Goal: Task Accomplishment & Management: Manage account settings

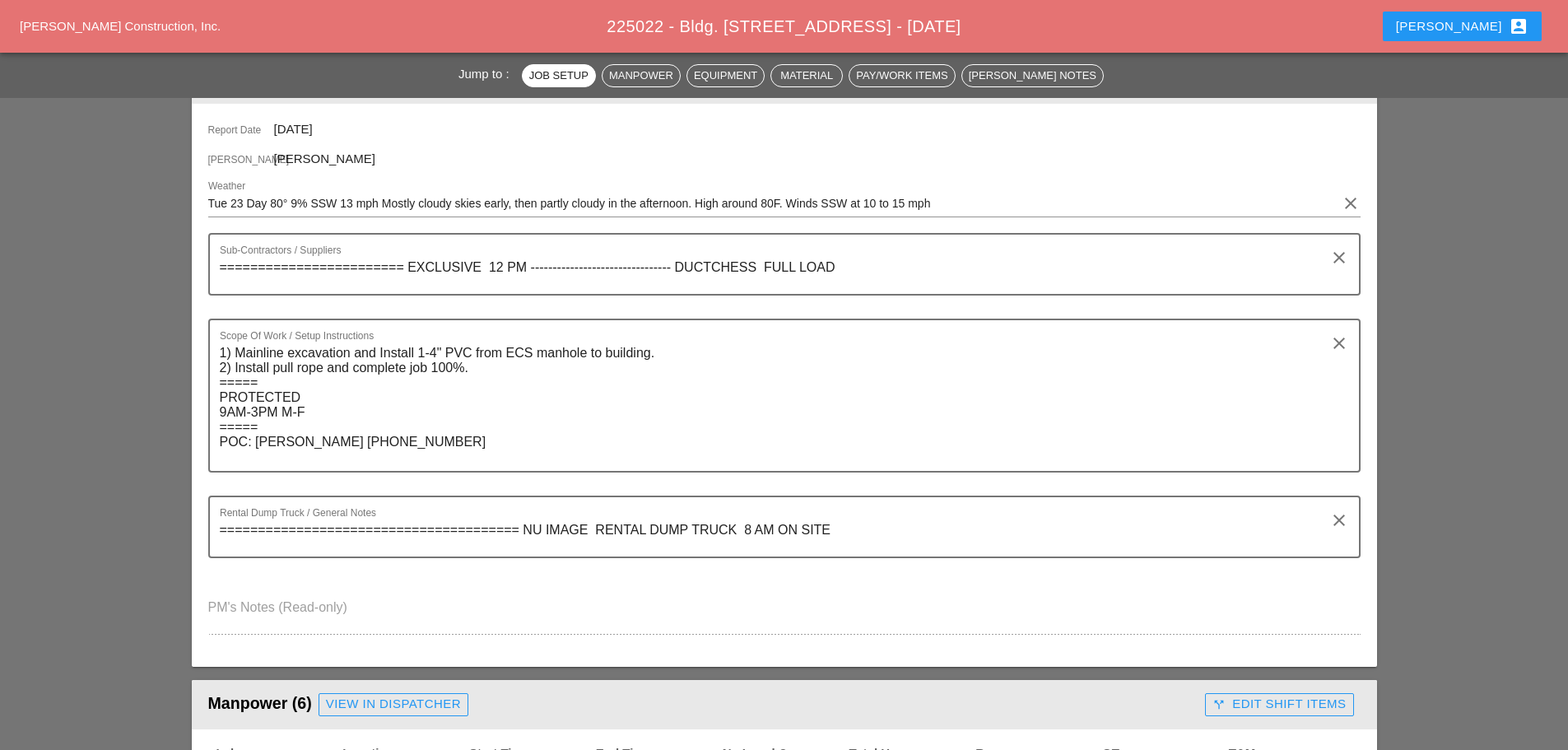
scroll to position [164, 0]
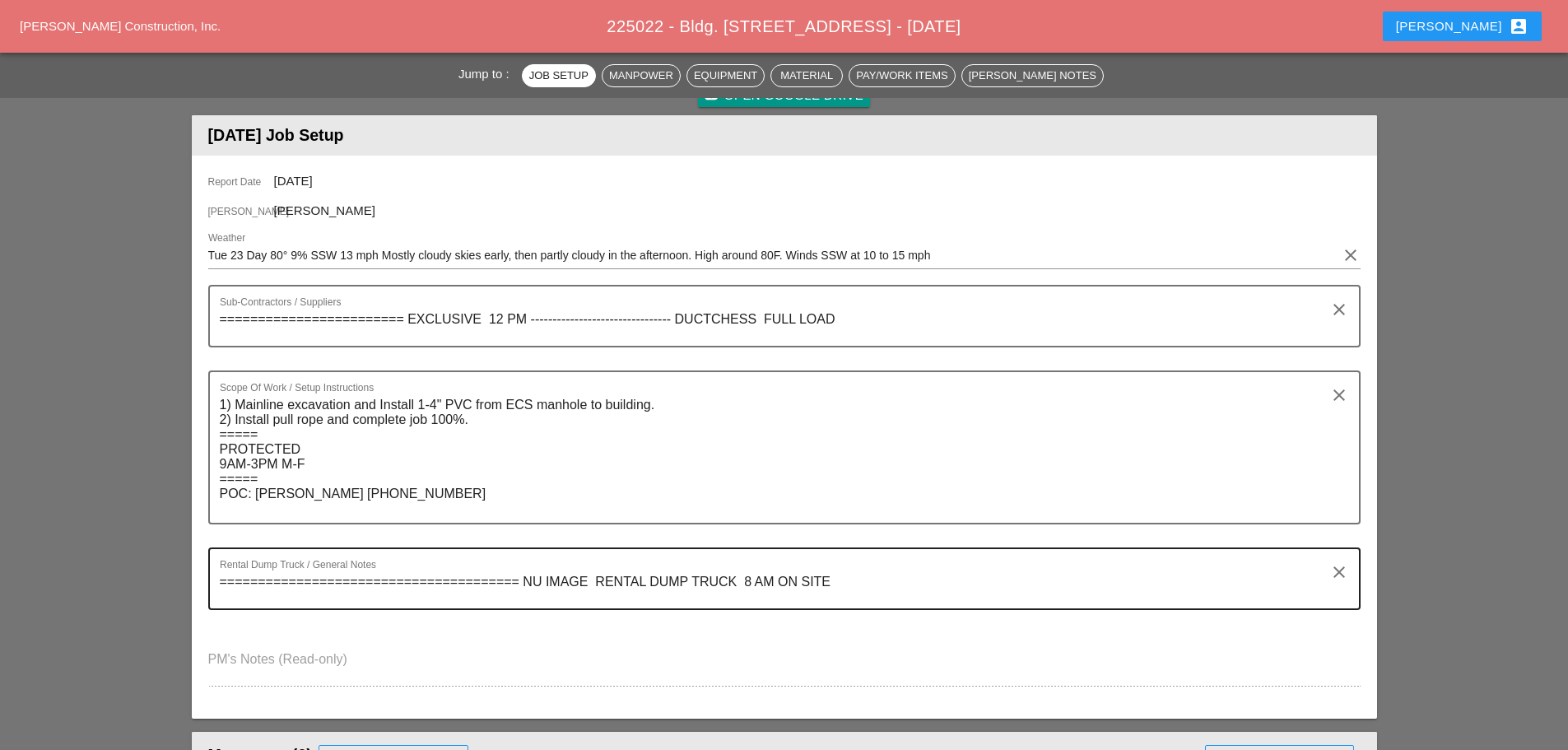
click at [757, 576] on textarea "======================================= NU IMAGE RENTAL DUMP TRUCK 8 AM ON SITE" at bounding box center [778, 588] width 1116 height 40
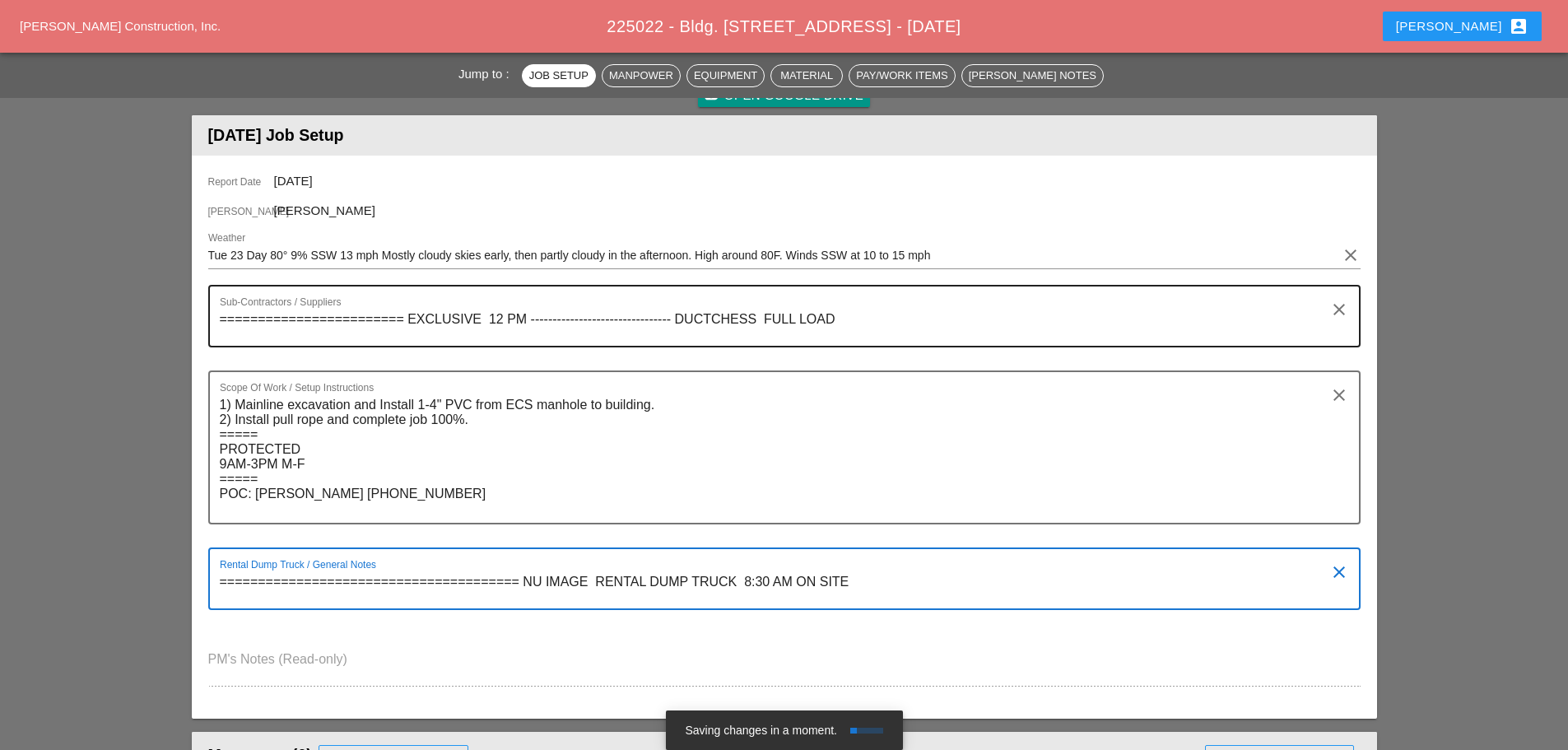
type textarea "======================================= NU IMAGE RENTAL DUMP TRUCK 8:30 AM ON S…"
click at [504, 310] on textarea "======================== EXCLUSIVE 12 PM -------------------------------- DUCTC…" at bounding box center [778, 326] width 1116 height 40
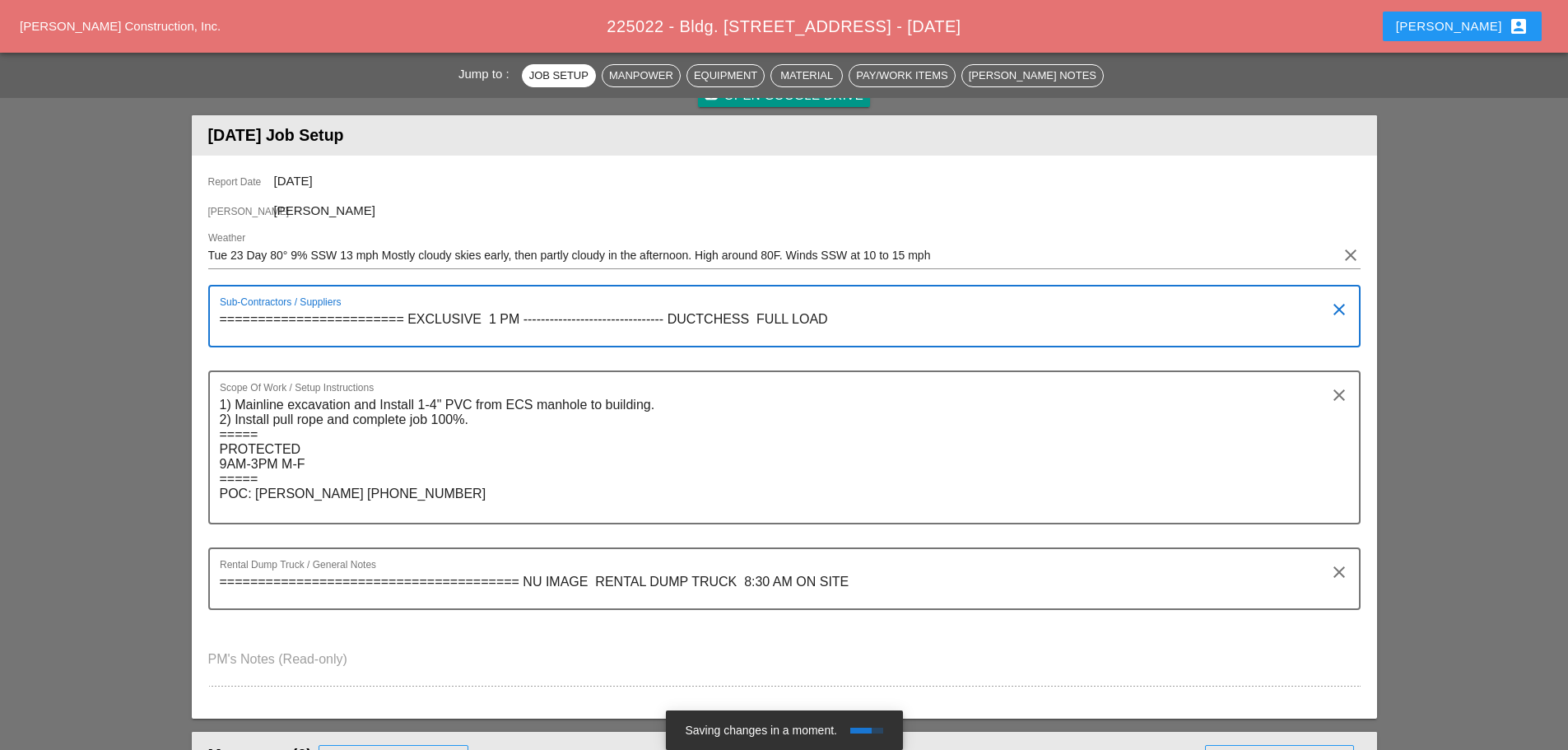
click at [838, 316] on textarea "======================== EXCLUSIVE 1 PM -------------------------------- DUCTCH…" at bounding box center [778, 326] width 1116 height 40
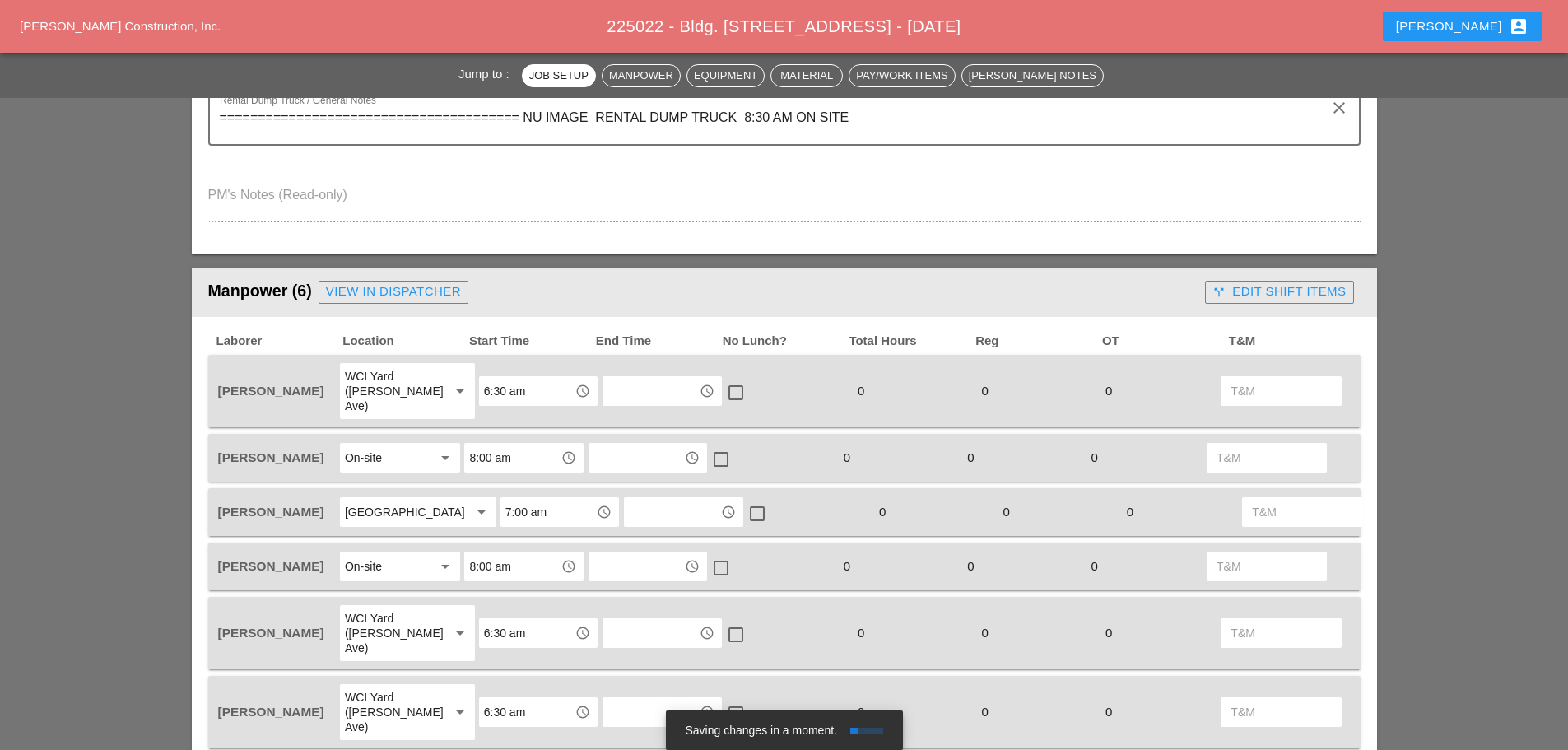
scroll to position [659, 0]
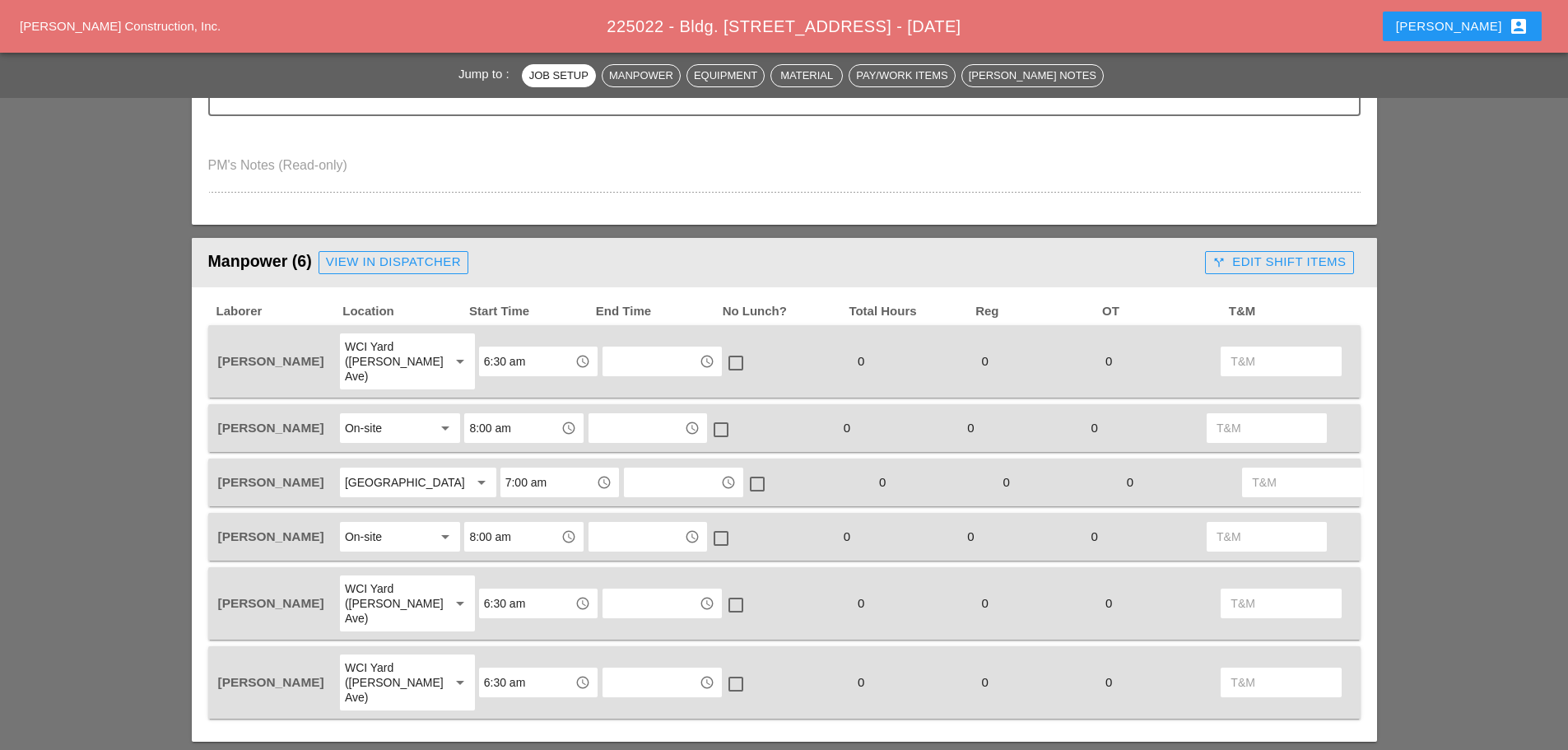
type textarea "======================== EXCLUSIVE 1 PM -------------------------------- DUCTCH…"
click at [485, 352] on input "6:30 am" at bounding box center [527, 361] width 86 height 26
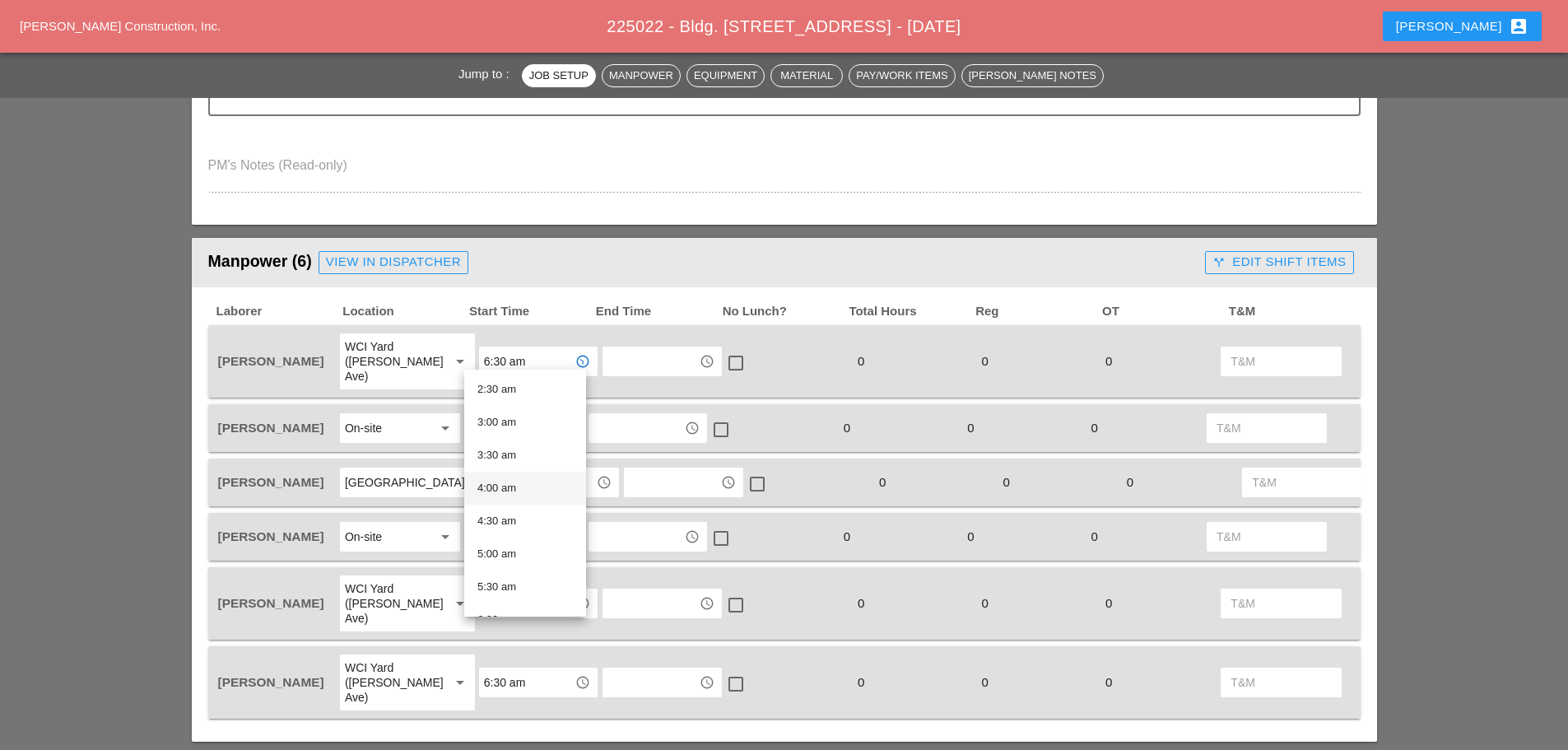
scroll to position [247, 0]
drag, startPoint x: 511, startPoint y: 530, endPoint x: 516, endPoint y: 513, distance: 17.7
click at [511, 531] on div "6:00 am" at bounding box center [525, 537] width 96 height 19
type input "6:00 am"
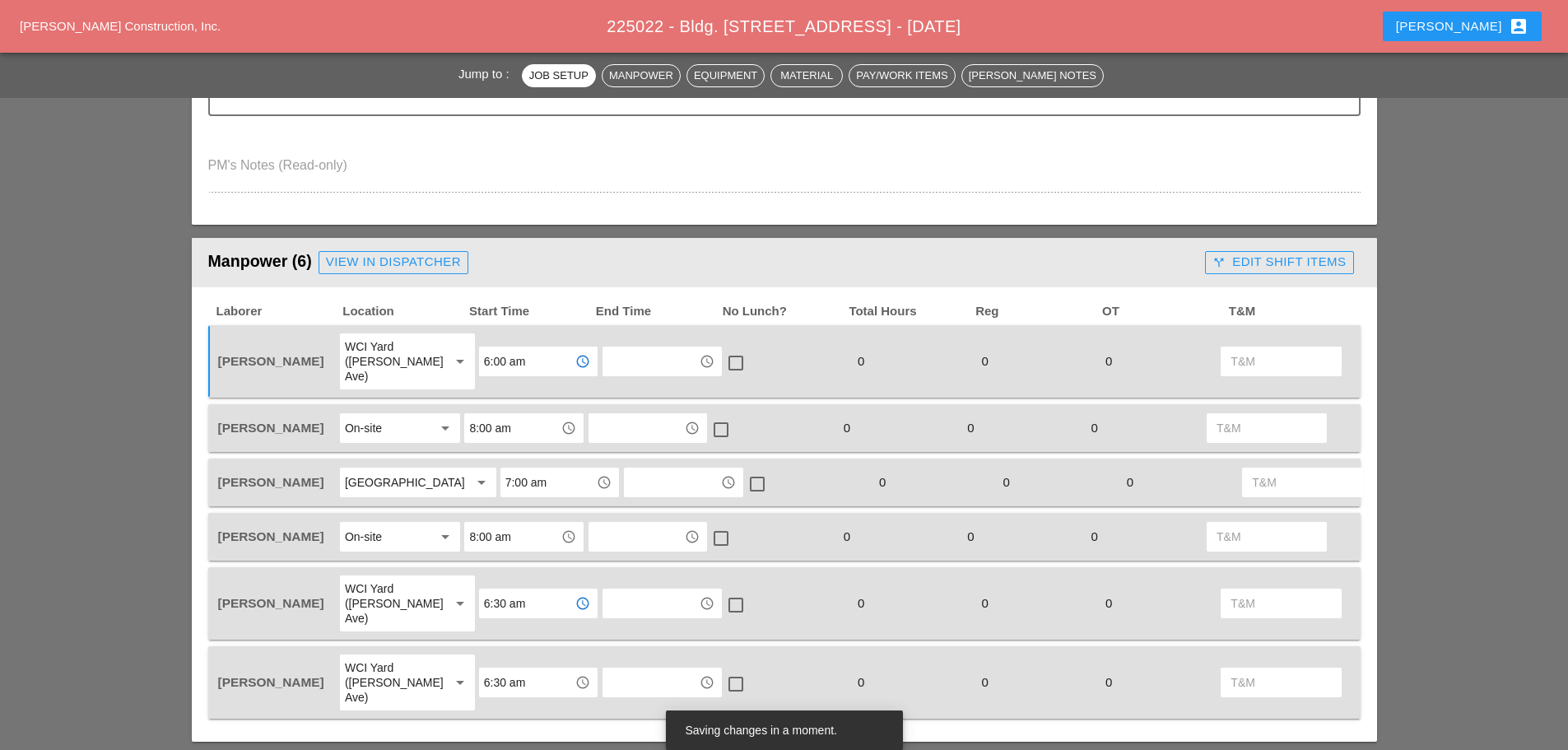
click at [530, 606] on input "6:30 am" at bounding box center [527, 603] width 86 height 26
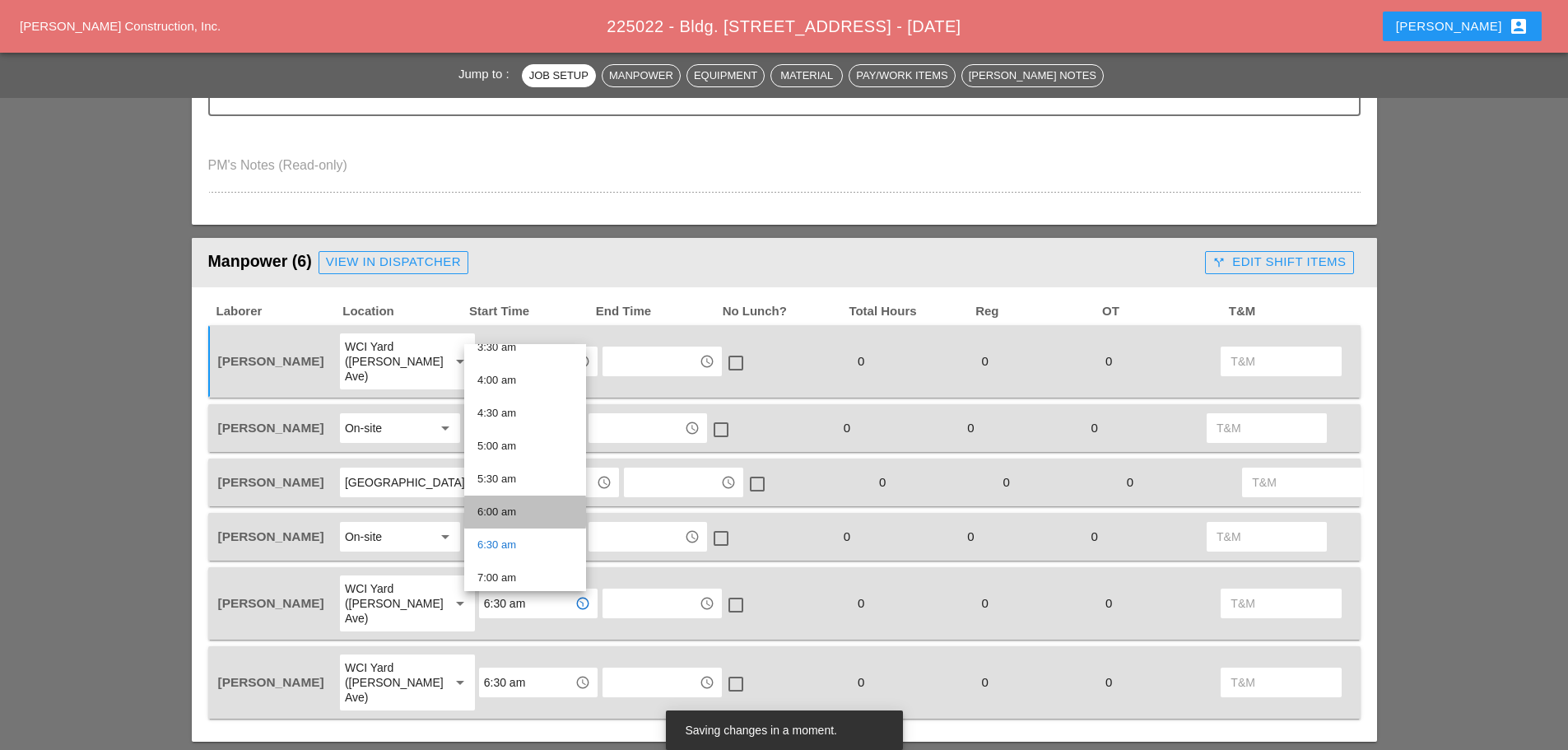
click at [514, 499] on div "6:00 am" at bounding box center [525, 511] width 96 height 33
type input "6:00 am"
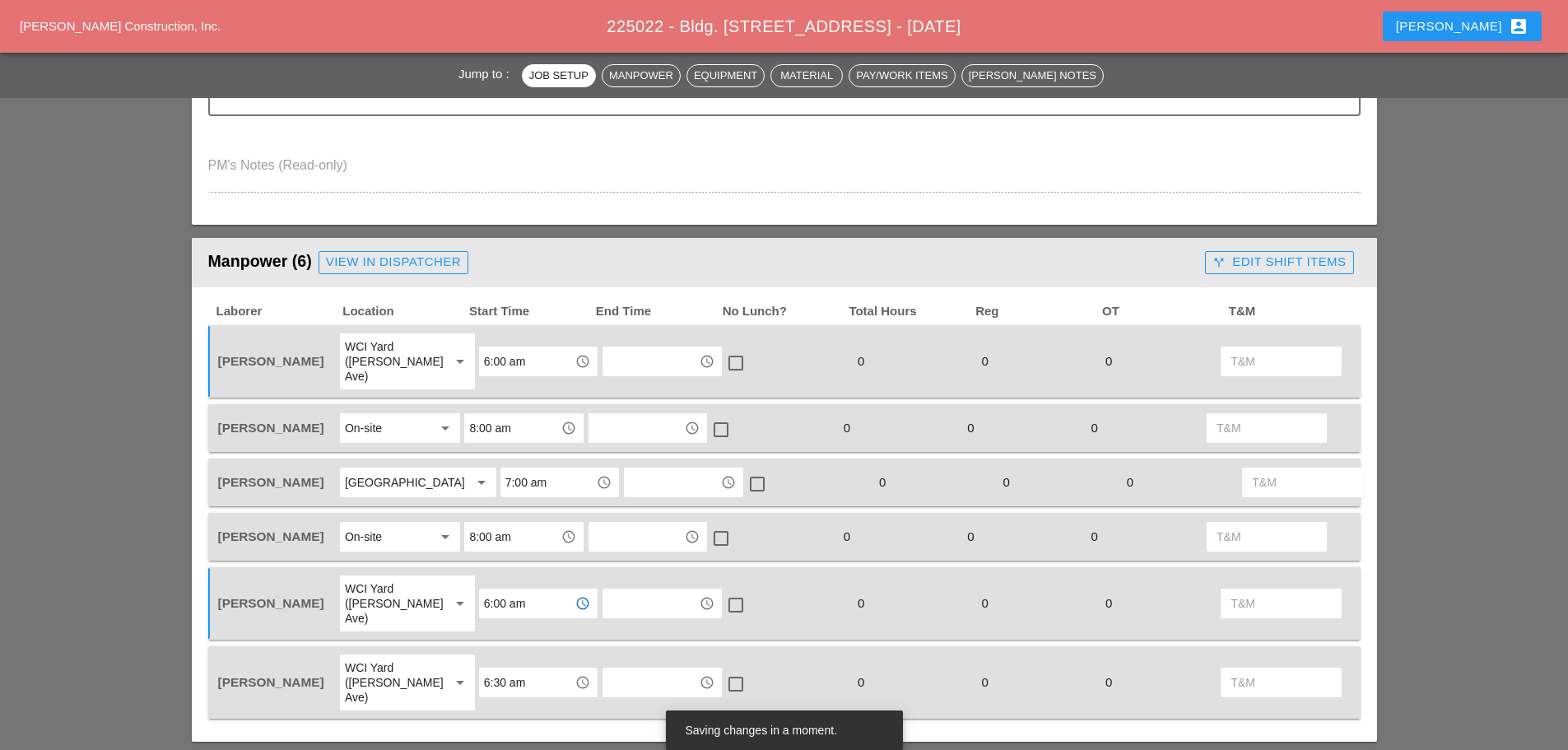
click at [521, 670] on input "6:30 am" at bounding box center [527, 681] width 86 height 26
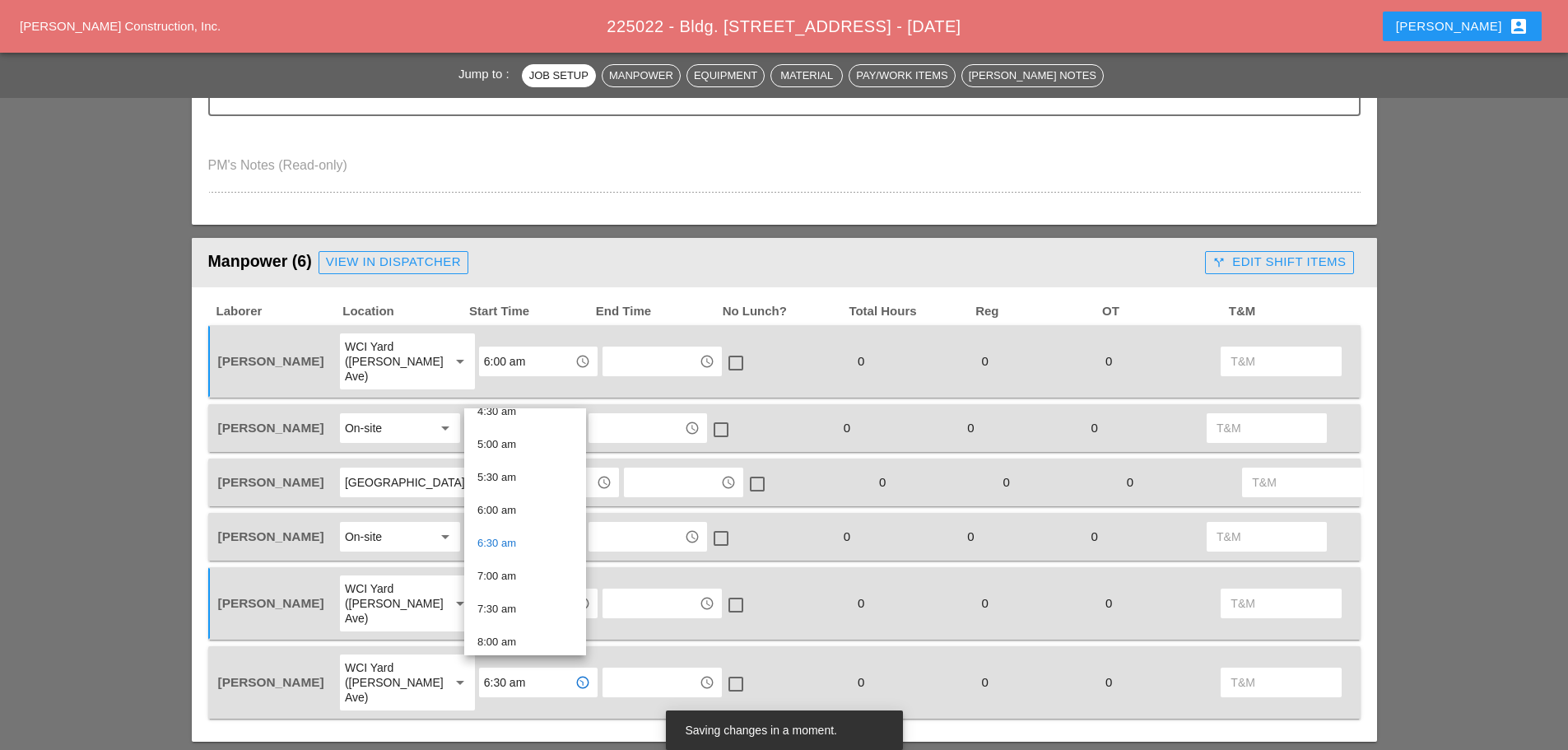
scroll to position [329, 0]
click at [517, 495] on div "6:00 am" at bounding box center [525, 494] width 96 height 19
type input "6:00 am"
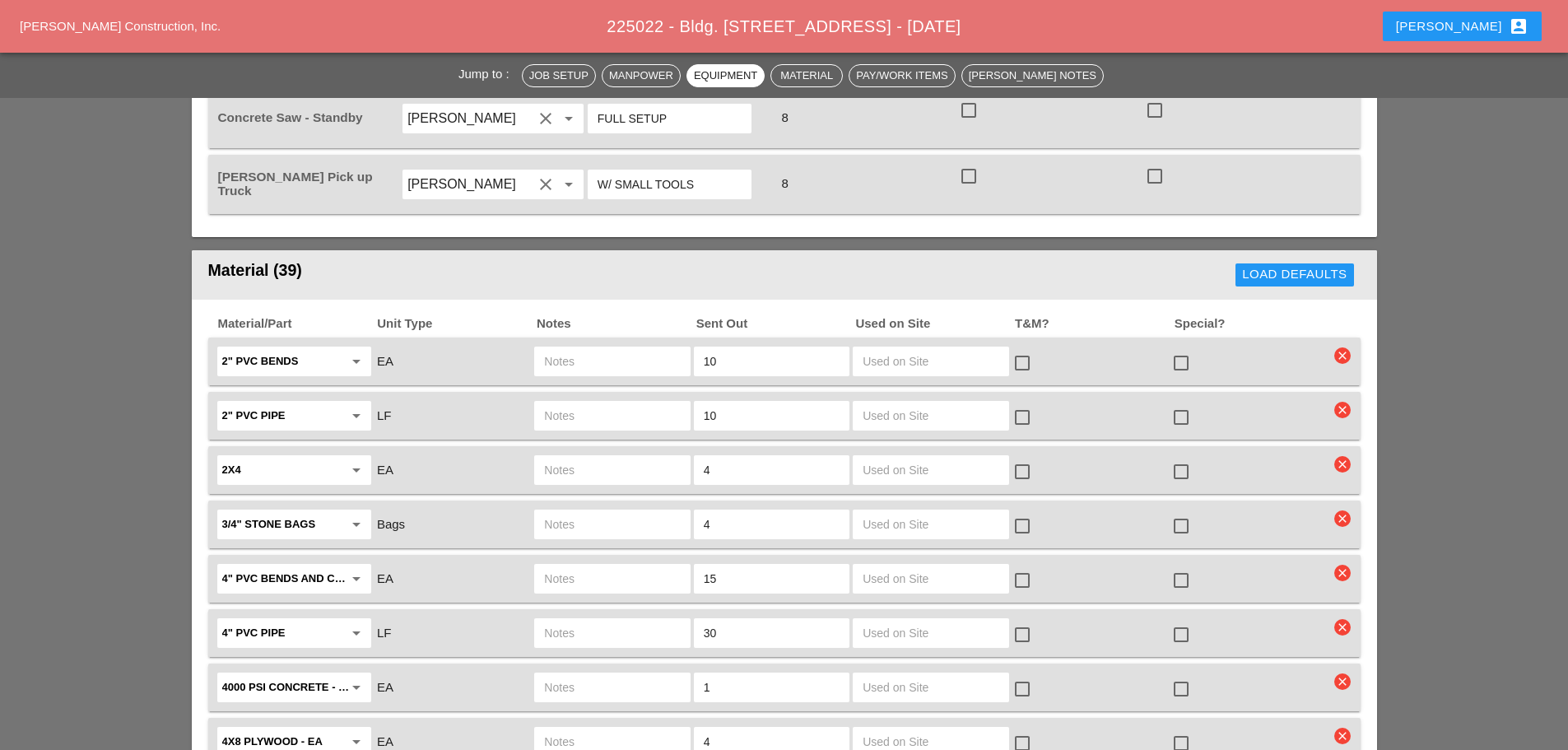
scroll to position [1893, 0]
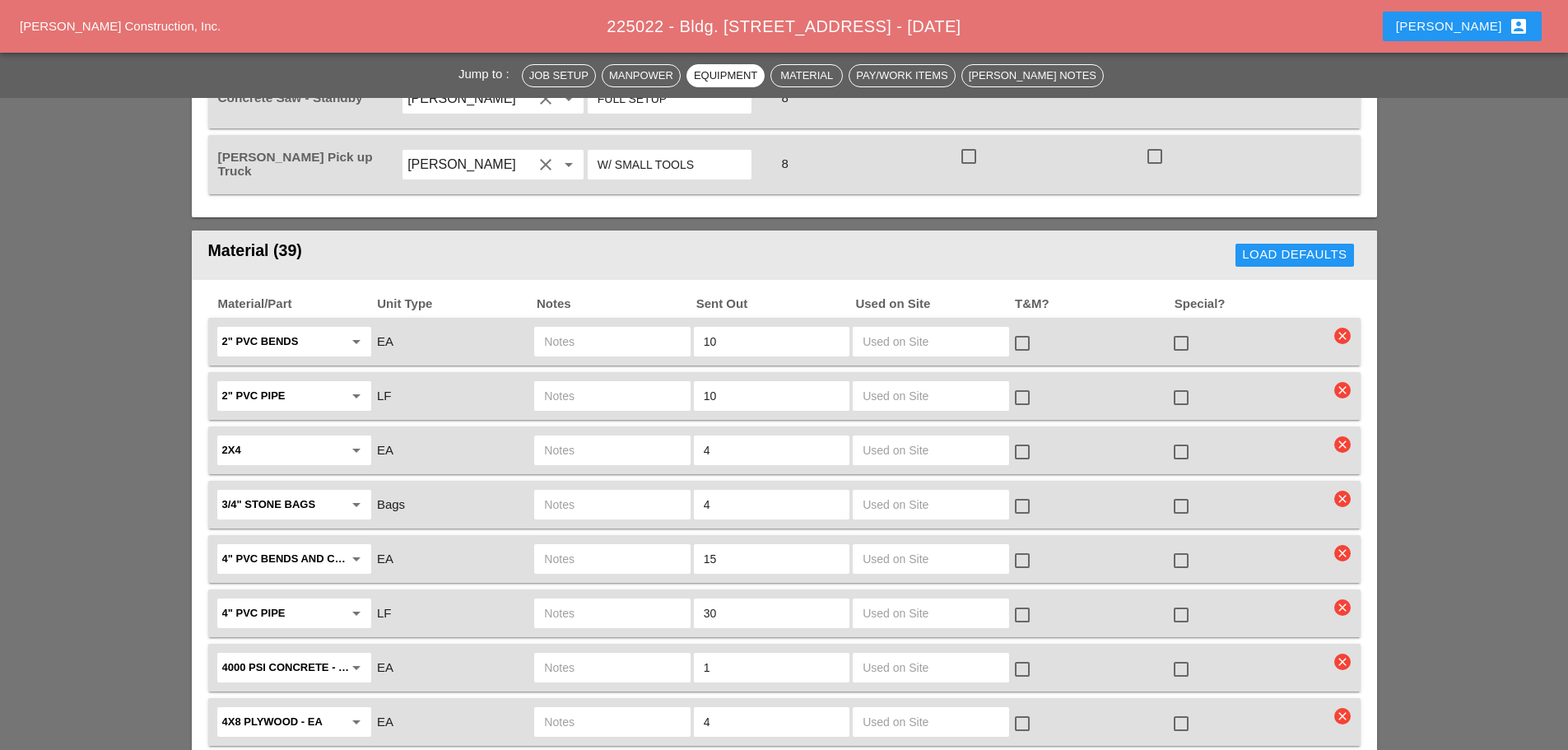
click at [636, 546] on input "text" at bounding box center [612, 559] width 135 height 26
click at [647, 491] on input "text" at bounding box center [612, 504] width 135 height 26
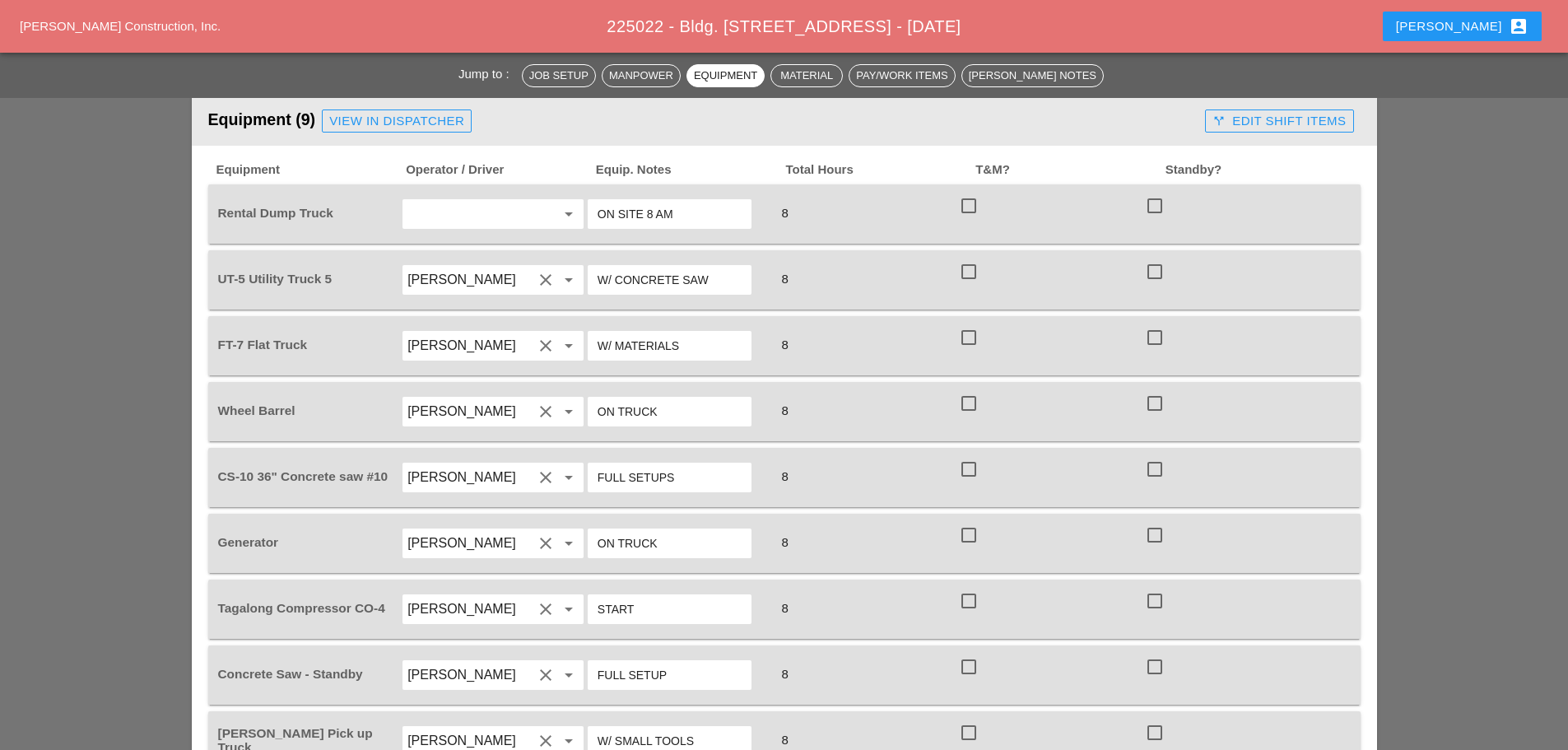
click at [654, 201] on input "ON SITE 8 AM" at bounding box center [670, 213] width 144 height 26
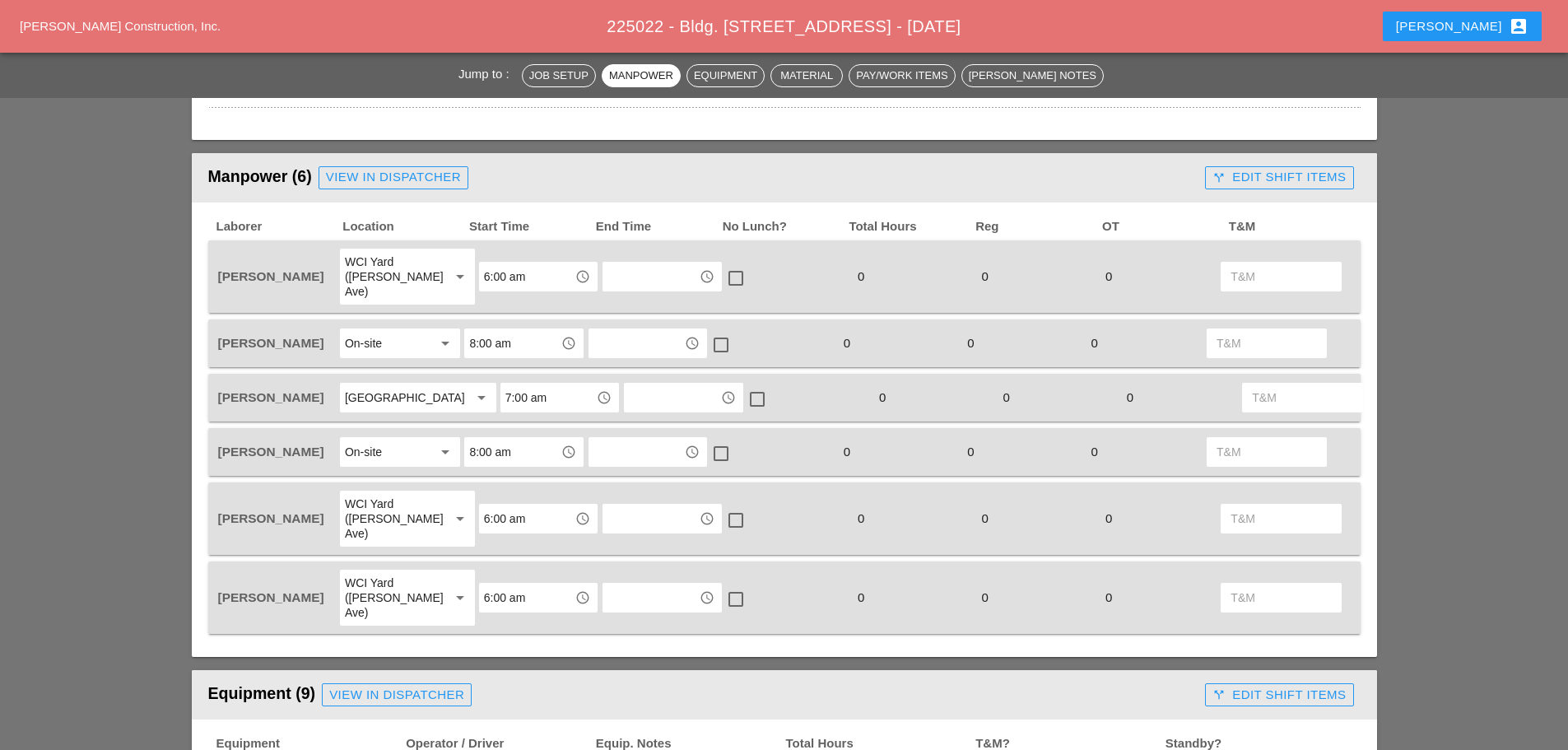
scroll to position [741, 0]
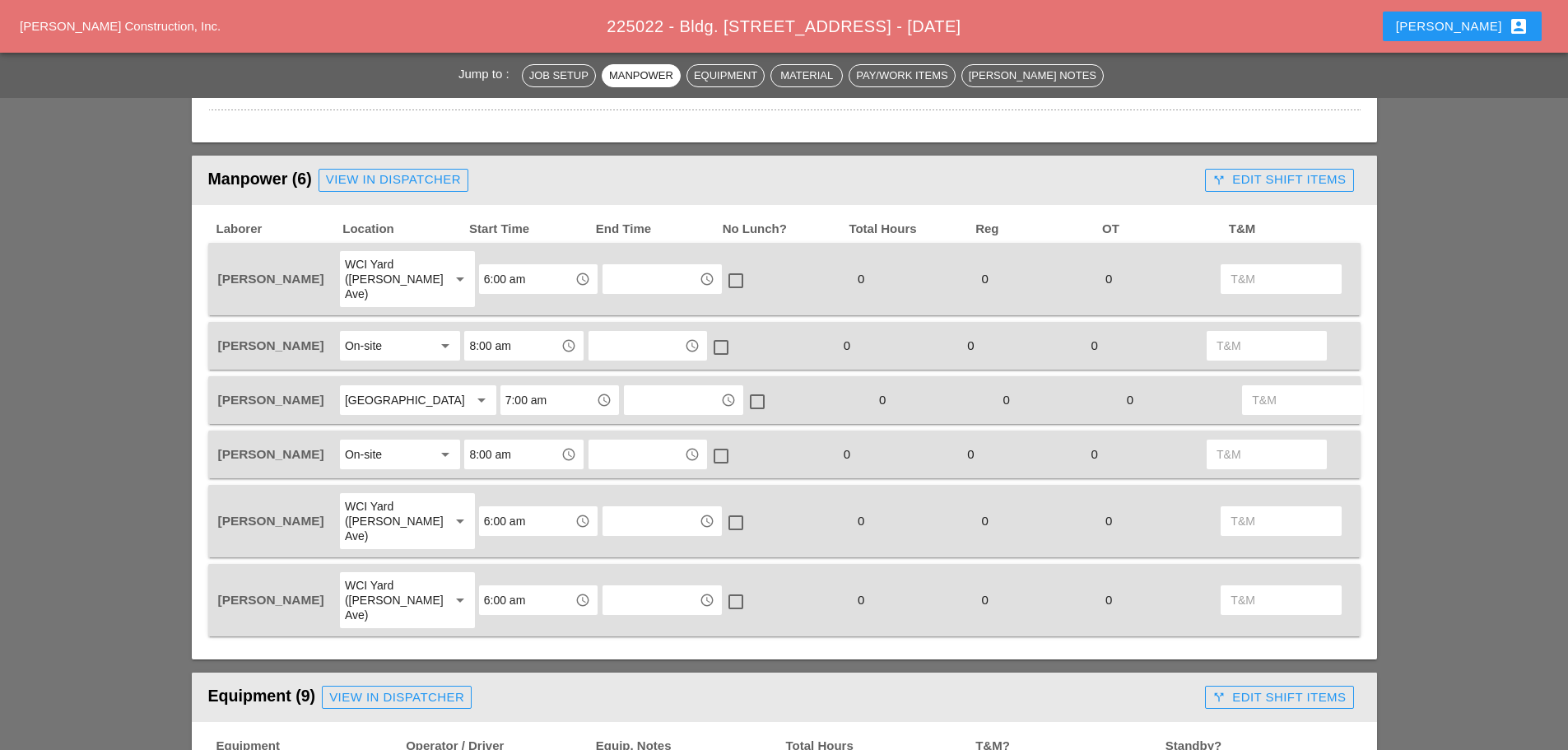
type input "ON SITE 8:30 AM"
click at [435, 174] on div "View in Dispatcher" at bounding box center [393, 179] width 135 height 19
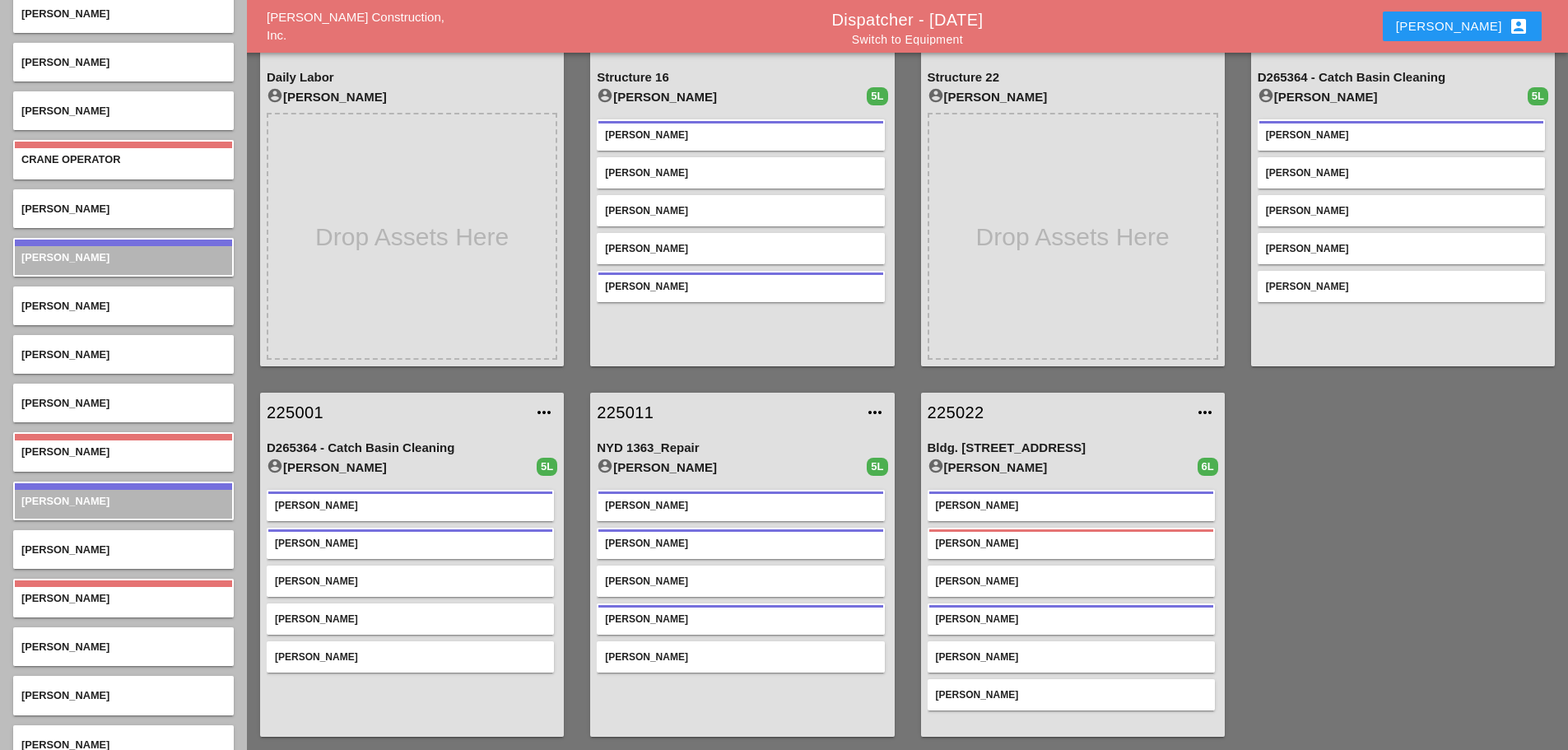
scroll to position [1050, 0]
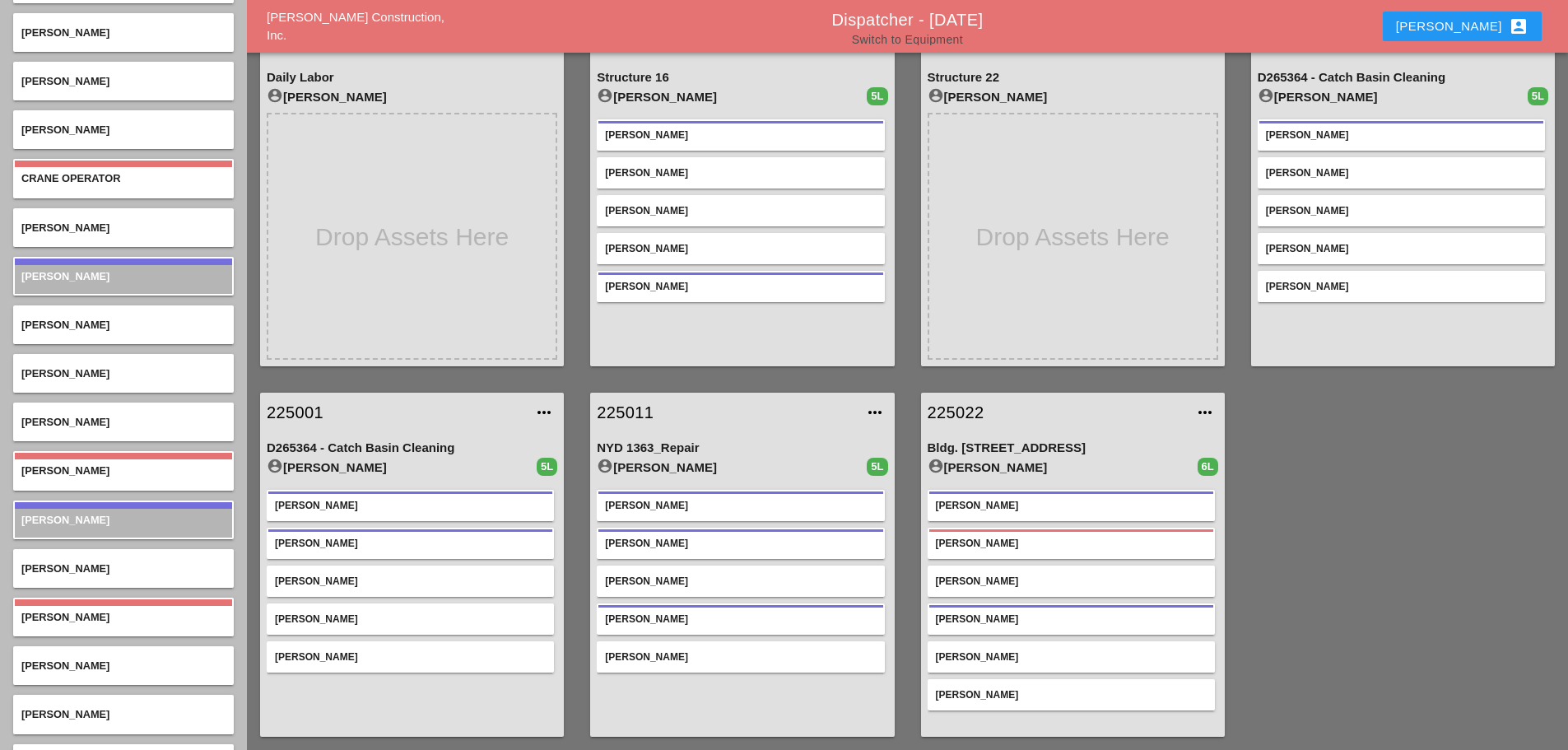
click at [940, 40] on link "Switch to Equipment" at bounding box center [907, 40] width 111 height 14
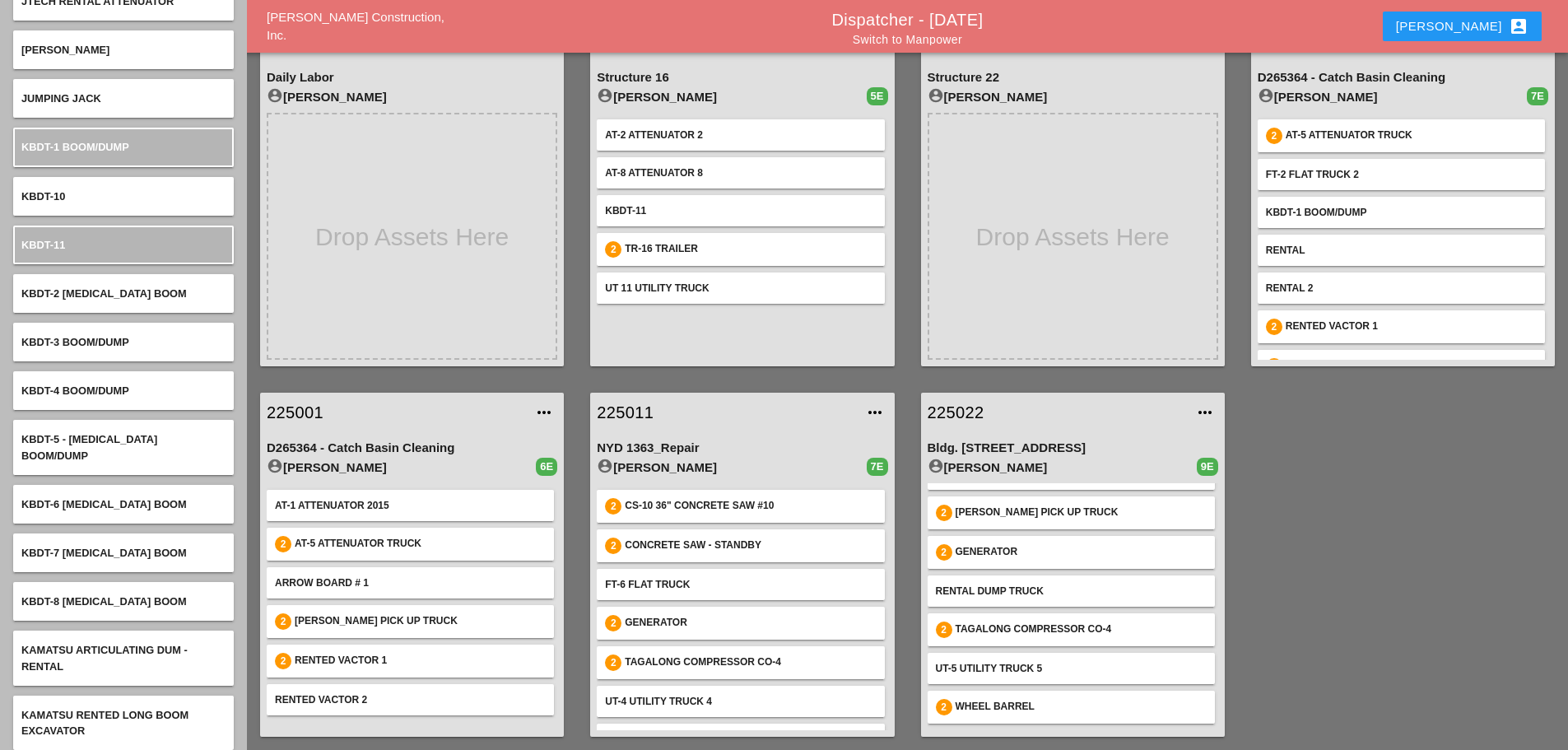
scroll to position [4361, 0]
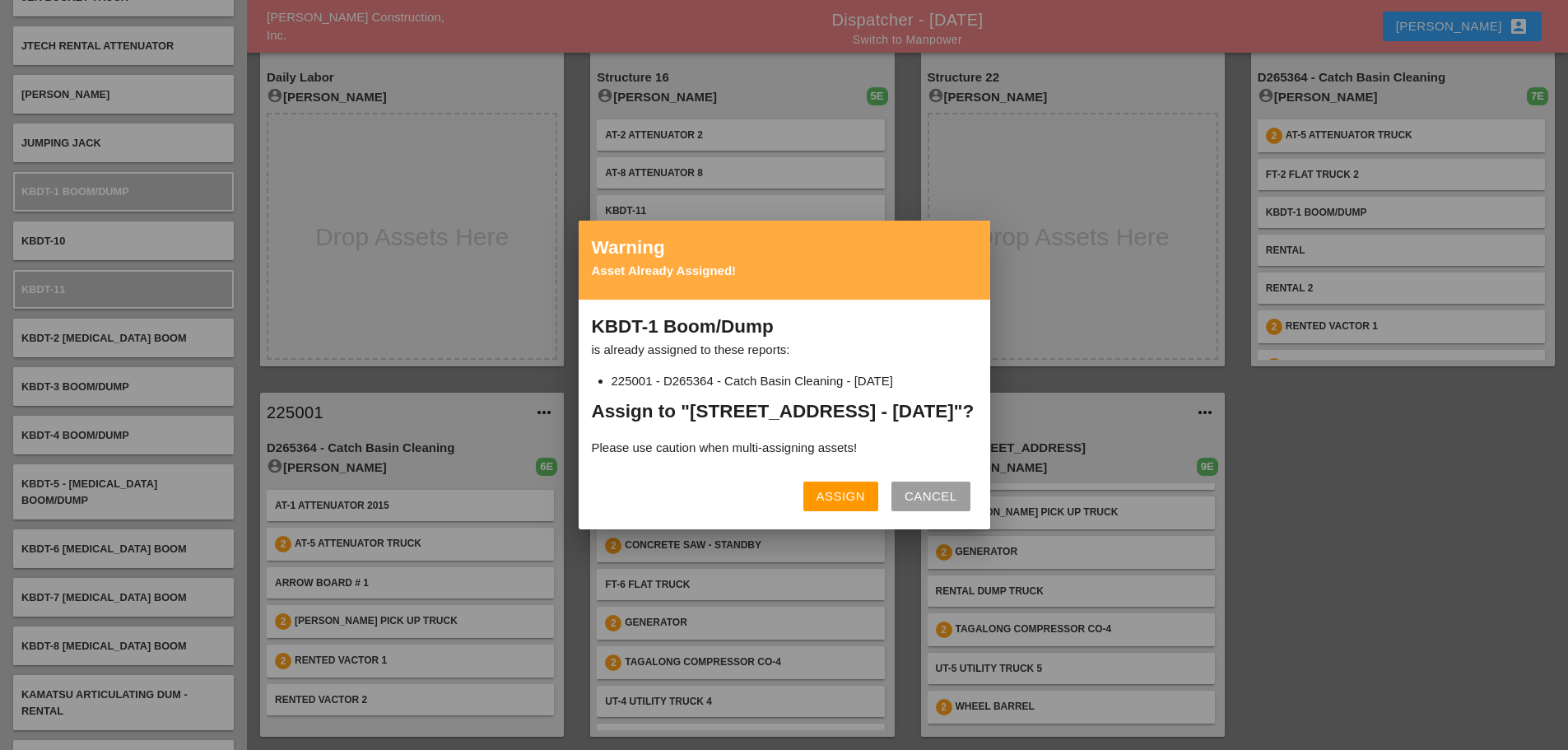
click at [839, 505] on div "Assign" at bounding box center [840, 497] width 48 height 19
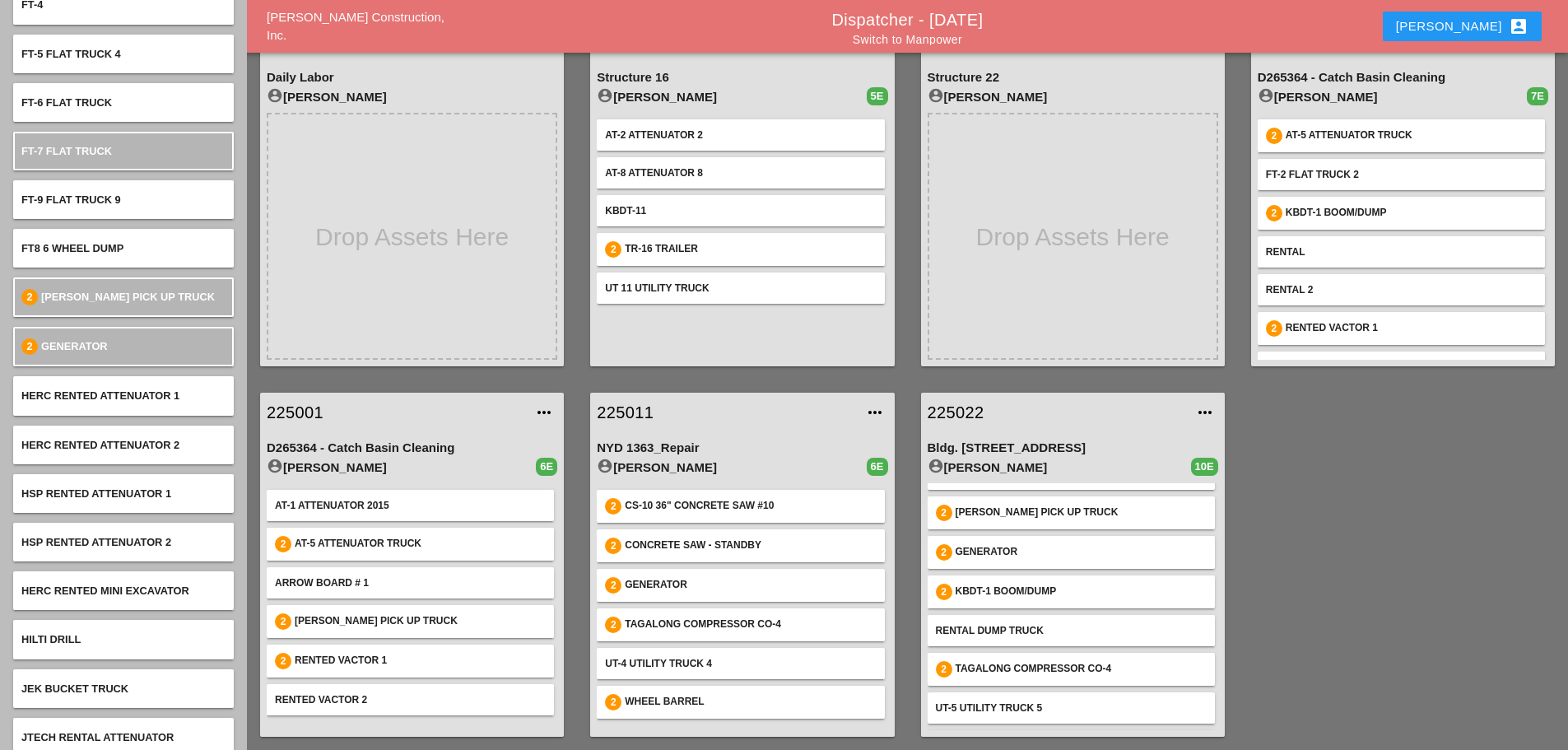
scroll to position [3499, 0]
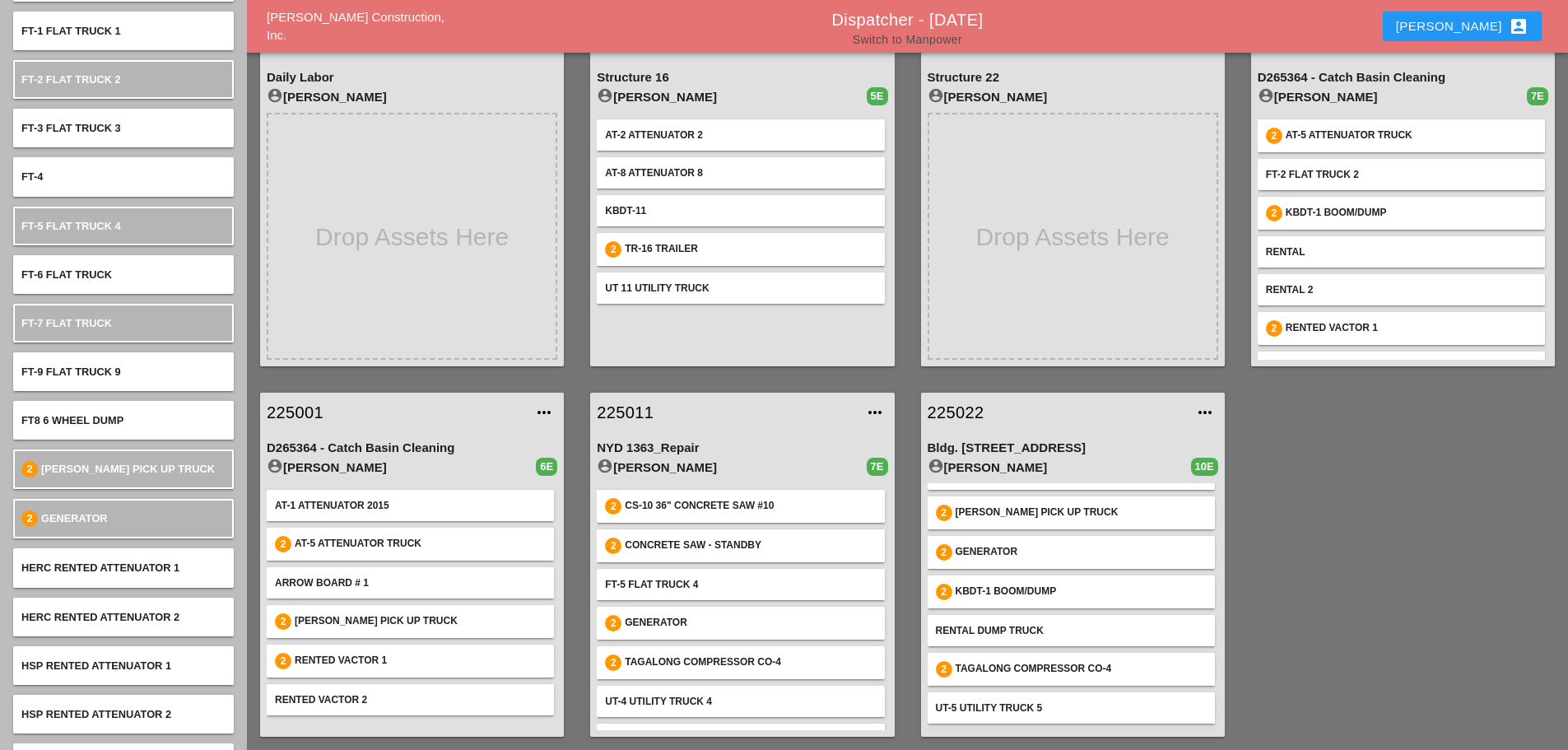
click at [921, 37] on link "Switch to Manpower" at bounding box center [907, 40] width 109 height 14
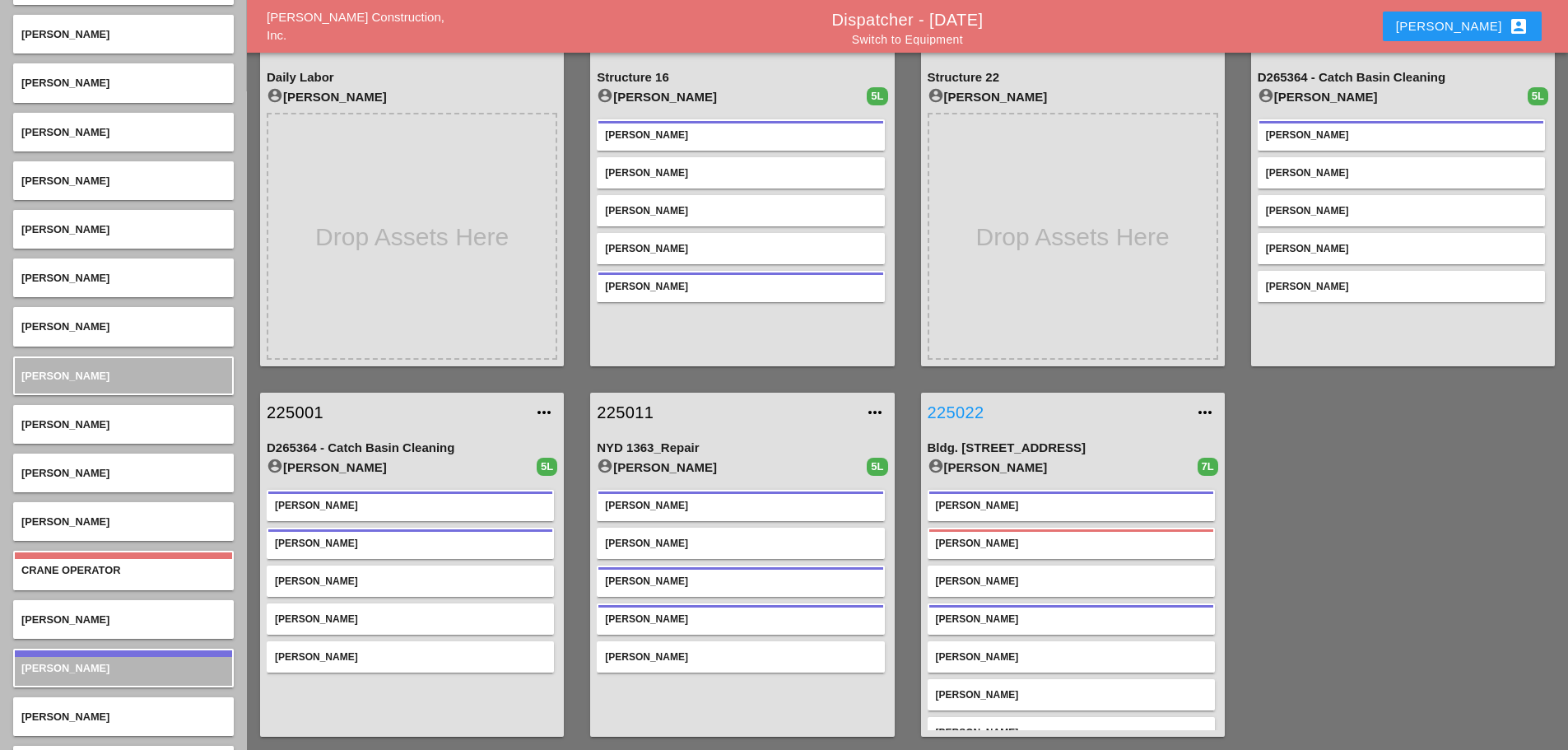
click at [961, 410] on link "225022" at bounding box center [1057, 411] width 257 height 25
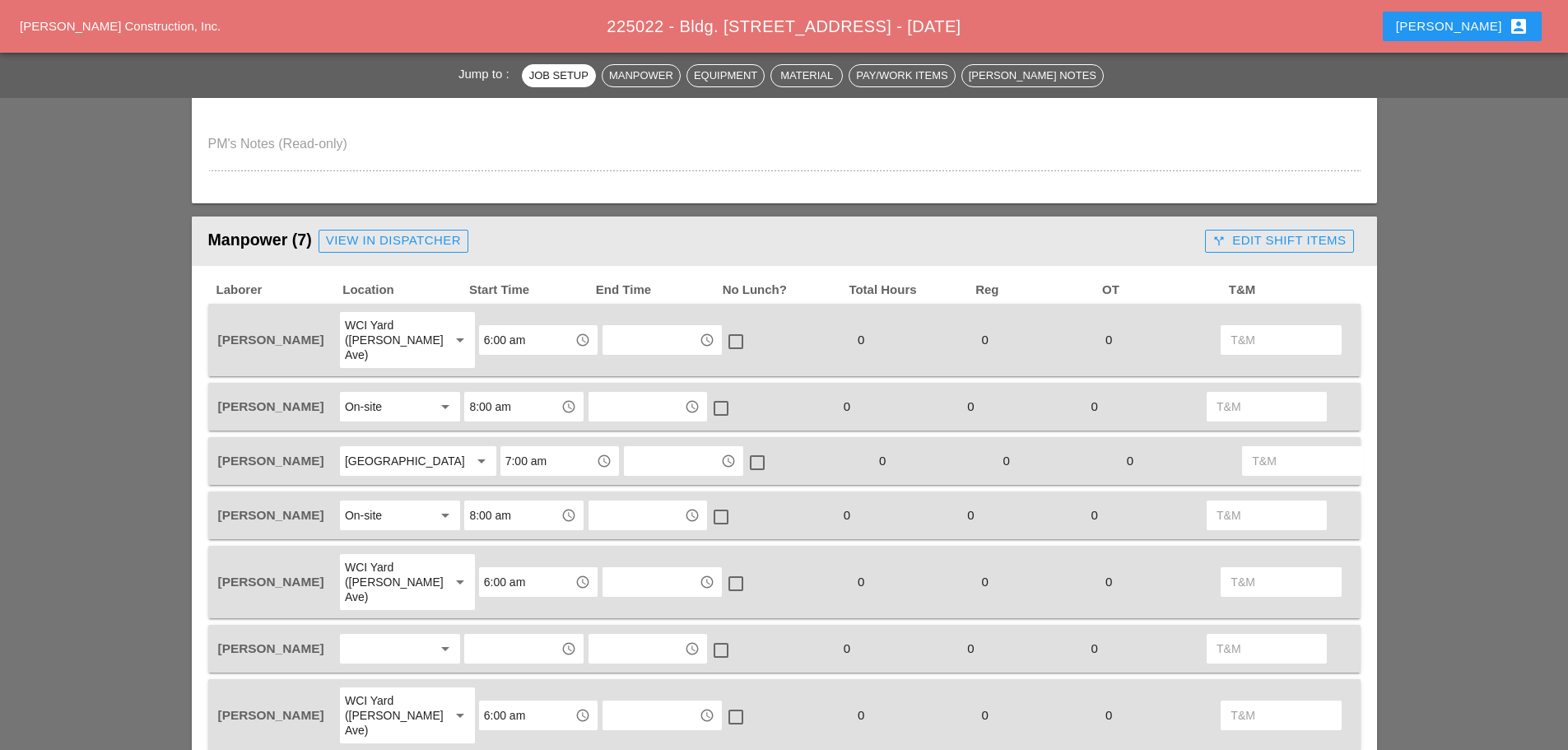
scroll to position [741, 0]
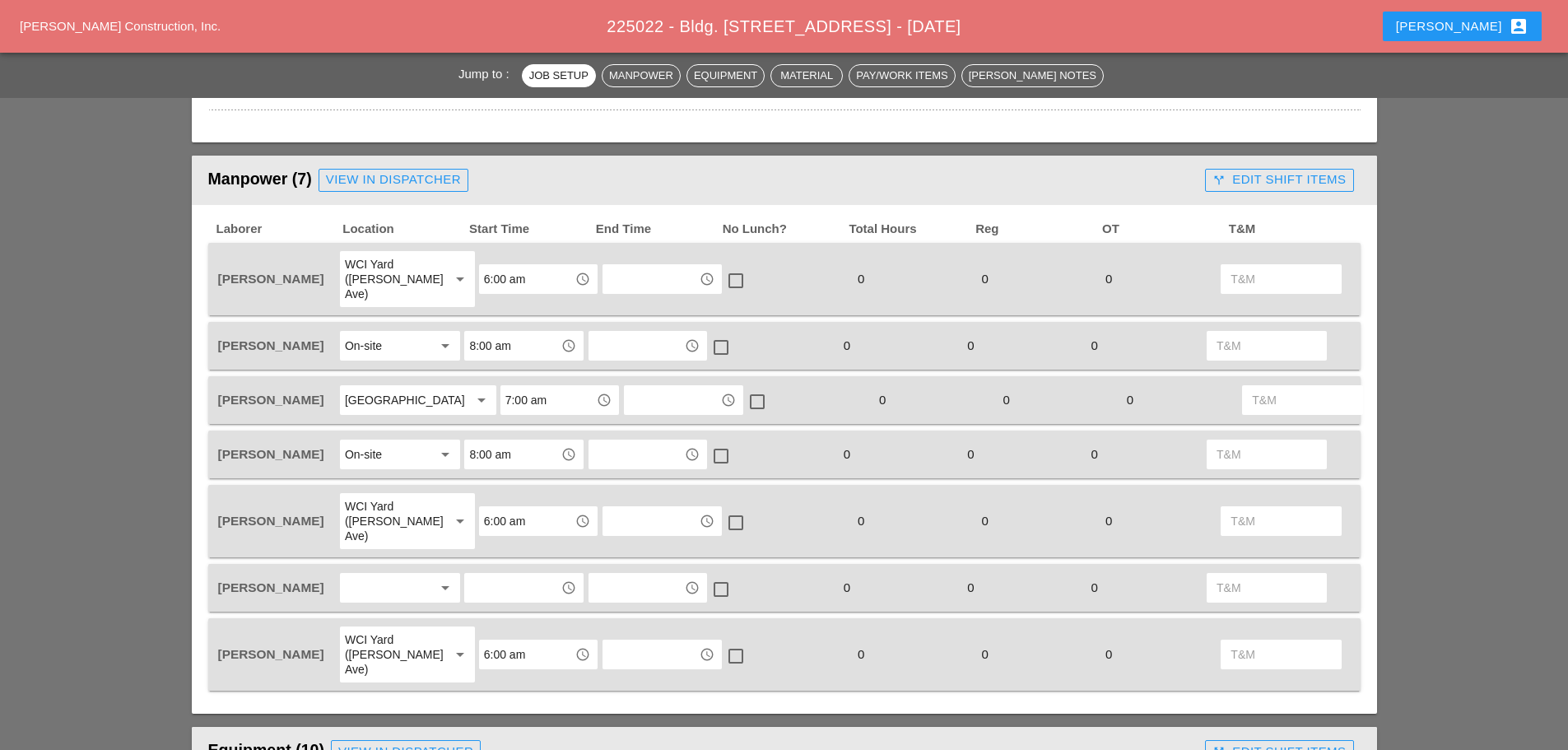
click at [398, 587] on div at bounding box center [388, 587] width 87 height 26
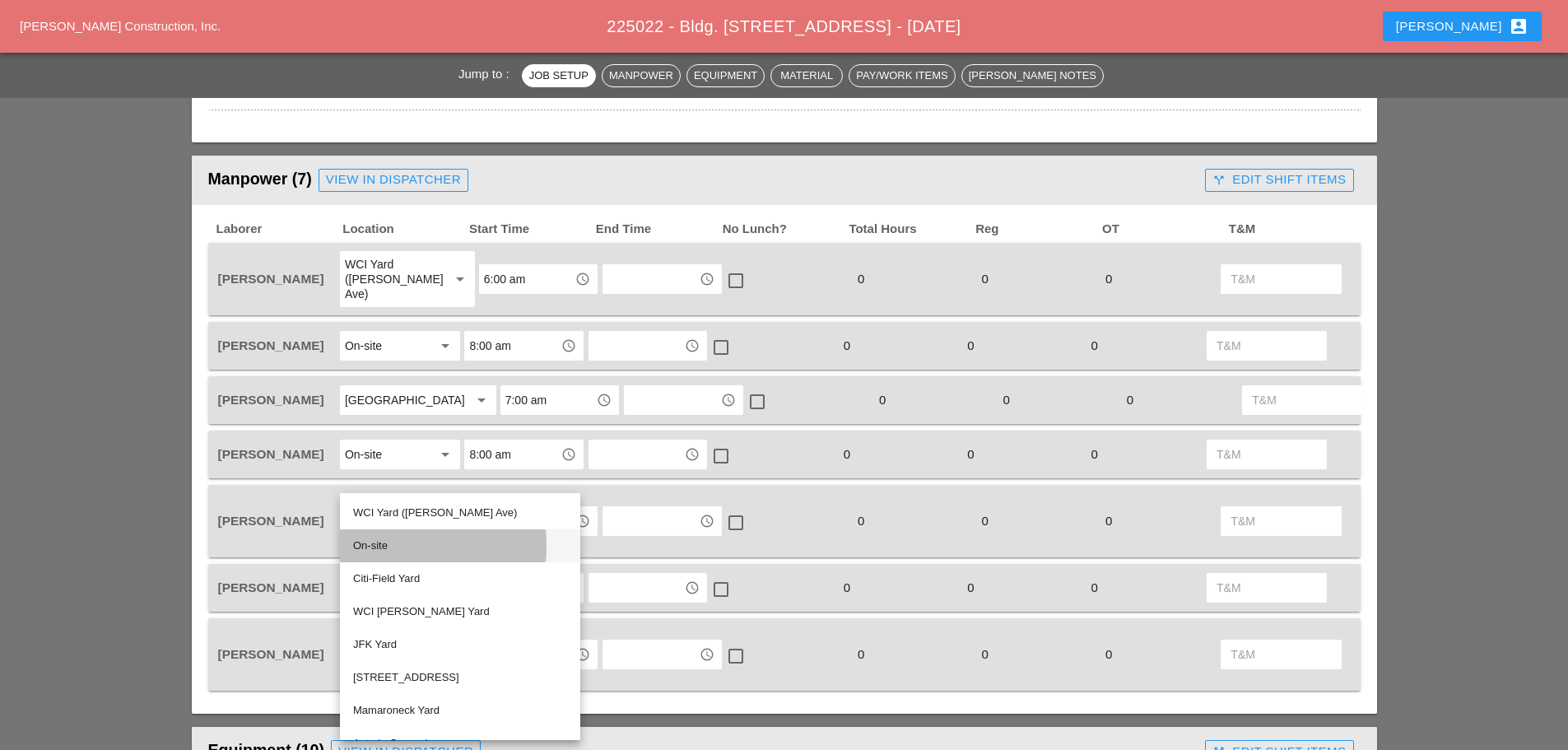
click at [384, 551] on div "On-site" at bounding box center [460, 545] width 214 height 19
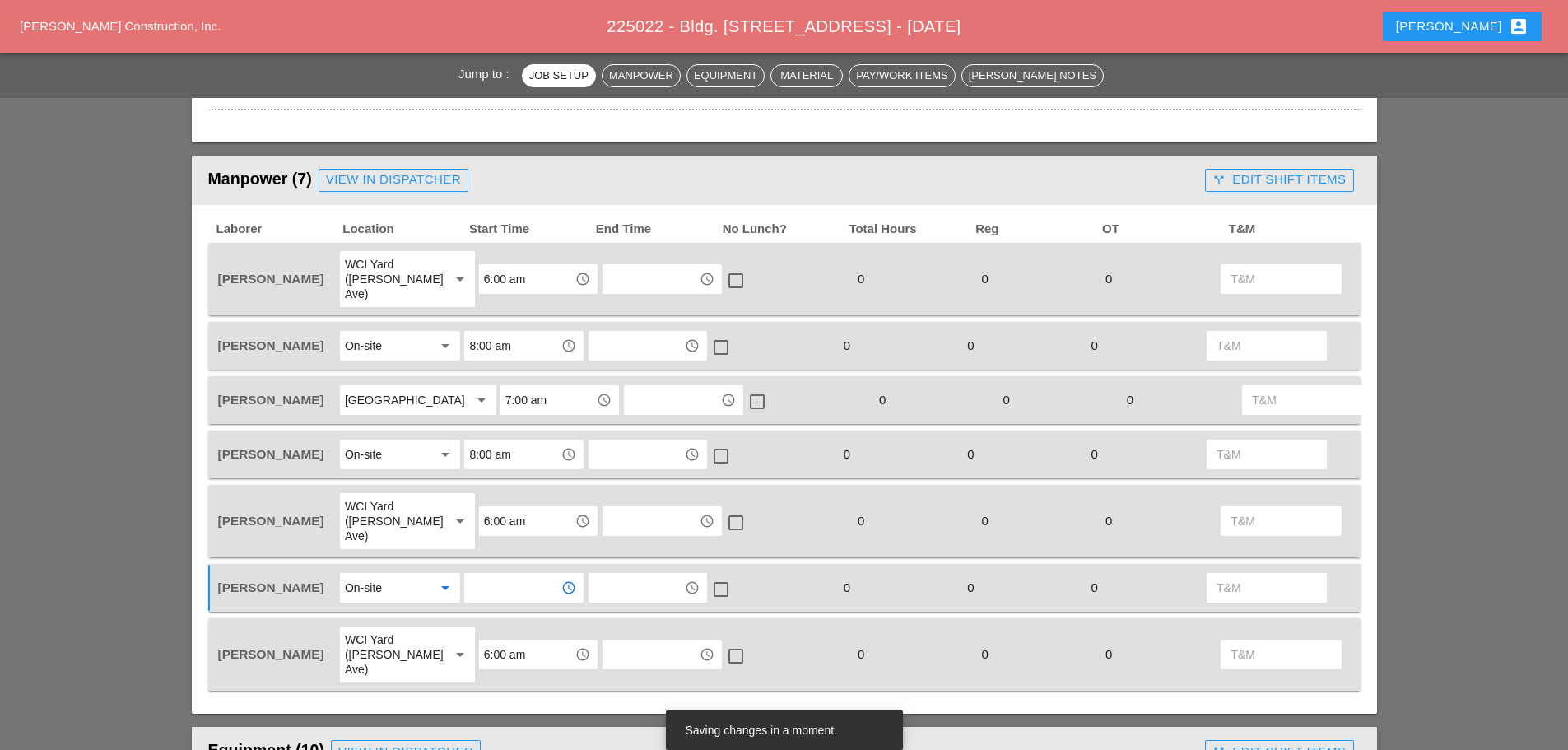
click at [507, 586] on input "text" at bounding box center [511, 587] width 86 height 26
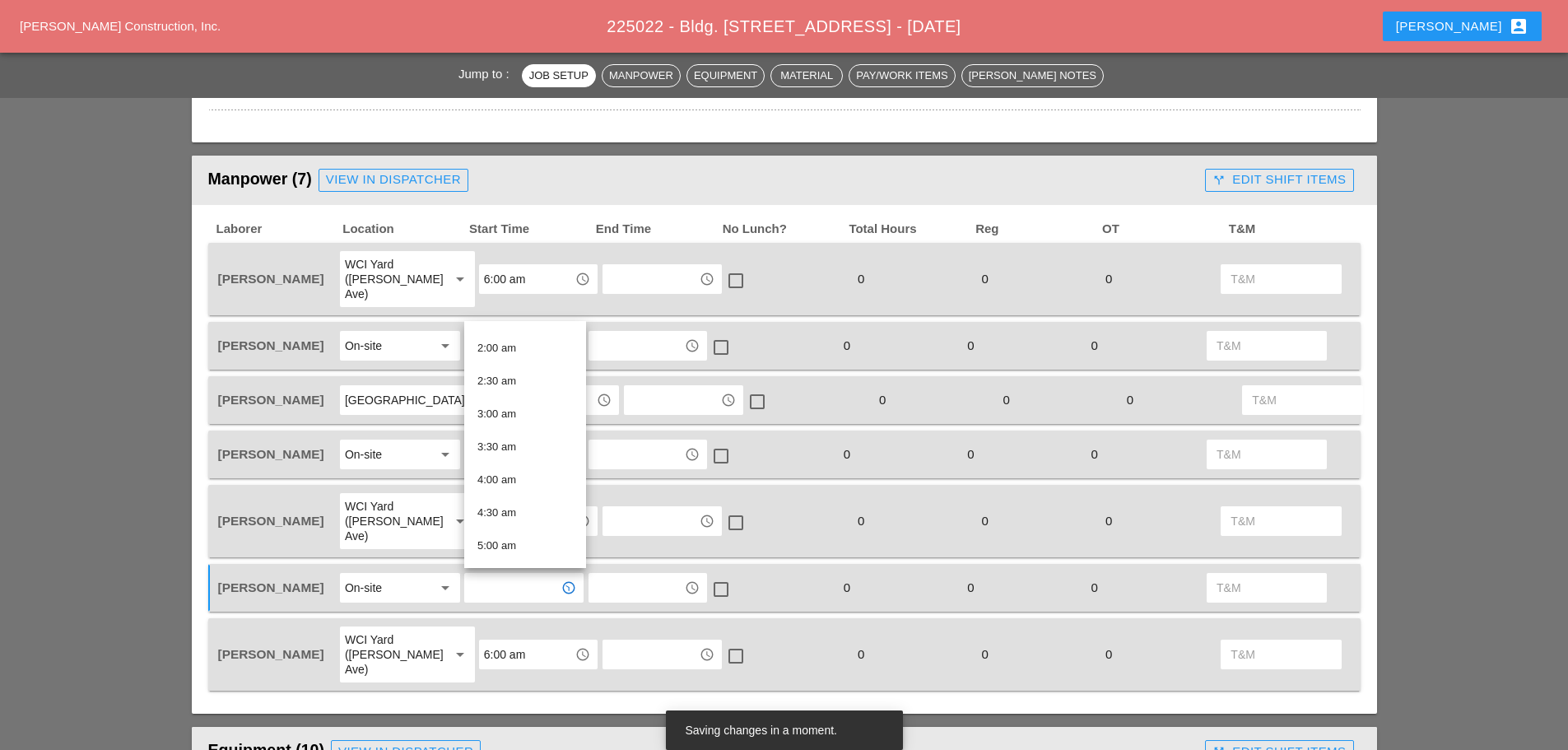
scroll to position [329, 0]
click at [513, 534] on div "8:00 am" at bounding box center [525, 538] width 96 height 19
type input "8:00 am"
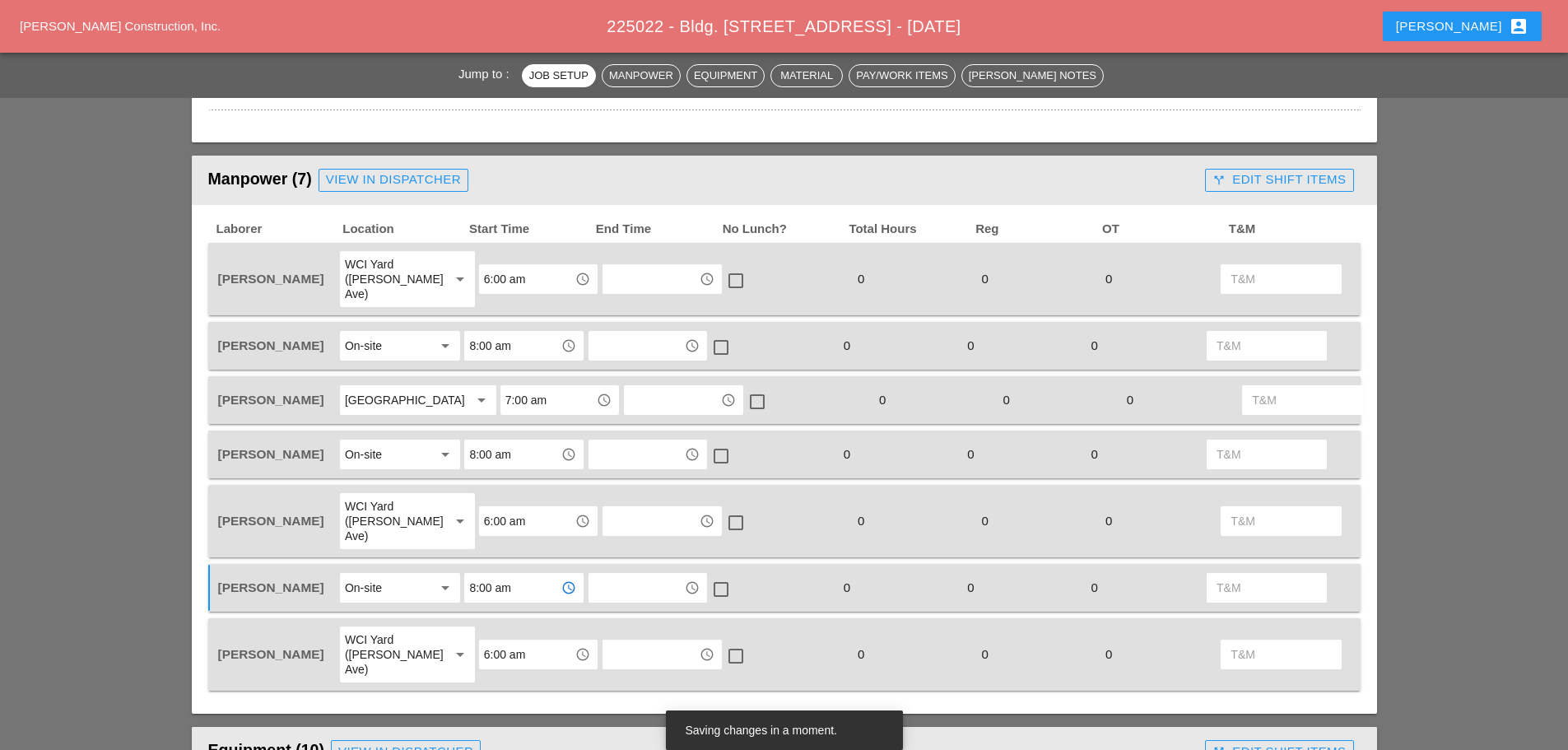
click at [505, 394] on input "7:00 am" at bounding box center [548, 400] width 86 height 26
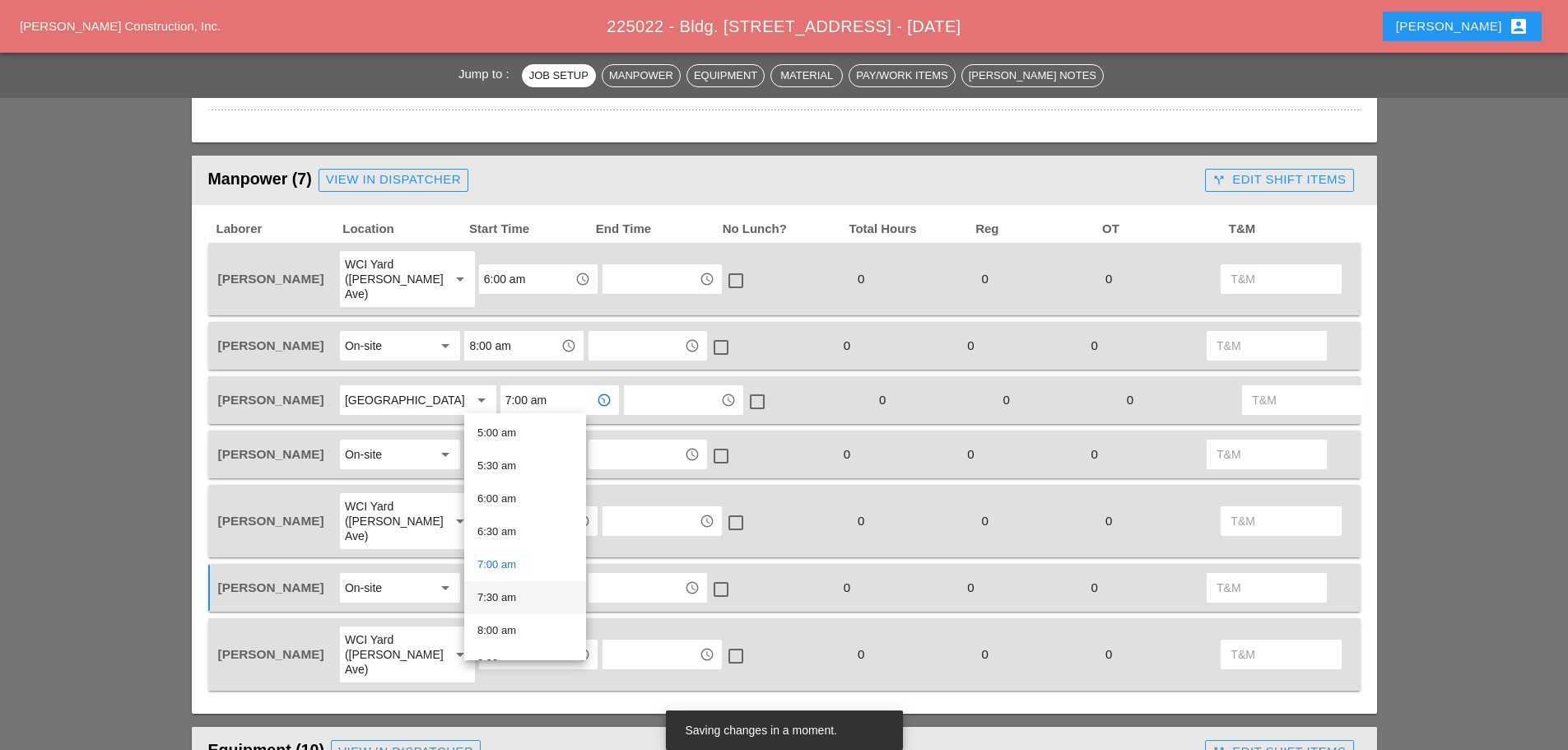
click at [513, 587] on div "7:30 am" at bounding box center [525, 597] width 96 height 33
type input "7:30 am"
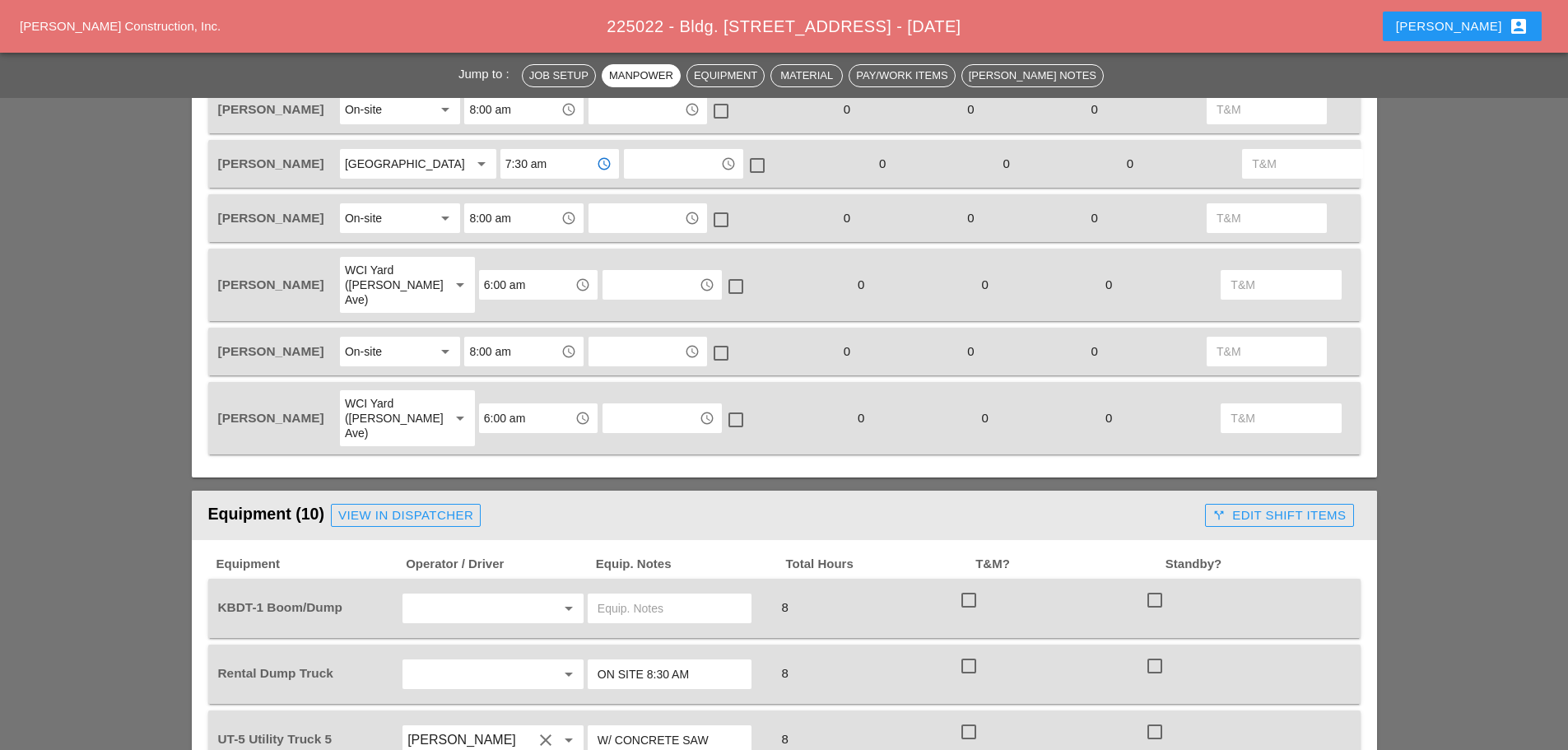
scroll to position [988, 0]
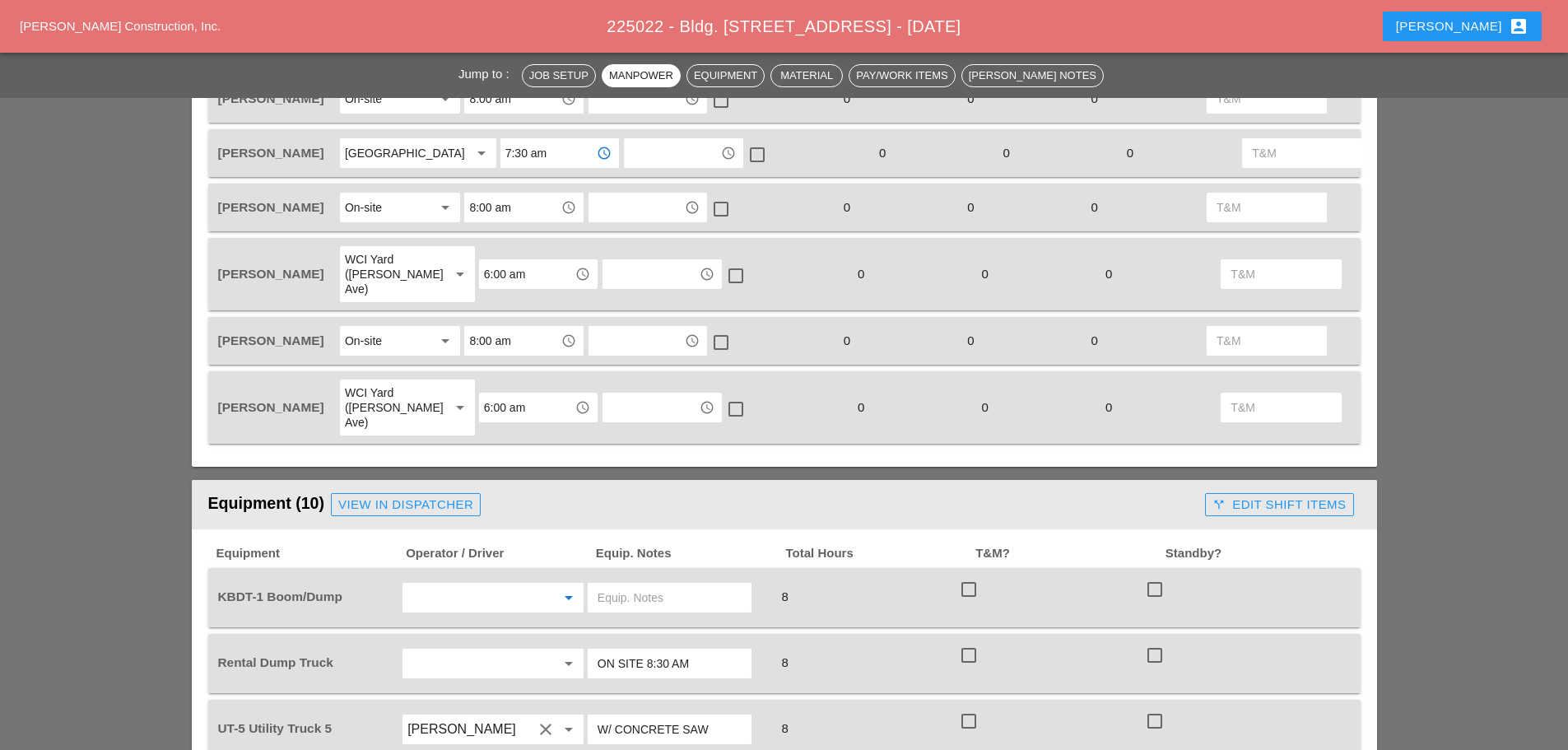
click at [487, 584] on input "text" at bounding box center [470, 597] width 125 height 26
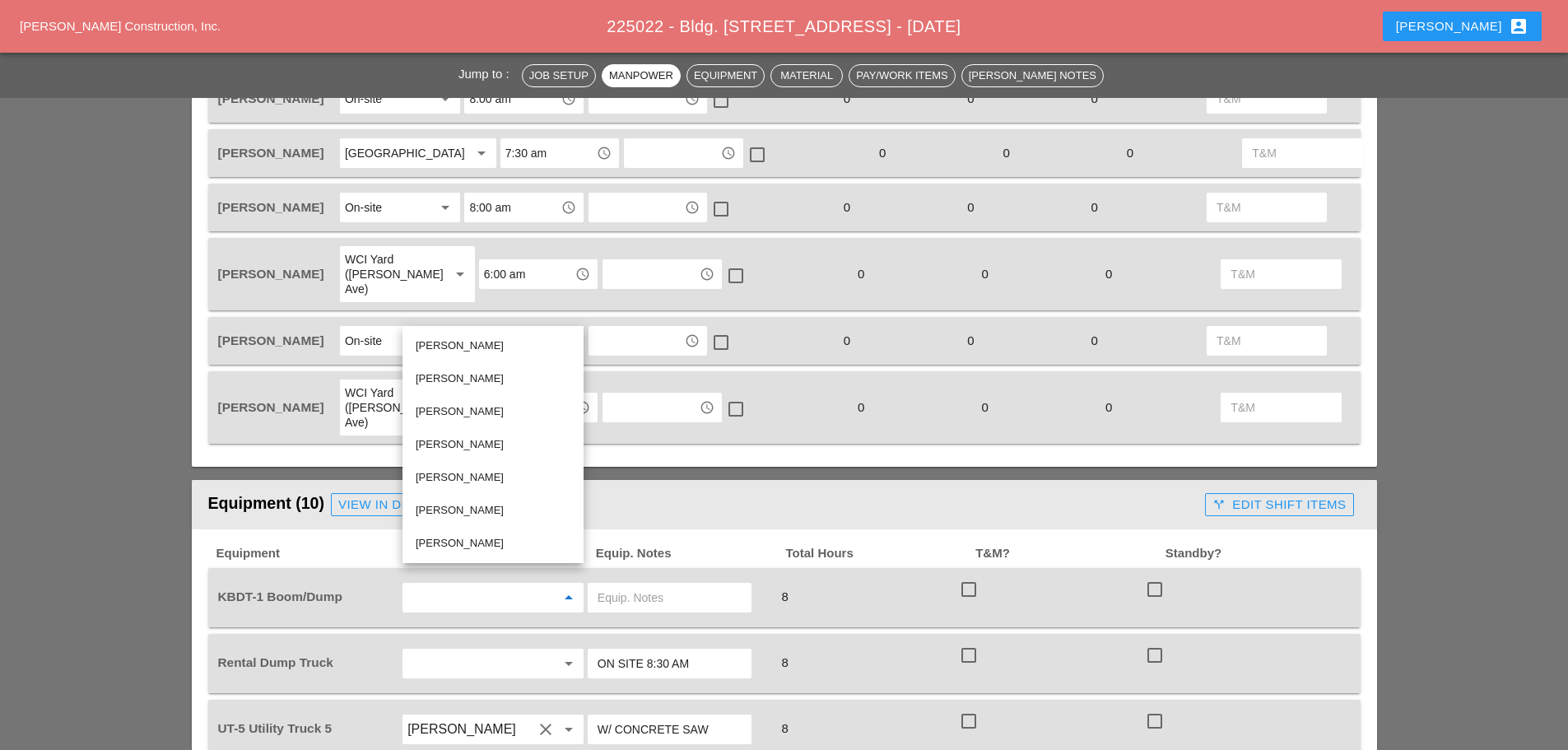
click at [494, 546] on div "[PERSON_NAME]" at bounding box center [493, 543] width 155 height 19
type input "[PERSON_NAME]"
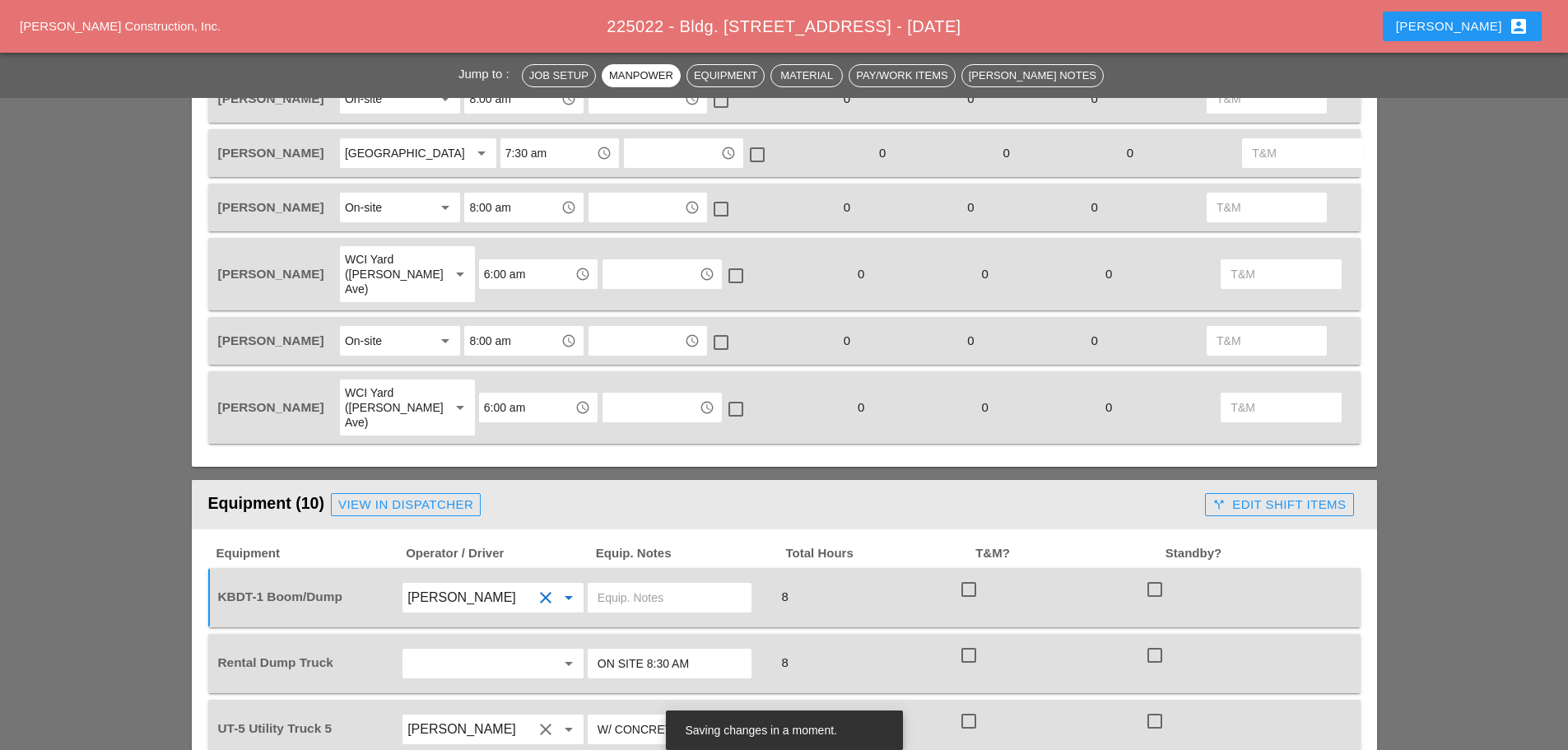
click at [627, 584] on input "text" at bounding box center [670, 597] width 144 height 26
type input "w"
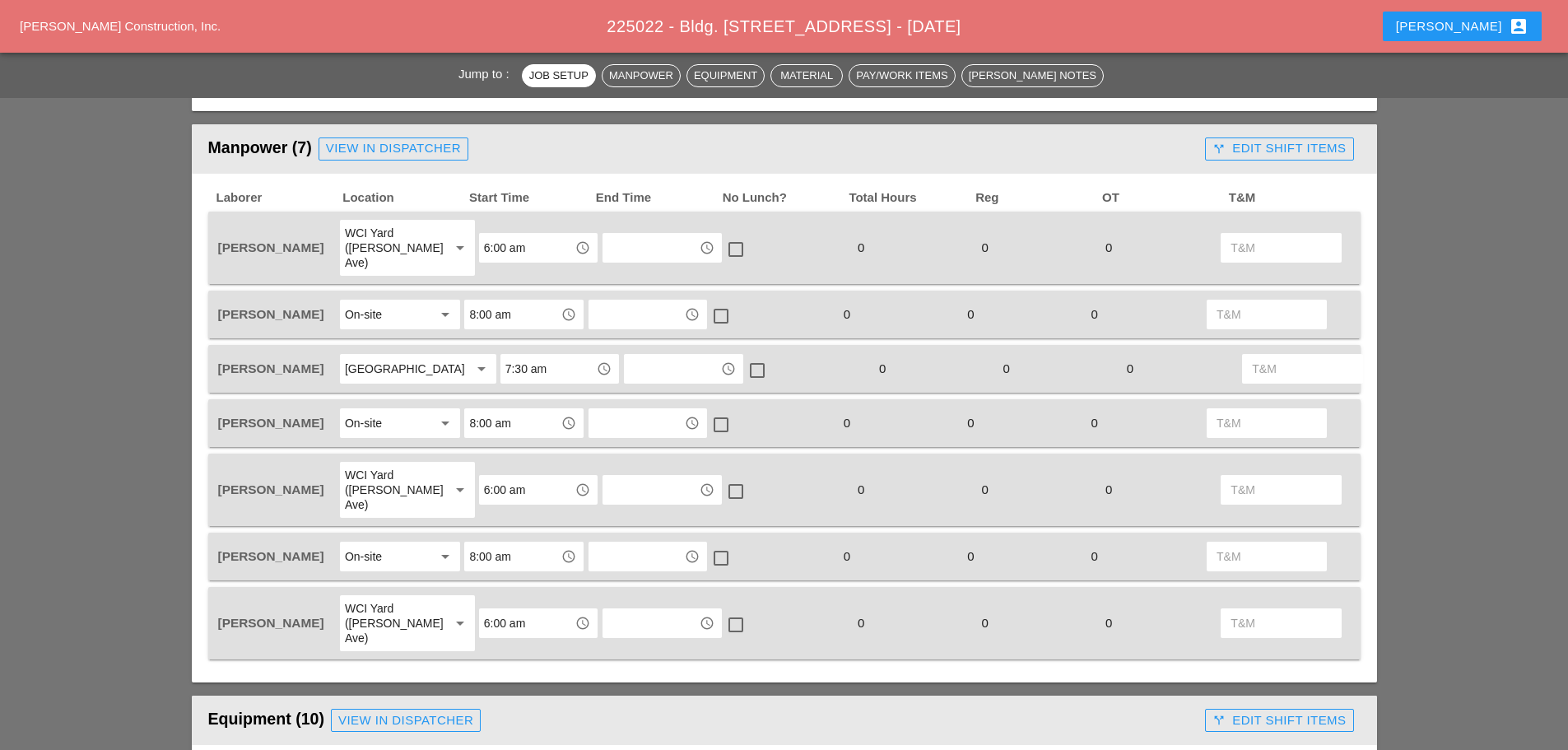
scroll to position [823, 0]
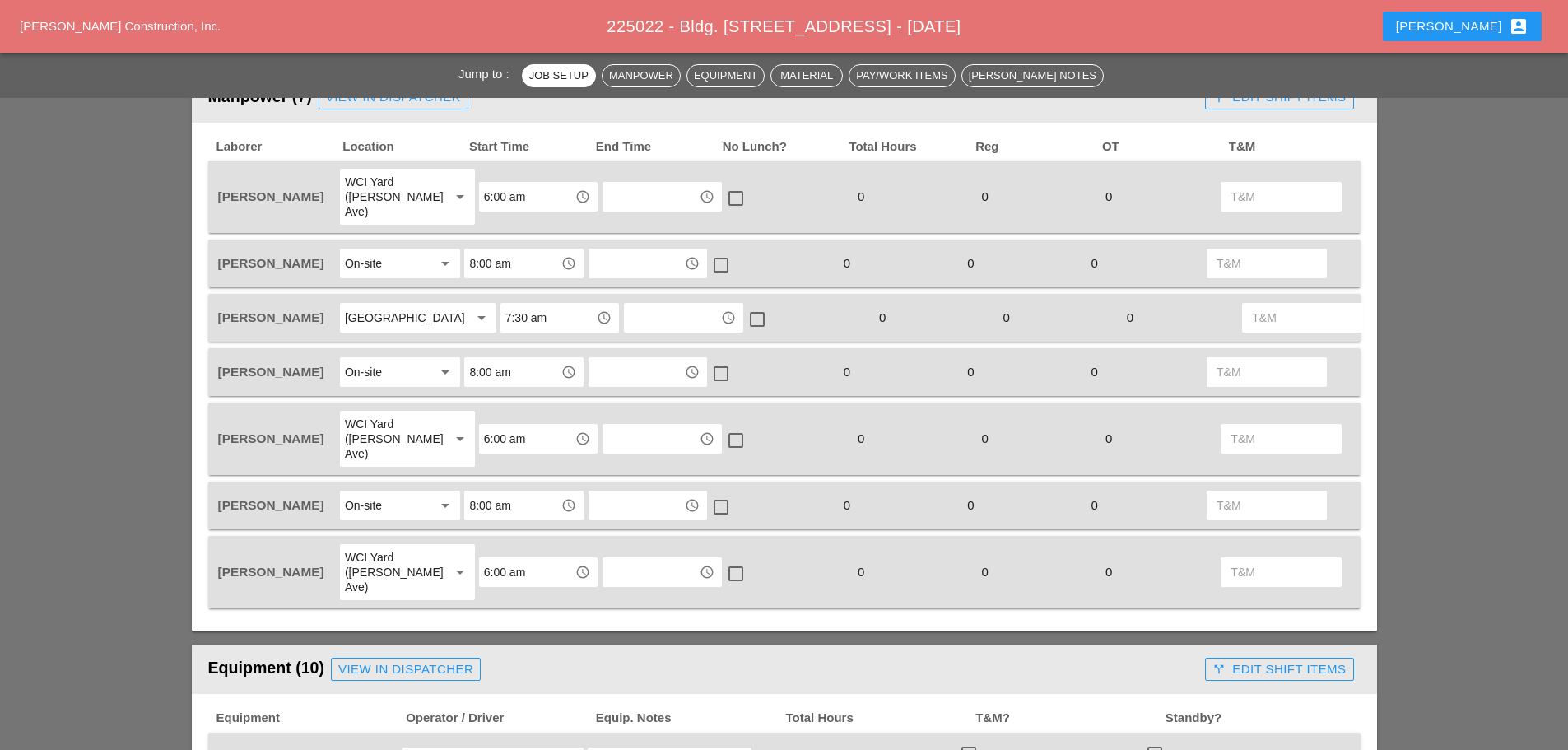
type input "W/ MATERIALS"
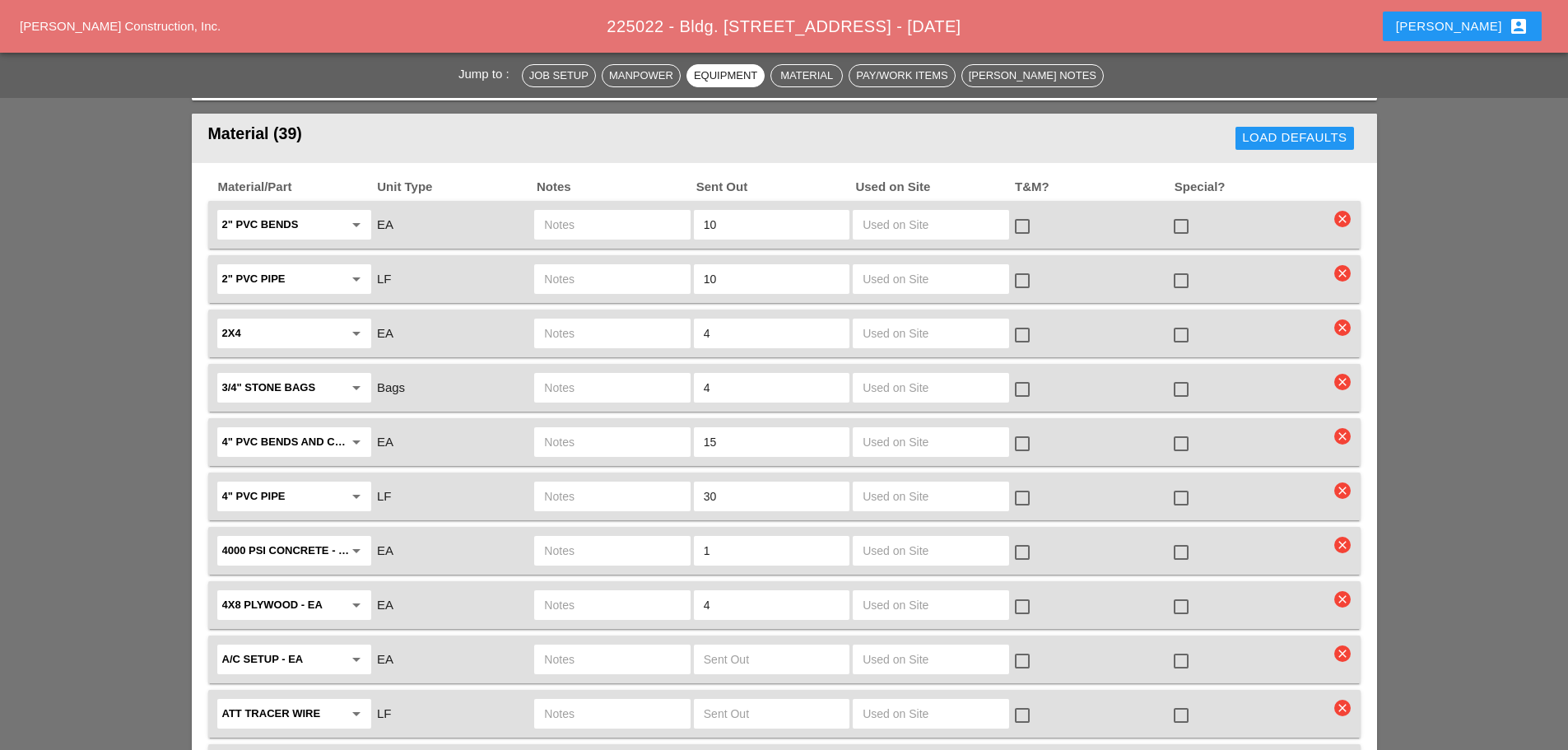
scroll to position [2140, 0]
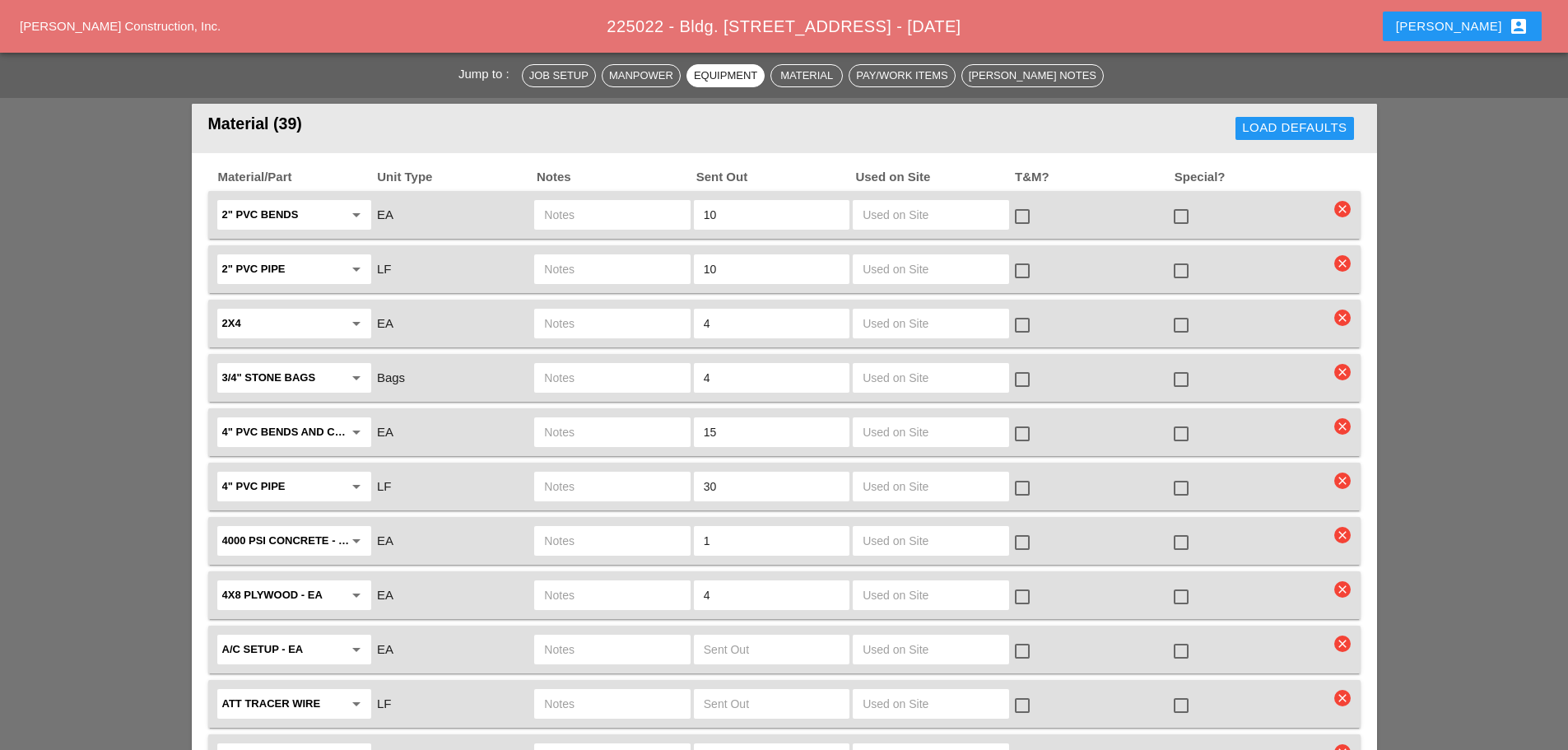
click at [762, 473] on input "30" at bounding box center [771, 486] width 135 height 26
type input "3"
type input "150"
drag, startPoint x: 1179, startPoint y: 463, endPoint x: 1183, endPoint y: 441, distance: 22.4
click at [1180, 474] on div at bounding box center [1181, 488] width 28 height 28
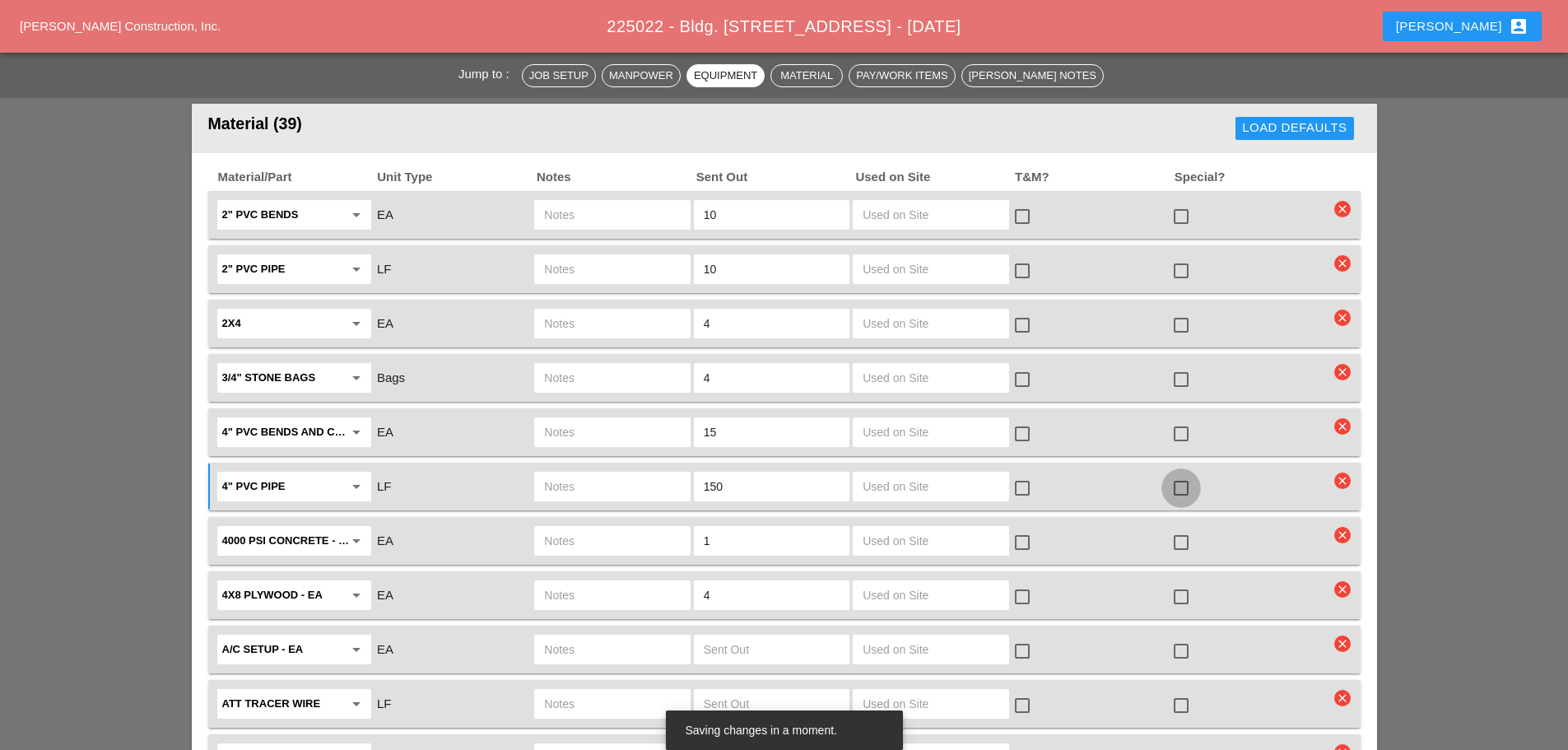
checkbox input "true"
click at [1184, 420] on div at bounding box center [1181, 433] width 28 height 28
checkbox input "true"
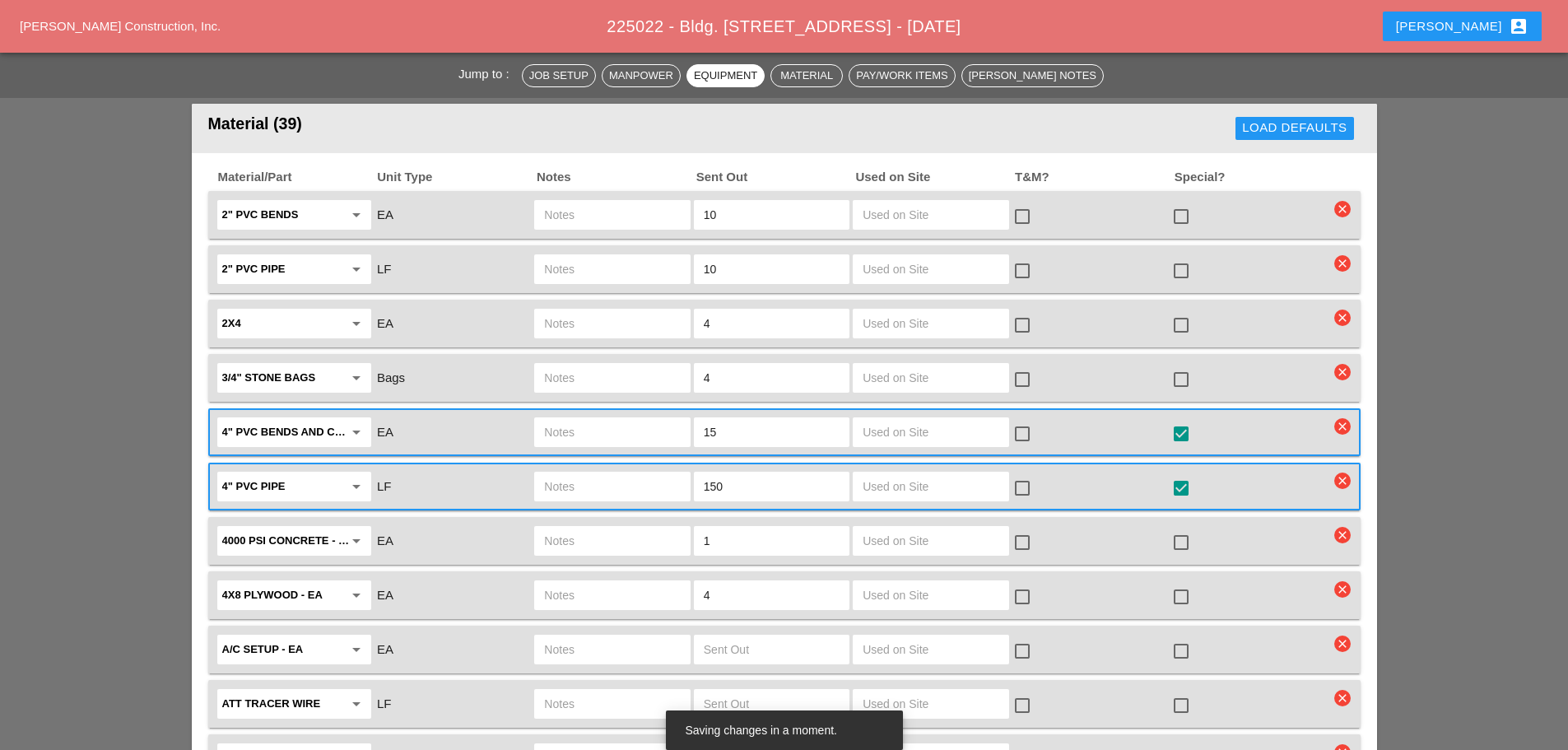
click at [610, 419] on input "text" at bounding box center [612, 432] width 135 height 26
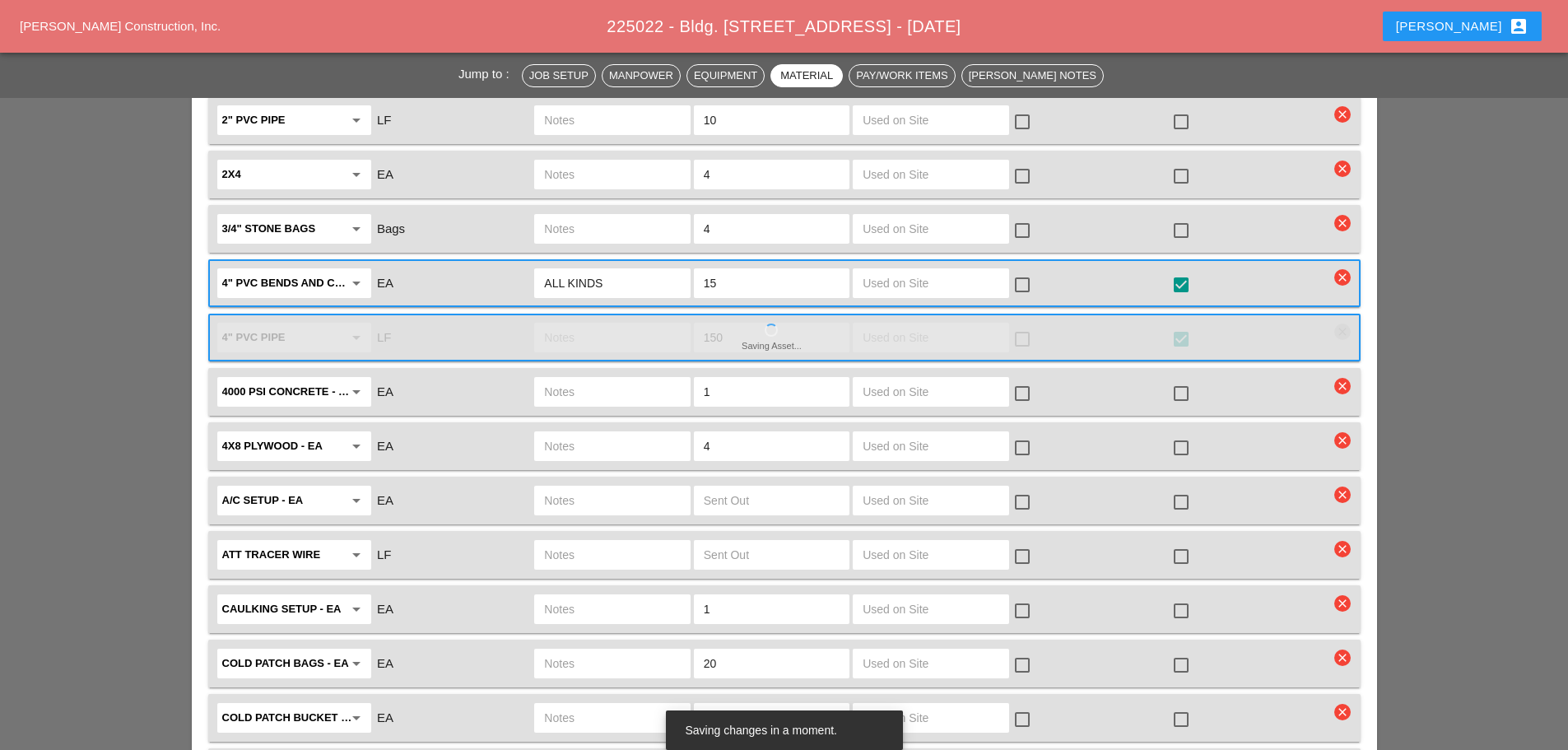
scroll to position [2304, 0]
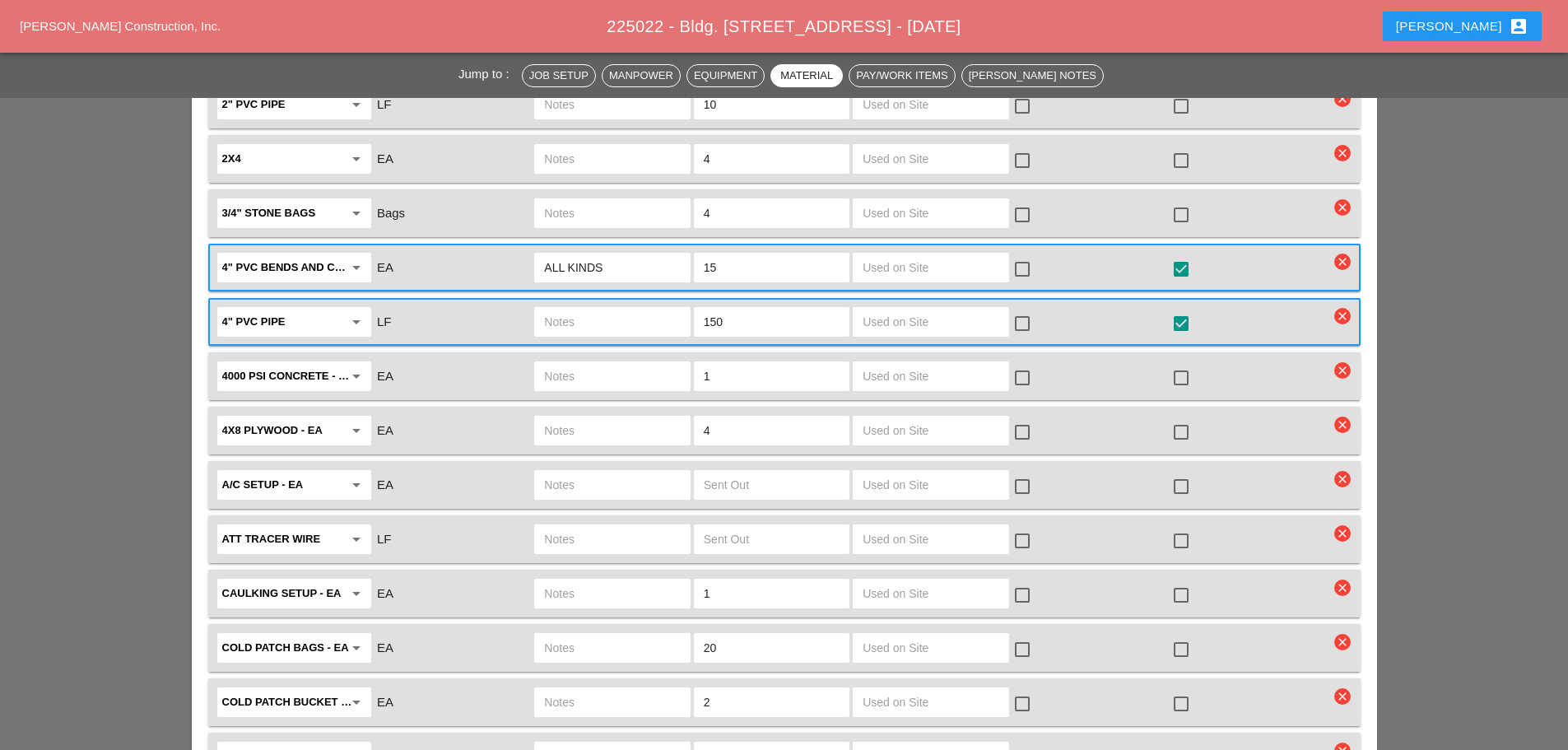
type input "ALL KINDS"
click at [743, 305] on div "150" at bounding box center [772, 322] width 159 height 35
click at [740, 309] on input "150" at bounding box center [771, 322] width 135 height 26
type input "140"
click at [625, 367] on input "text" at bounding box center [612, 376] width 135 height 26
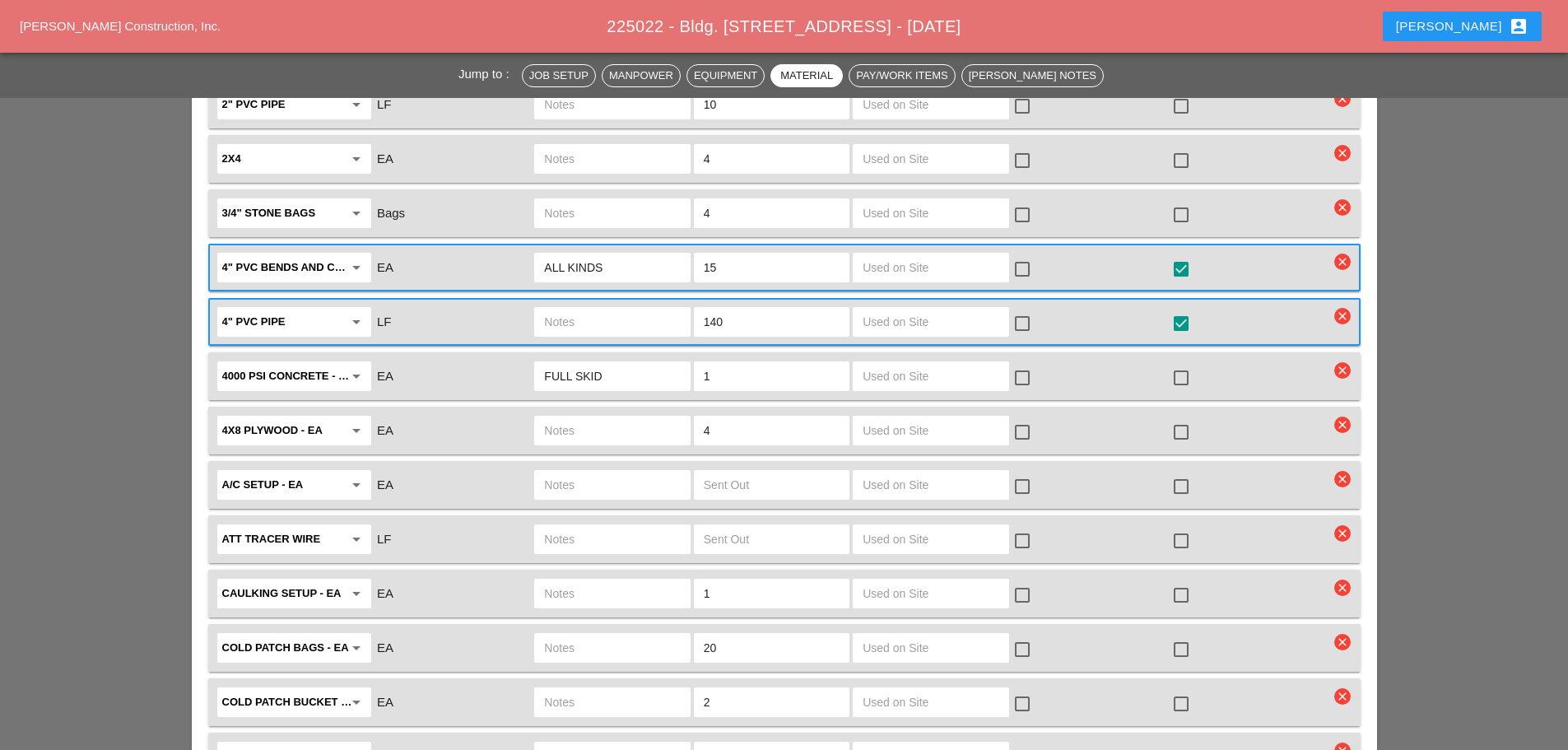
type input "FULL SKID"
click at [1183, 364] on div at bounding box center [1181, 378] width 28 height 28
checkbox input "true"
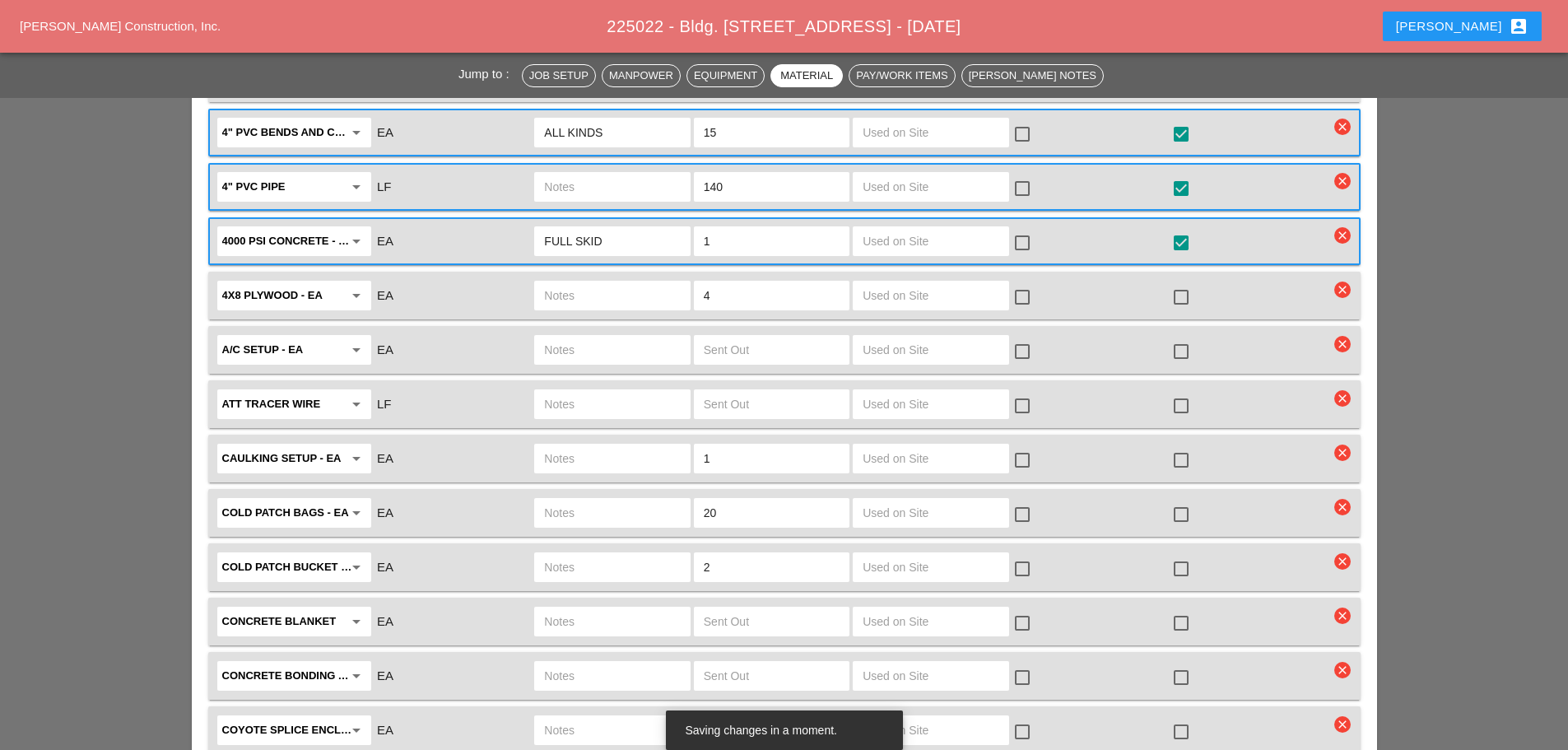
scroll to position [2468, 0]
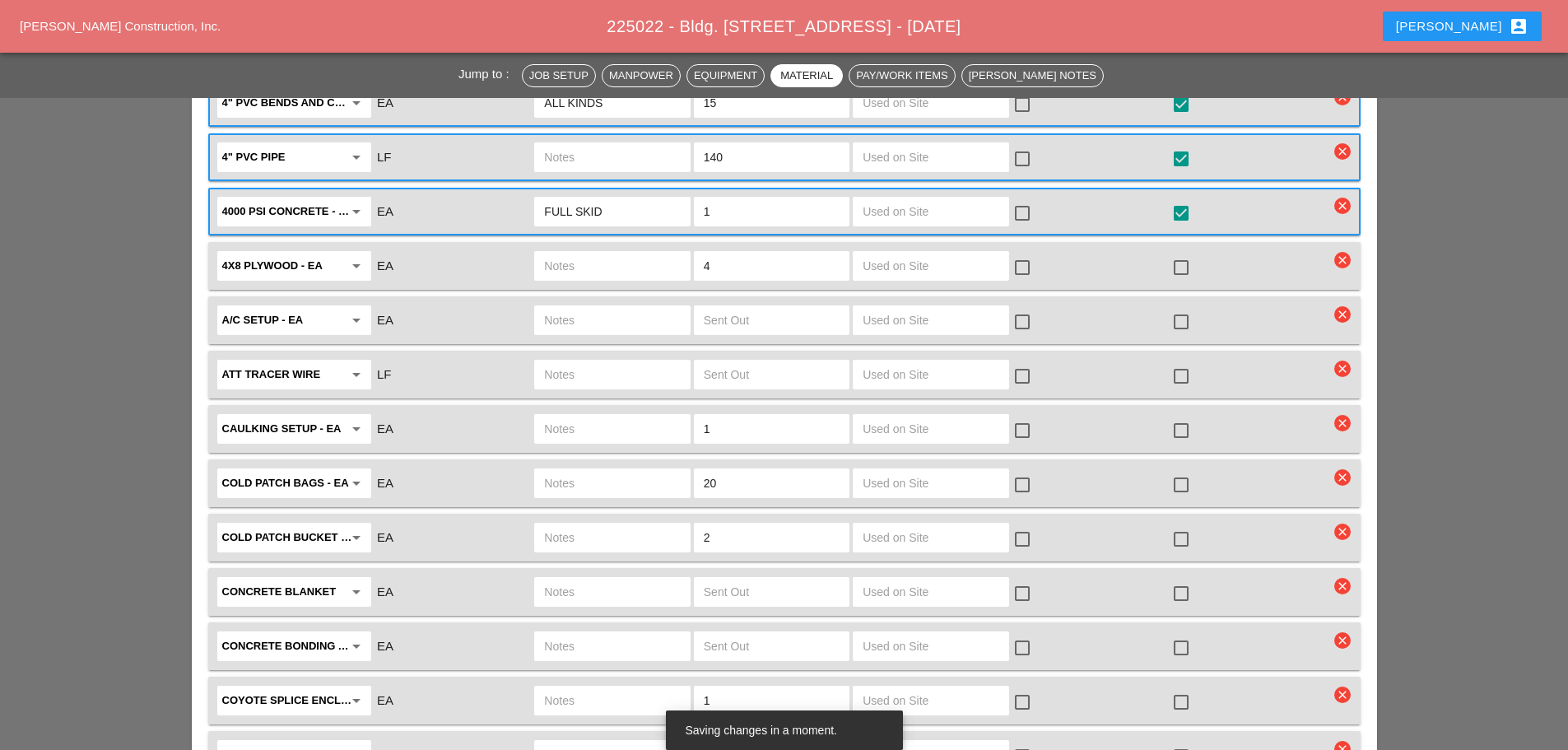
click at [629, 524] on input "text" at bounding box center [612, 537] width 135 height 26
click at [582, 524] on input "3 BUCKETS OF COLD PATCH" at bounding box center [612, 537] width 135 height 26
type input "3 BAGS OF COLD PATCH"
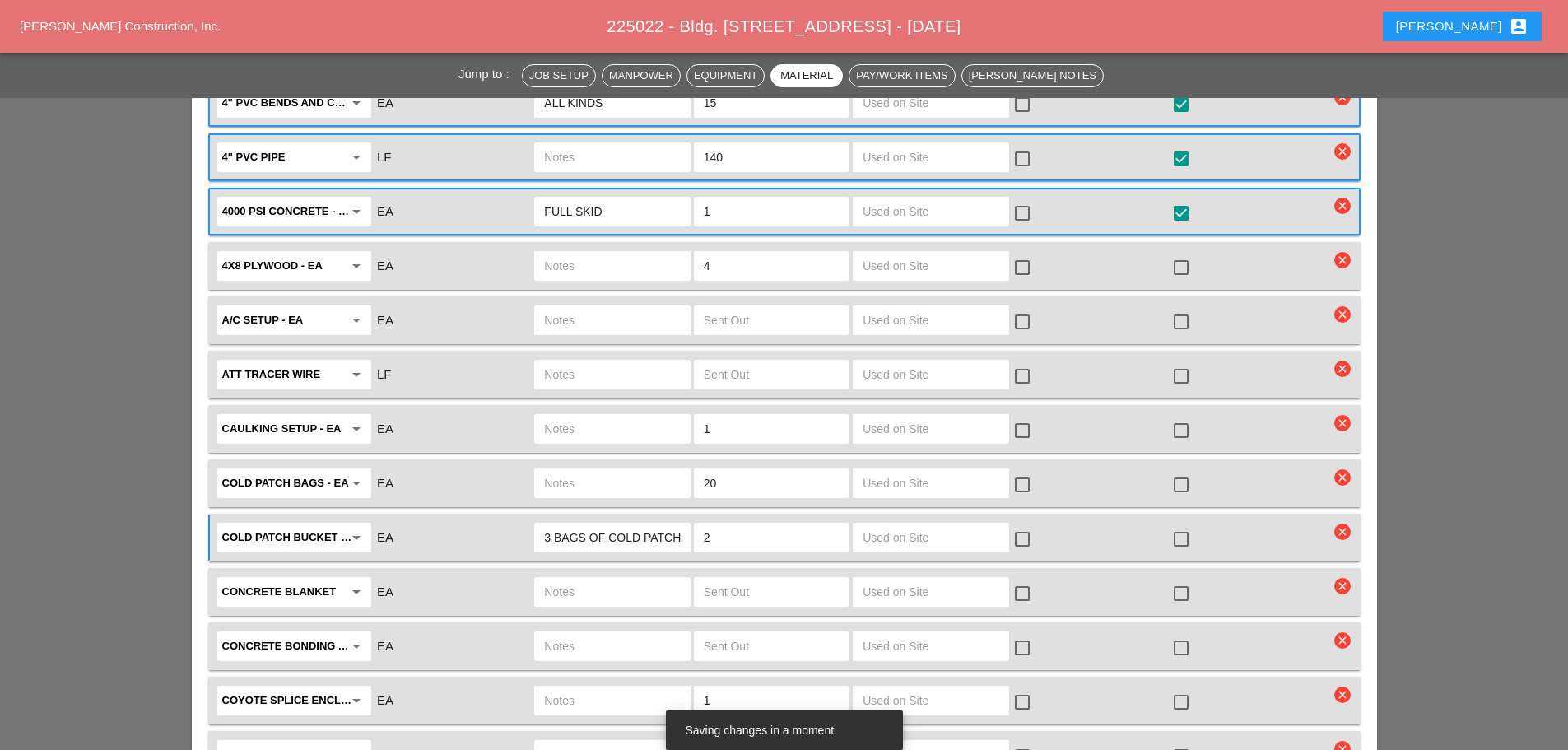
click at [759, 524] on input "2" at bounding box center [771, 537] width 135 height 26
type input "3"
click at [1178, 525] on div at bounding box center [1181, 538] width 28 height 28
checkbox input "true"
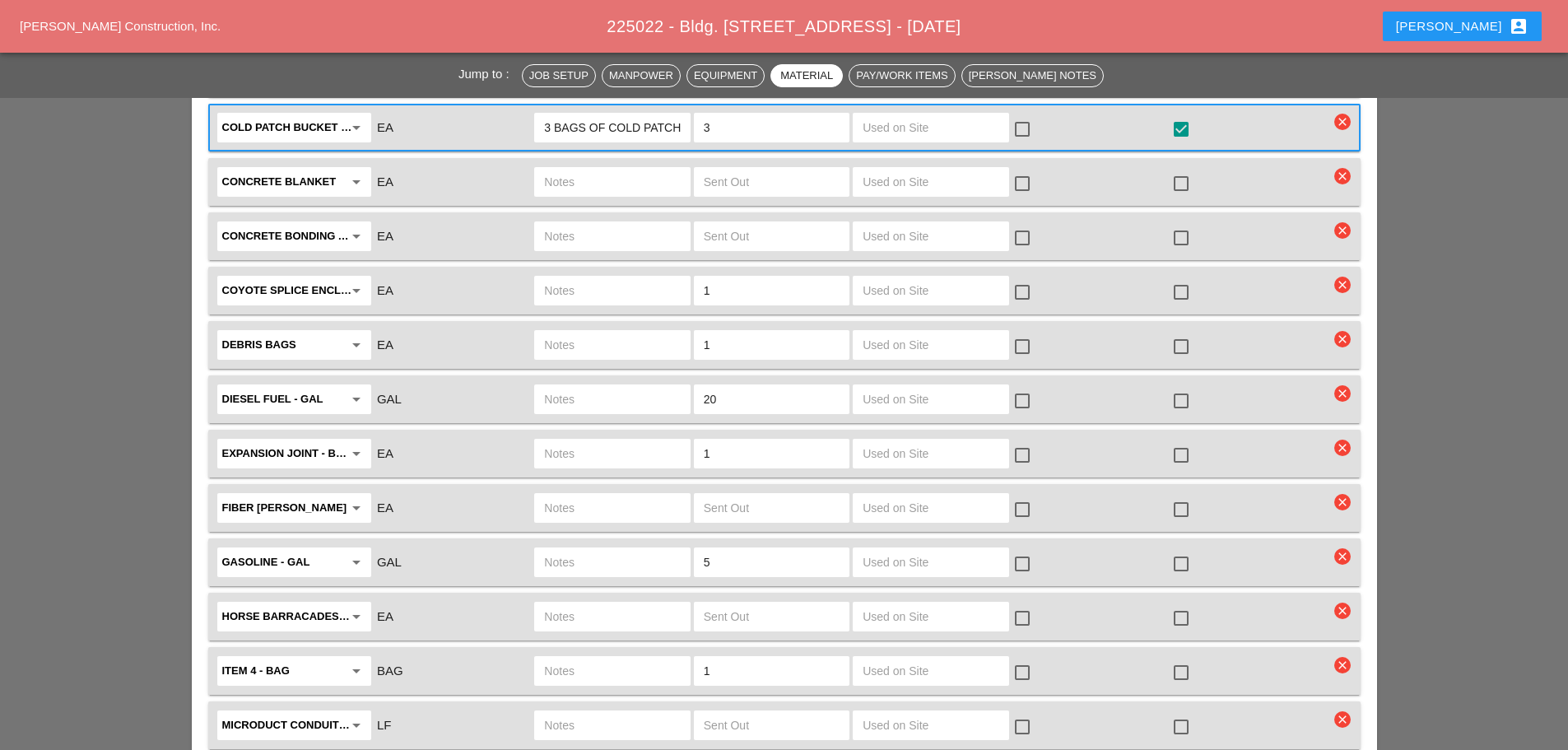
scroll to position [2881, 0]
click at [594, 656] on input "text" at bounding box center [612, 669] width 135 height 26
type input "1 BAG OF ITEM 4"
click at [1190, 657] on div at bounding box center [1181, 670] width 28 height 28
checkbox input "true"
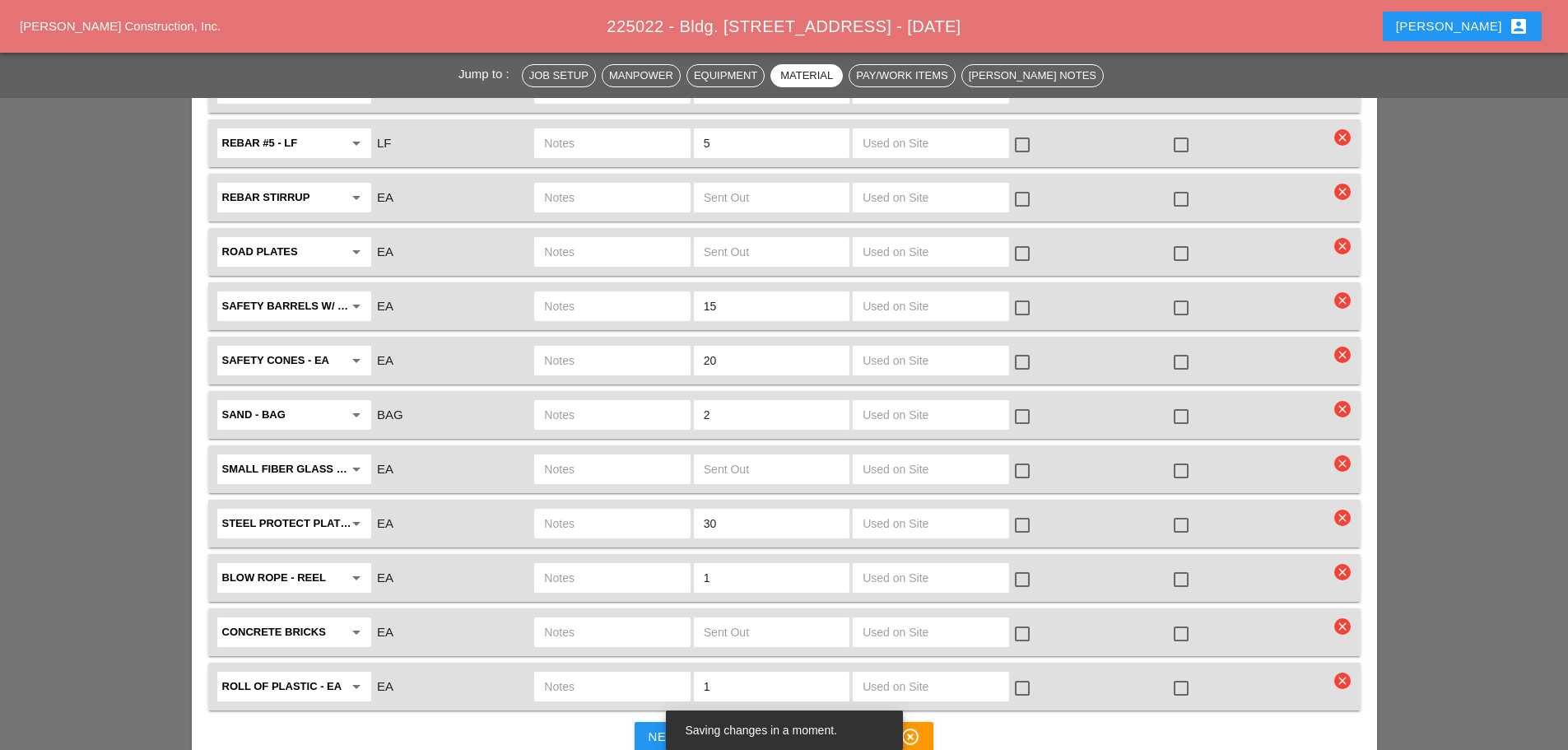
scroll to position [3703, 0]
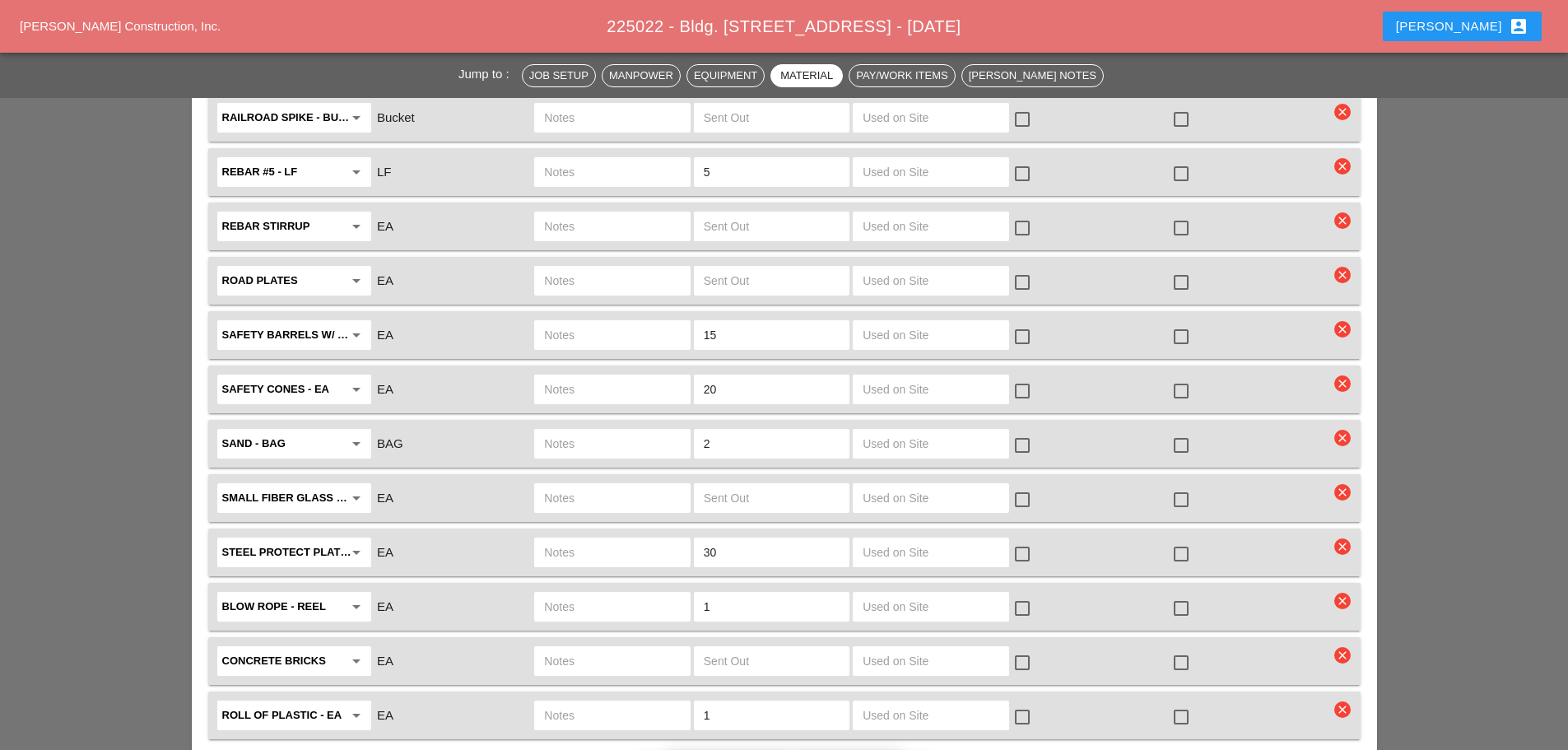
click at [566, 539] on input "text" at bounding box center [612, 552] width 135 height 26
type input "NEED"
click at [1186, 540] on div at bounding box center [1181, 554] width 28 height 28
checkbox input "true"
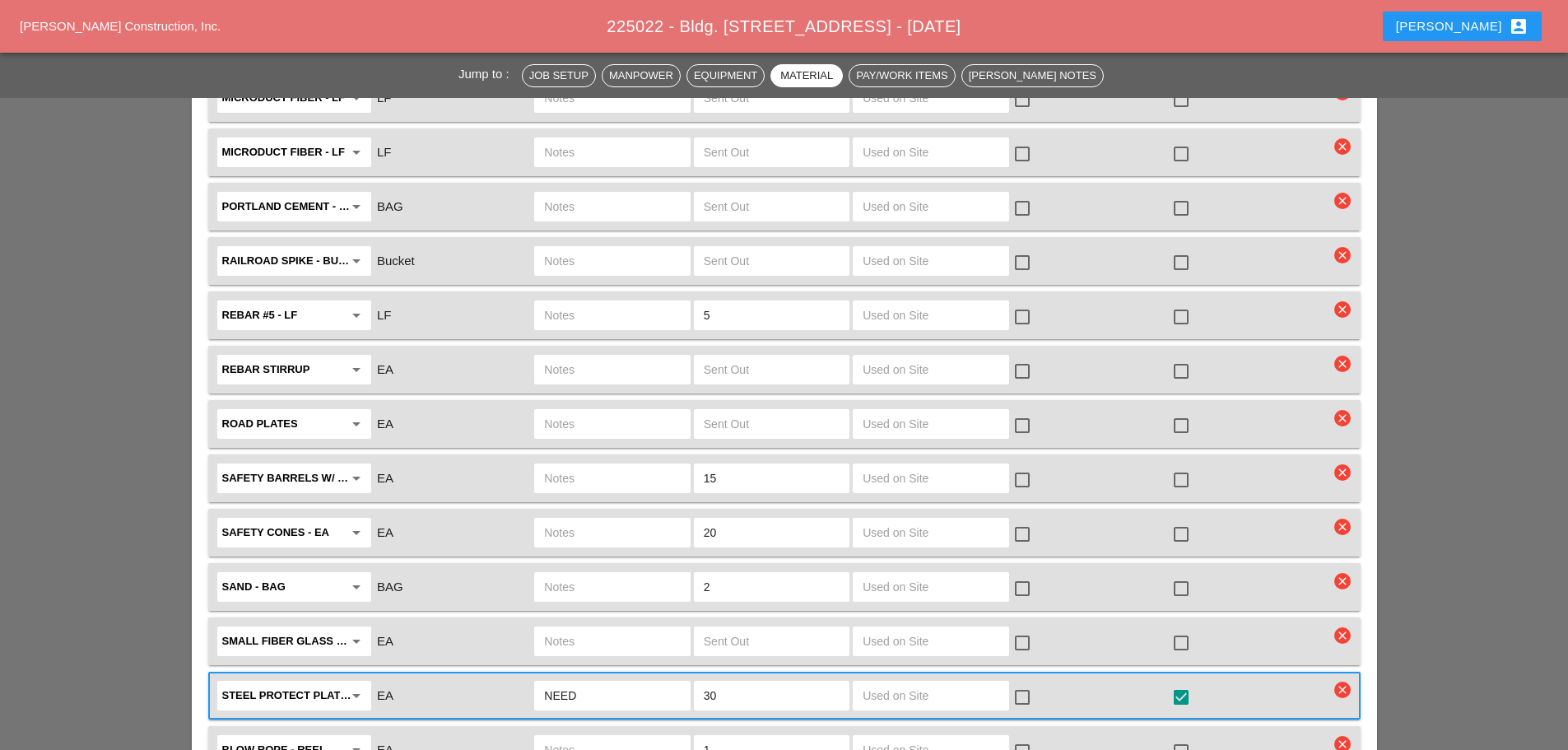
scroll to position [3538, 0]
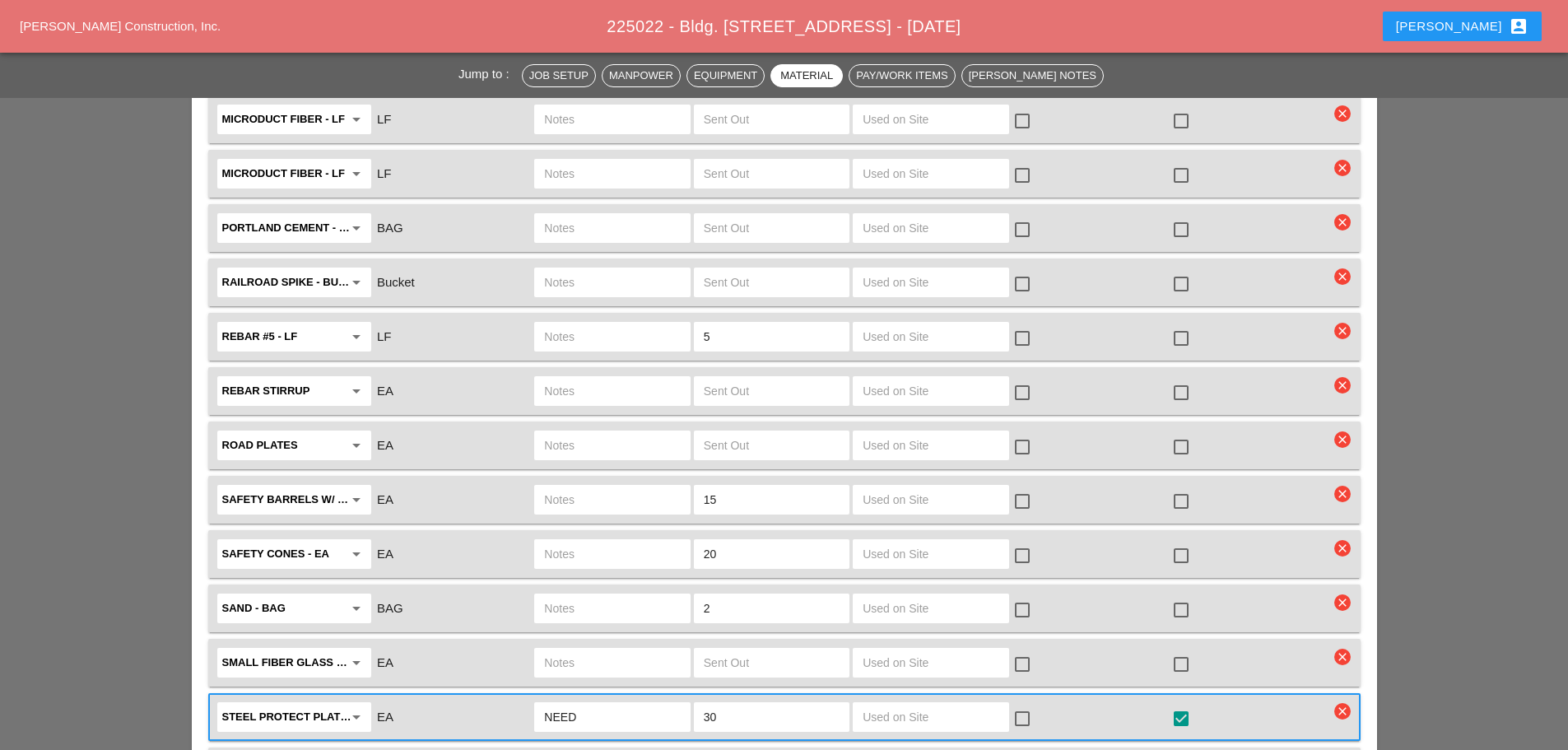
click at [579, 432] on input "text" at bounding box center [612, 444] width 135 height 26
type input "6 ROAD PLATES"
click at [765, 432] on input "text" at bounding box center [771, 444] width 135 height 26
type input "6"
drag, startPoint x: 1174, startPoint y: 427, endPoint x: 1181, endPoint y: 417, distance: 12.2
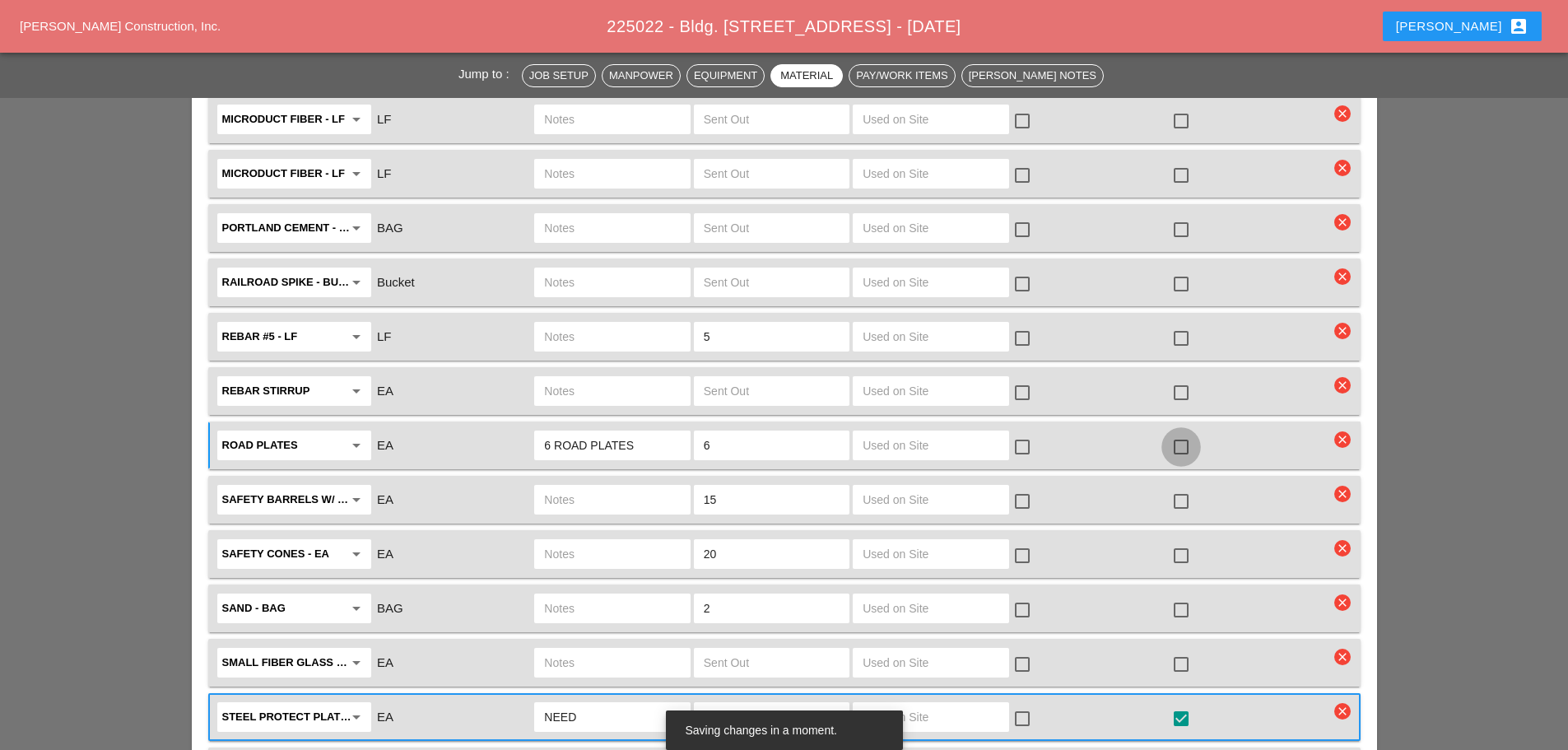
click at [1175, 433] on div at bounding box center [1181, 446] width 28 height 28
checkbox input "true"
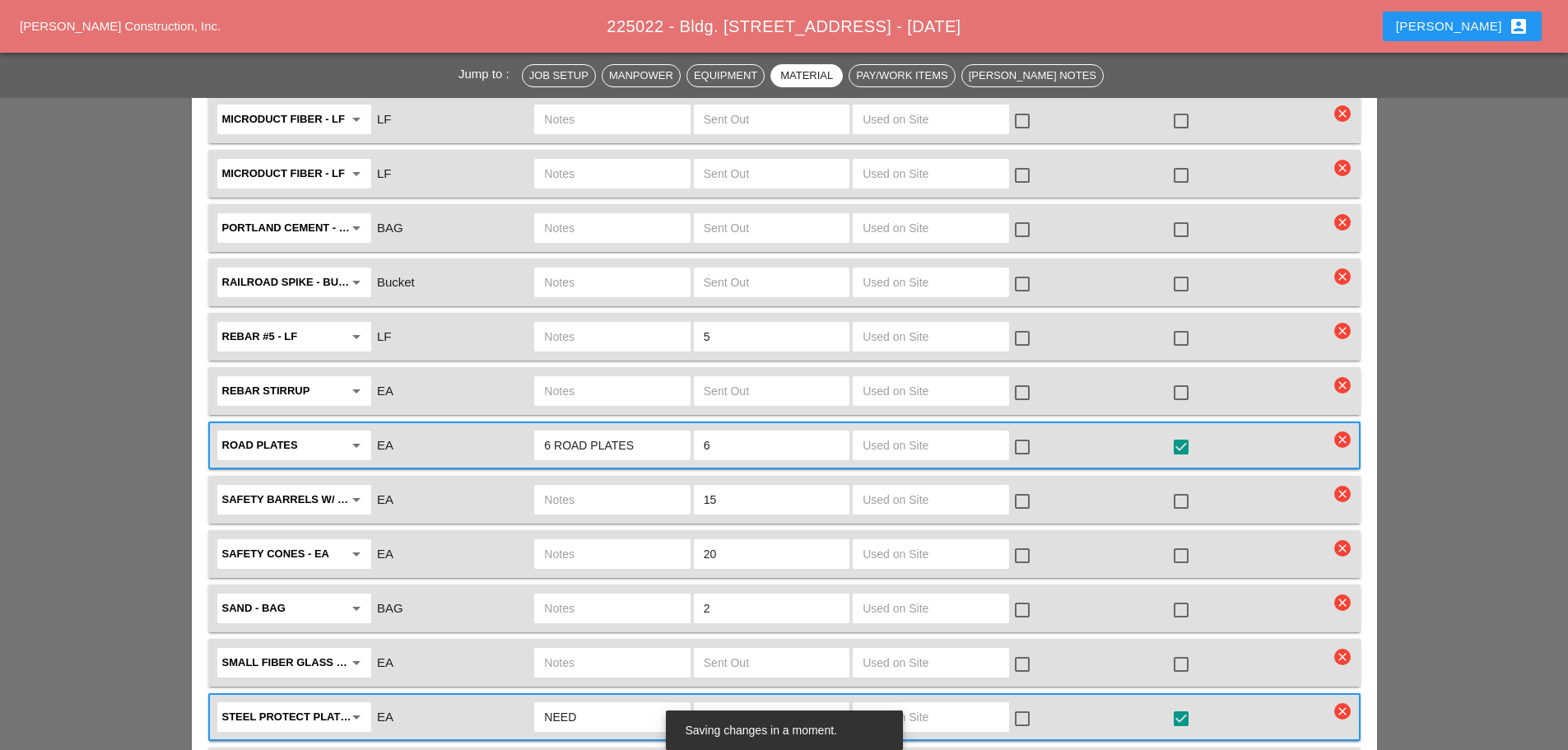
scroll to position [3703, 0]
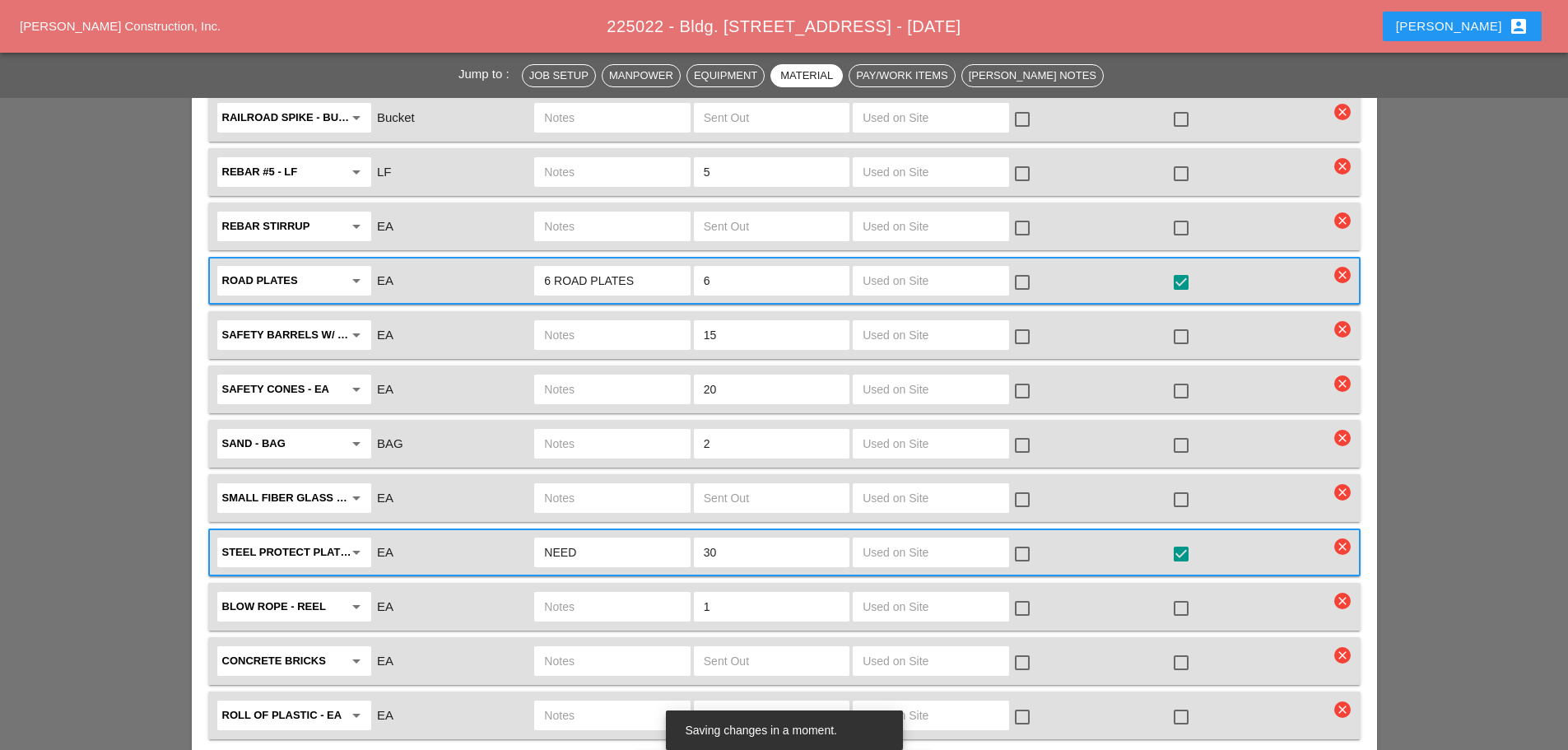
click at [708, 539] on input "30" at bounding box center [771, 552] width 135 height 26
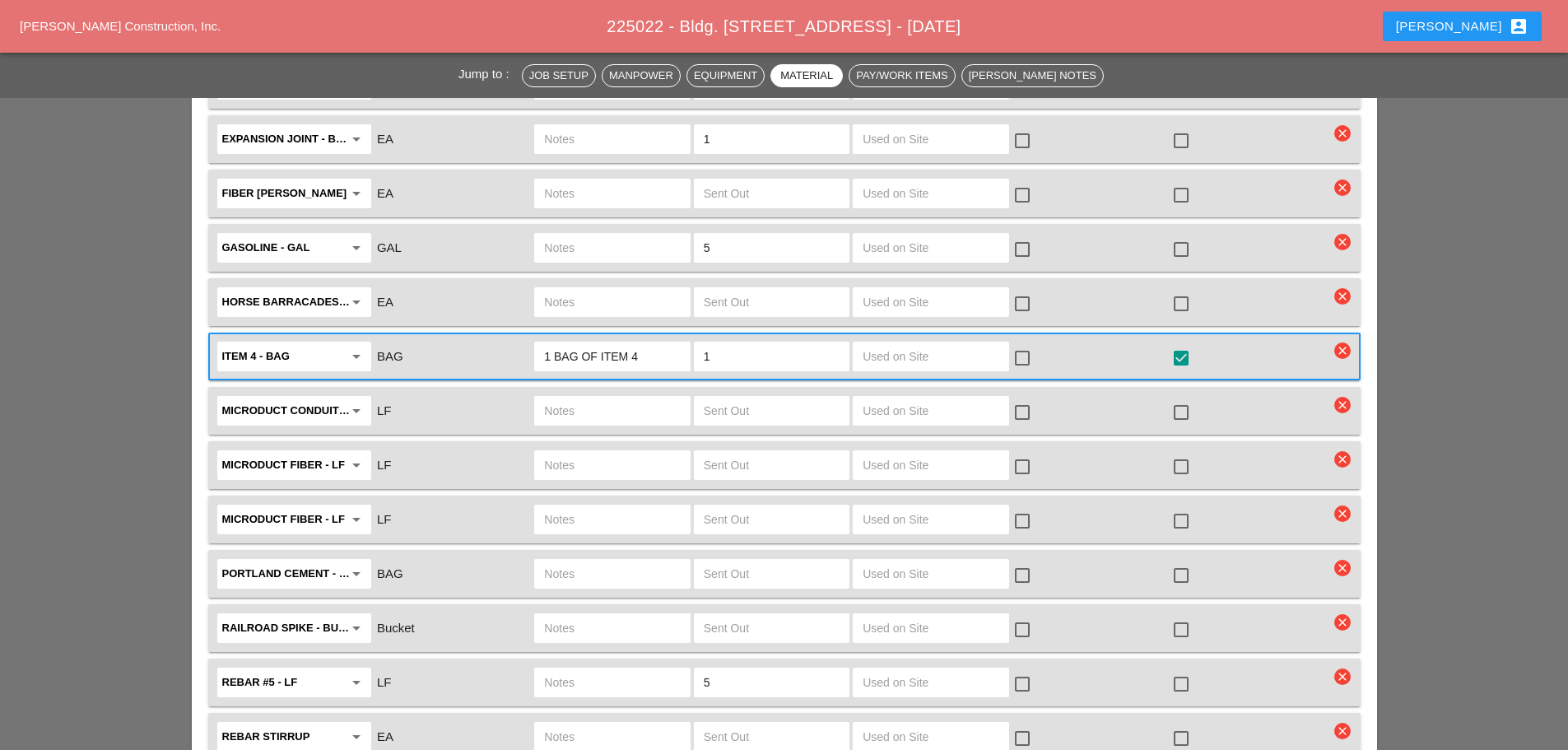
scroll to position [3209, 0]
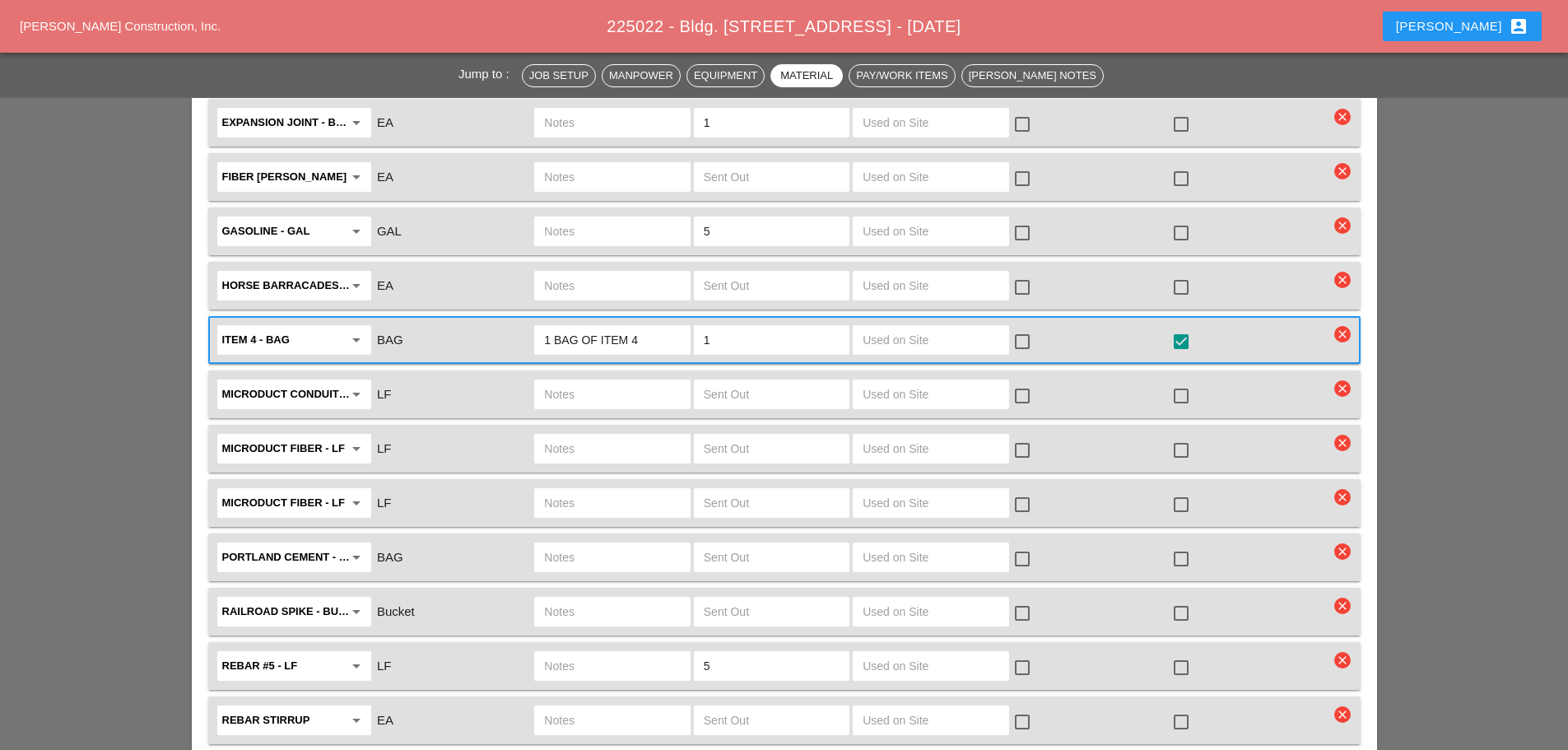
type input "40"
click at [366, 493] on icon "arrow_drop_down" at bounding box center [356, 502] width 19 height 19
click at [281, 512] on div "Mis c. Materials" at bounding box center [294, 518] width 128 height 19
type input "Misc. Materials"
click at [582, 489] on input "text" at bounding box center [612, 502] width 135 height 26
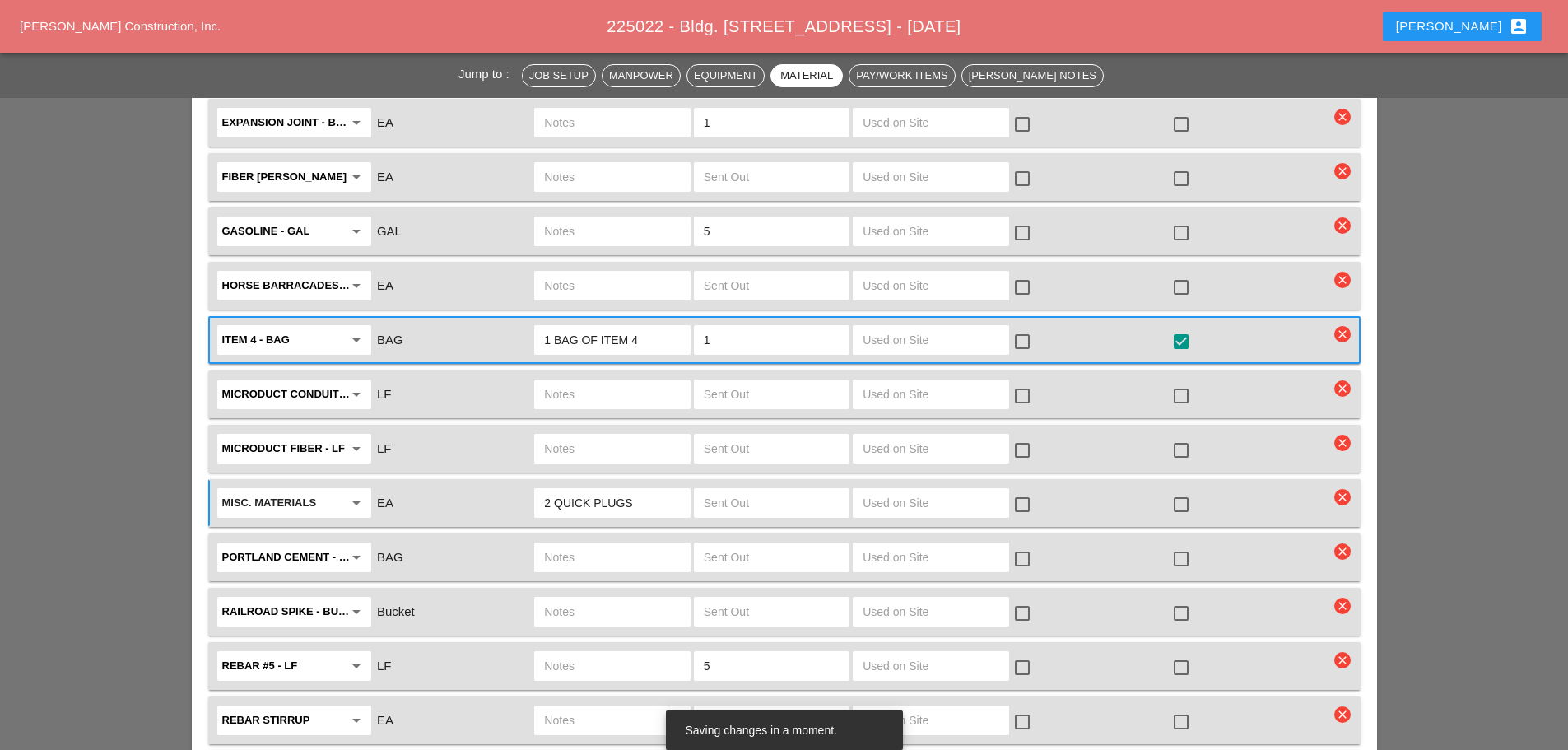
type input "2 QUICK PLUGS"
click at [725, 489] on input "text" at bounding box center [771, 502] width 135 height 26
type input "2"
click at [1183, 490] on div at bounding box center [1181, 504] width 28 height 28
checkbox input "true"
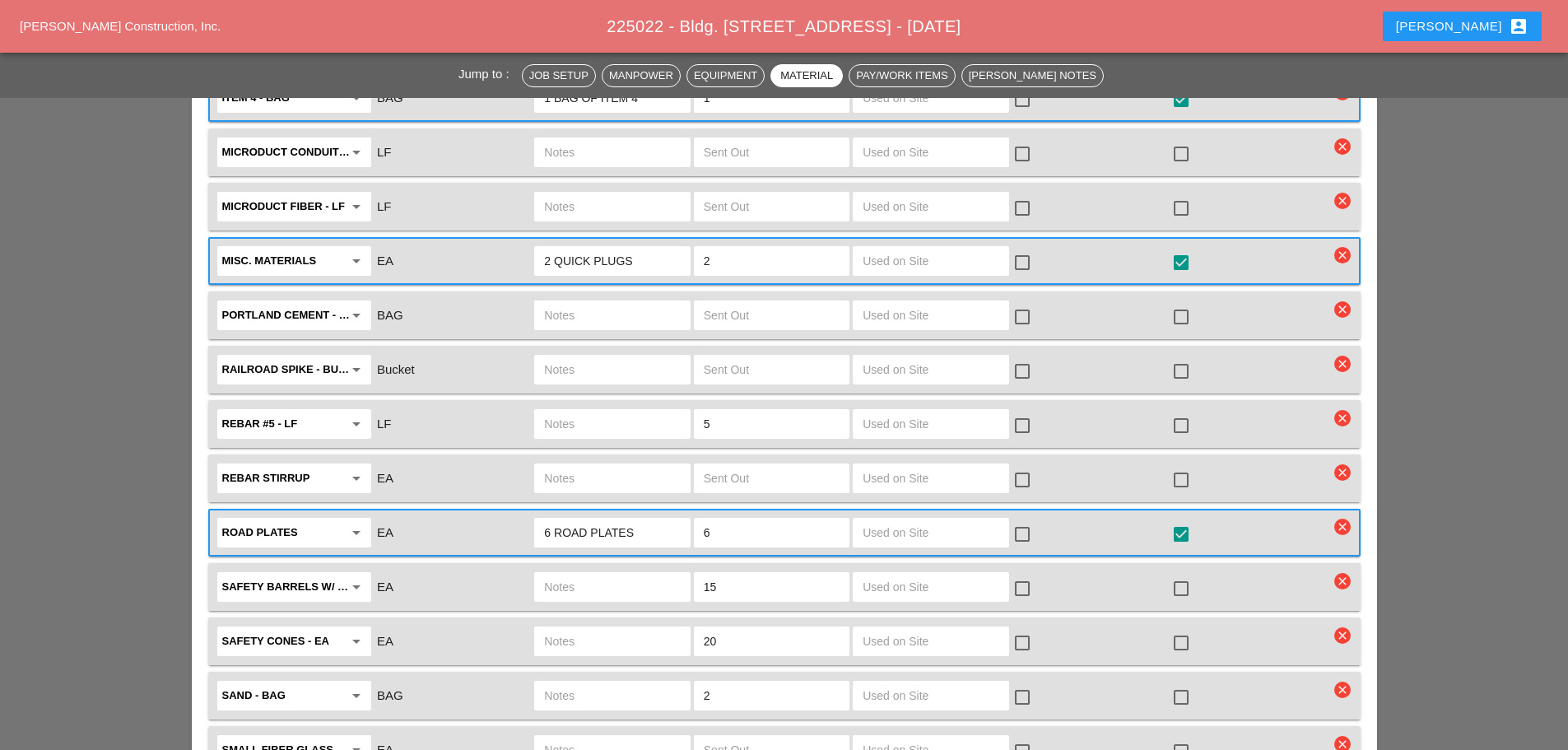
scroll to position [3456, 0]
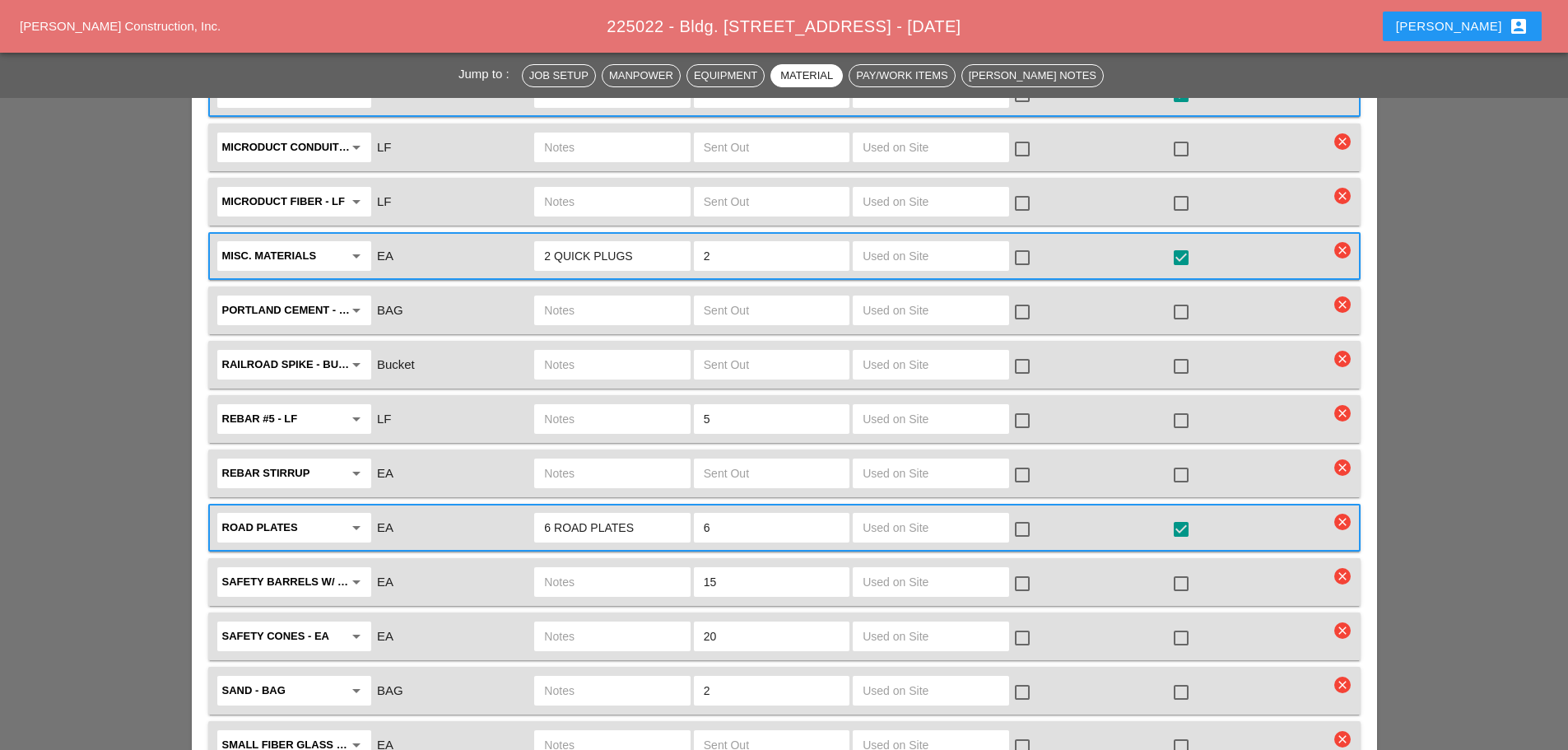
click at [638, 515] on input "6 ROAD PLATES" at bounding box center [612, 527] width 135 height 26
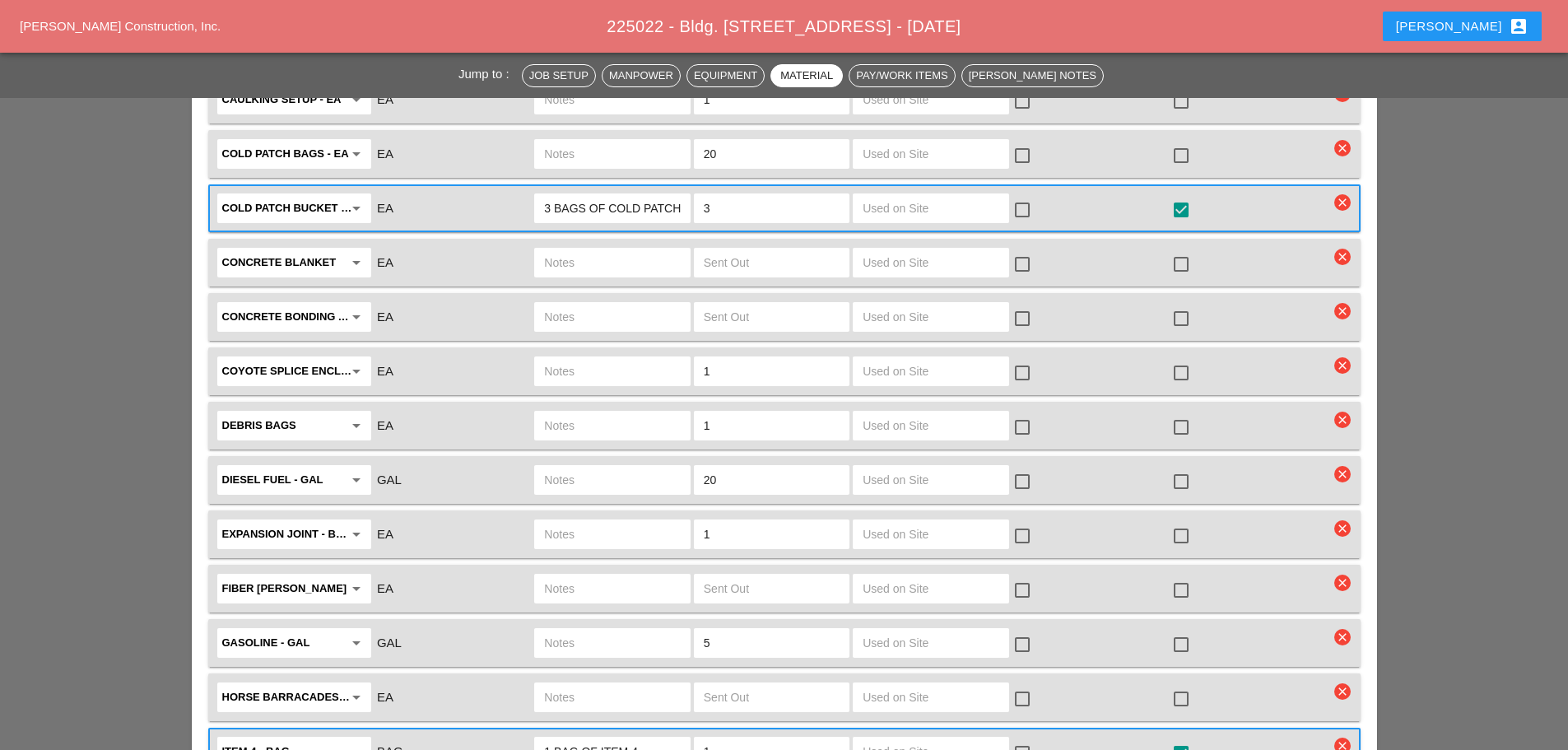
scroll to position [3045, 0]
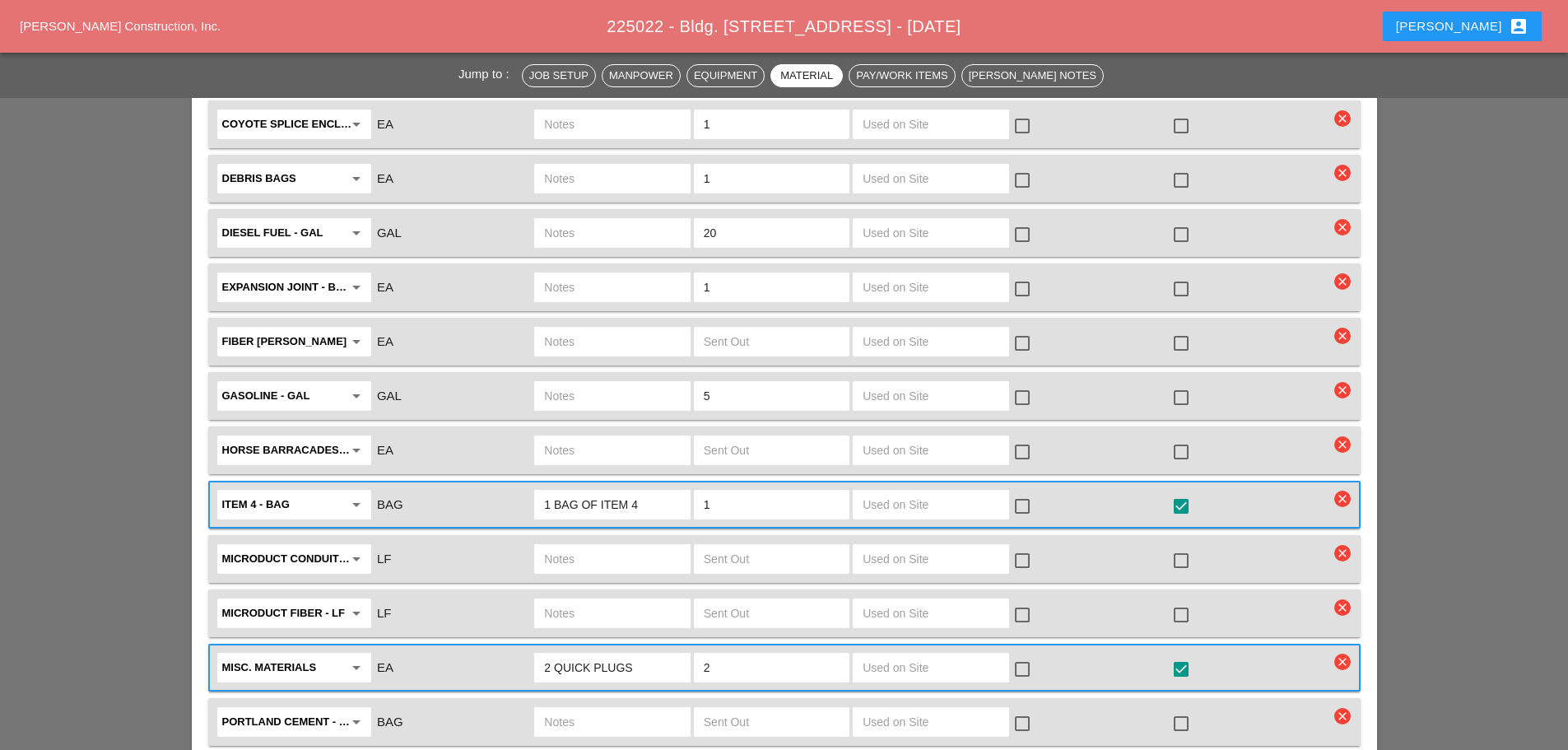
type input "6 ROAD PLATES STEEL"
click at [719, 491] on input "1" at bounding box center [771, 504] width 135 height 26
type input "2"
click at [553, 491] on input "1 BAG OF ITEM 4" at bounding box center [612, 504] width 135 height 26
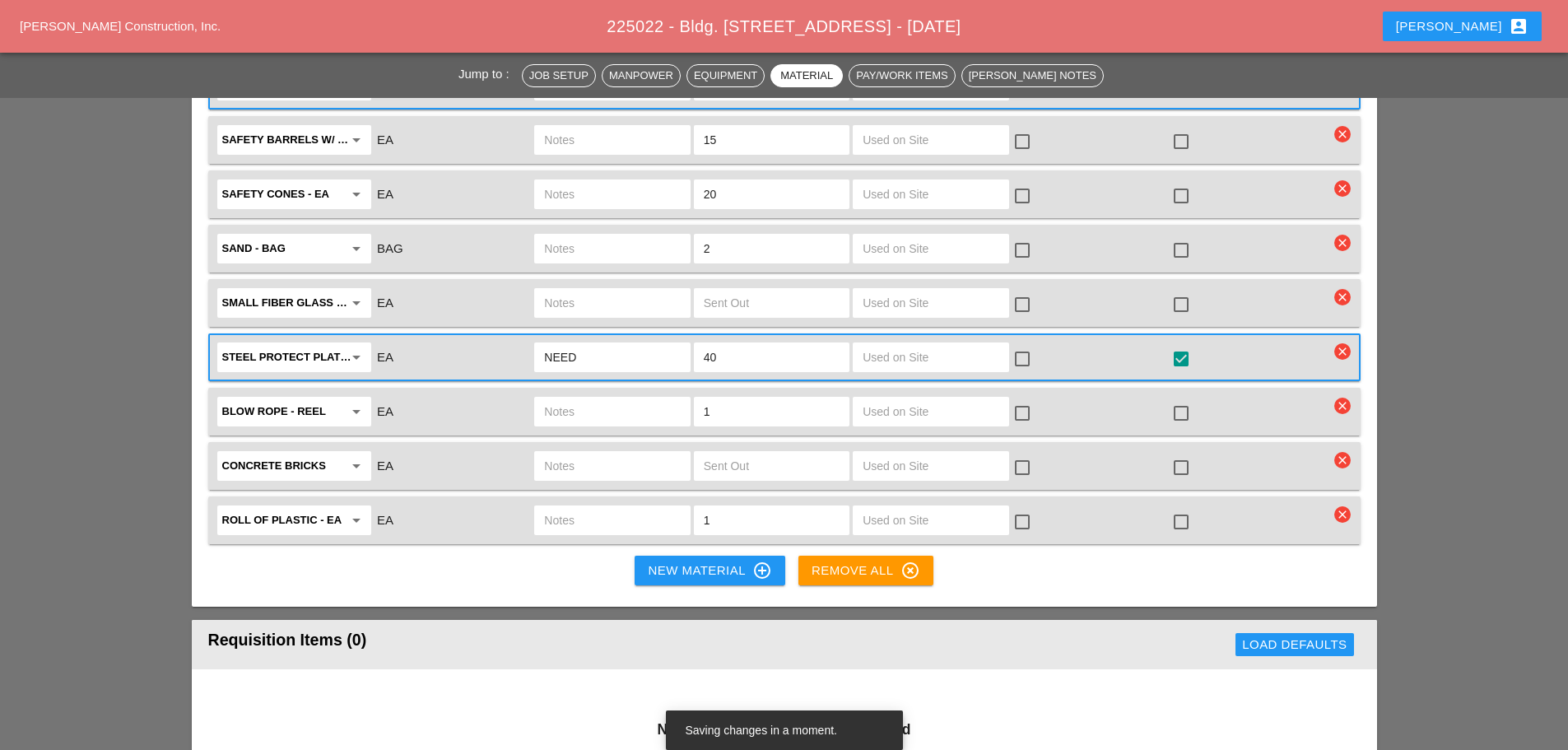
scroll to position [4115, 0]
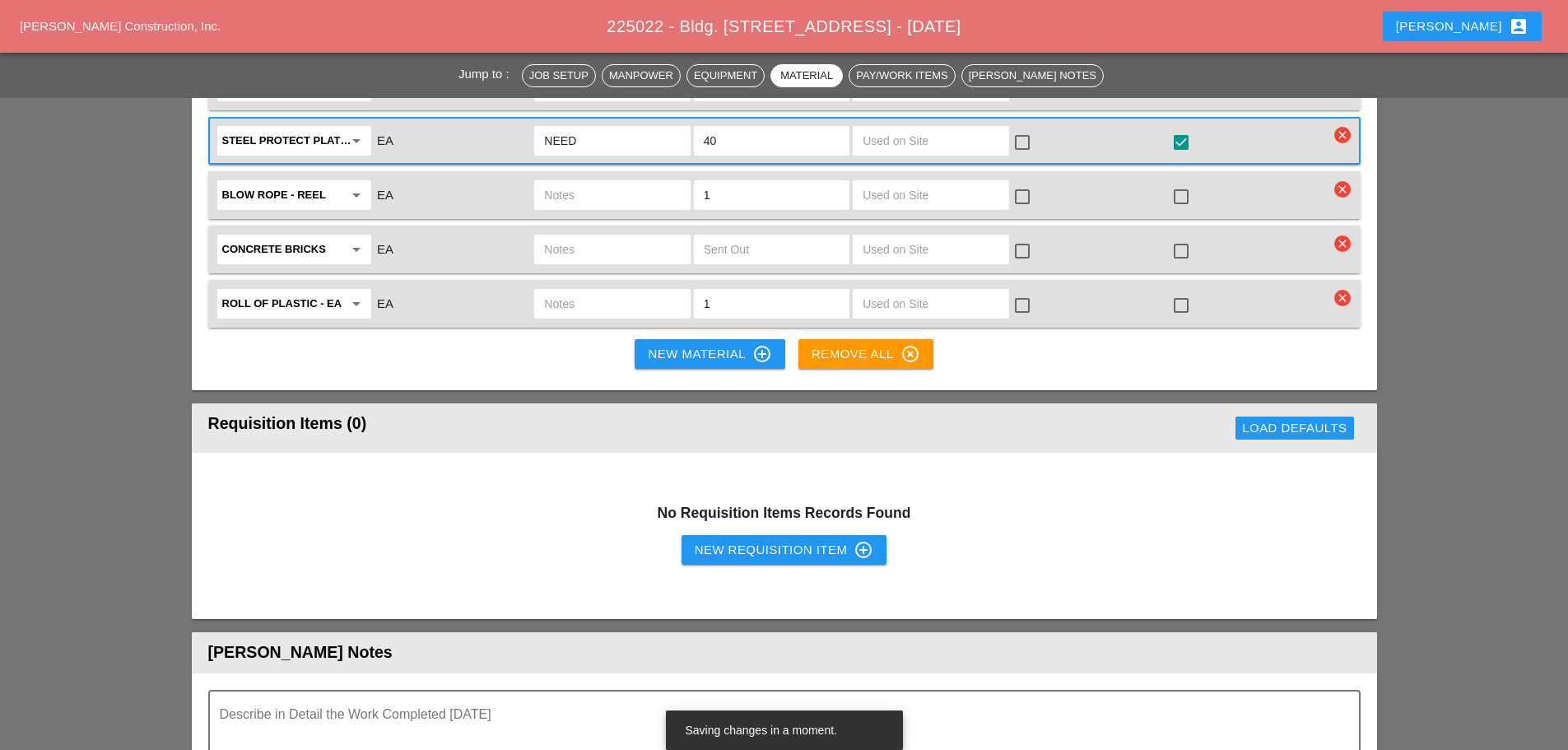
type input "2 BAG OF ITEM 4"
click at [669, 308] on div "roll of plastic - EA arrow_drop_down EA 1 check_box_outline_blank check_box_out…" at bounding box center [784, 304] width 1152 height 47
drag, startPoint x: 658, startPoint y: 330, endPoint x: 356, endPoint y: 440, distance: 321.4
click at [658, 344] on div "New Material control_point" at bounding box center [709, 353] width 124 height 19
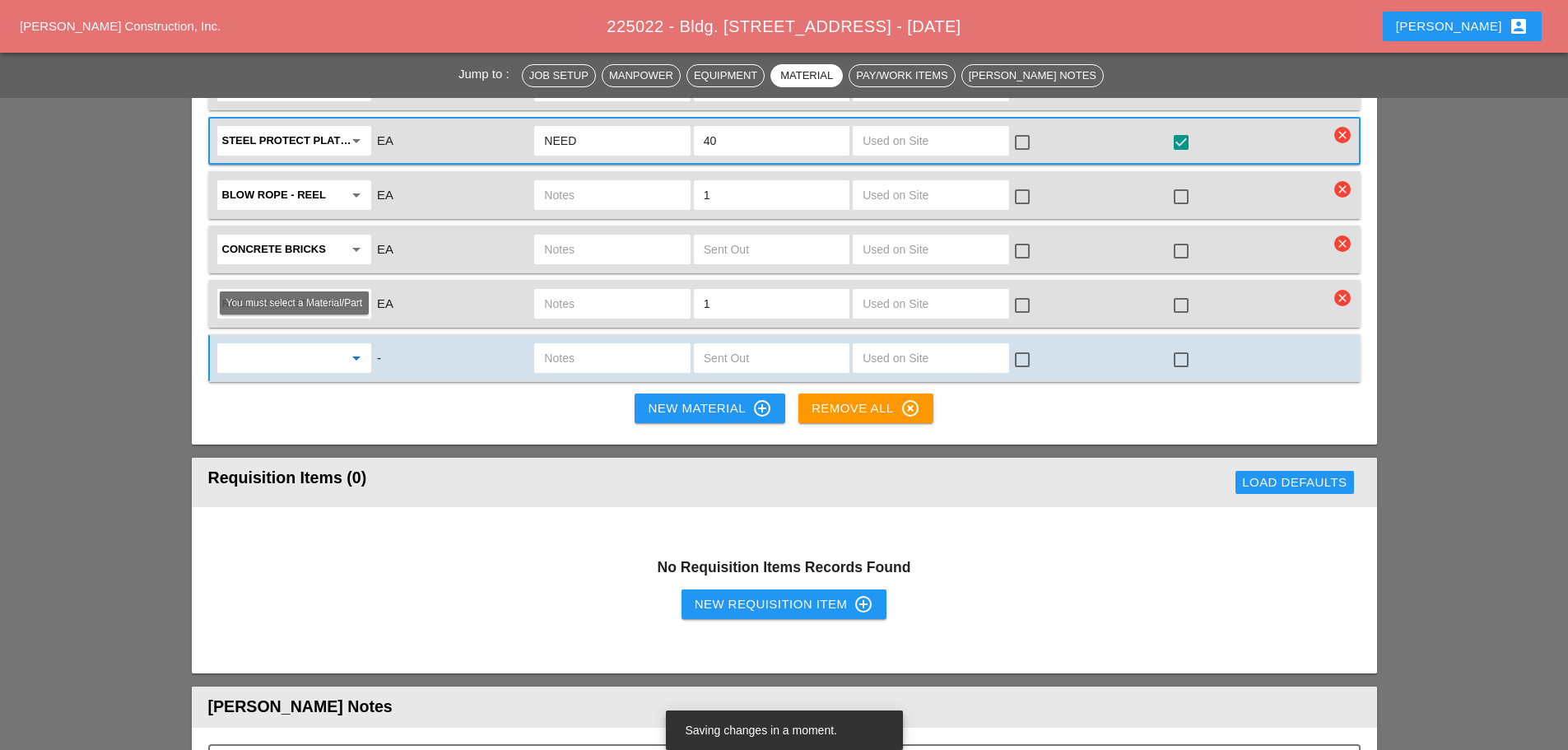
click at [282, 349] on input "text" at bounding box center [282, 357] width 121 height 26
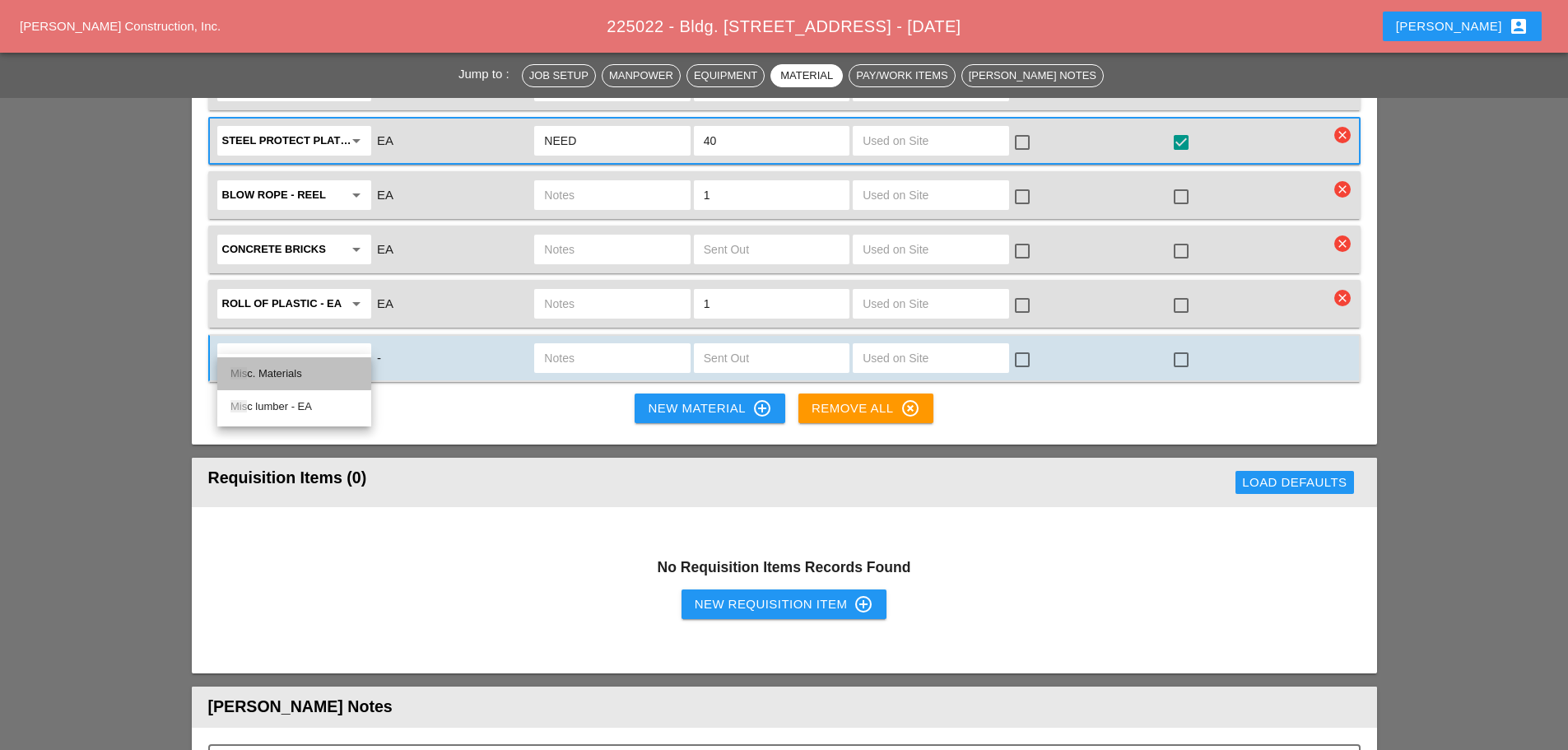
click at [268, 382] on div "Mis c. Materials" at bounding box center [294, 373] width 128 height 19
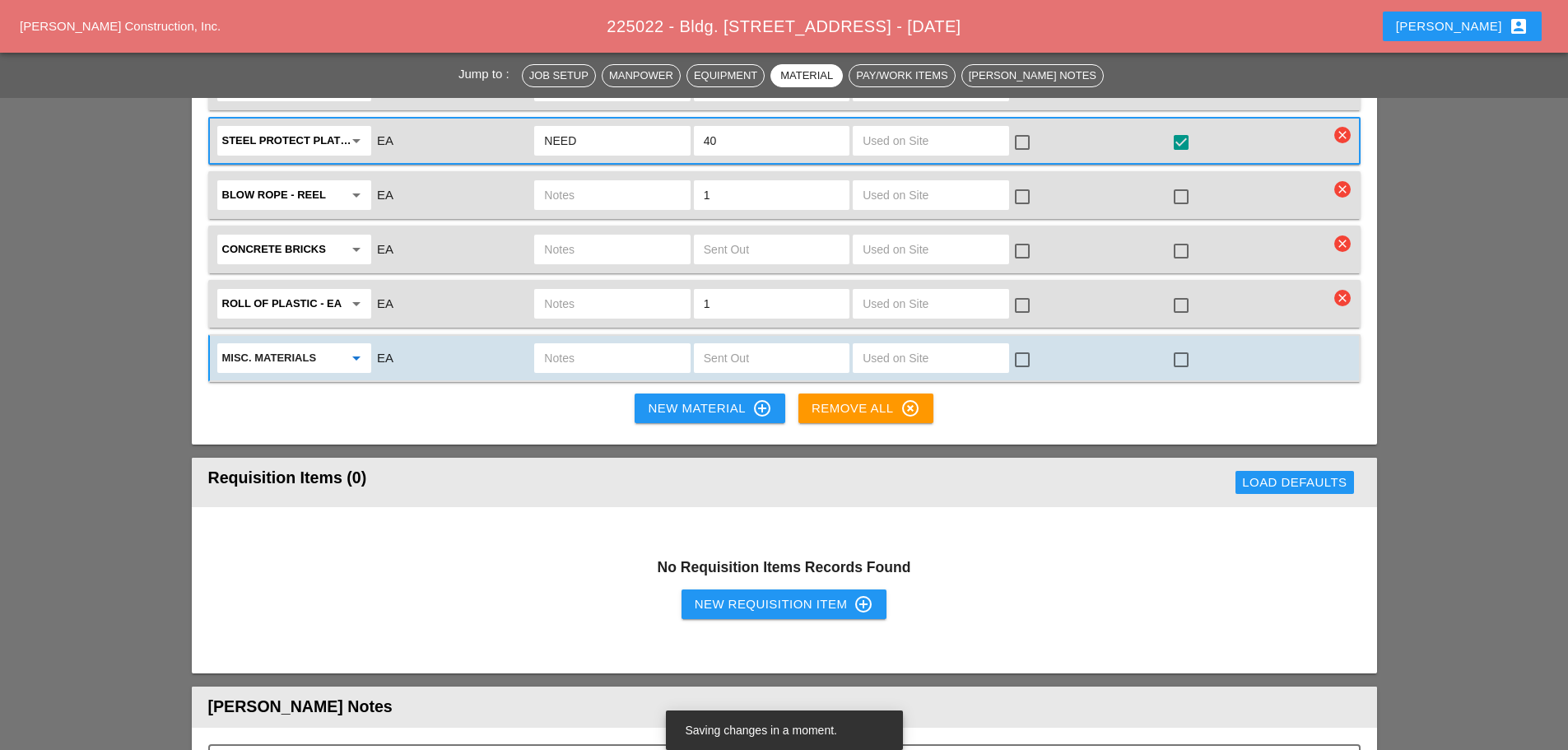
type input "Misc. Materials"
click at [583, 345] on input "text" at bounding box center [612, 357] width 135 height 26
type input "2 QUICK PLUG"
click at [804, 345] on input "text" at bounding box center [771, 357] width 135 height 26
type input "2"
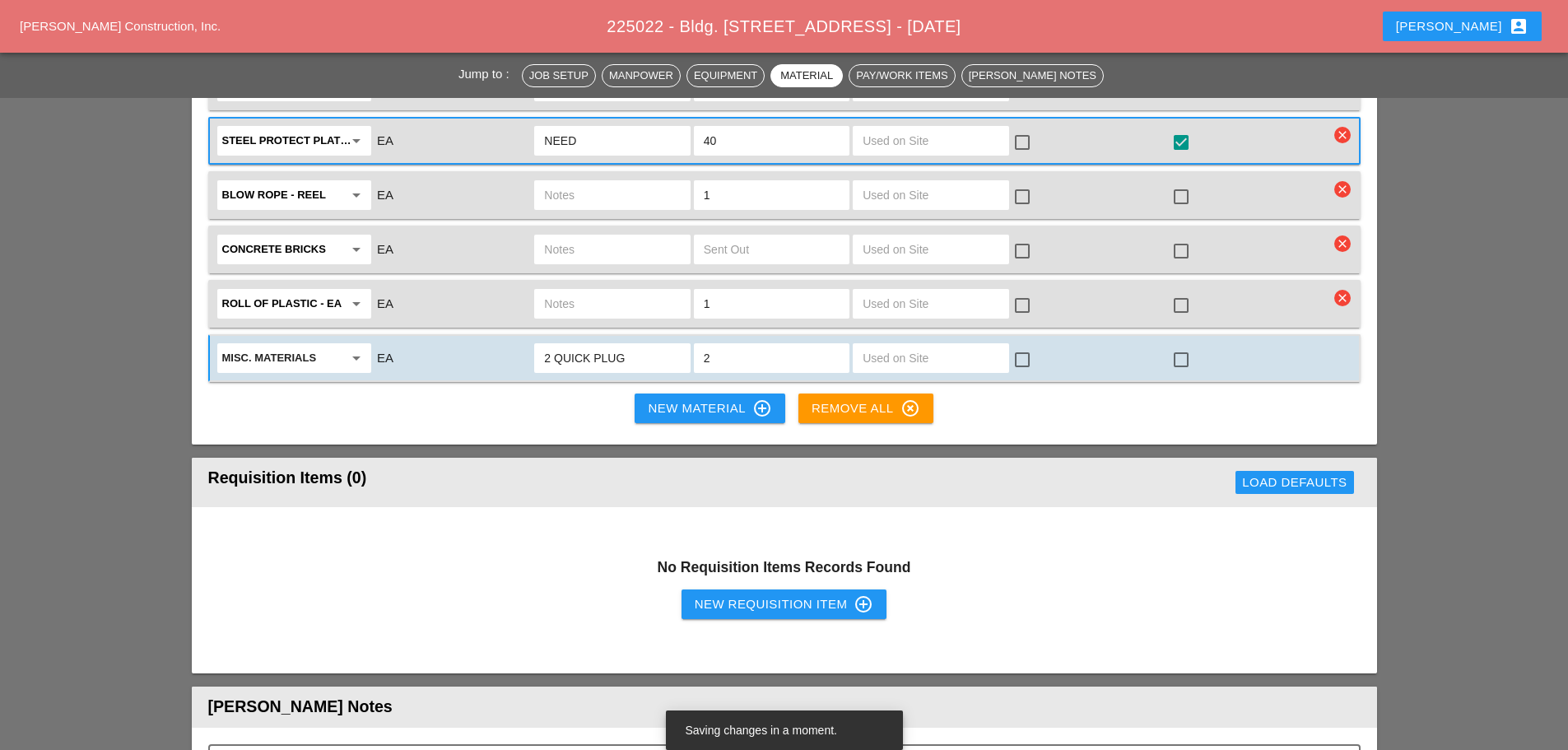
click at [1189, 345] on div at bounding box center [1181, 359] width 28 height 28
checkbox input "true"
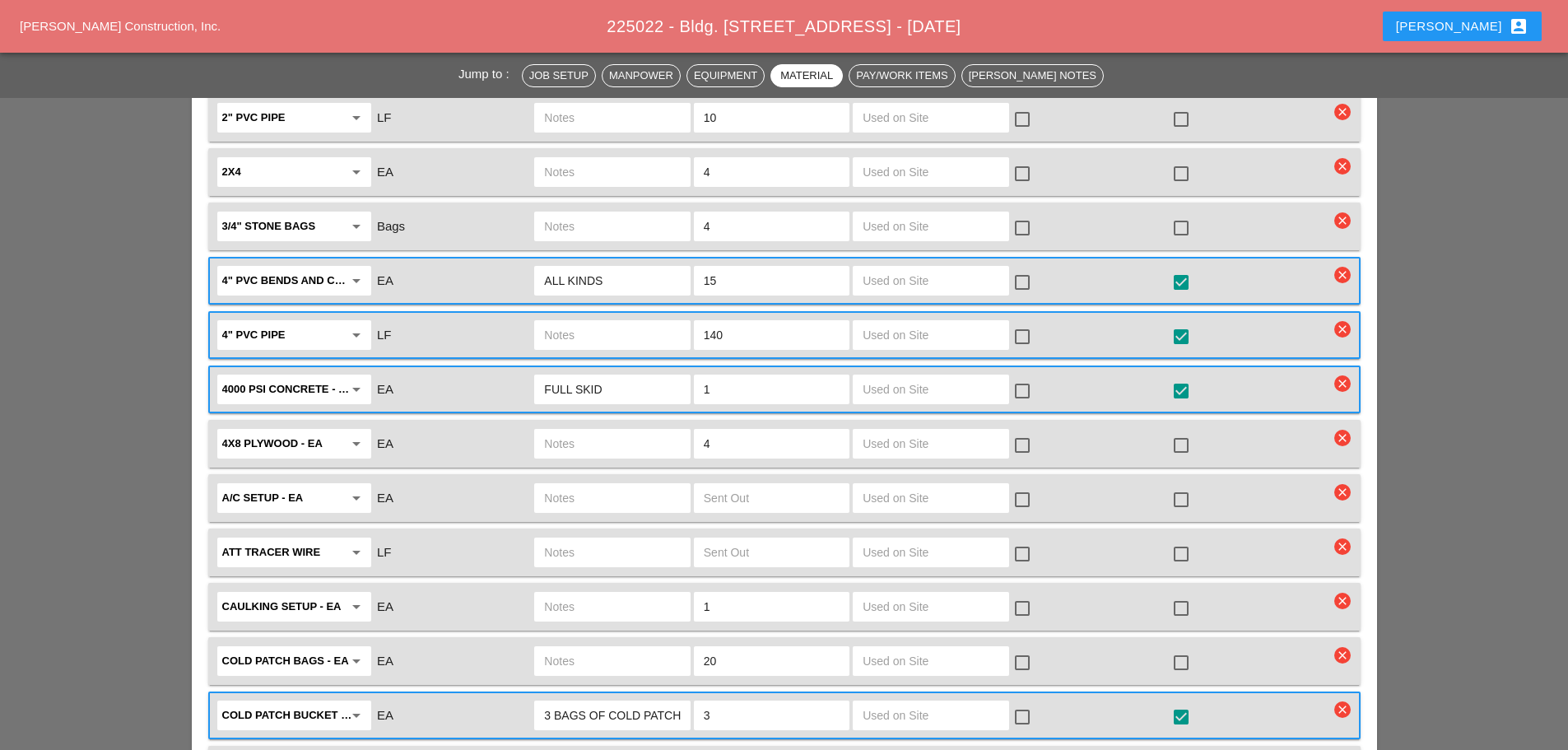
scroll to position [2276, 0]
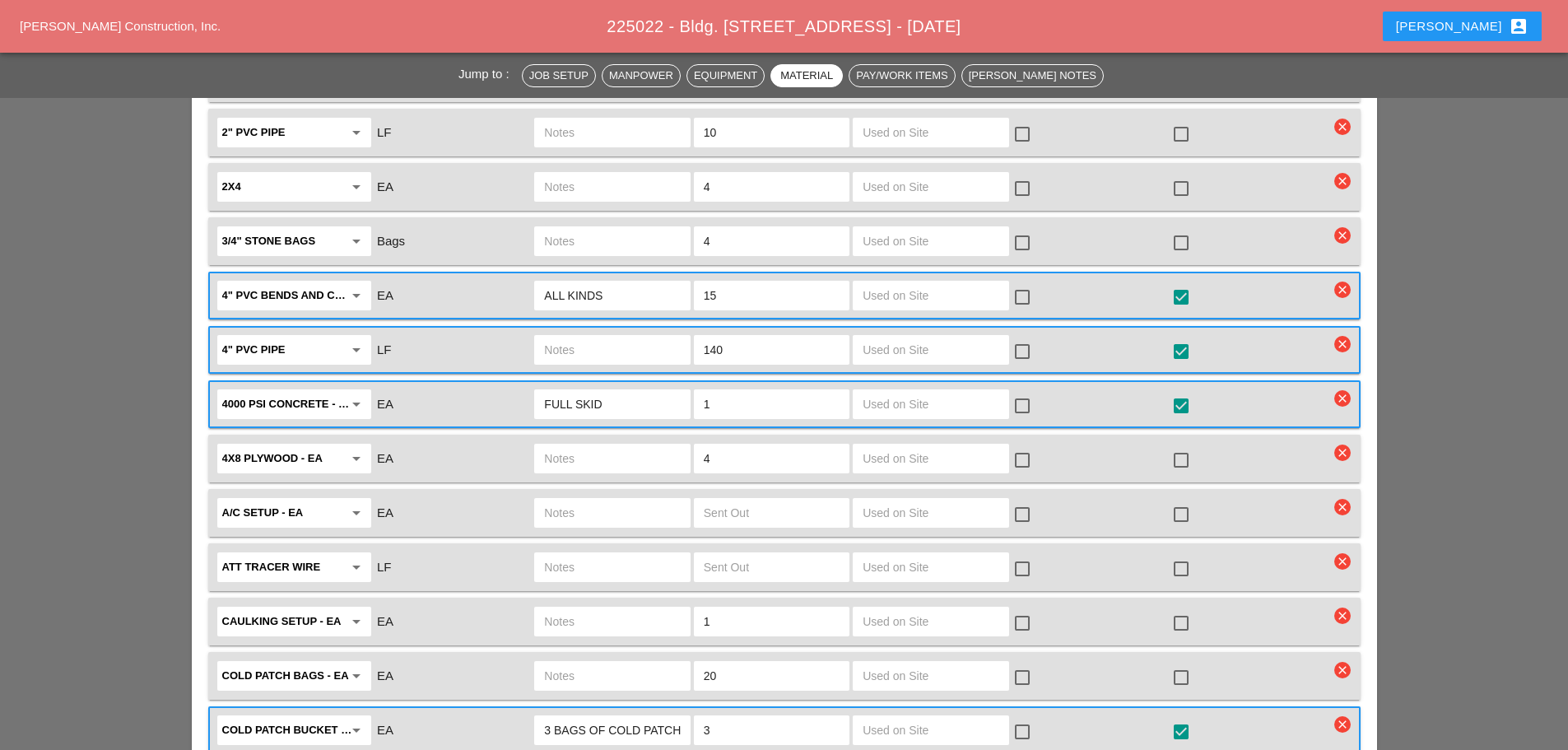
click at [1180, 446] on div at bounding box center [1181, 460] width 28 height 28
checkbox input "true"
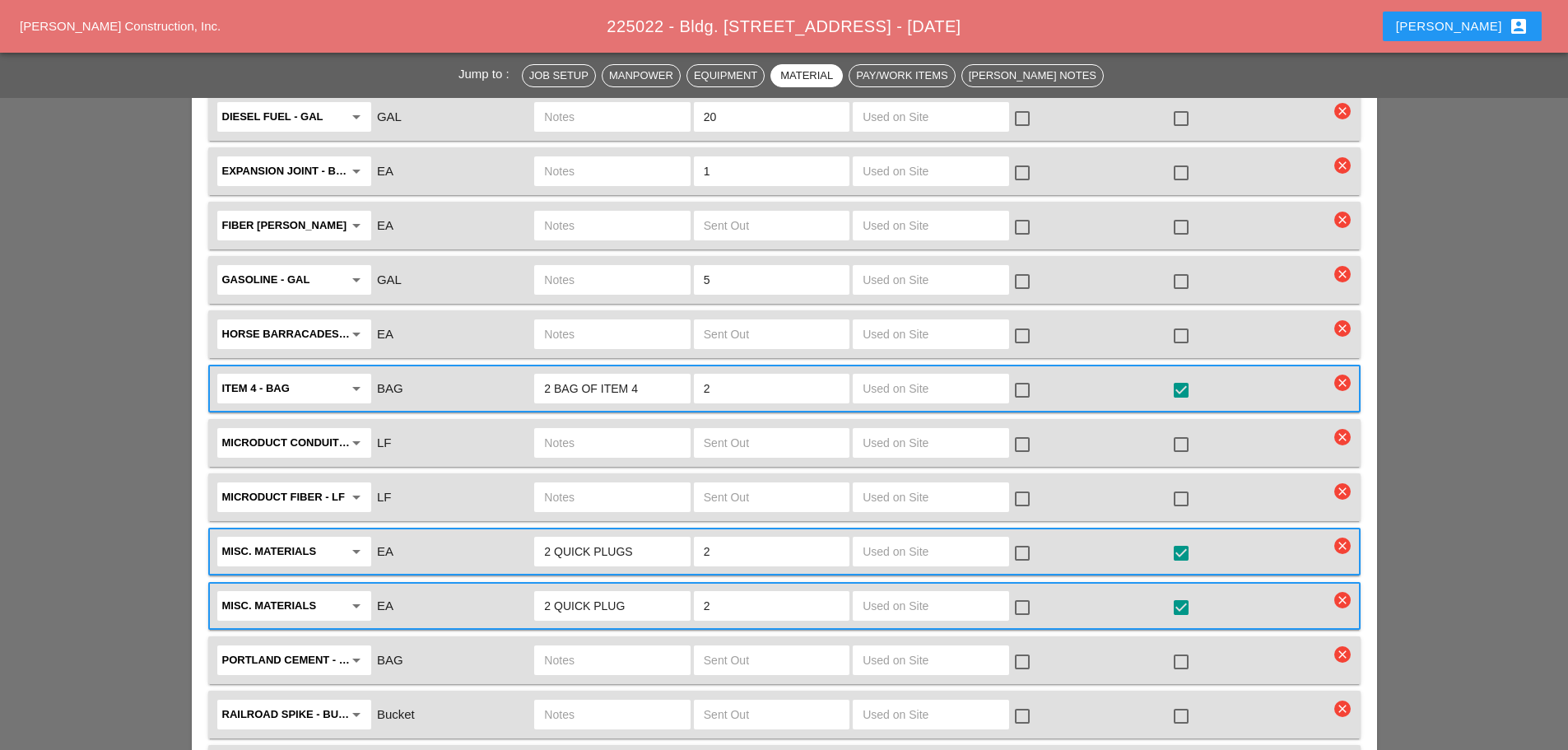
scroll to position [3181, 0]
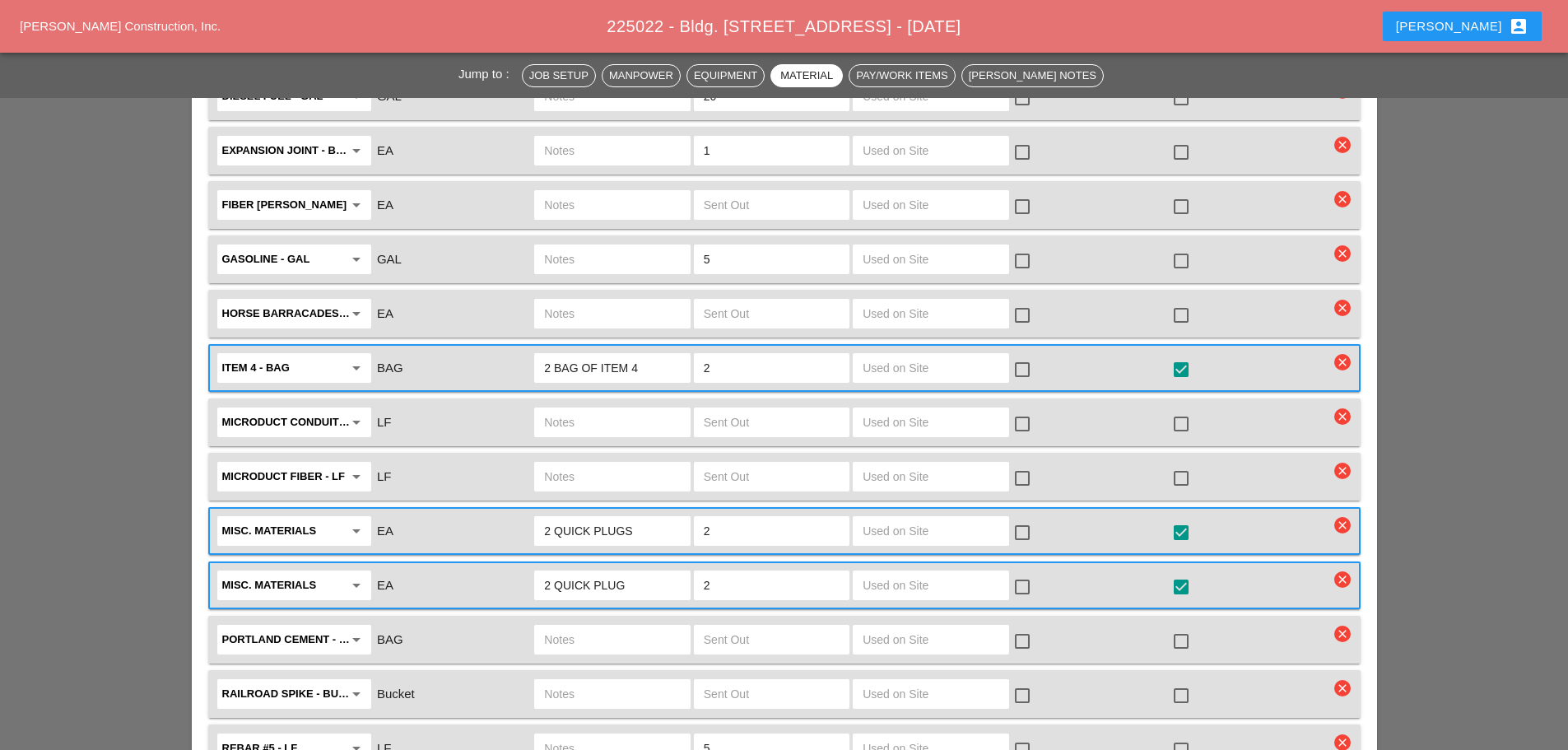
click at [1335, 571] on icon "clear" at bounding box center [1342, 579] width 16 height 16
click at [1331, 528] on div "Are you Sure?" at bounding box center [1342, 523] width 104 height 19
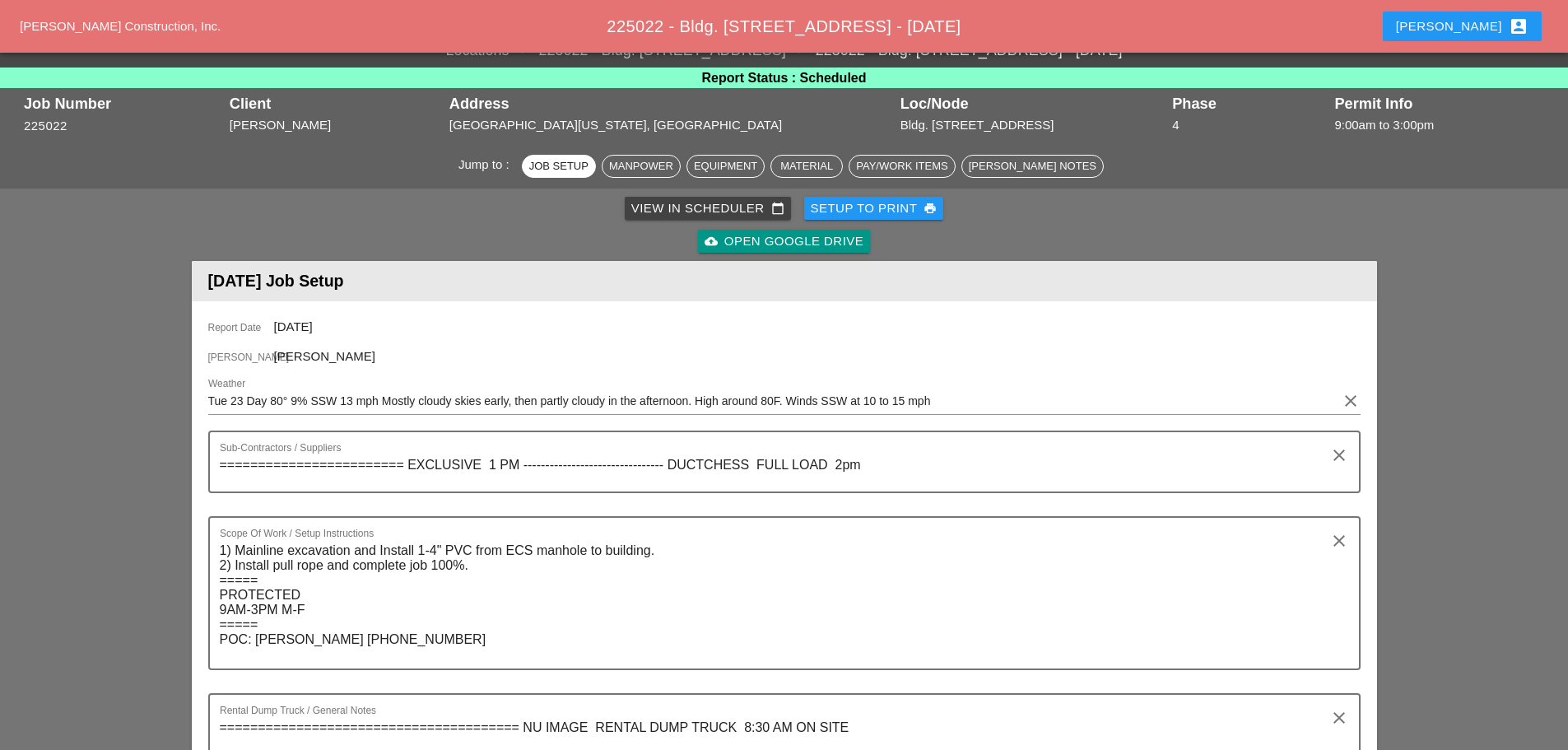
scroll to position [0, 0]
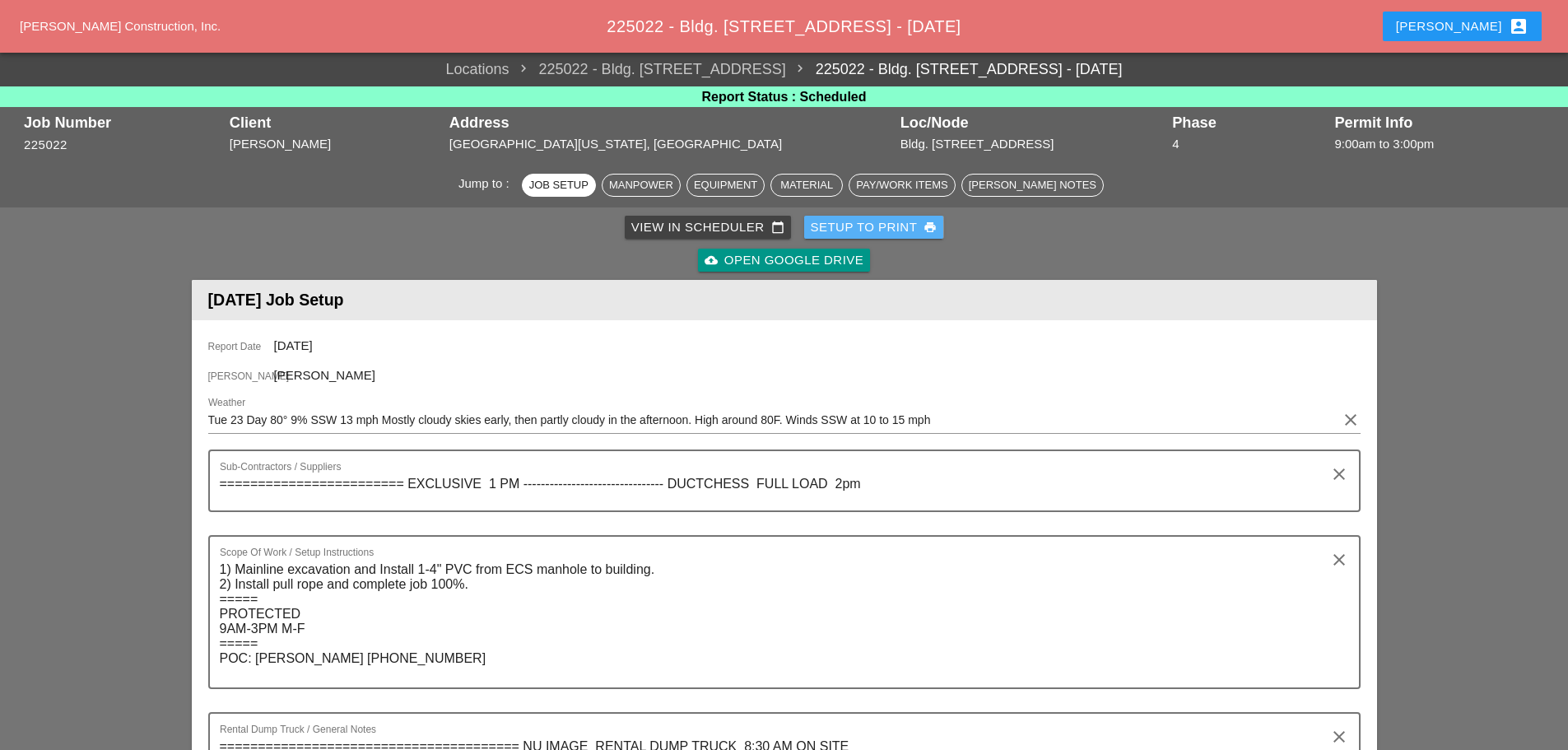
click at [854, 227] on div "Setup to Print print" at bounding box center [875, 228] width 127 height 19
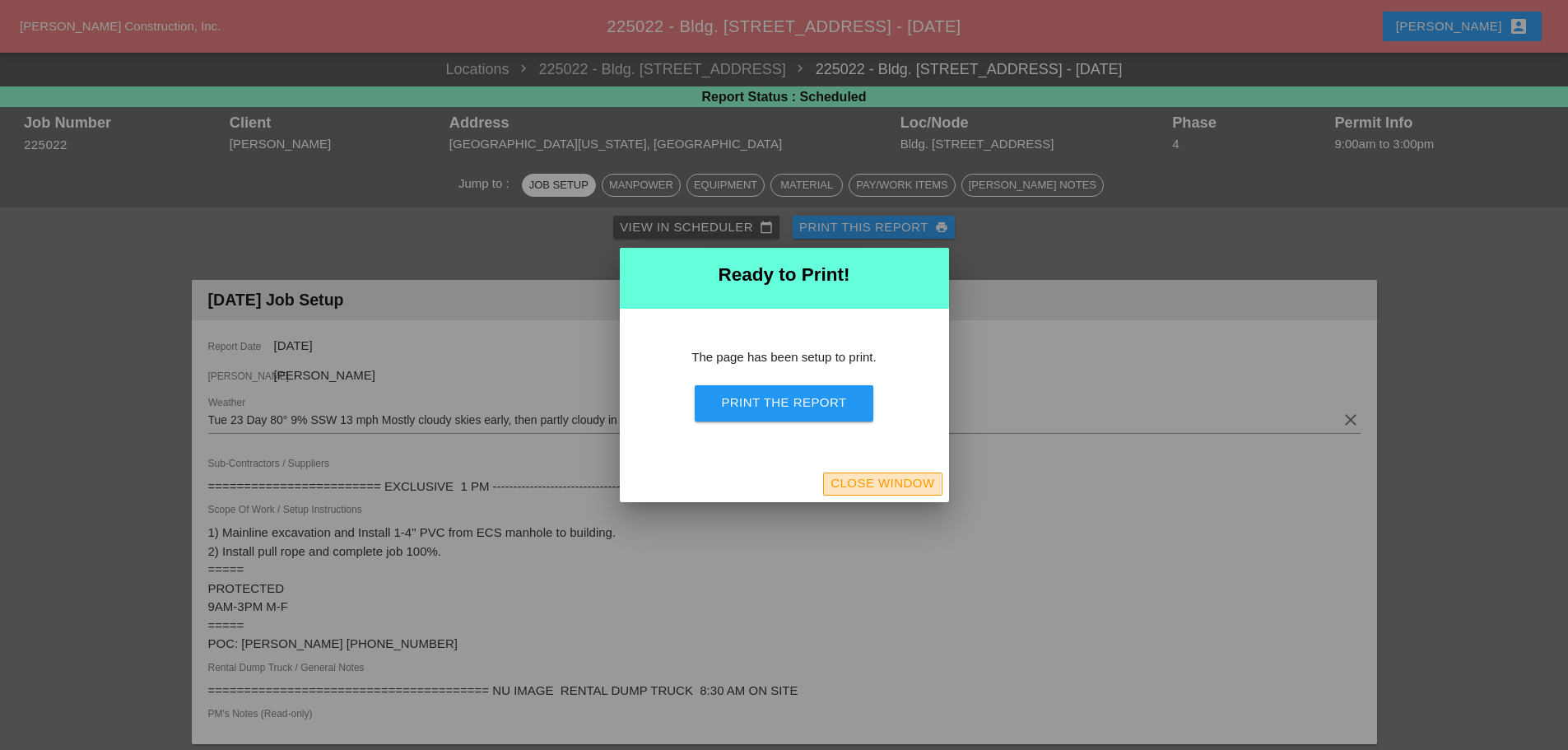
click at [879, 488] on div "Close Window" at bounding box center [882, 483] width 103 height 19
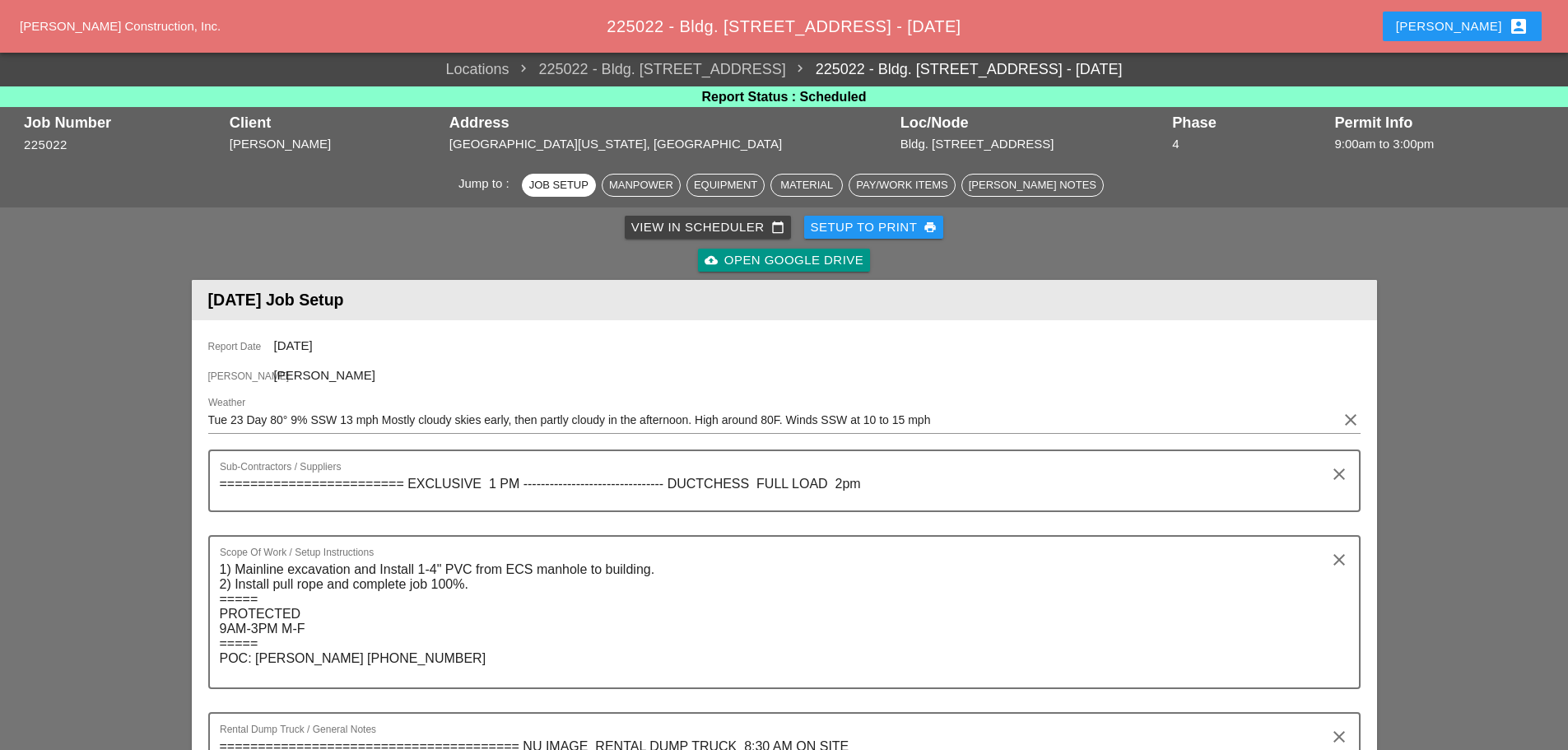
click at [878, 223] on div "Setup to Print print" at bounding box center [875, 228] width 127 height 19
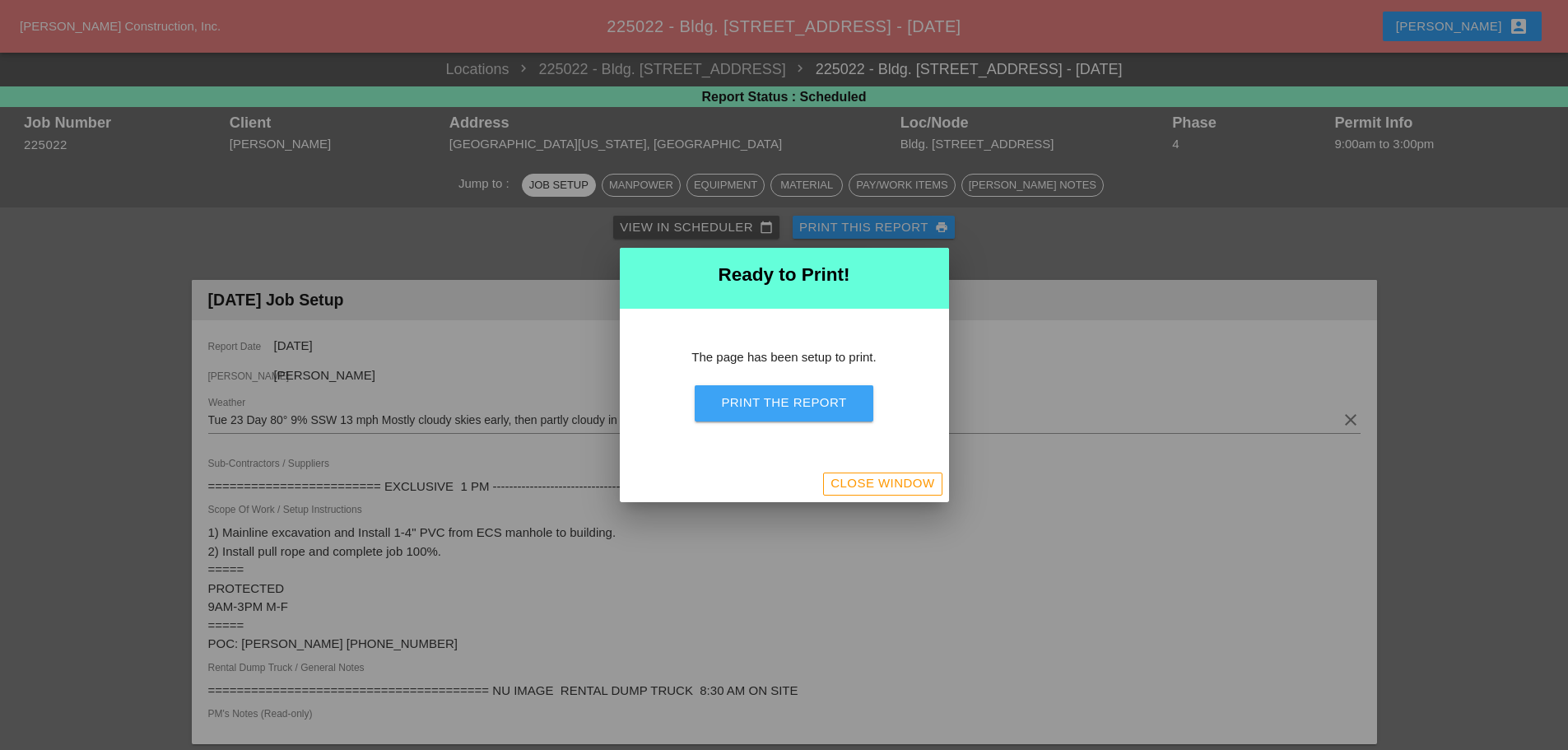
drag, startPoint x: 770, startPoint y: 404, endPoint x: 1210, endPoint y: 644, distance: 501.2
click at [770, 404] on div "Print the Report" at bounding box center [784, 403] width 125 height 19
click at [875, 483] on div "Close Window" at bounding box center [882, 483] width 103 height 19
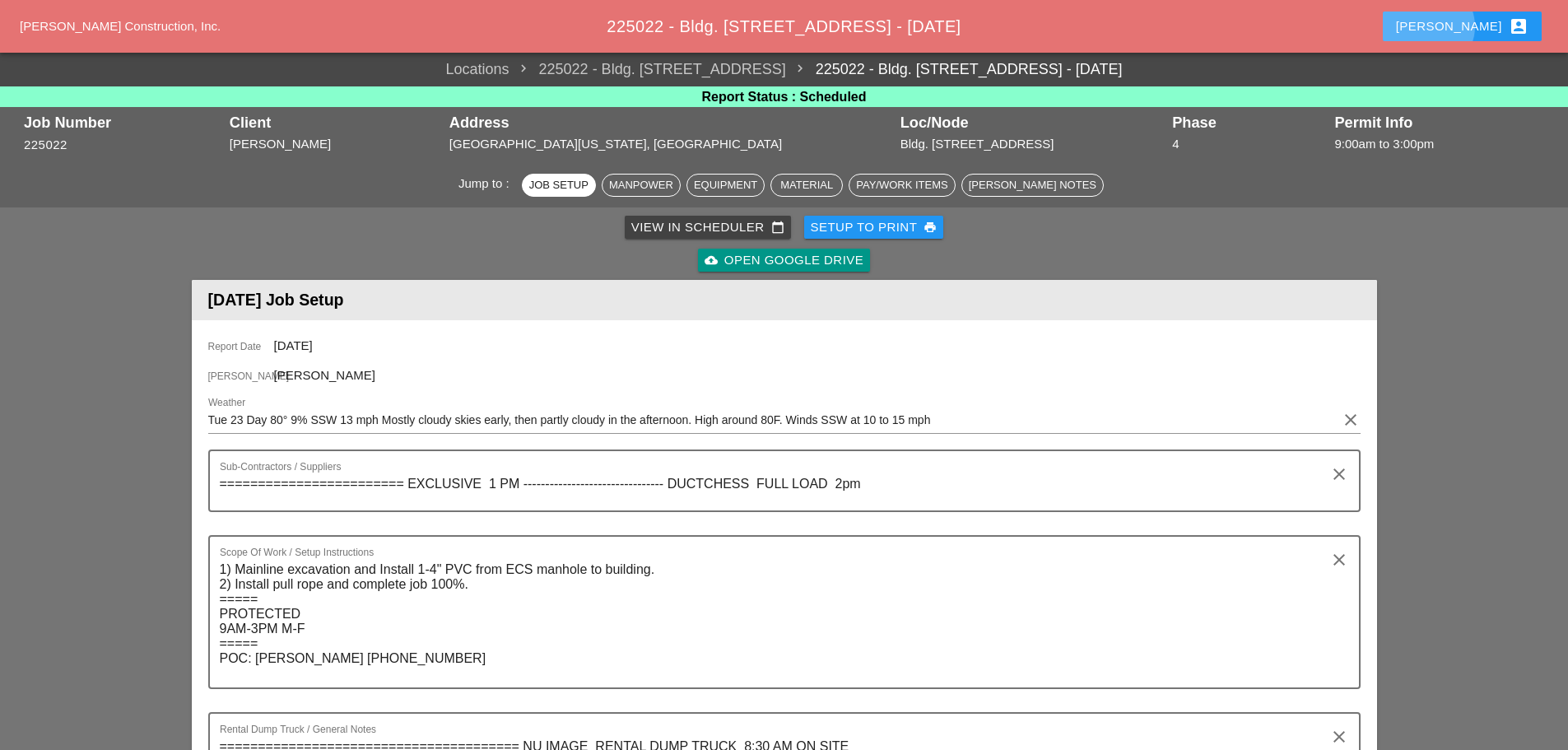
click at [1461, 24] on button "Enrico account_box" at bounding box center [1462, 26] width 159 height 30
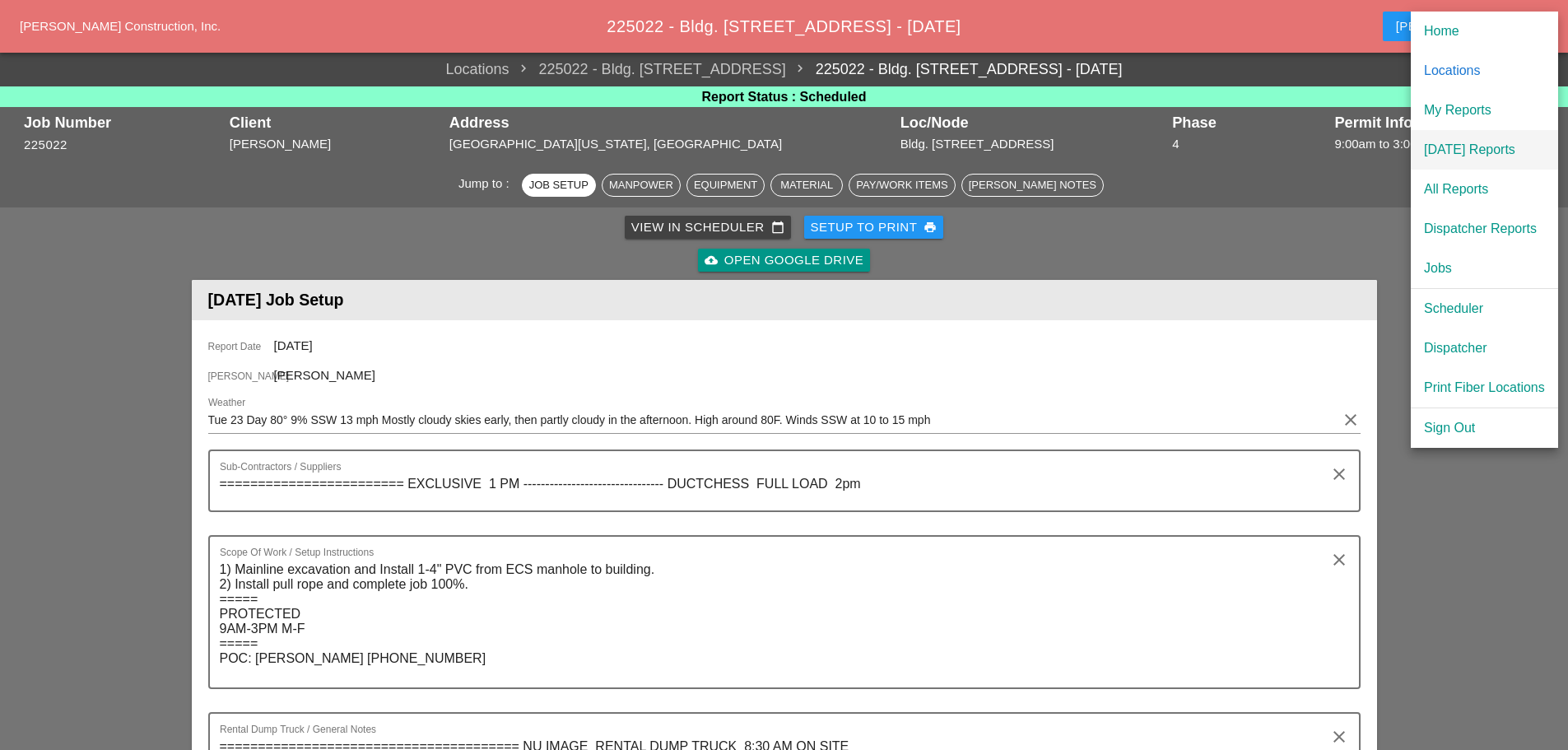
click at [1501, 144] on div "[DATE] Reports" at bounding box center [1484, 149] width 121 height 19
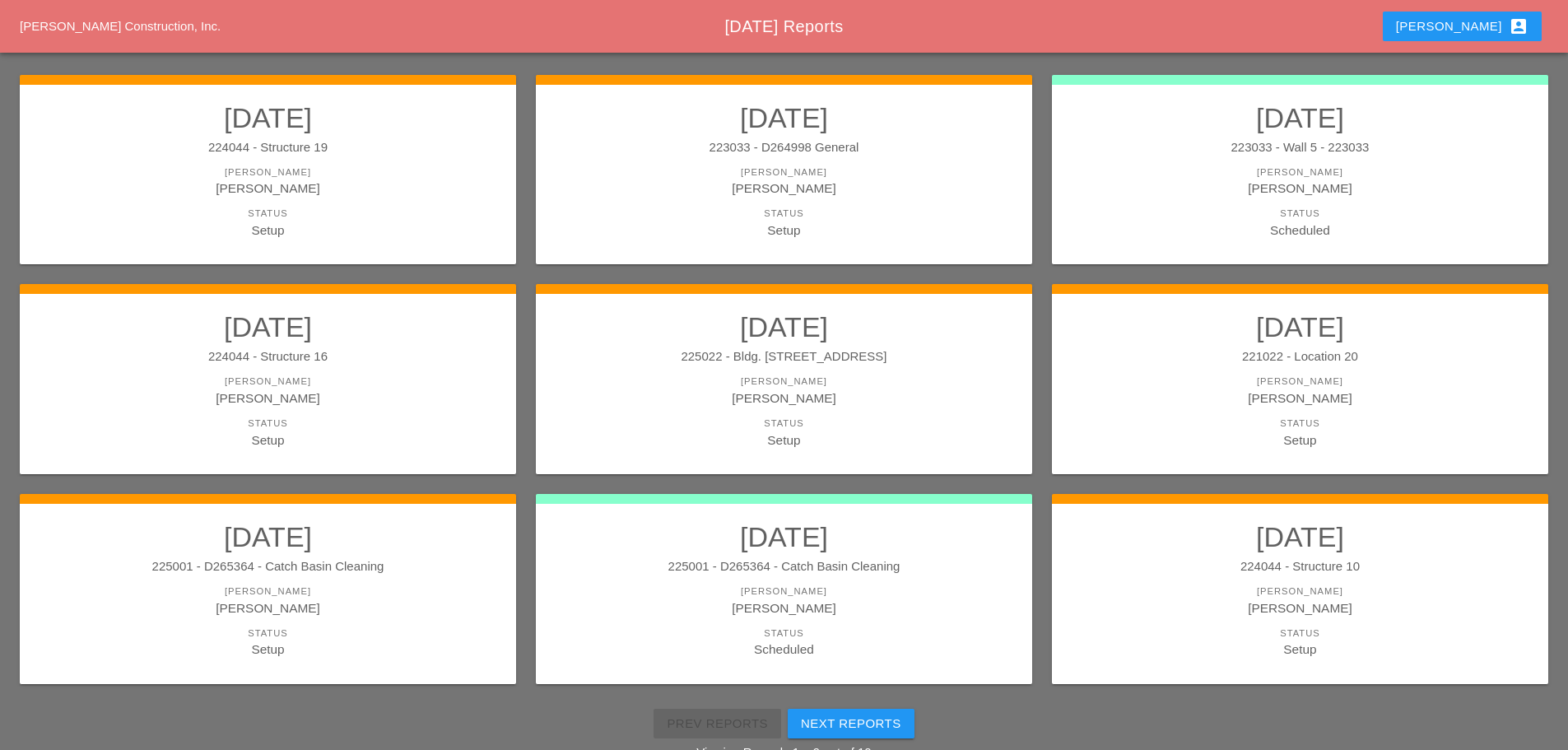
scroll to position [301, 0]
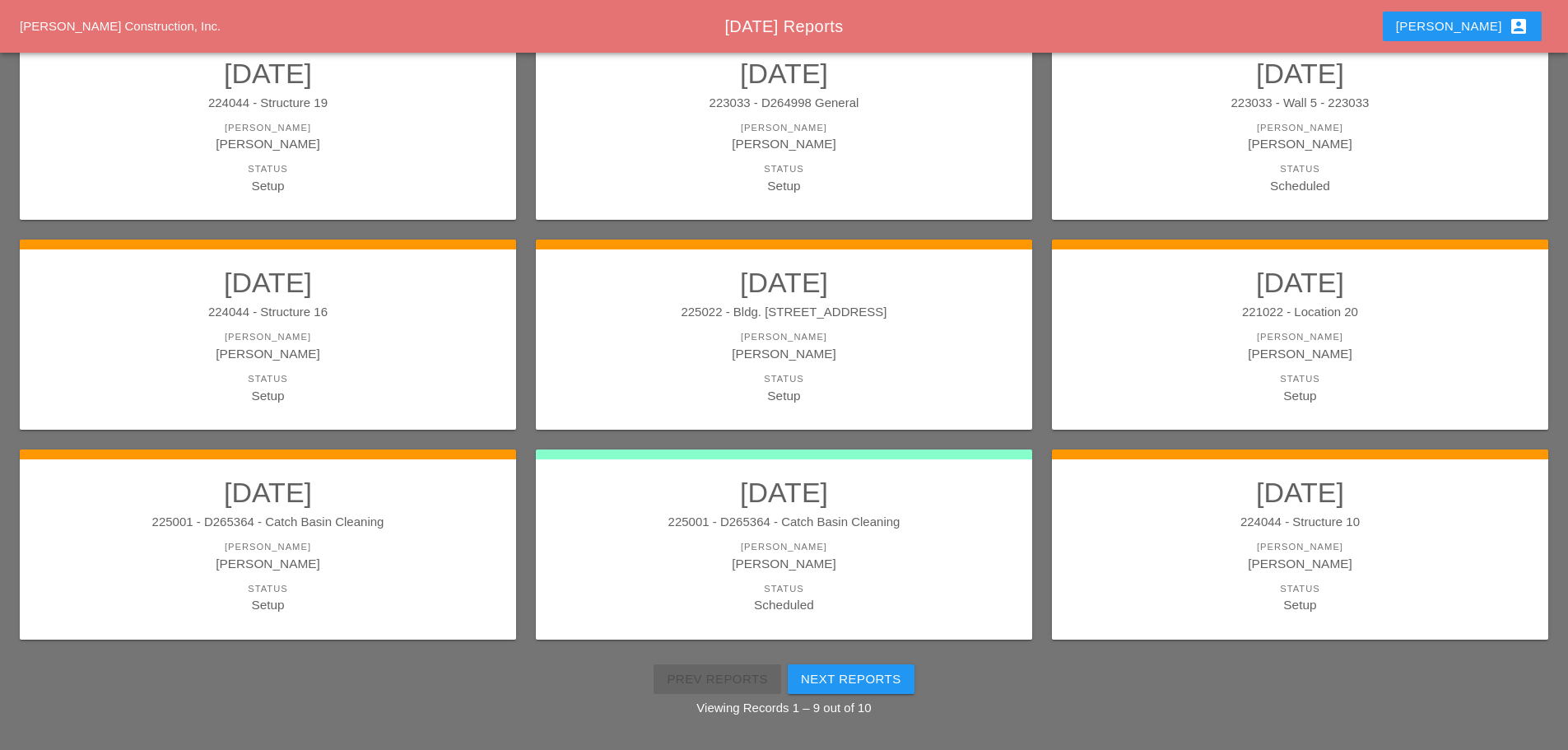
click at [948, 560] on div "[PERSON_NAME]" at bounding box center [783, 563] width 463 height 19
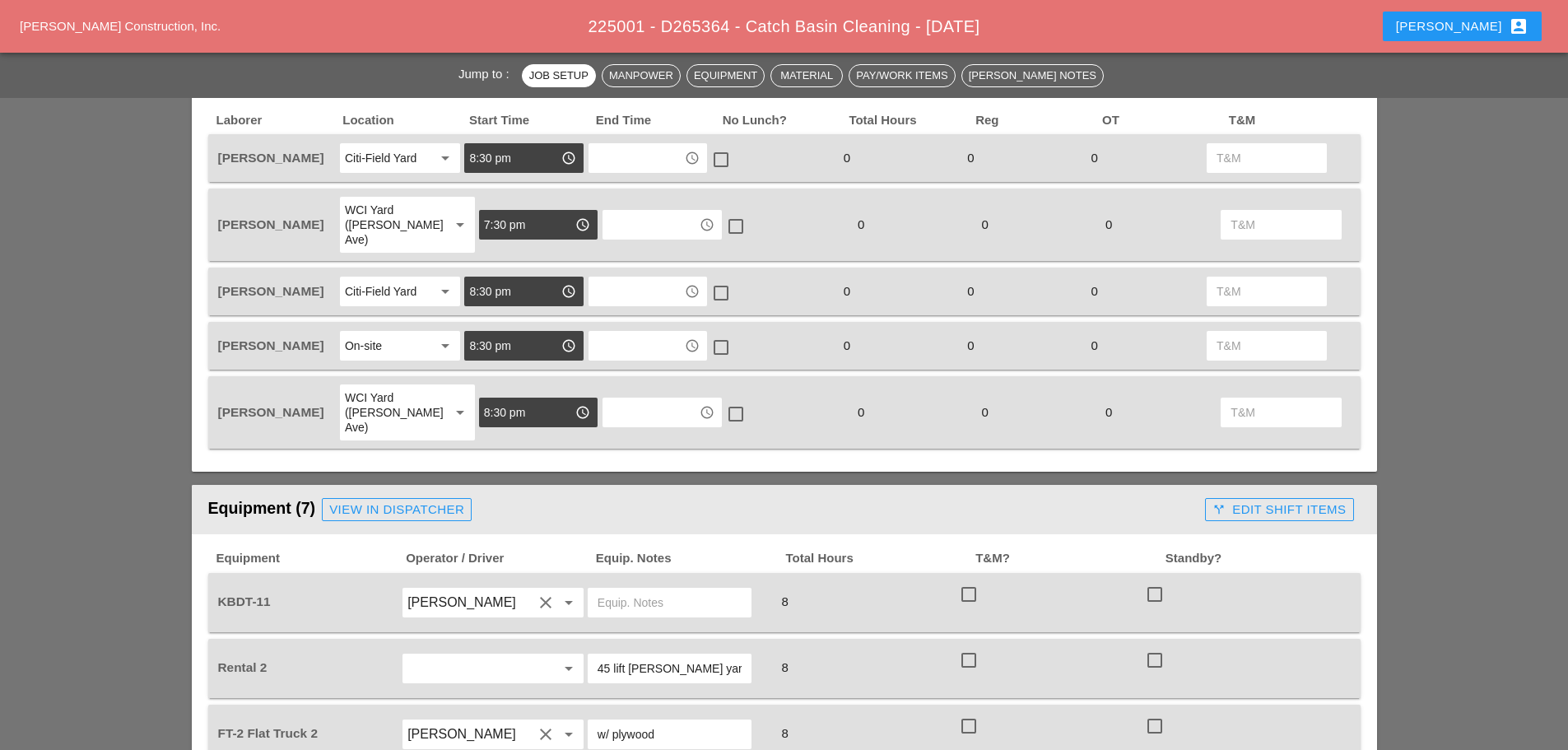
scroll to position [823, 0]
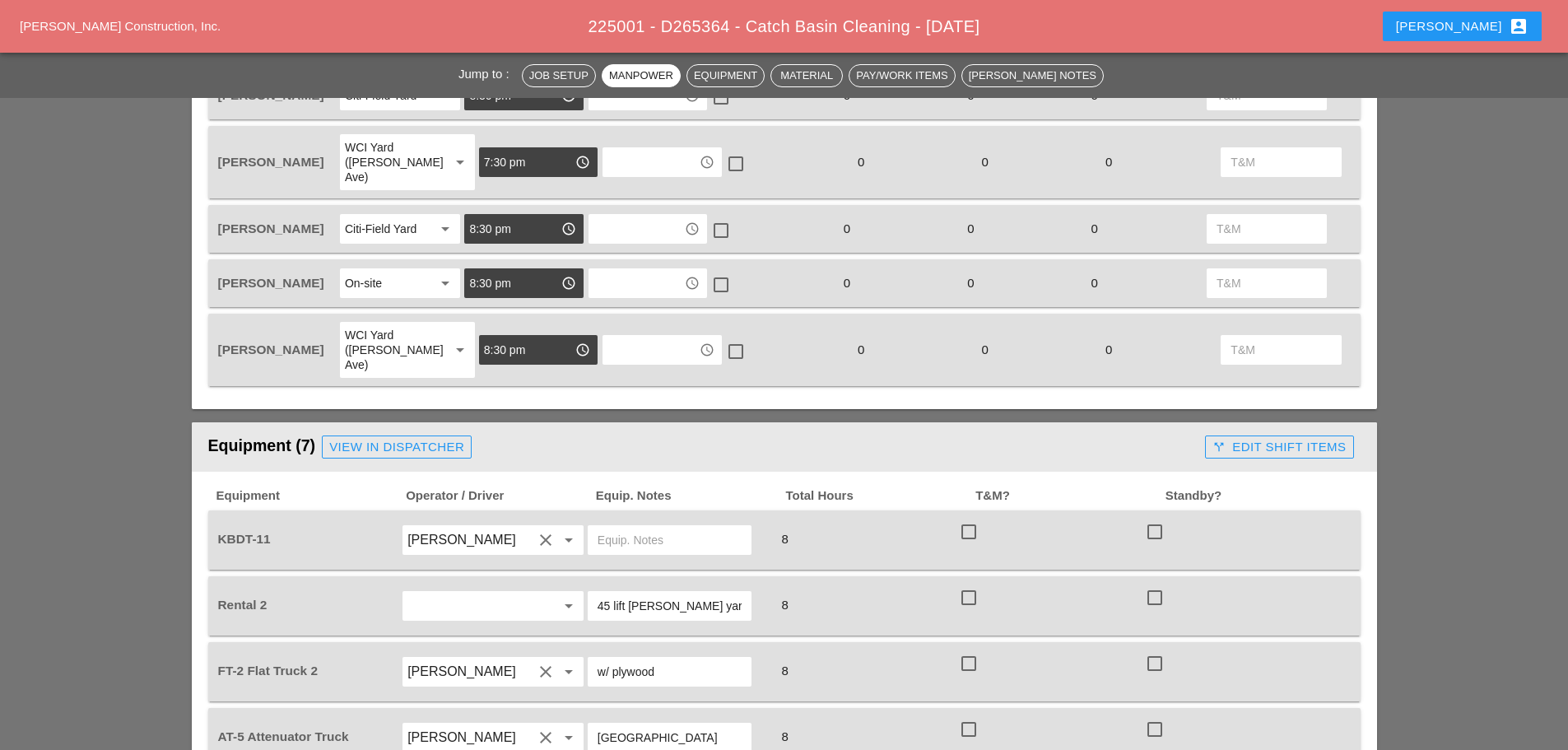
click at [428, 438] on div "View in Dispatcher" at bounding box center [396, 447] width 135 height 19
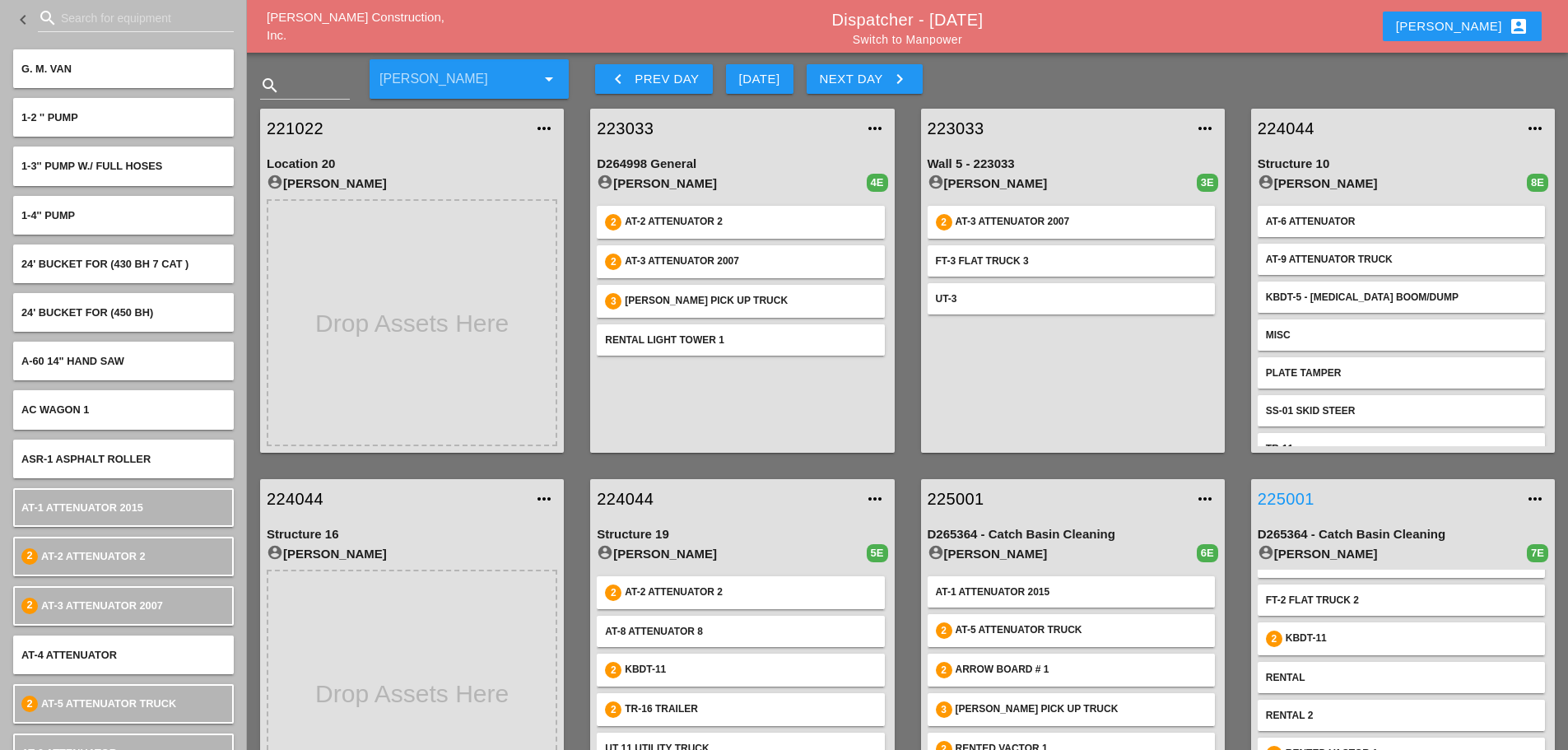
click at [1292, 497] on link "225001" at bounding box center [1386, 499] width 257 height 25
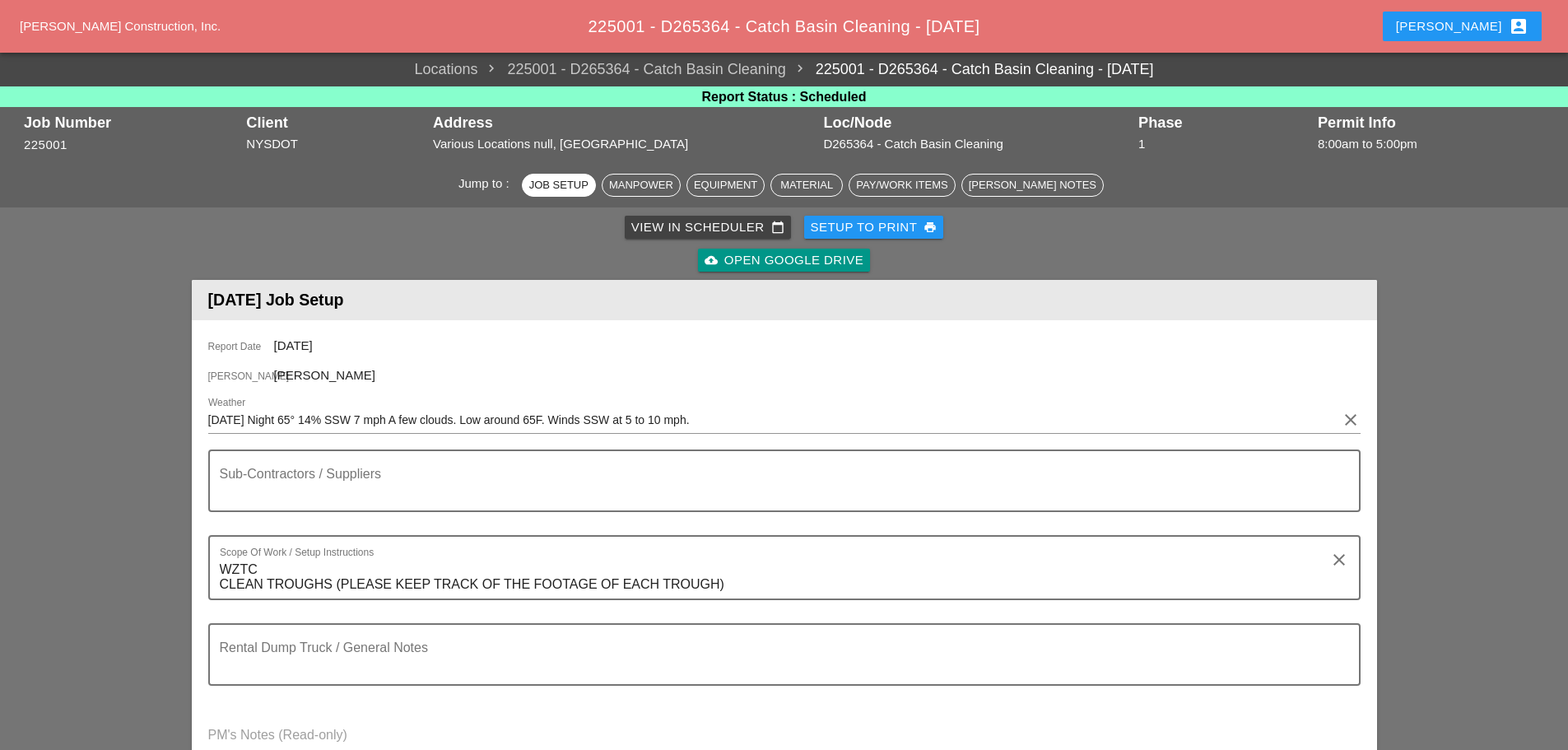
click at [820, 229] on div "Setup to Print print" at bounding box center [875, 228] width 127 height 19
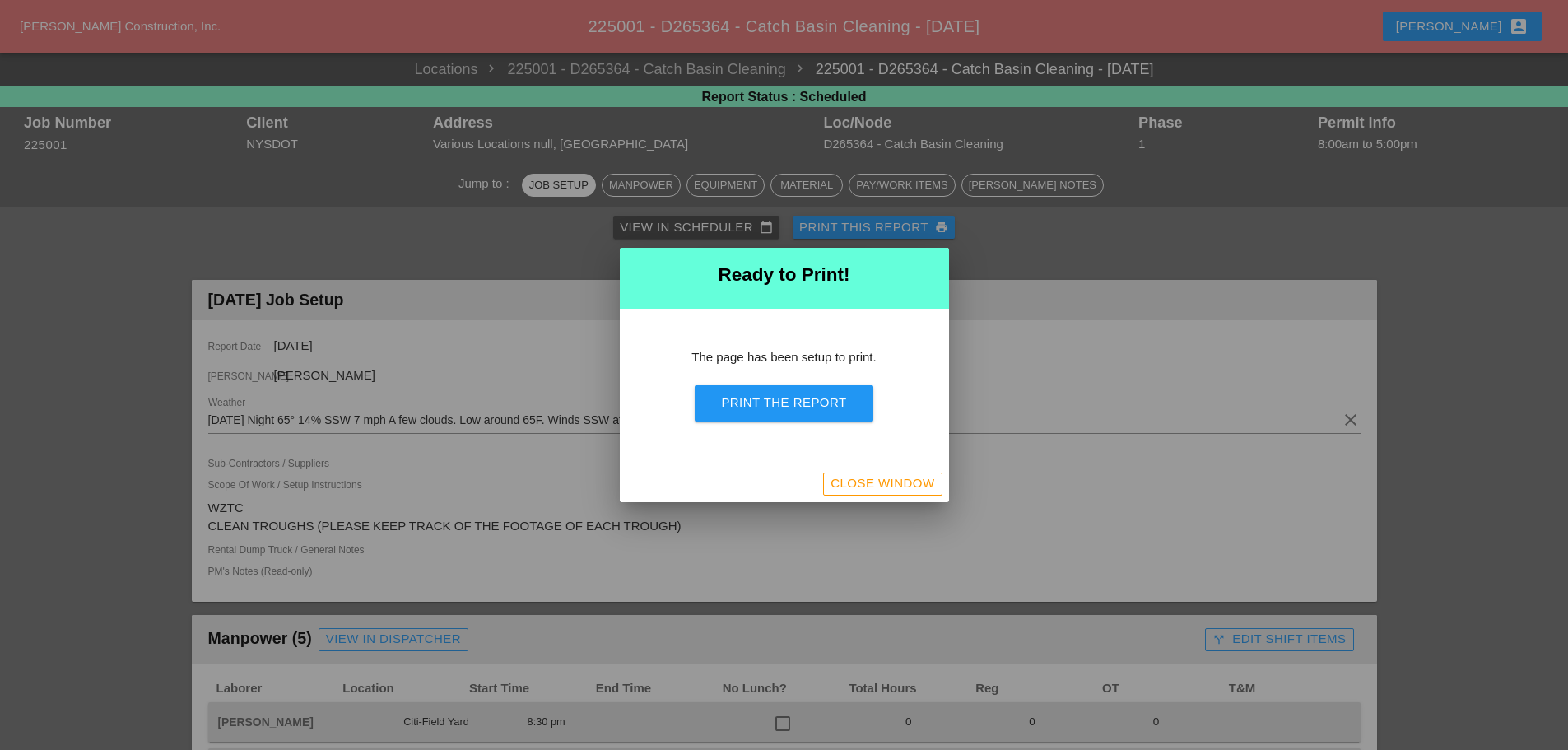
click at [797, 405] on div "Print the Report" at bounding box center [784, 403] width 125 height 19
click at [881, 488] on div "Close Window" at bounding box center [882, 483] width 103 height 19
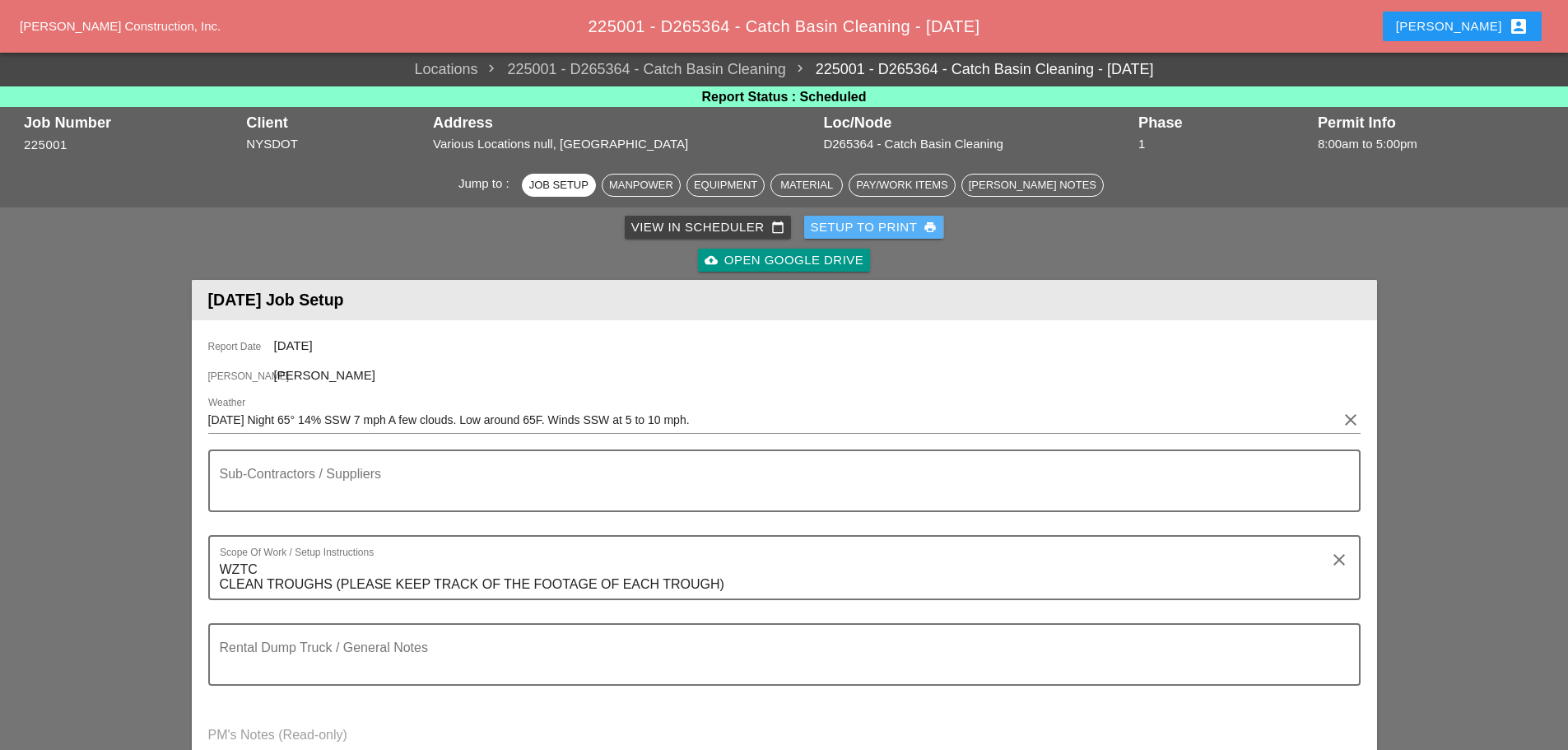
click at [866, 231] on div "Setup to Print print" at bounding box center [875, 228] width 127 height 19
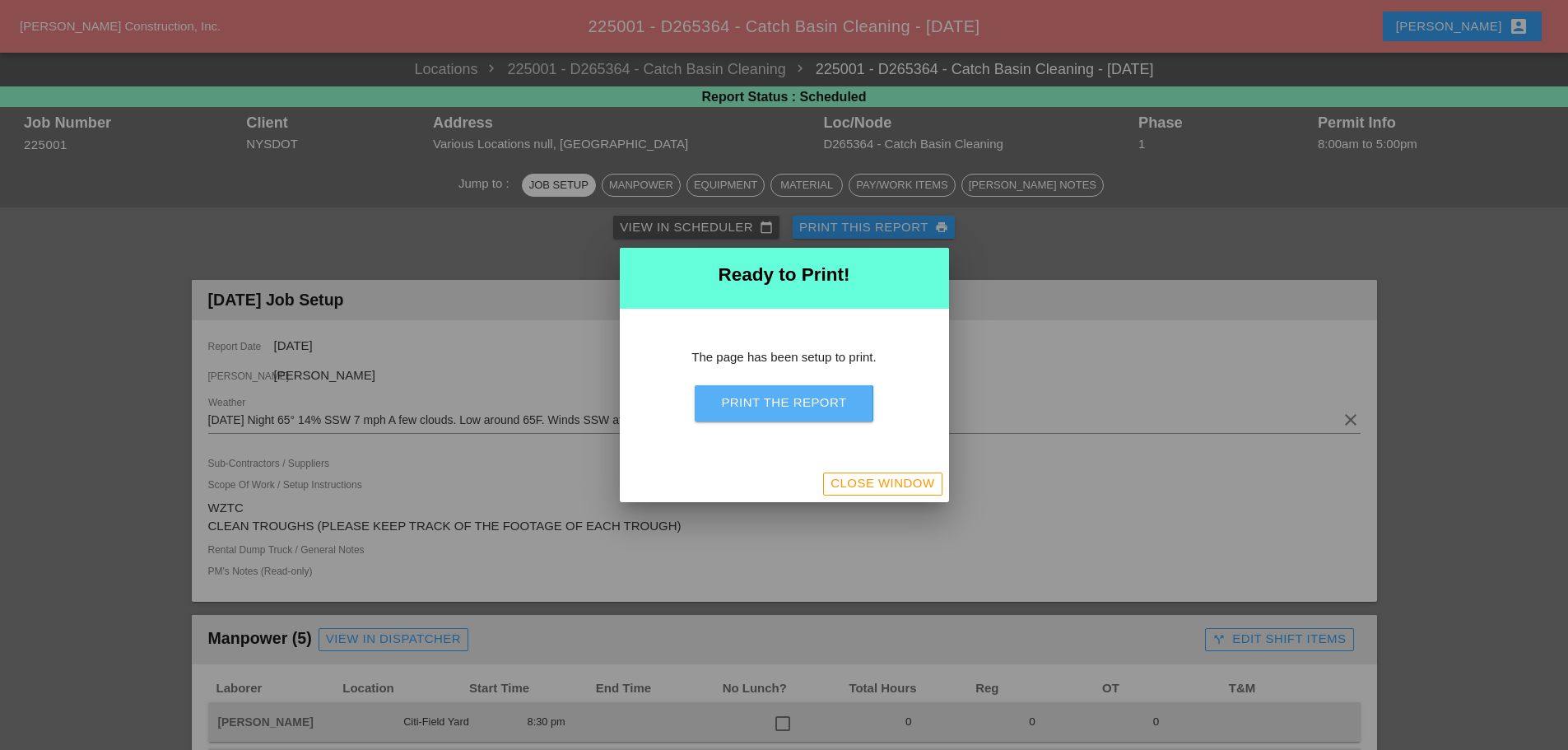
click at [843, 410] on div "Print the Report" at bounding box center [784, 403] width 125 height 19
click at [908, 485] on div "Close Window" at bounding box center [882, 483] width 103 height 19
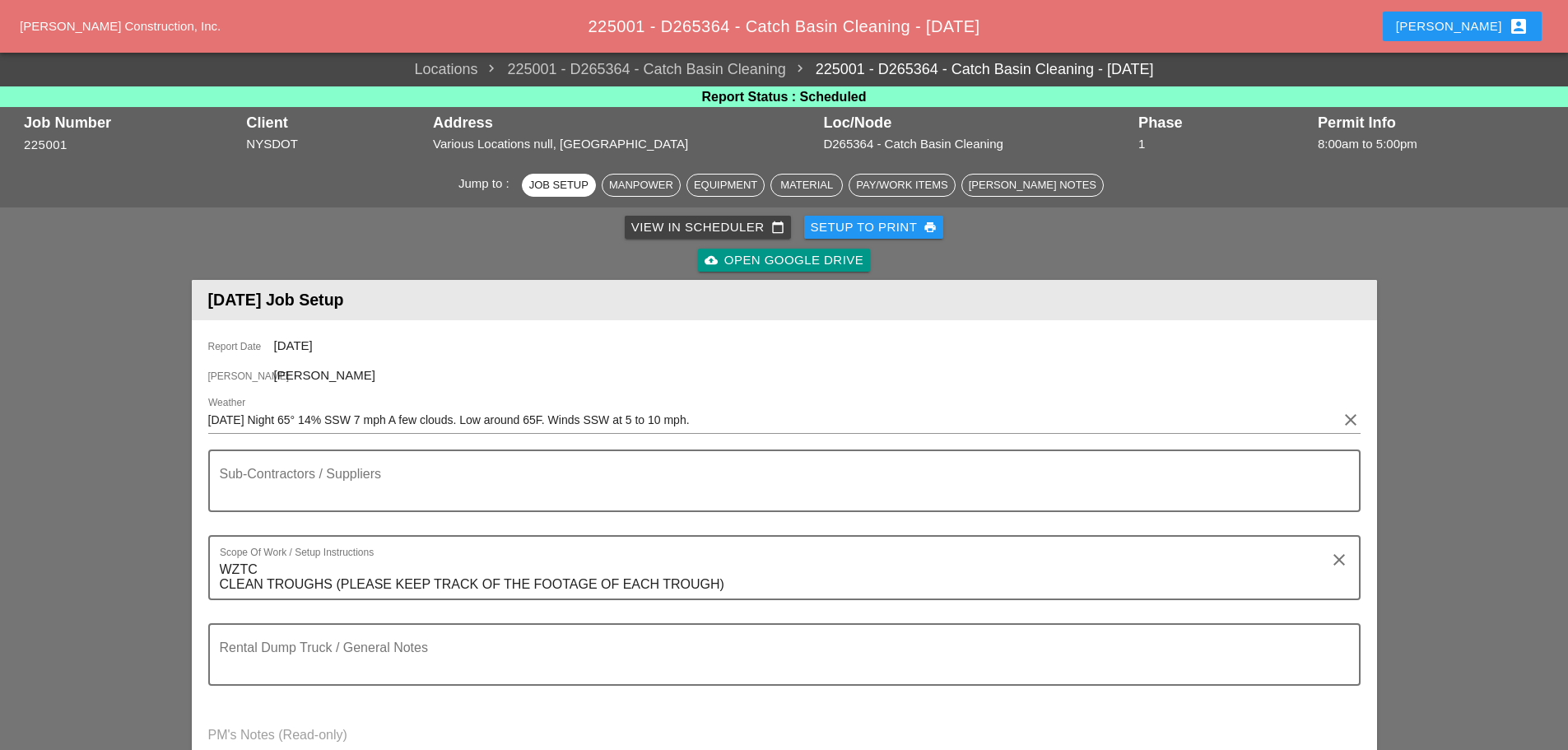
click at [1470, 21] on div "Enrico account_box" at bounding box center [1462, 25] width 133 height 19
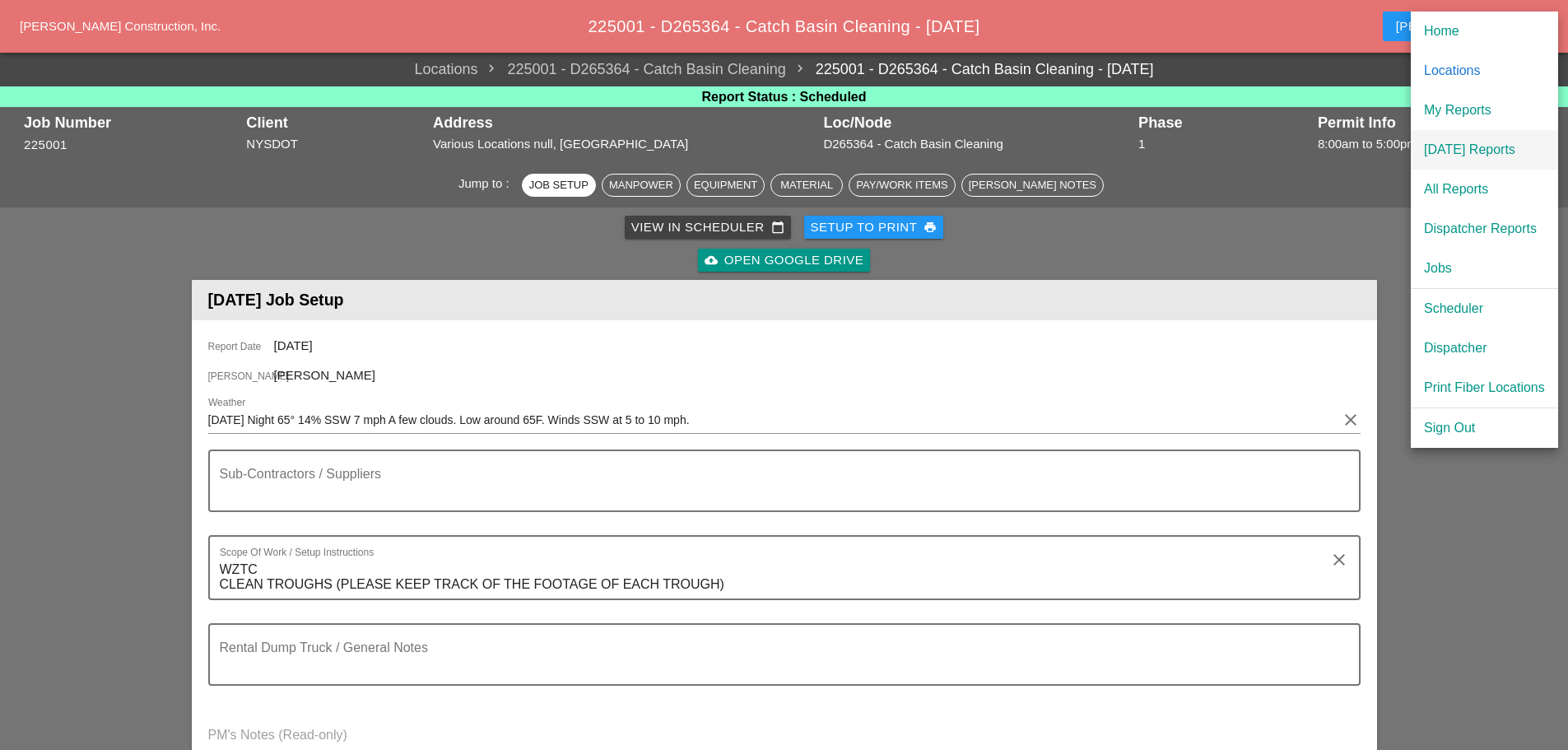
click at [1459, 150] on div "[DATE] Reports" at bounding box center [1484, 149] width 121 height 19
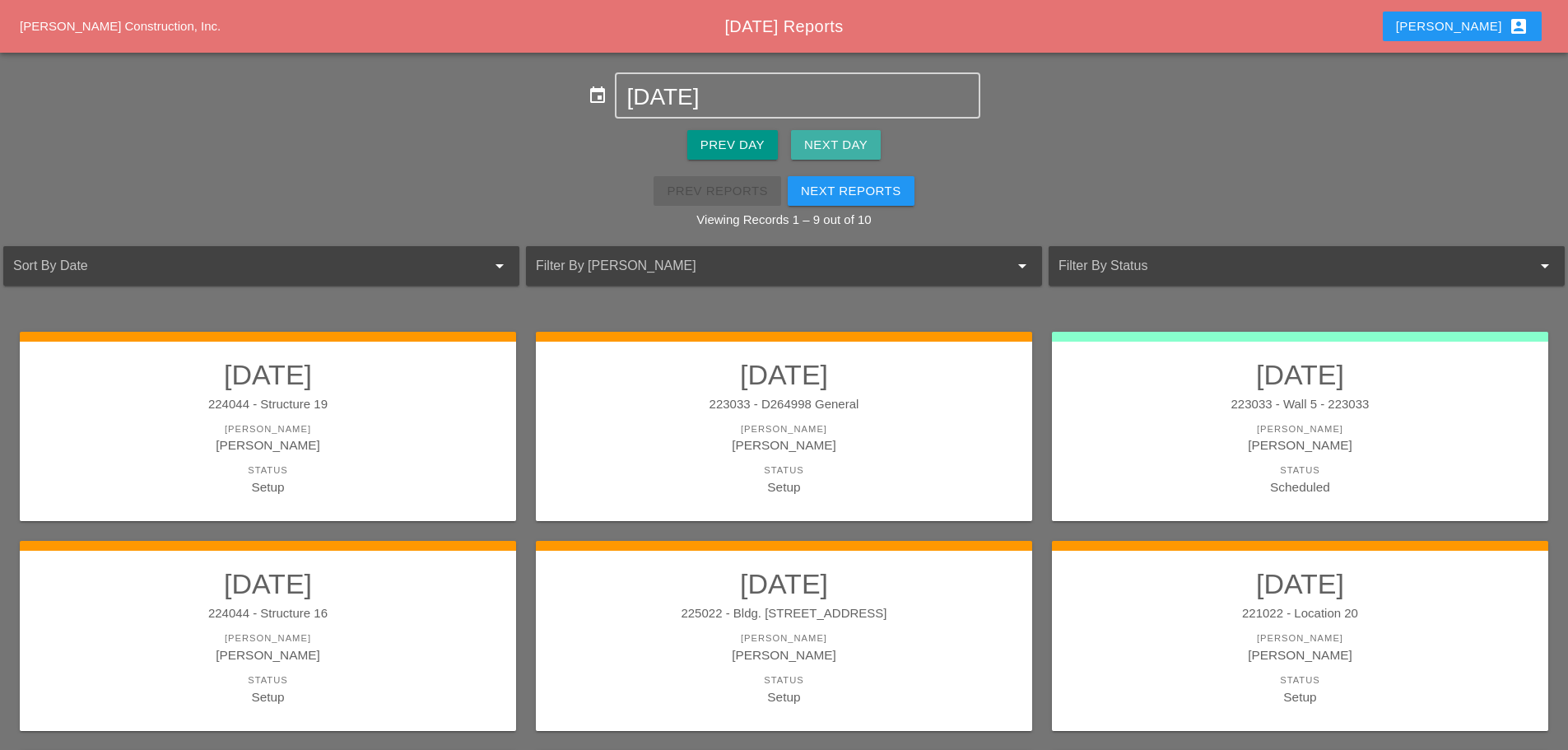
click at [825, 141] on div "Next Day" at bounding box center [836, 145] width 63 height 19
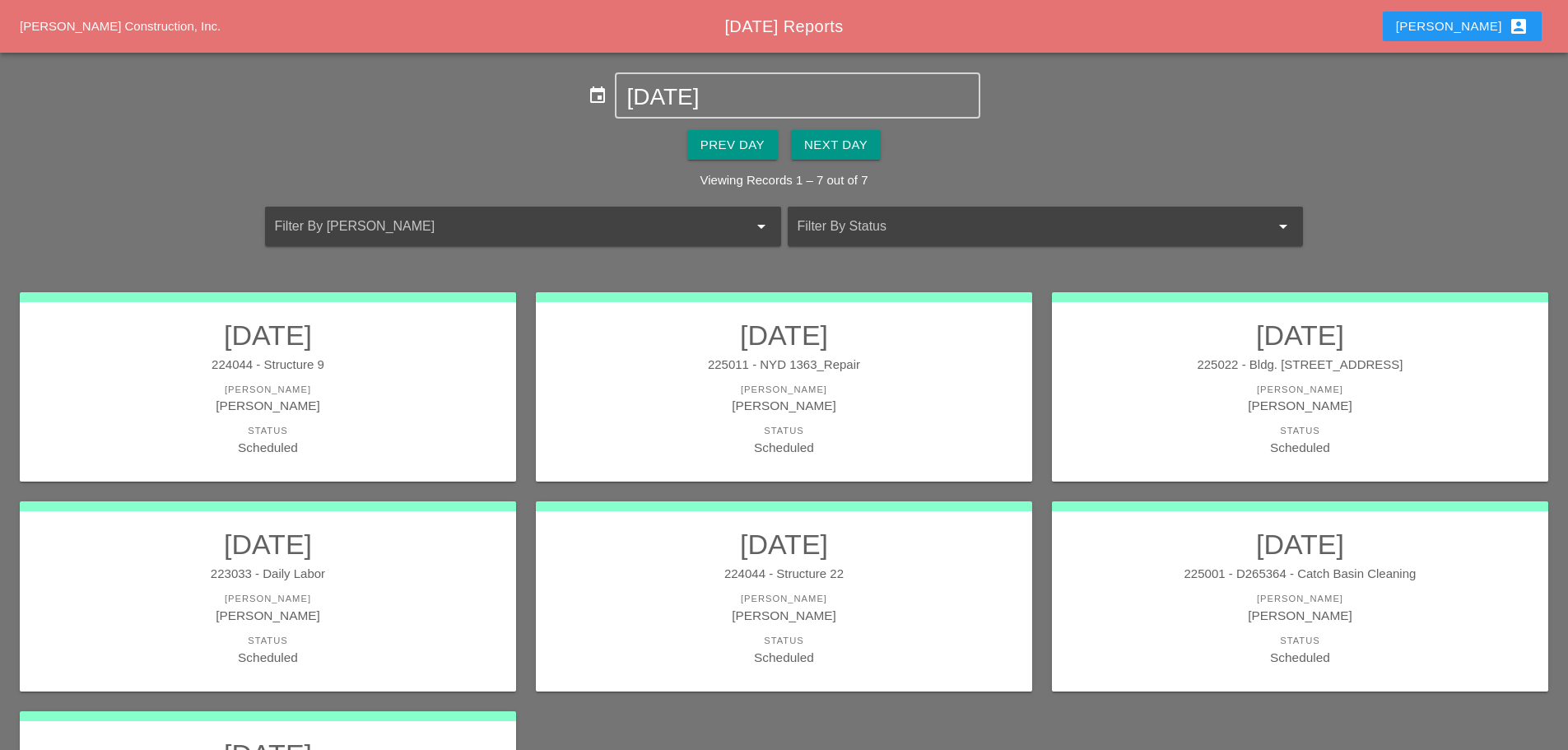
click at [708, 357] on div "225011 - NYD 1363_Repair" at bounding box center [783, 365] width 463 height 19
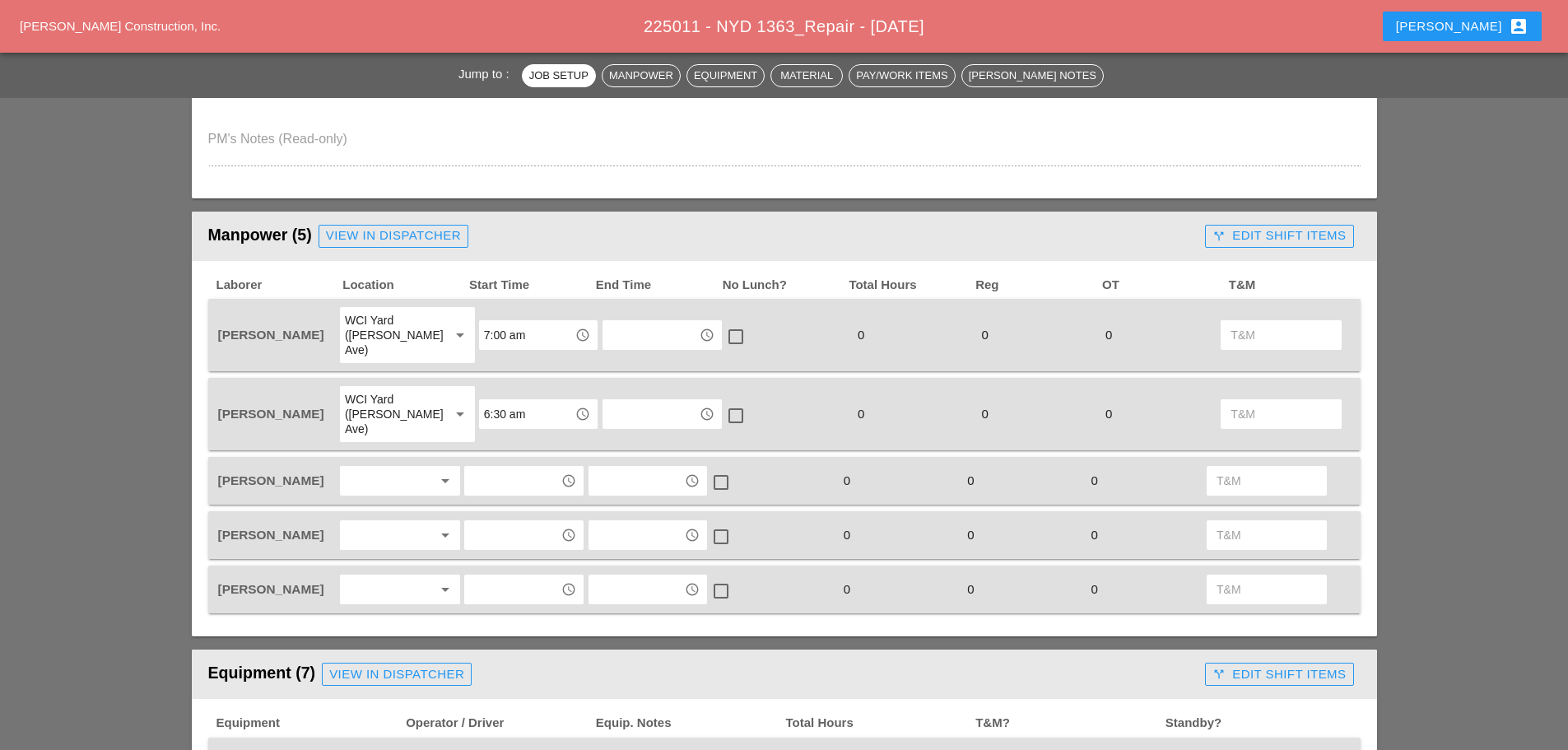
scroll to position [741, 0]
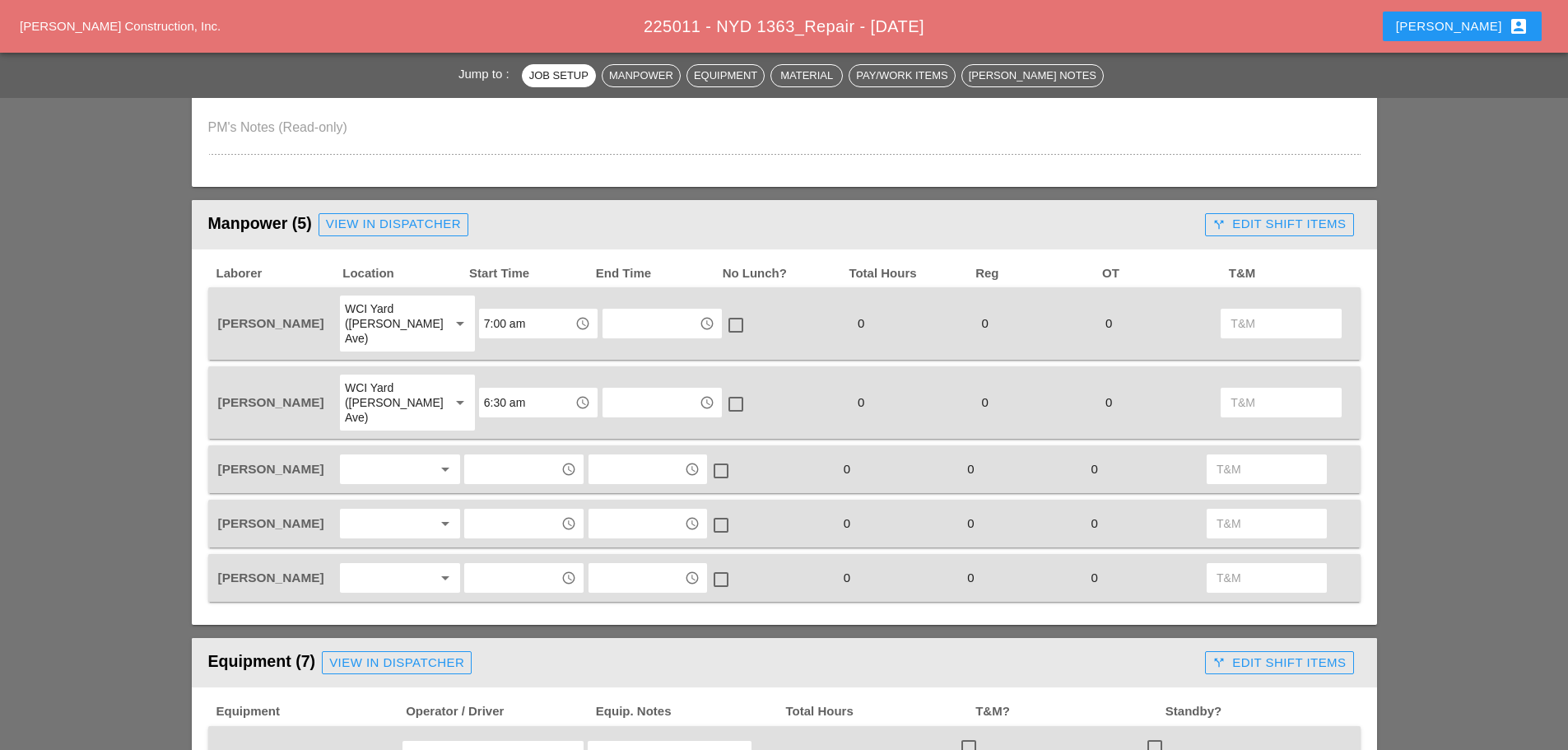
click at [389, 456] on div at bounding box center [388, 469] width 87 height 26
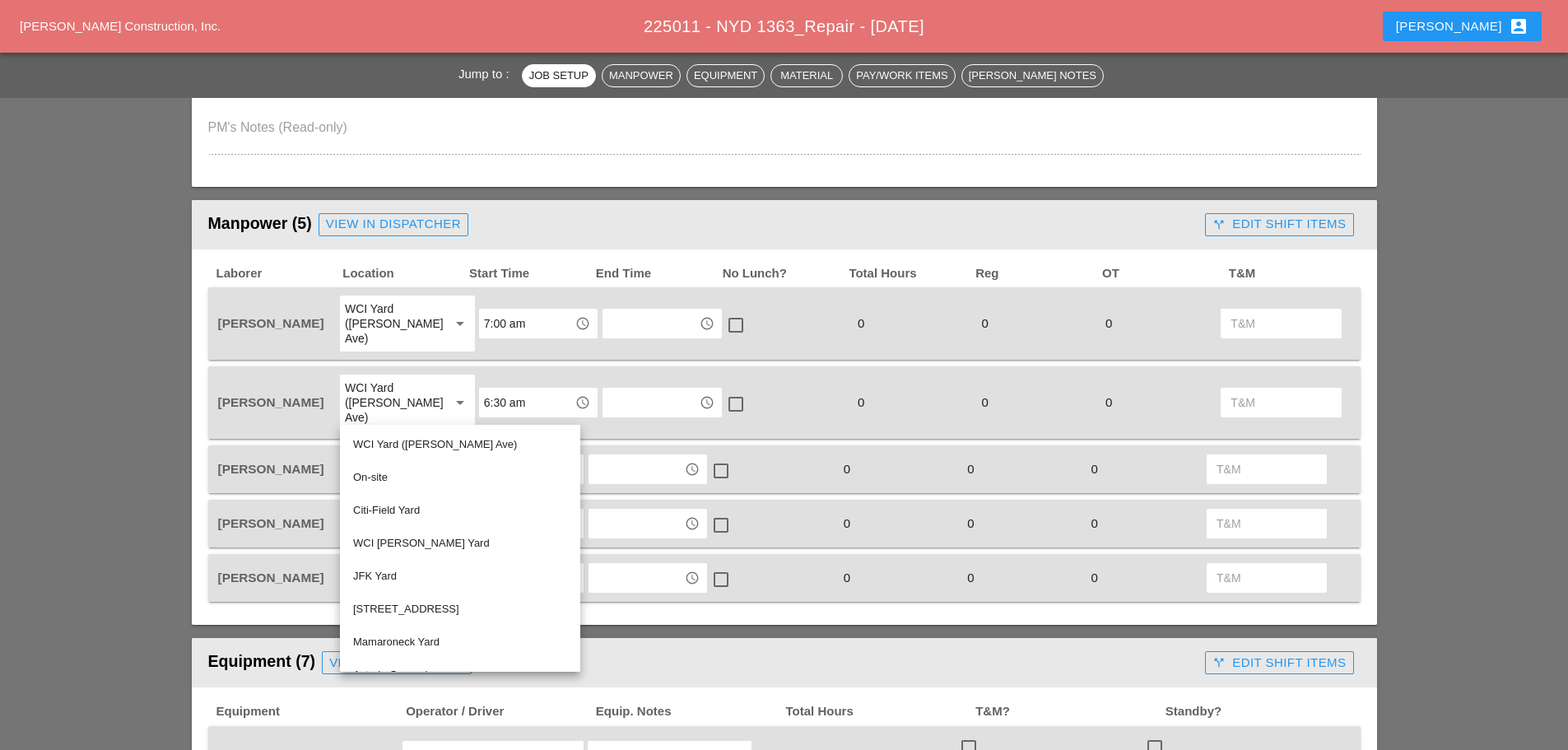
click at [382, 469] on div "On-site" at bounding box center [460, 477] width 214 height 33
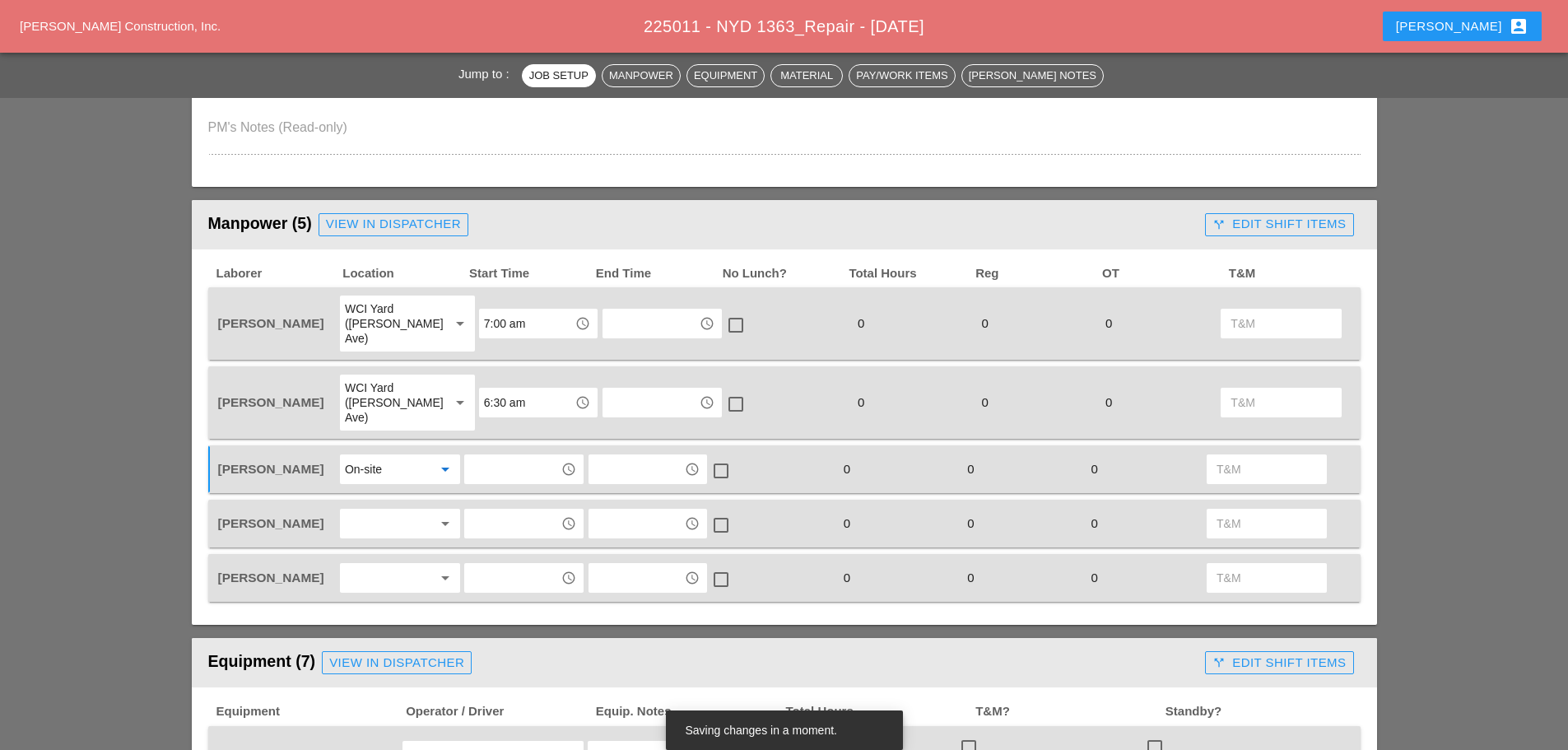
click at [393, 510] on div at bounding box center [388, 523] width 87 height 26
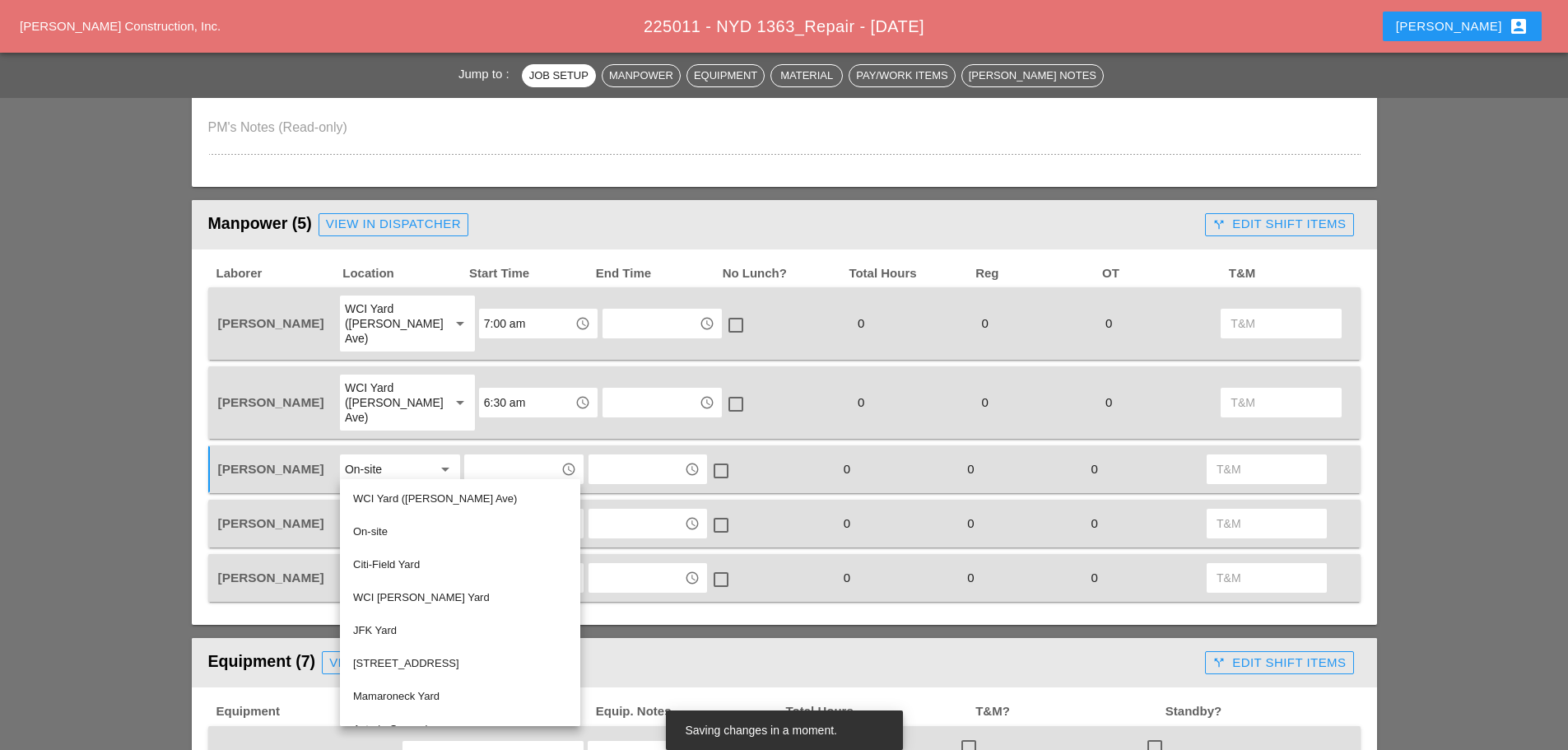
click at [370, 524] on div "On-site" at bounding box center [460, 531] width 214 height 19
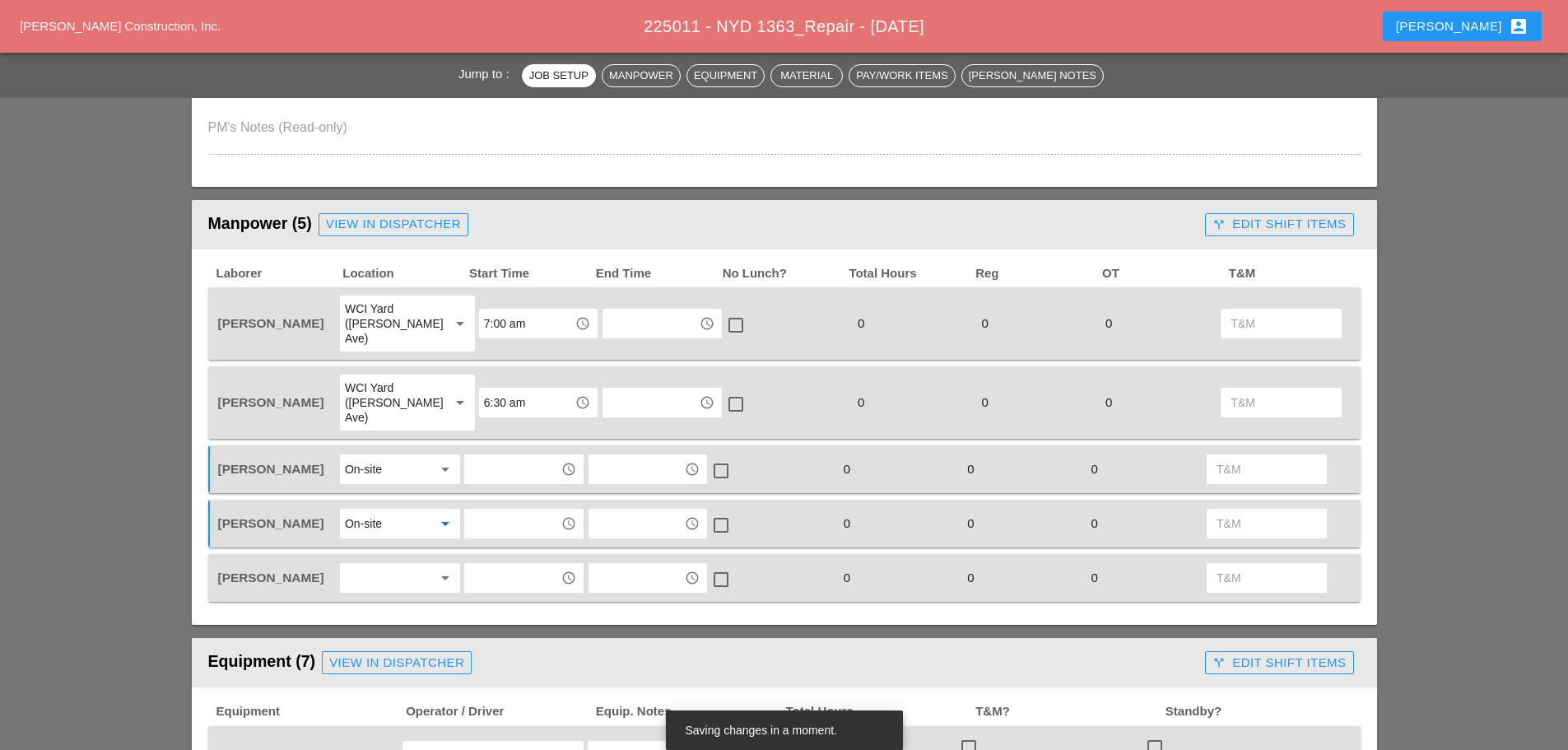
click at [379, 565] on div at bounding box center [388, 577] width 87 height 26
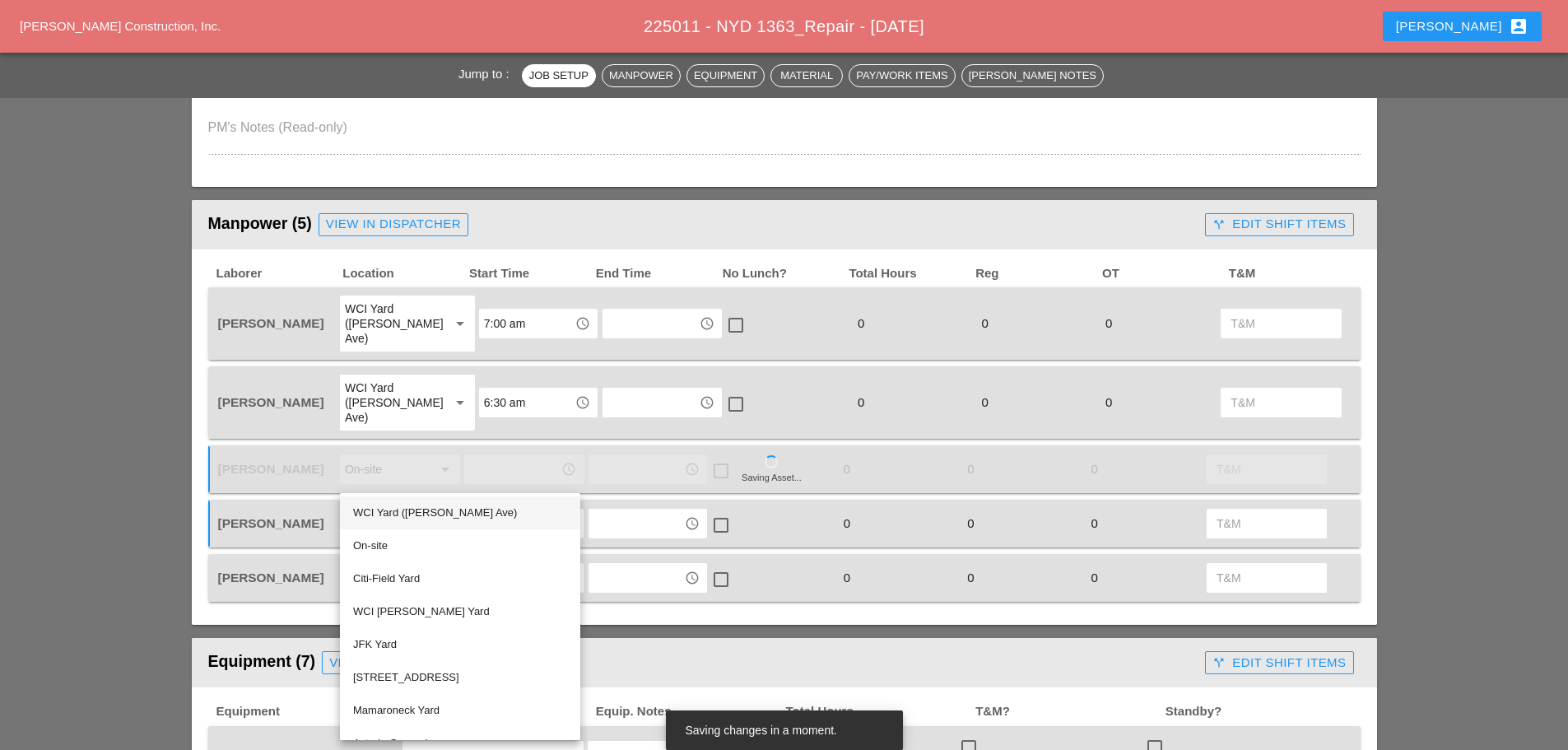
click at [383, 509] on div "WCI Yard (Provost Ave)" at bounding box center [460, 512] width 214 height 19
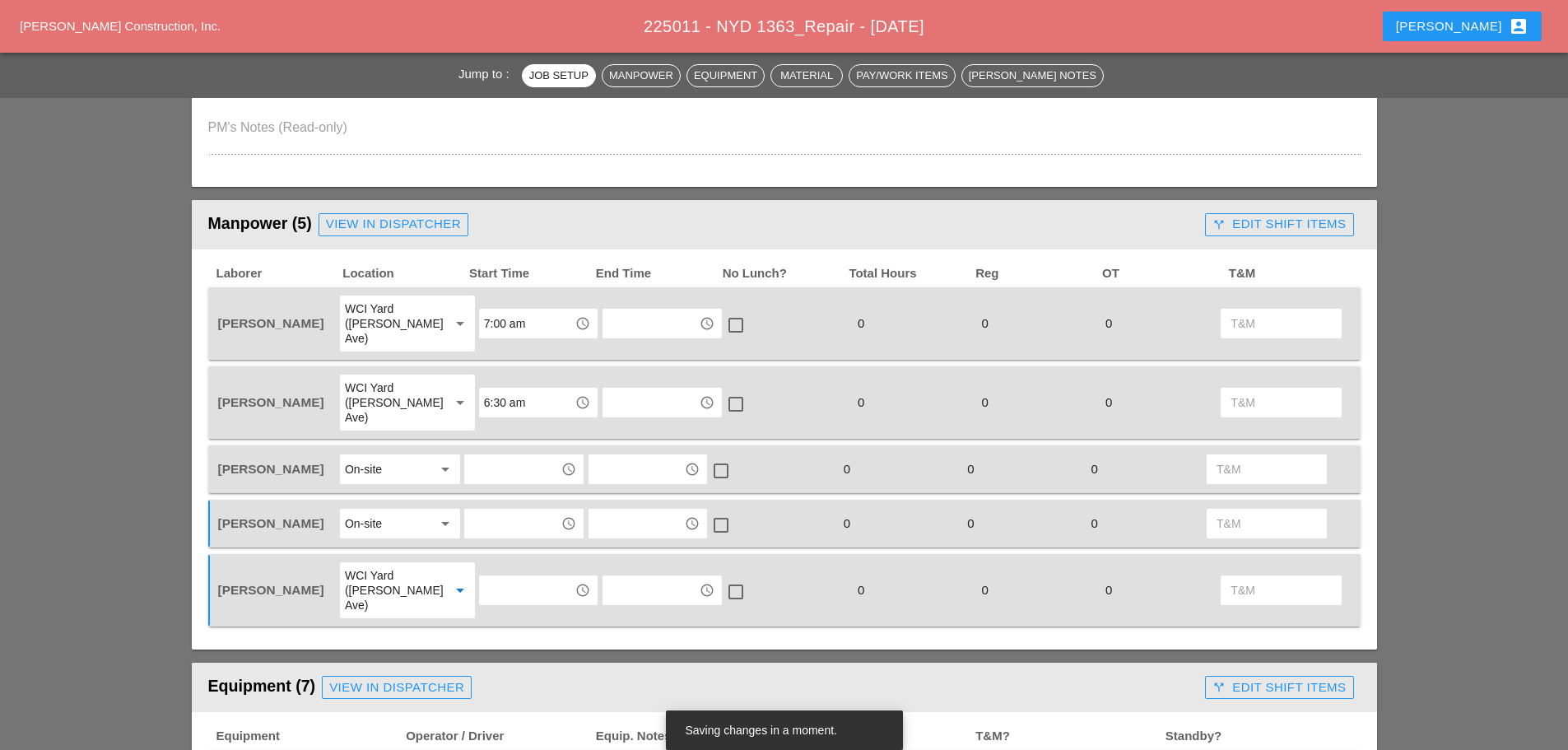
click at [415, 380] on div "WCI Yard (Provost Ave)" at bounding box center [390, 402] width 91 height 44
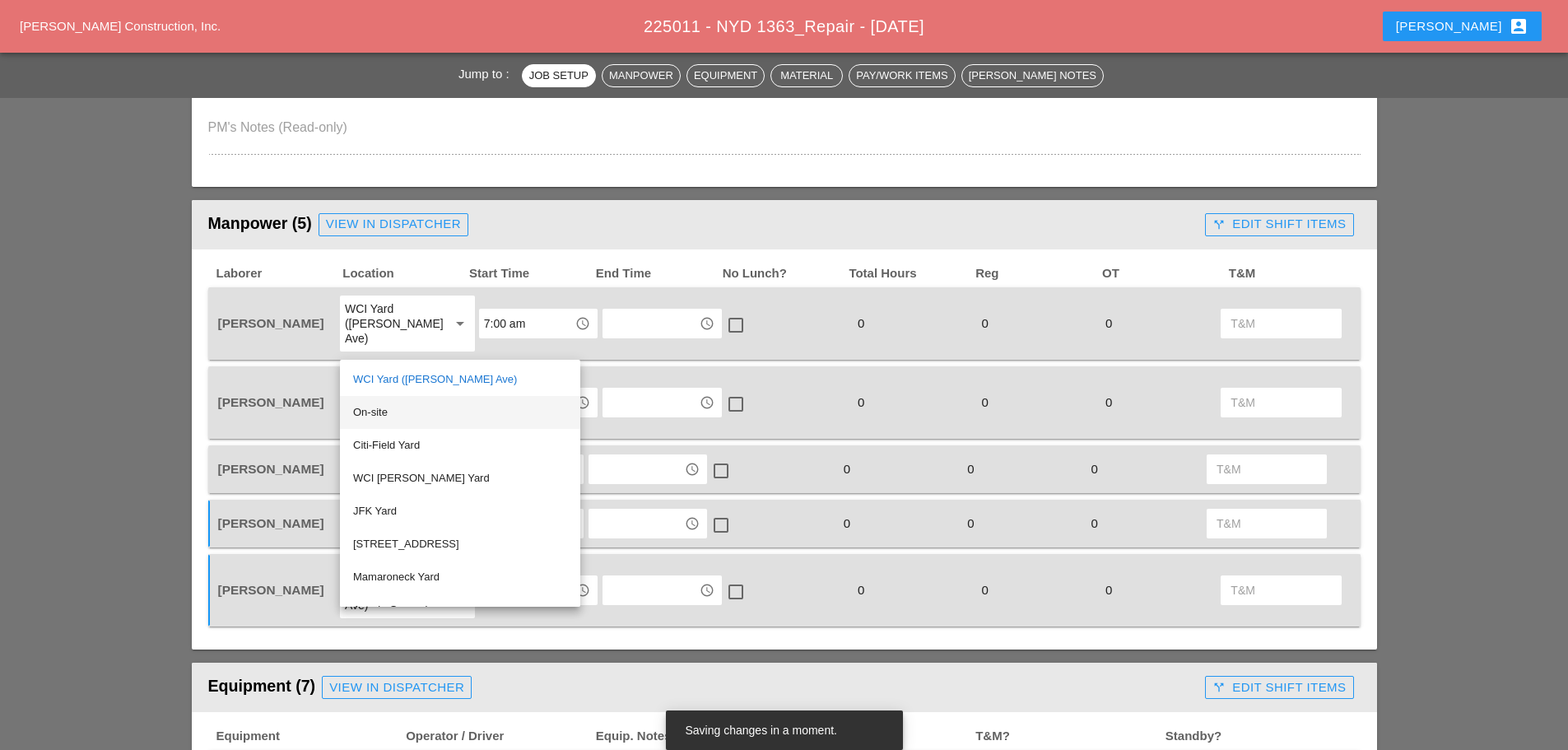
click at [372, 408] on div "On-site" at bounding box center [460, 411] width 214 height 19
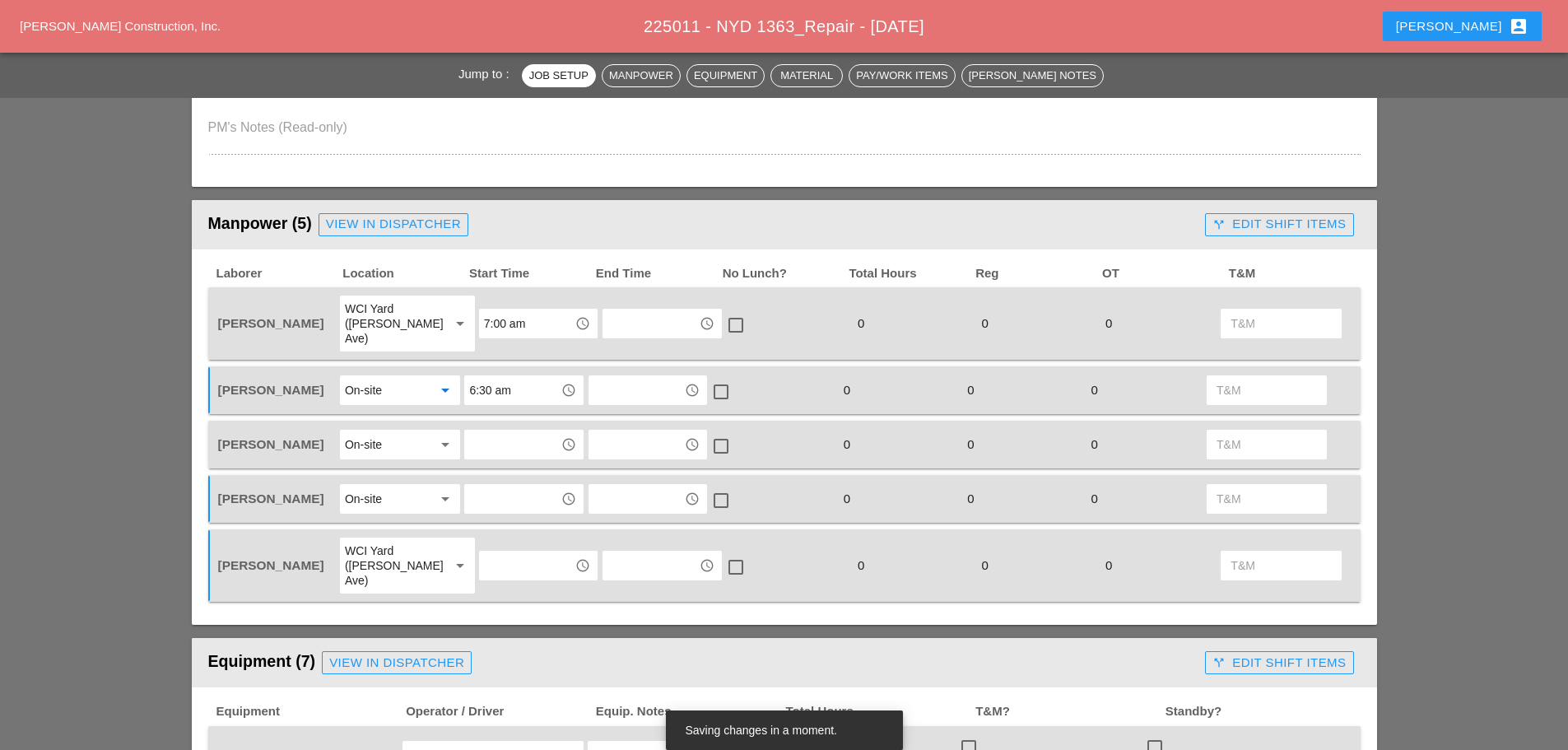
click at [520, 387] on input "6:30 am" at bounding box center [511, 389] width 86 height 26
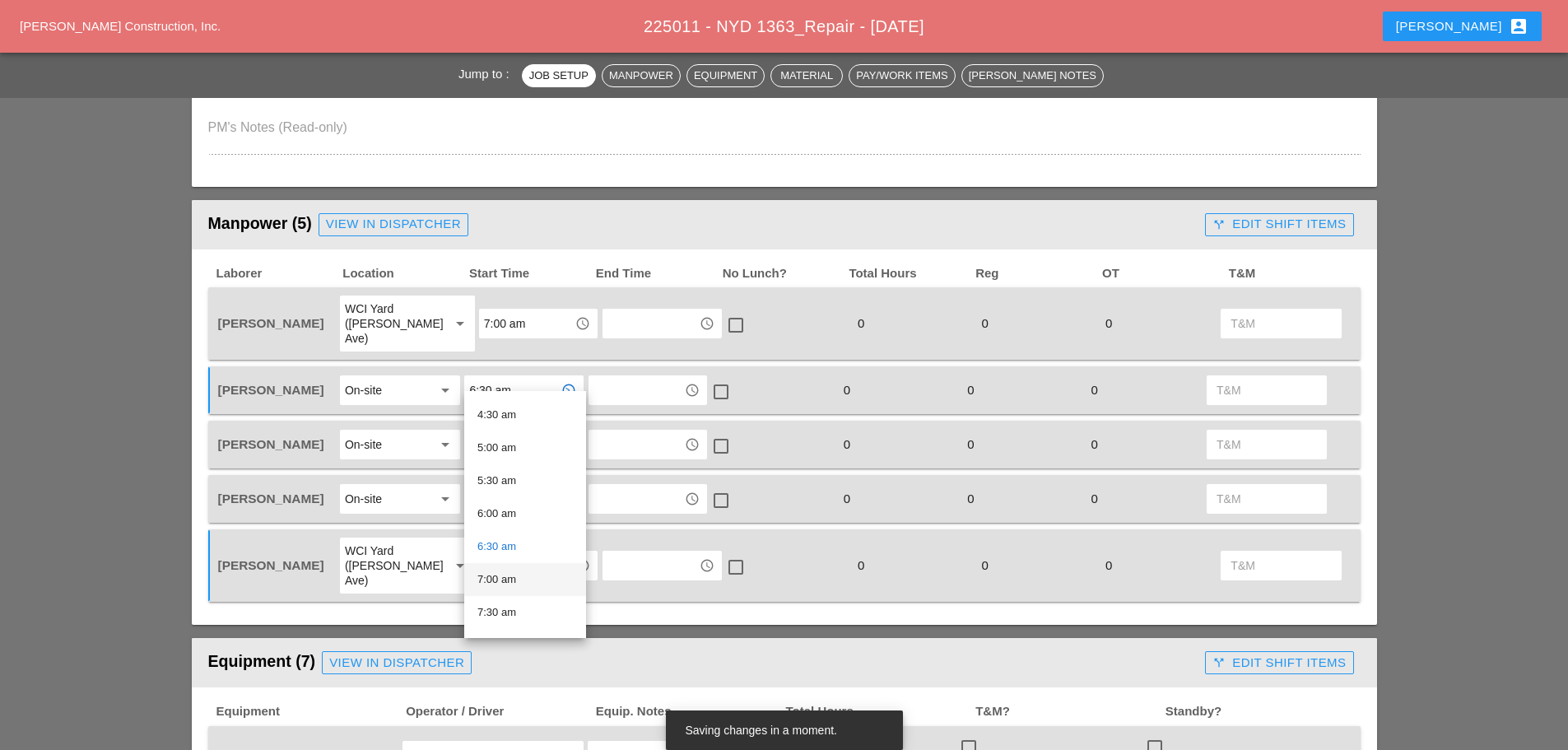
scroll to position [329, 0]
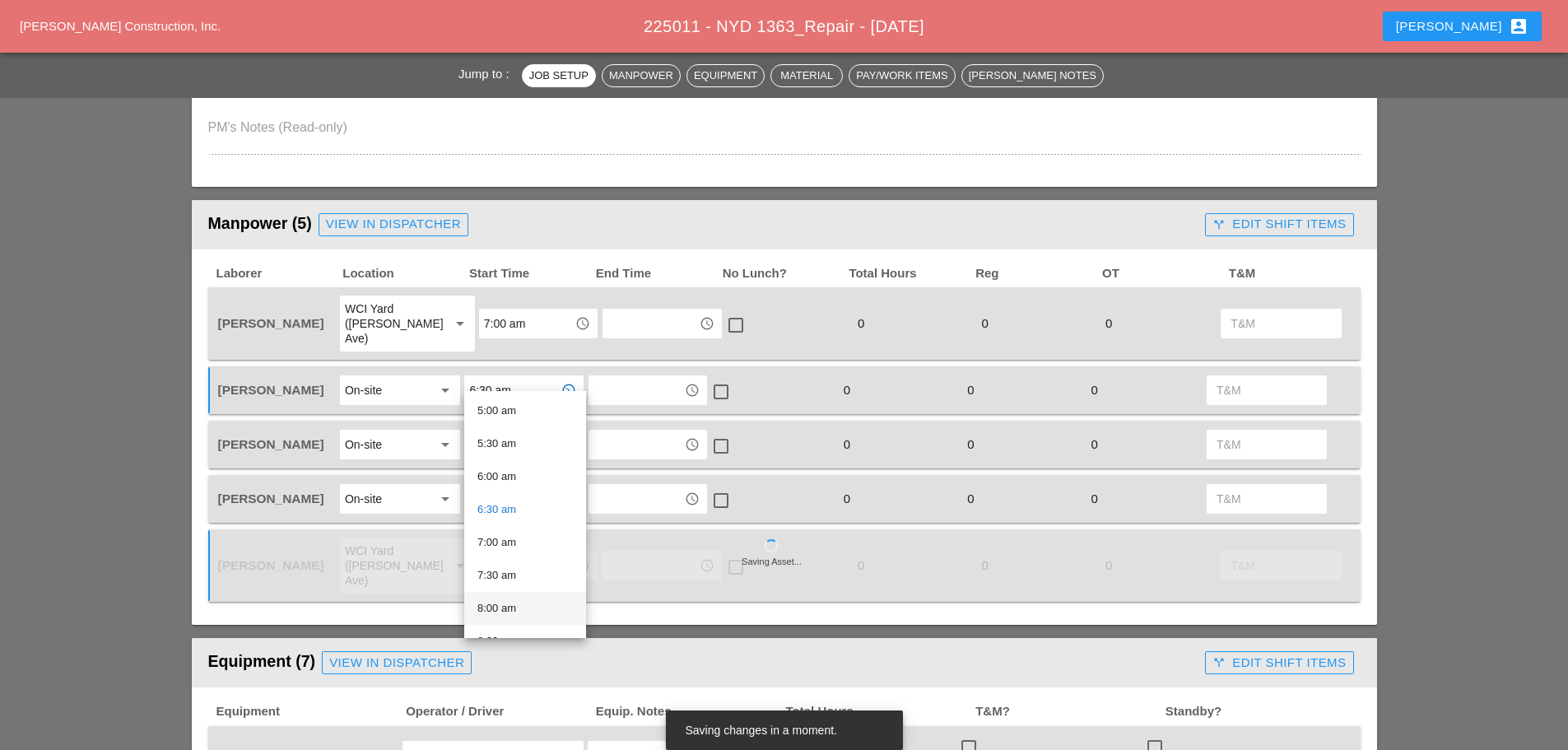
drag, startPoint x: 511, startPoint y: 599, endPoint x: 513, endPoint y: 557, distance: 42.0
click at [511, 598] on div "8:00 am" at bounding box center [525, 608] width 96 height 19
type input "8:00 am"
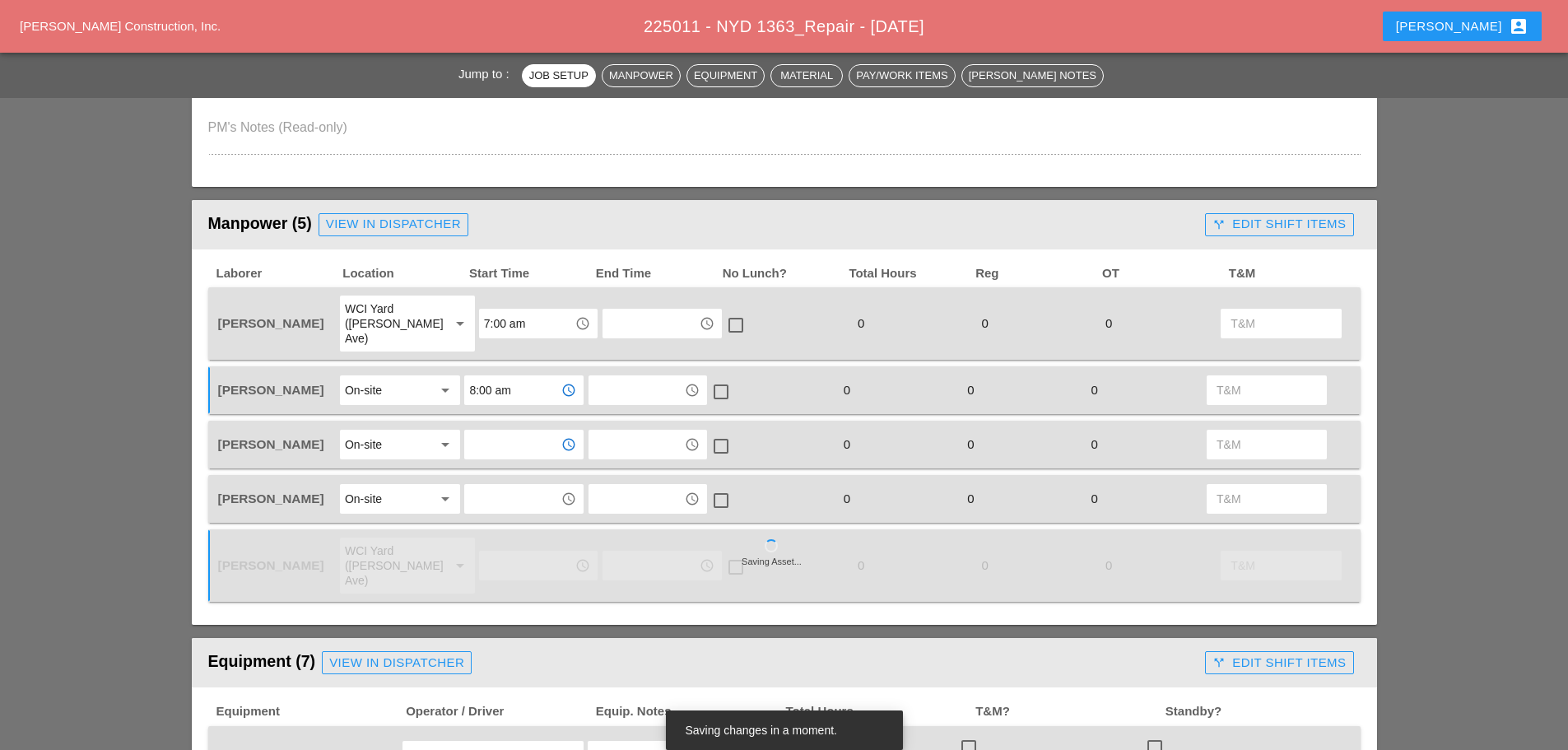
click at [502, 441] on input "text" at bounding box center [511, 444] width 86 height 26
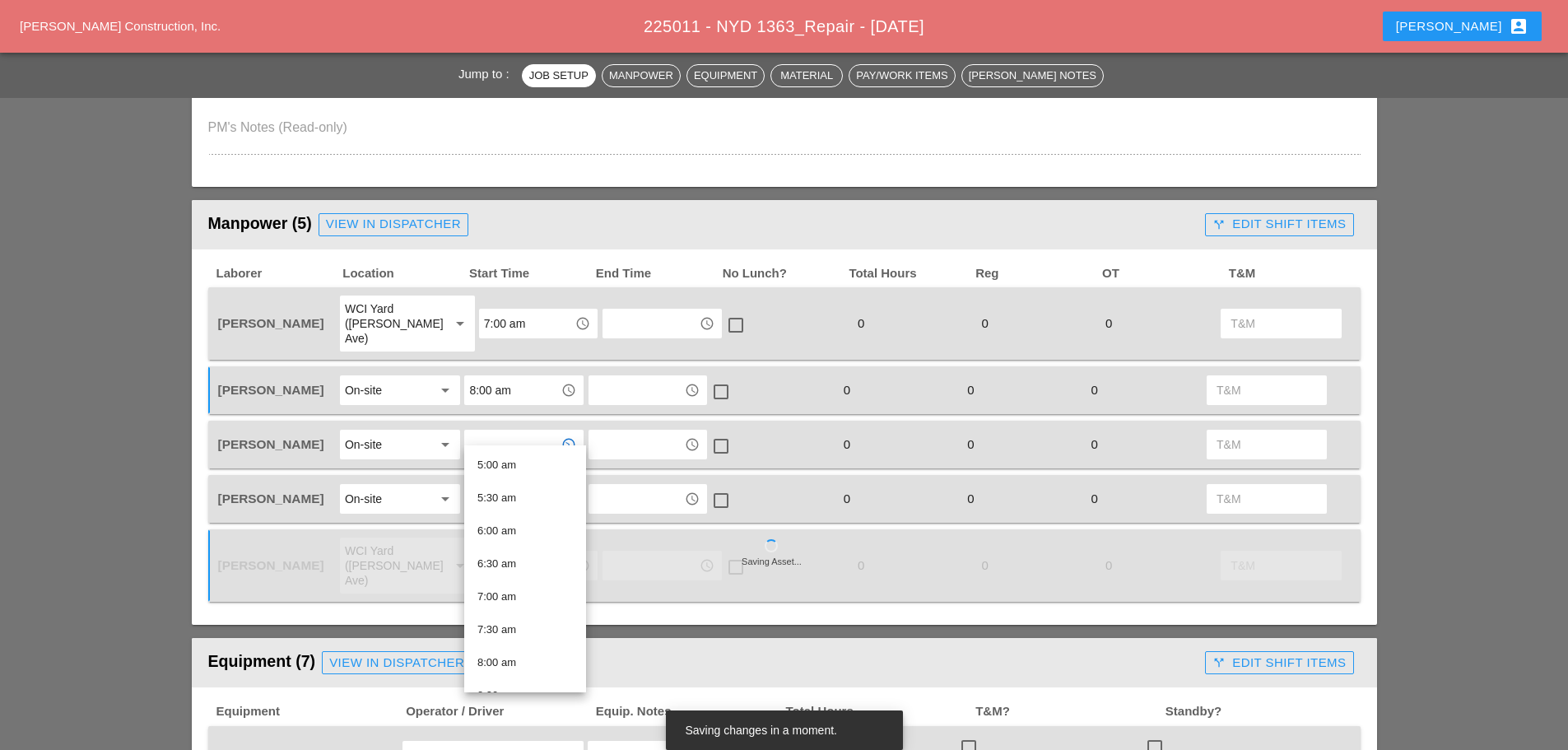
click at [515, 651] on div "8:00 am" at bounding box center [525, 662] width 96 height 33
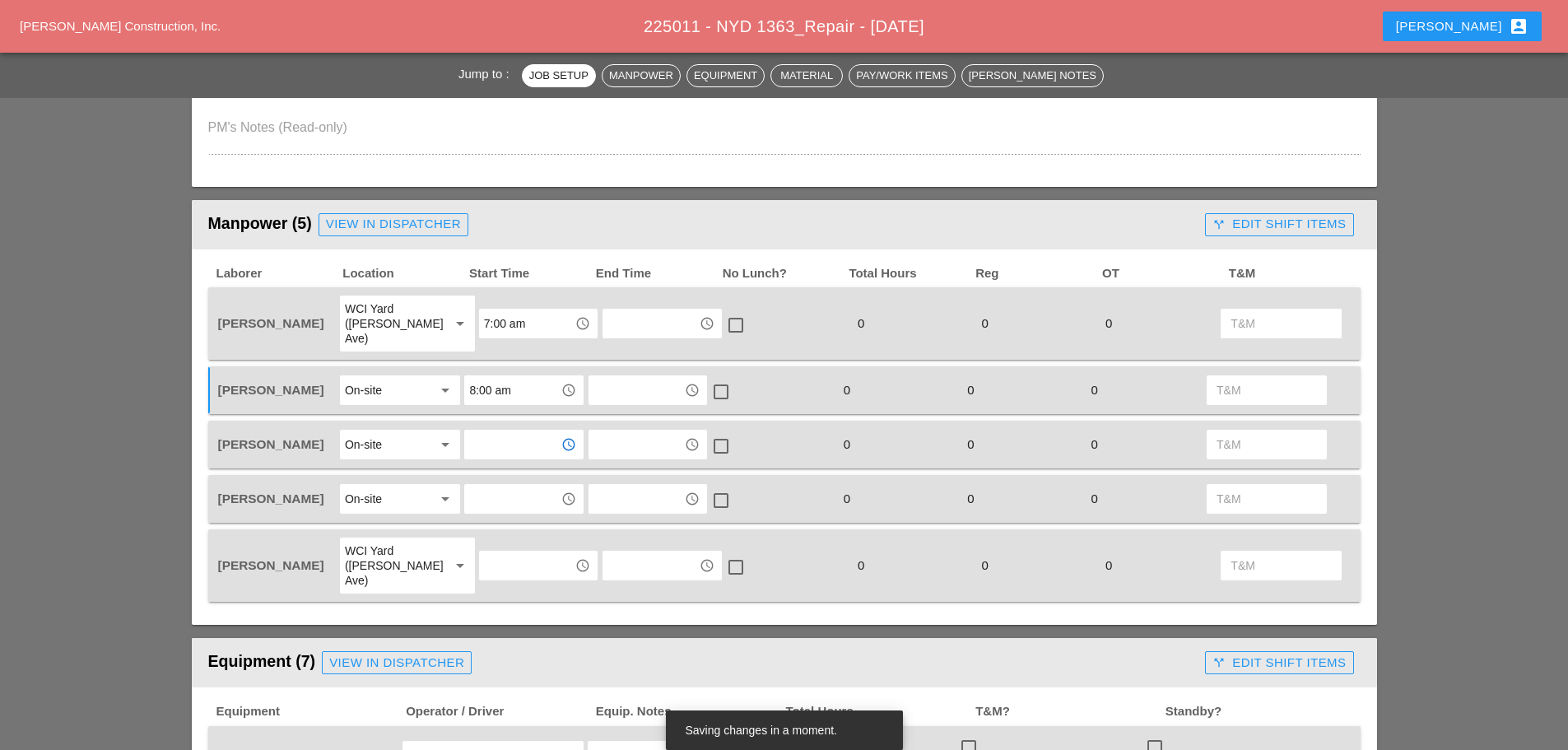
type input "8:00 am"
click at [508, 486] on input "text" at bounding box center [511, 499] width 86 height 26
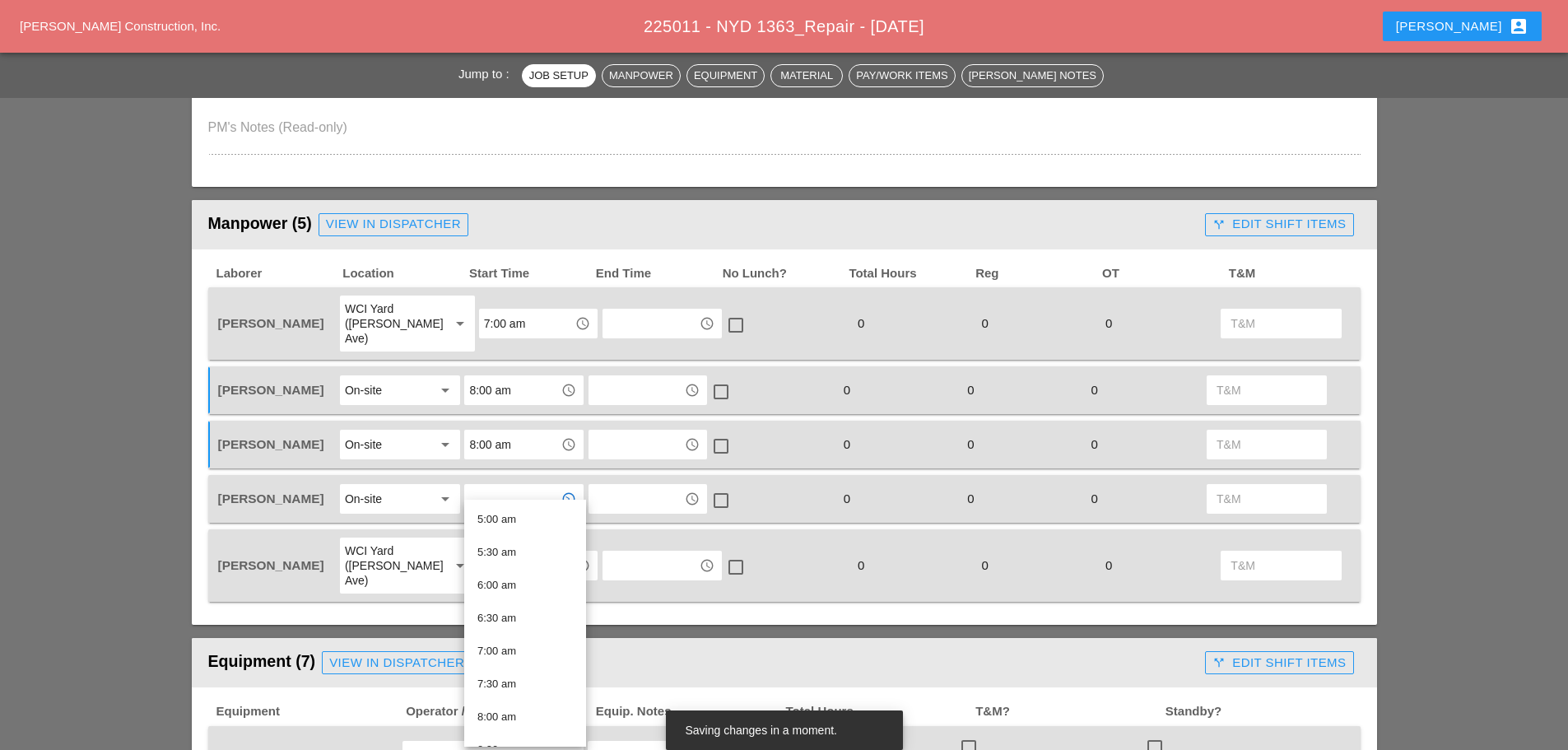
click at [506, 709] on div "8:00 am" at bounding box center [525, 716] width 96 height 19
type input "8:00 am"
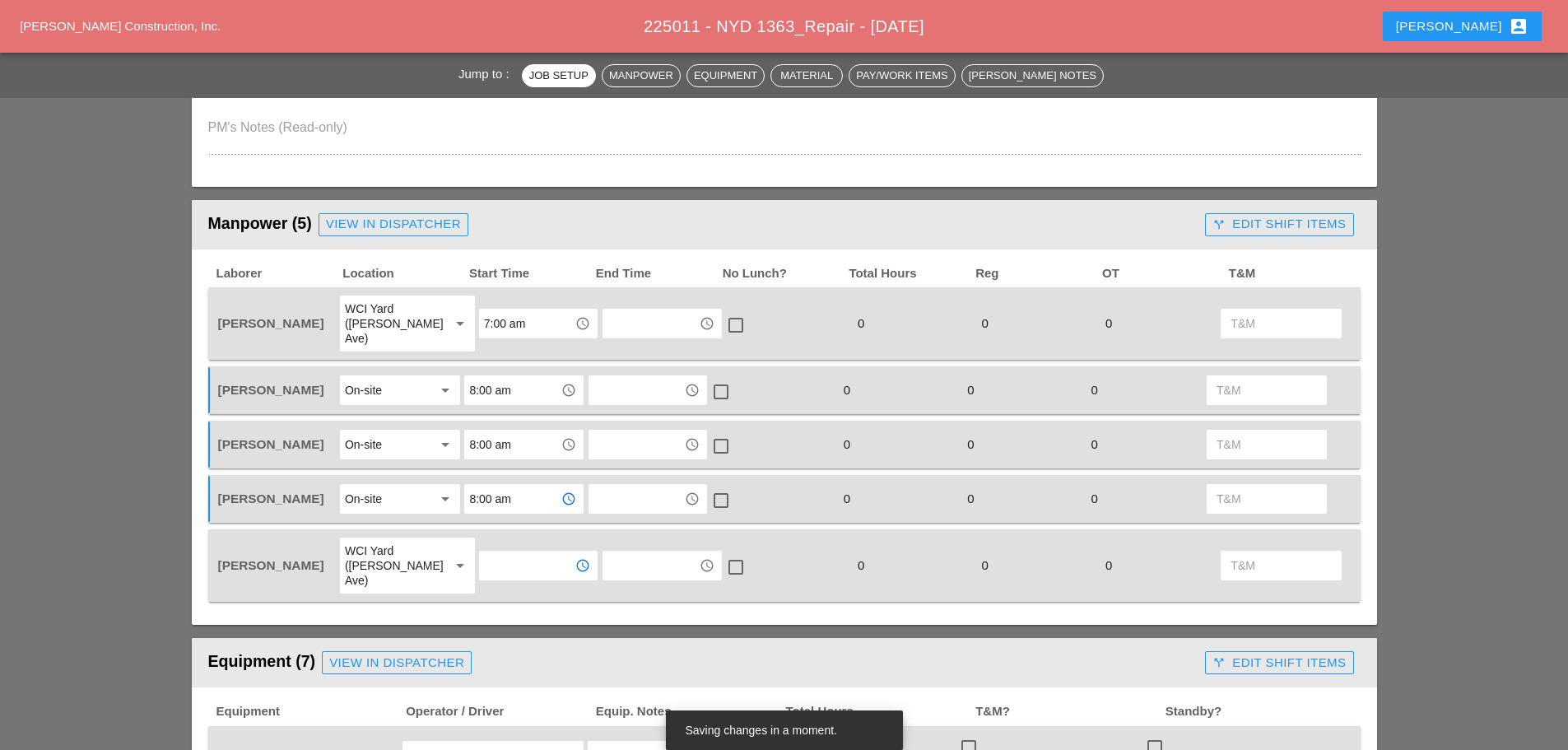
click at [490, 552] on input "text" at bounding box center [527, 565] width 86 height 26
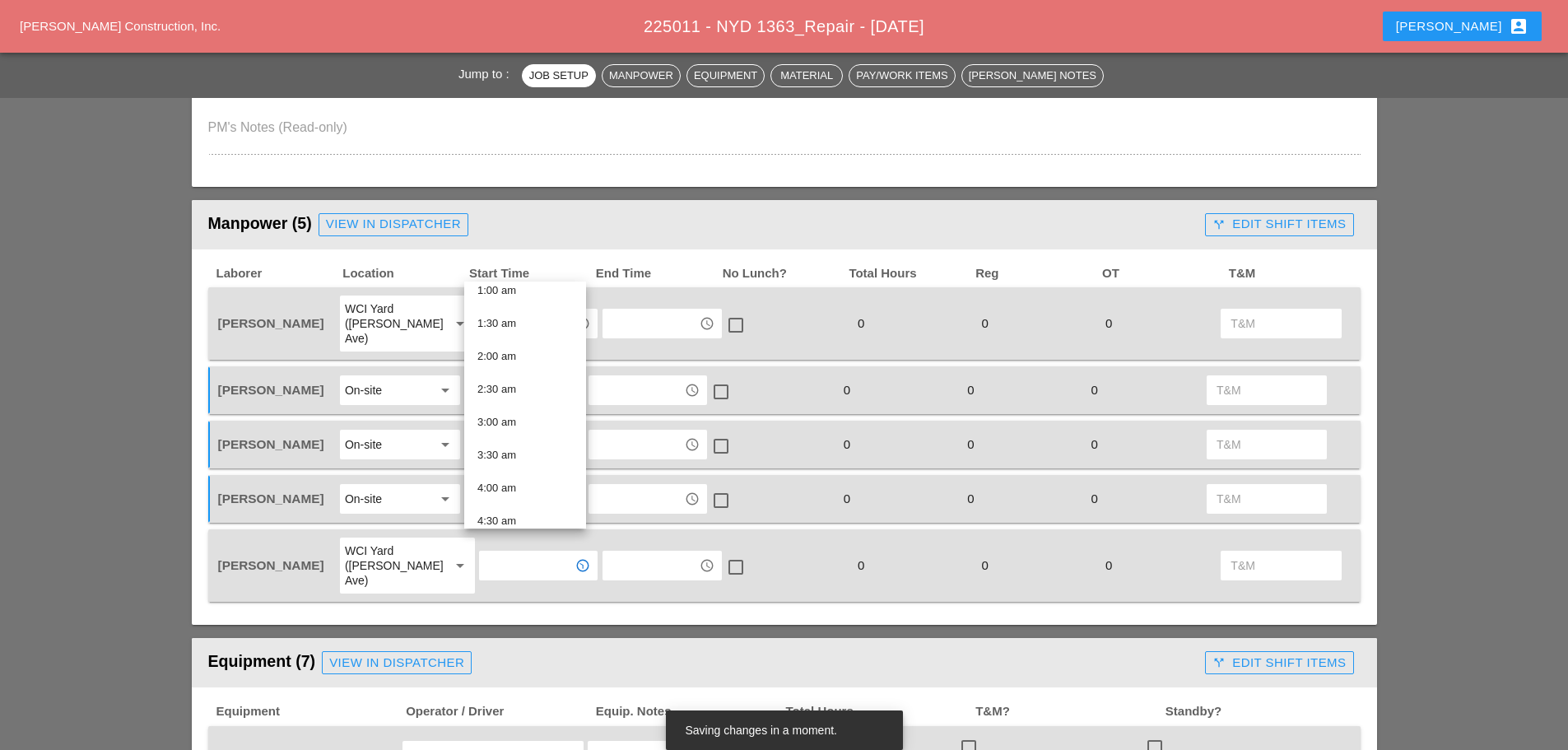
scroll to position [247, 0]
click at [505, 514] on div "7:00 am" at bounding box center [525, 515] width 96 height 19
type input "7:00 am"
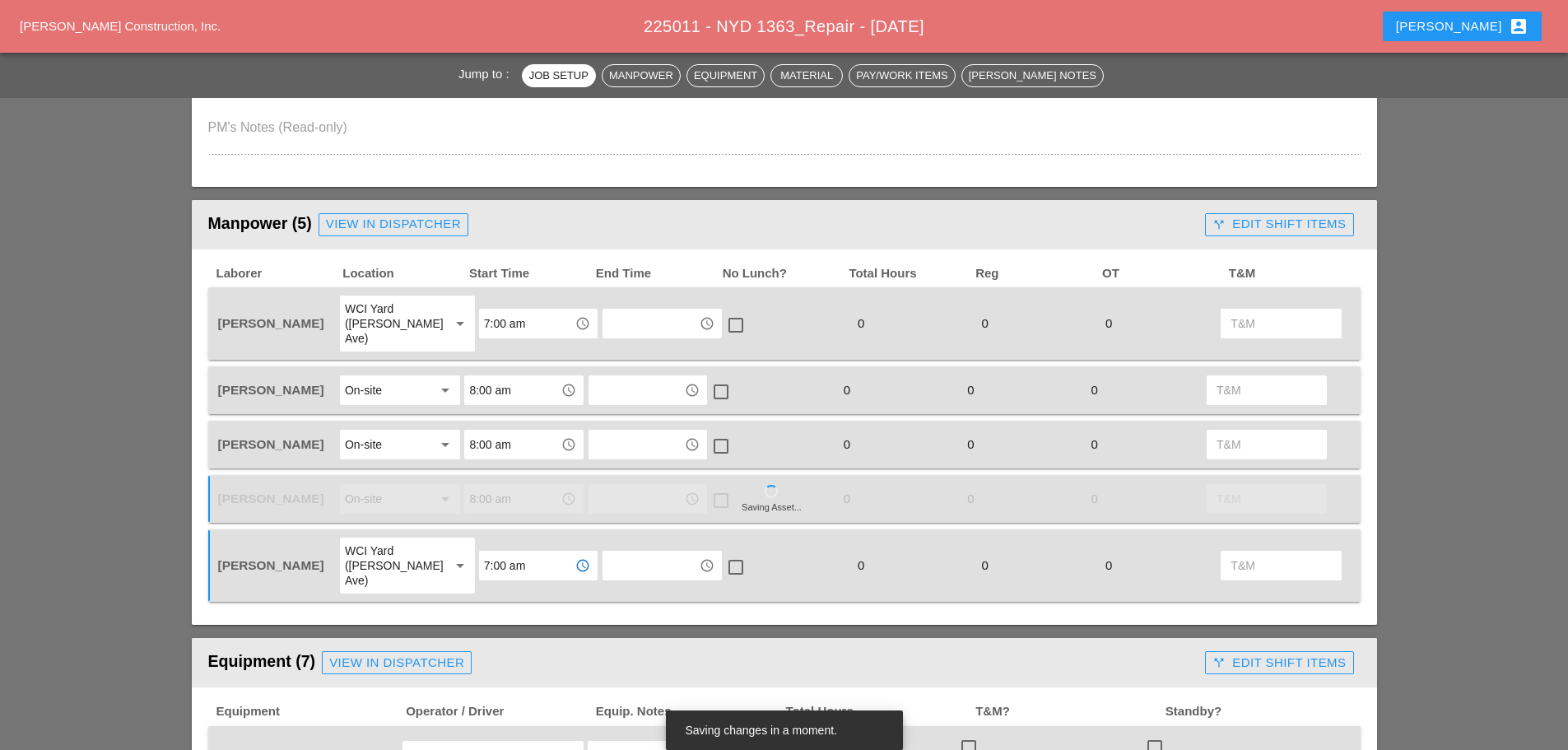
scroll to position [988, 0]
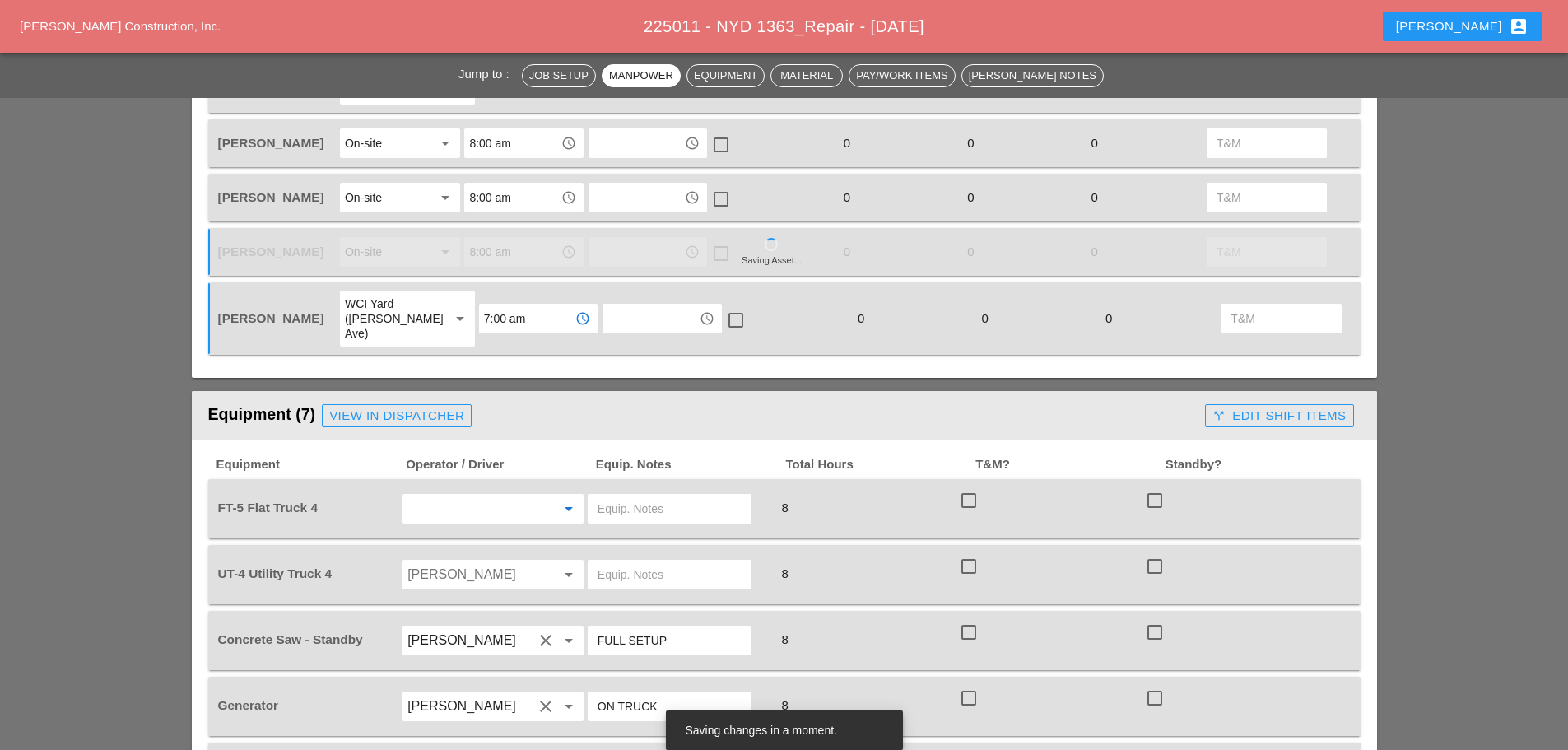
click at [494, 495] on input "text" at bounding box center [470, 508] width 125 height 26
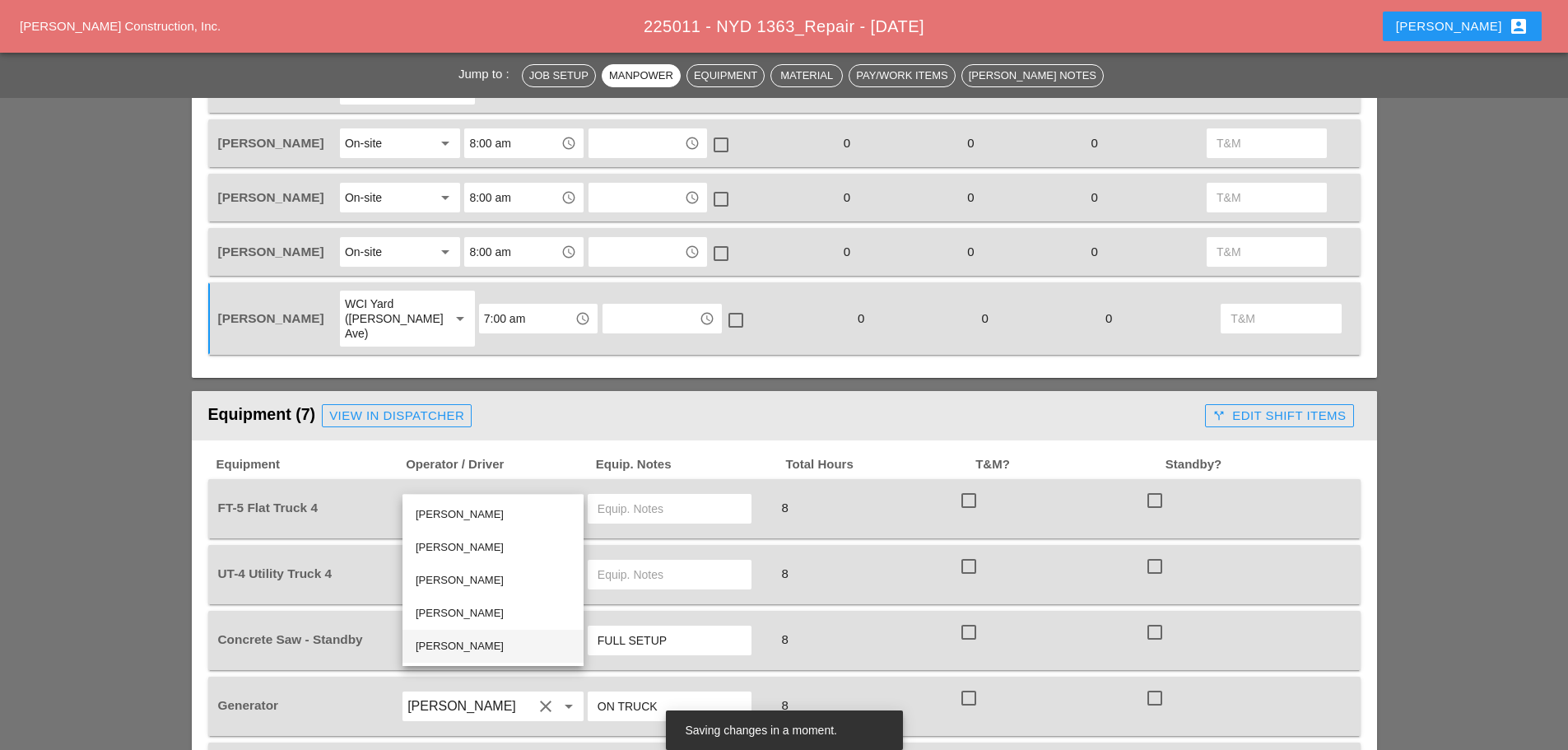
click at [488, 640] on div "[PERSON_NAME]" at bounding box center [493, 645] width 155 height 19
type input "[PERSON_NAME]"
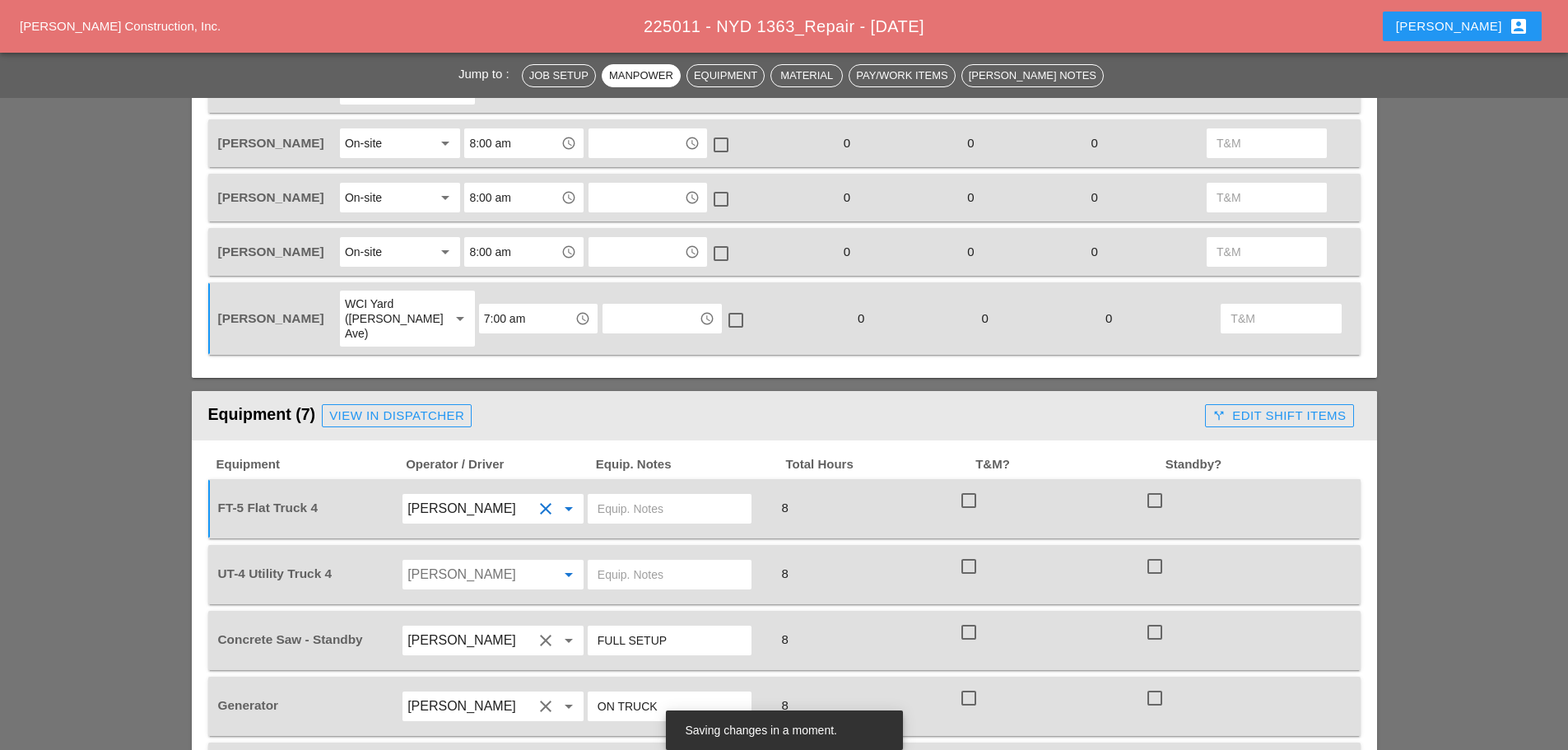
click at [449, 561] on input "Jorge Barajas" at bounding box center [470, 574] width 125 height 26
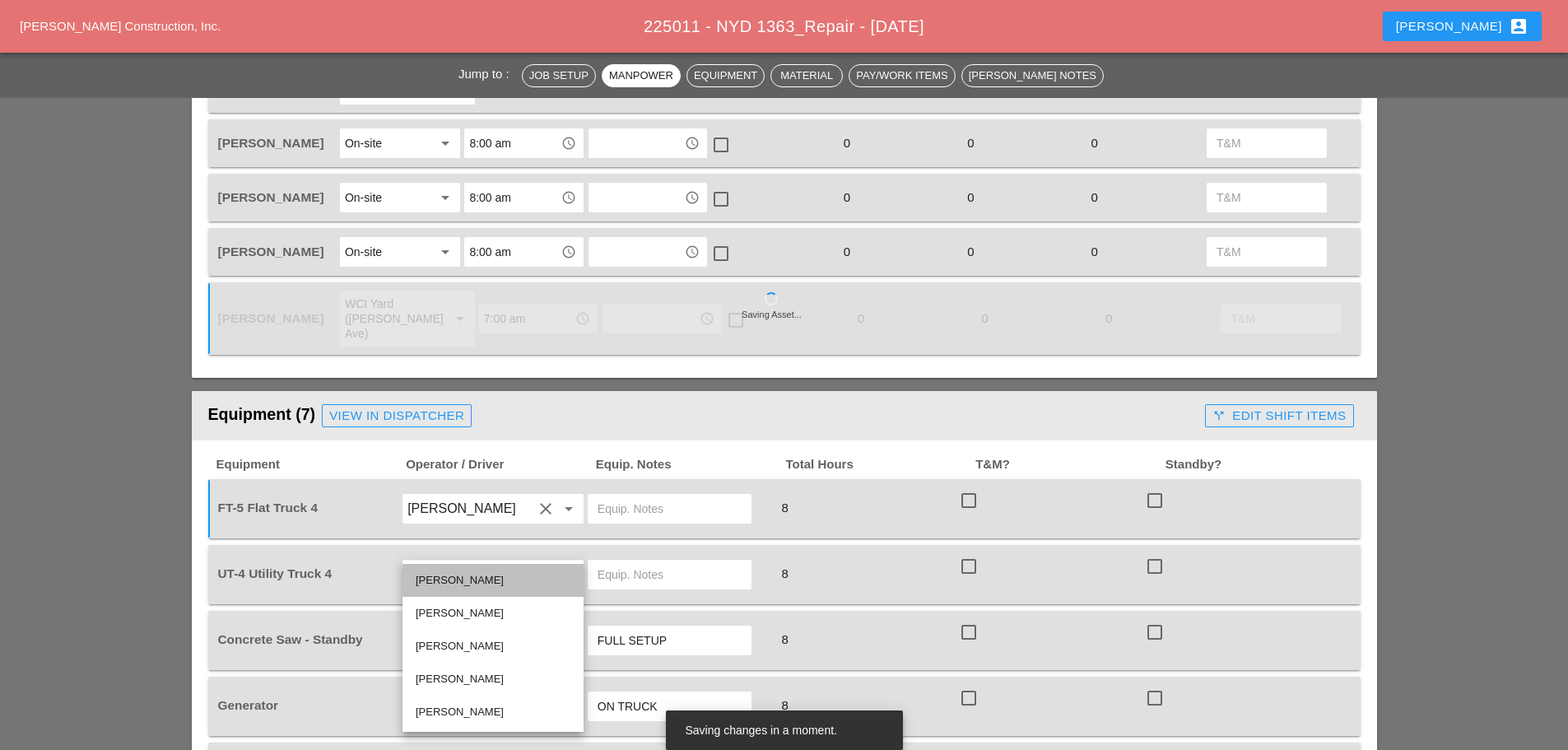
click at [459, 579] on div "[PERSON_NAME]" at bounding box center [493, 580] width 155 height 19
type input "[PERSON_NAME]"
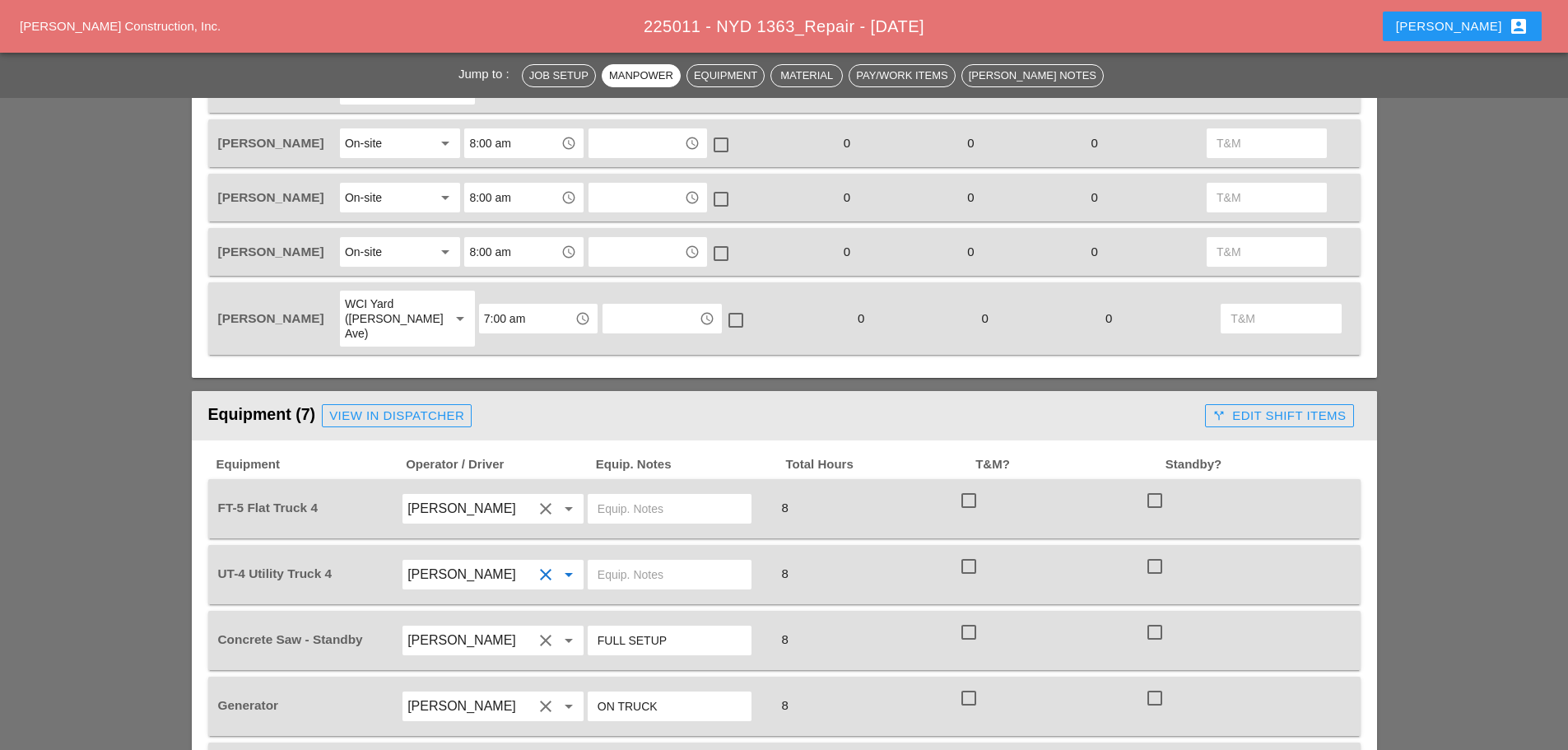
click at [607, 495] on input "text" at bounding box center [670, 508] width 144 height 26
type input "W/ MATERIALS"
click at [613, 561] on input "text" at bounding box center [670, 574] width 144 height 26
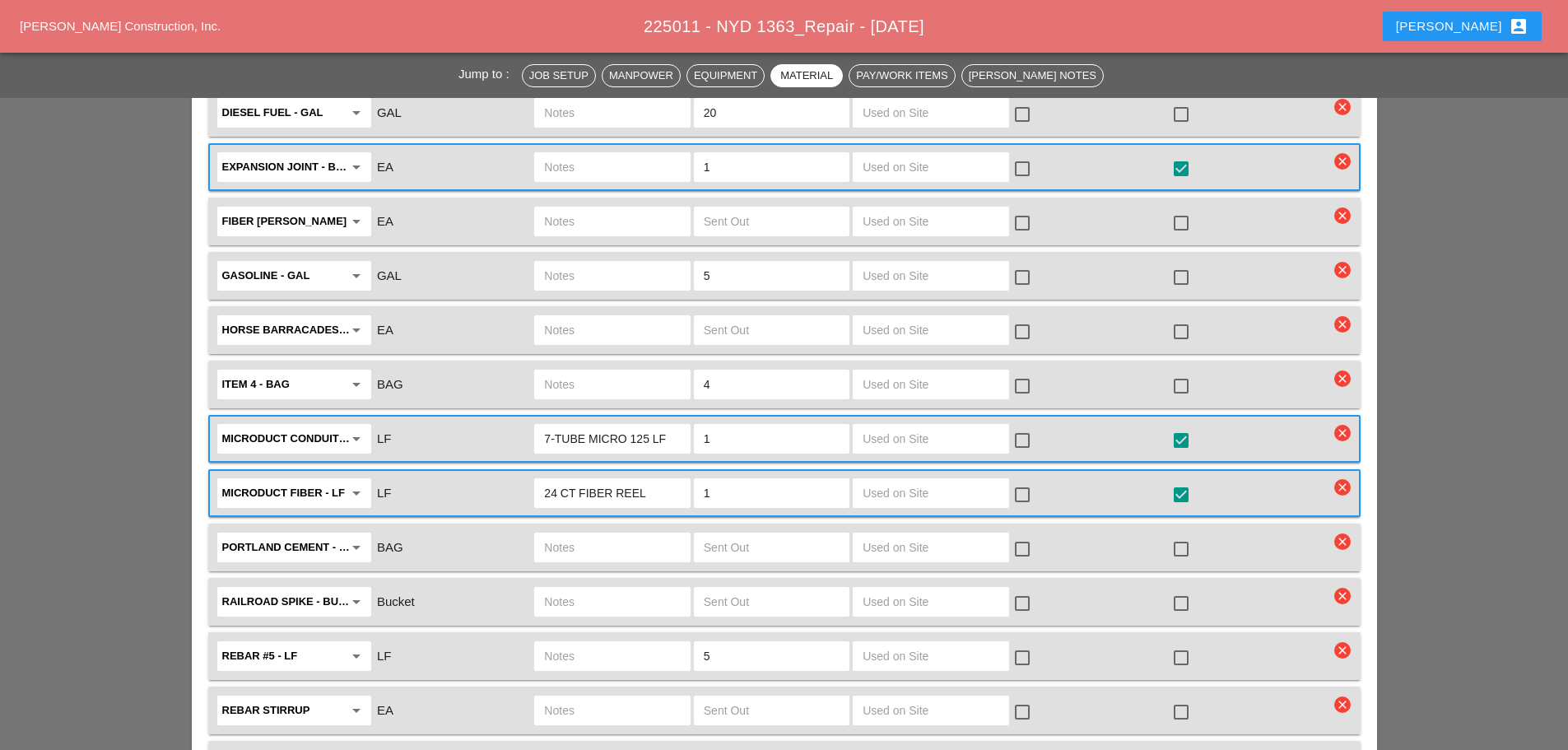
scroll to position [2881, 0]
type input "W/ CONCRETE SAW"
click at [654, 424] on input "7-TUBE MICRO 125 LF" at bounding box center [612, 437] width 135 height 26
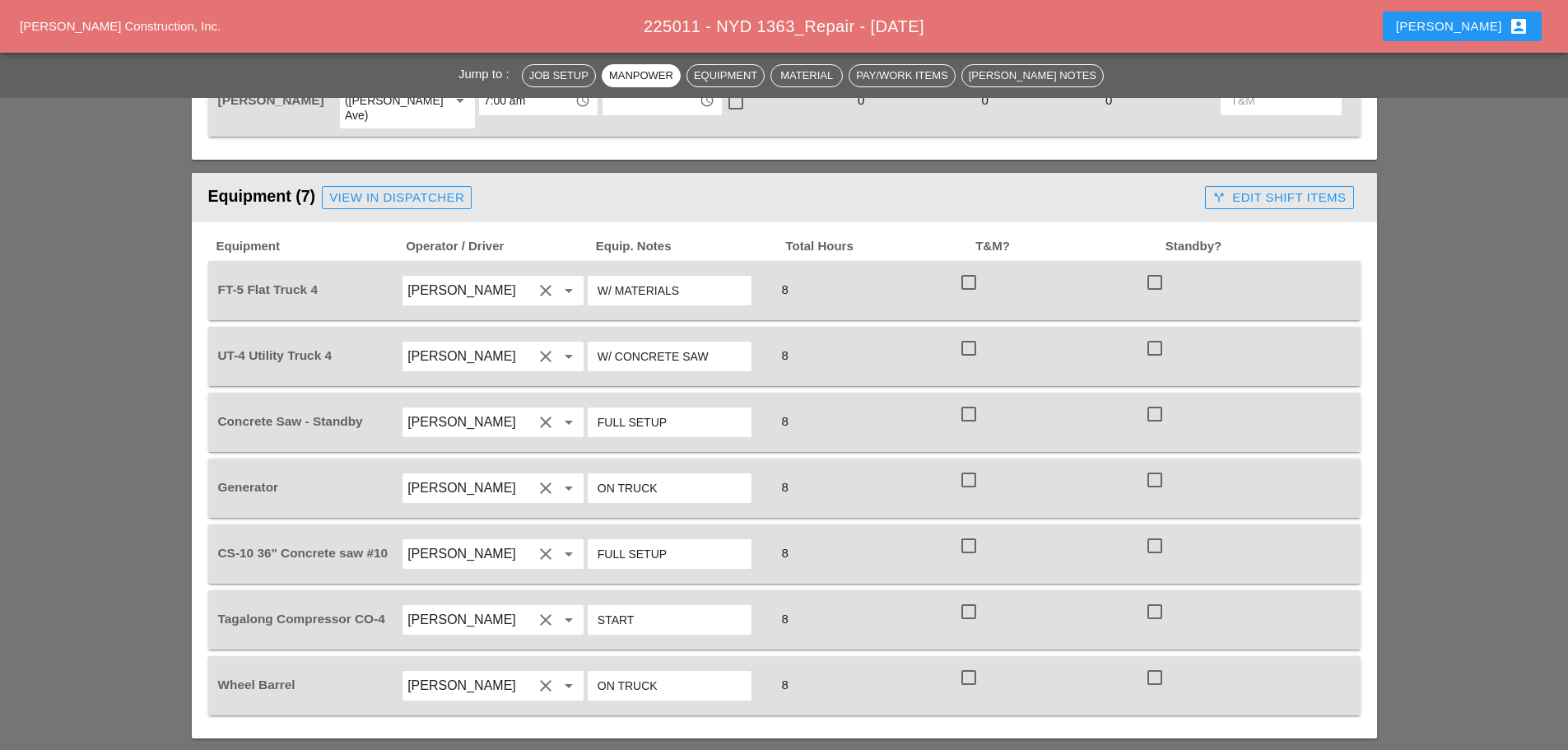
scroll to position [1234, 0]
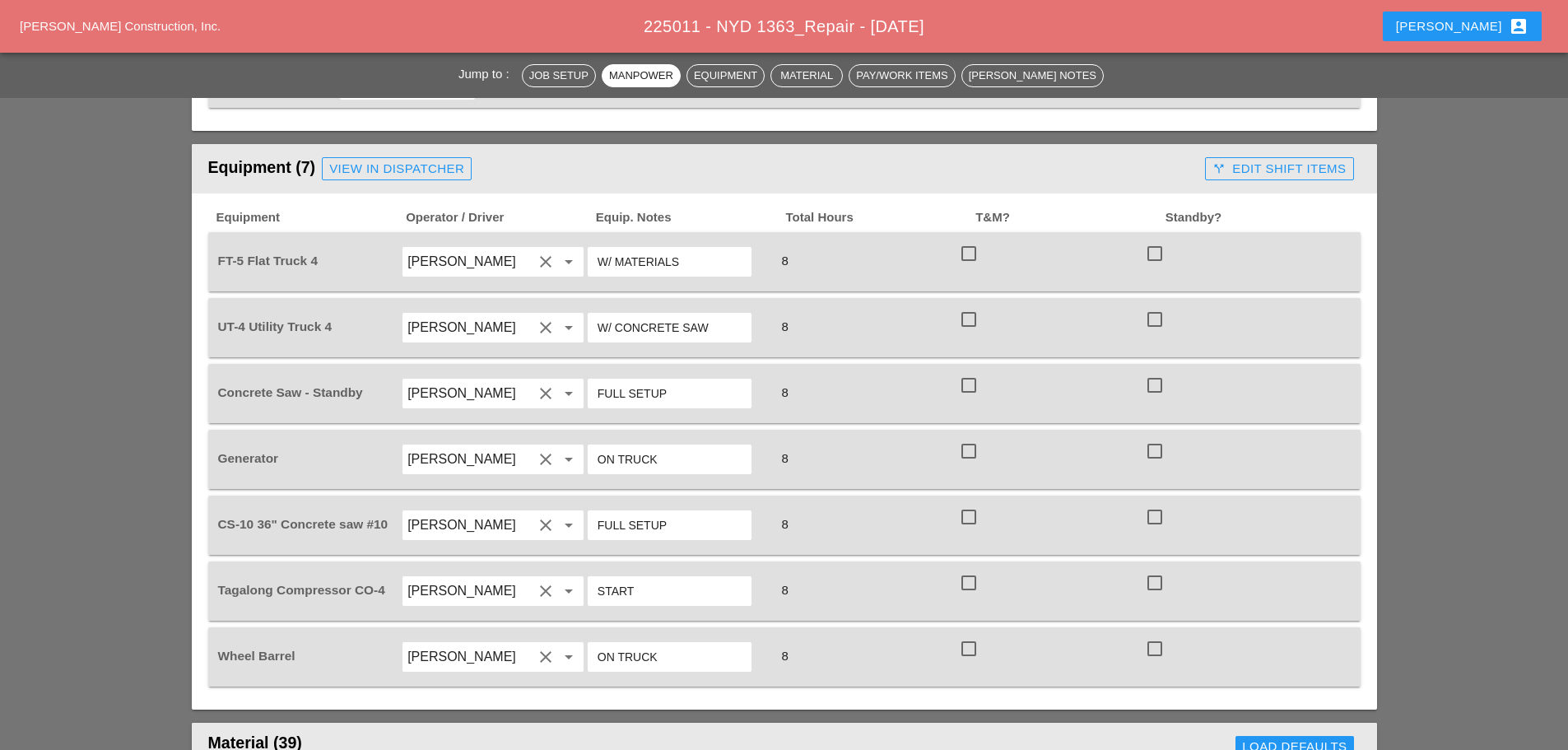
type input "7-TUBE MICRO FULL REEL LF"
click at [377, 160] on div "View in Dispatcher" at bounding box center [396, 169] width 135 height 19
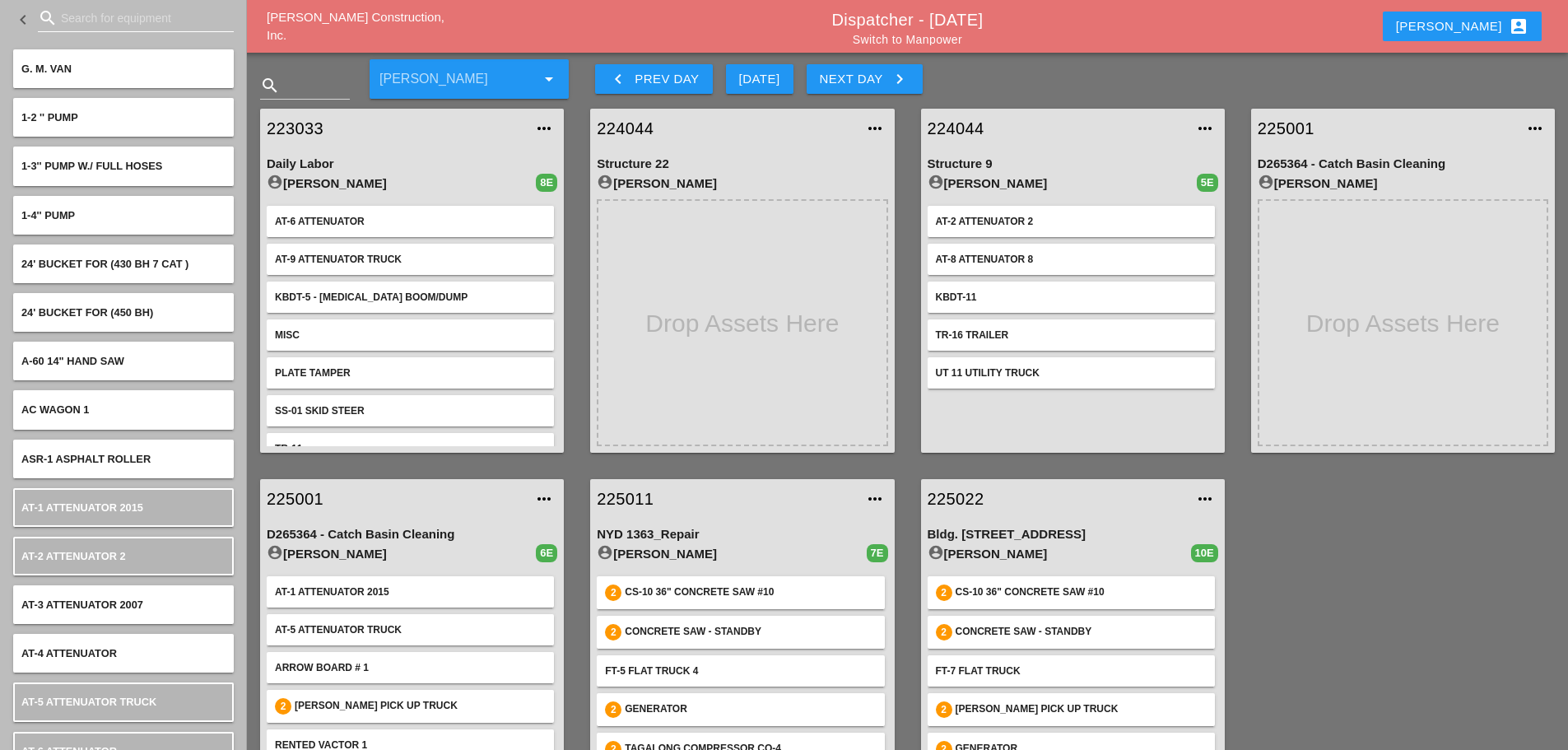
click at [108, 28] on input "Search for equipment" at bounding box center [135, 18] width 150 height 26
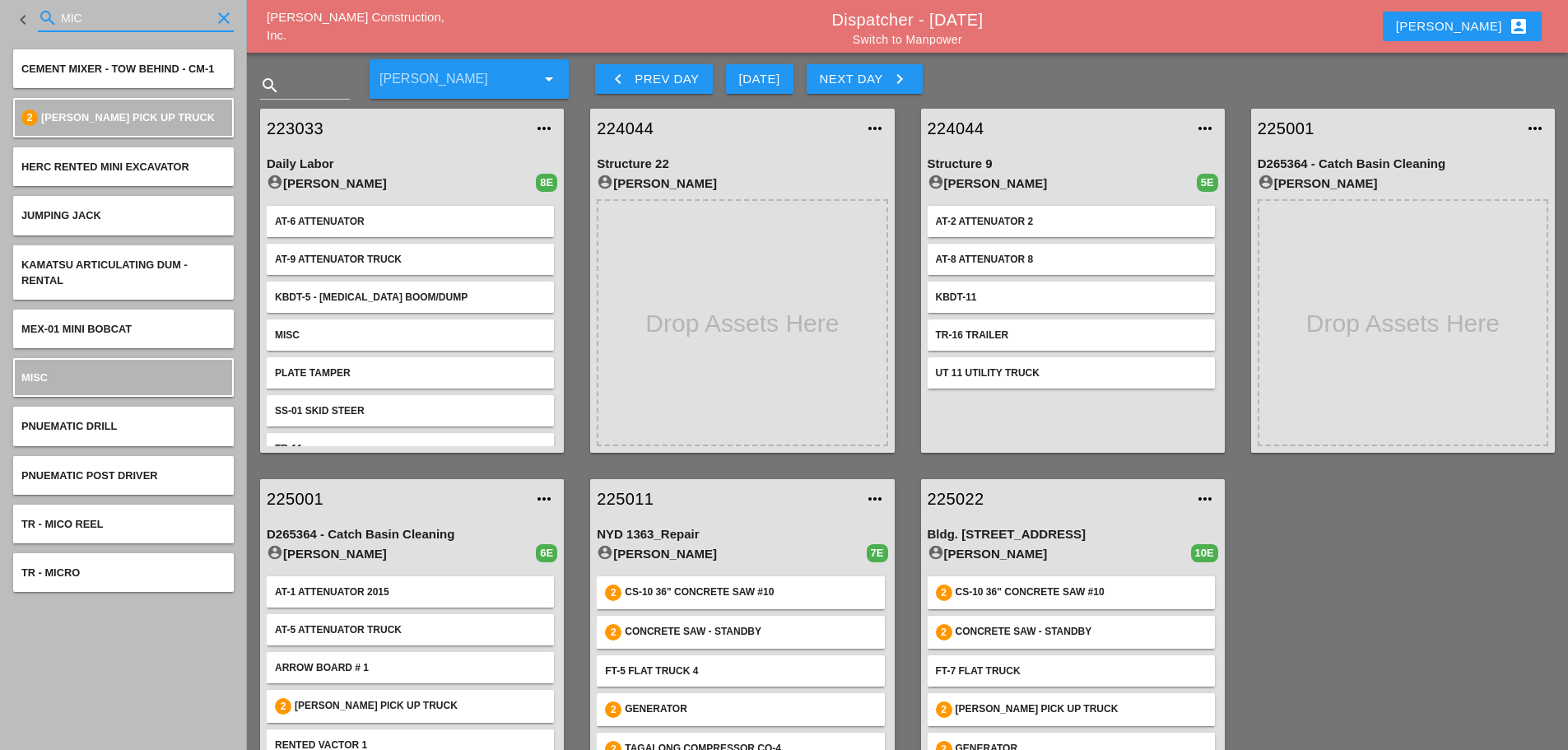
type input "MIC"
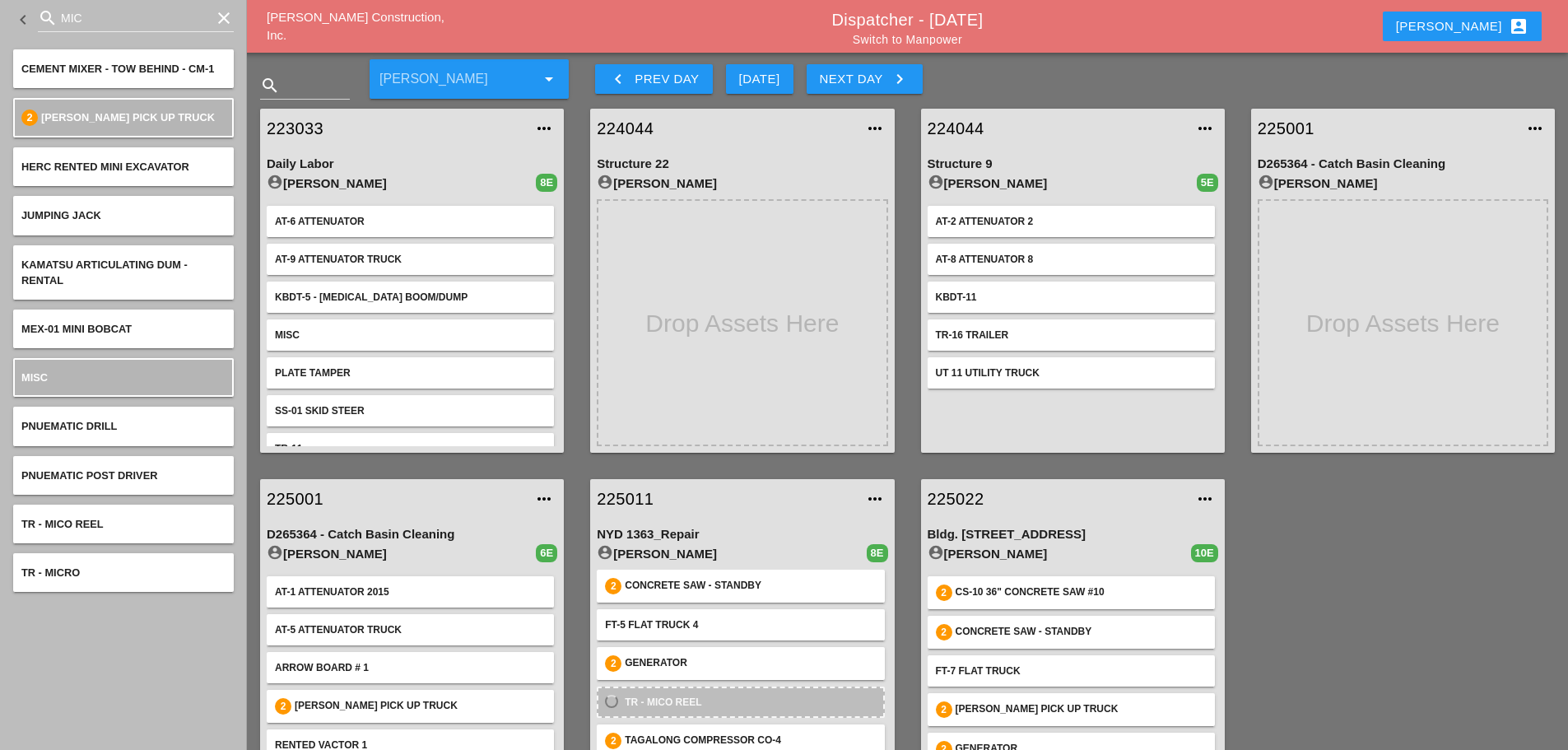
scroll to position [71, 0]
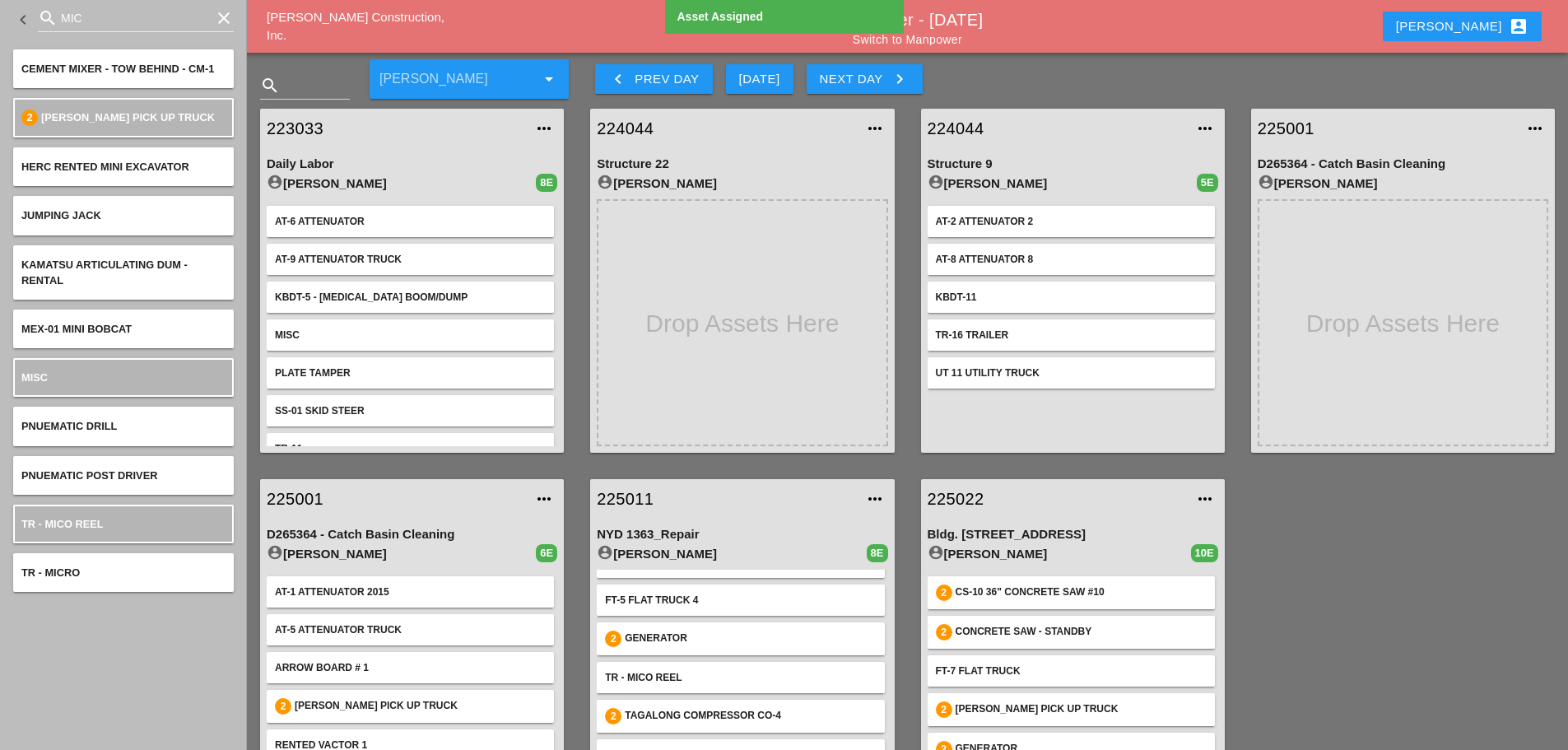
click at [627, 499] on link "225011" at bounding box center [726, 499] width 257 height 25
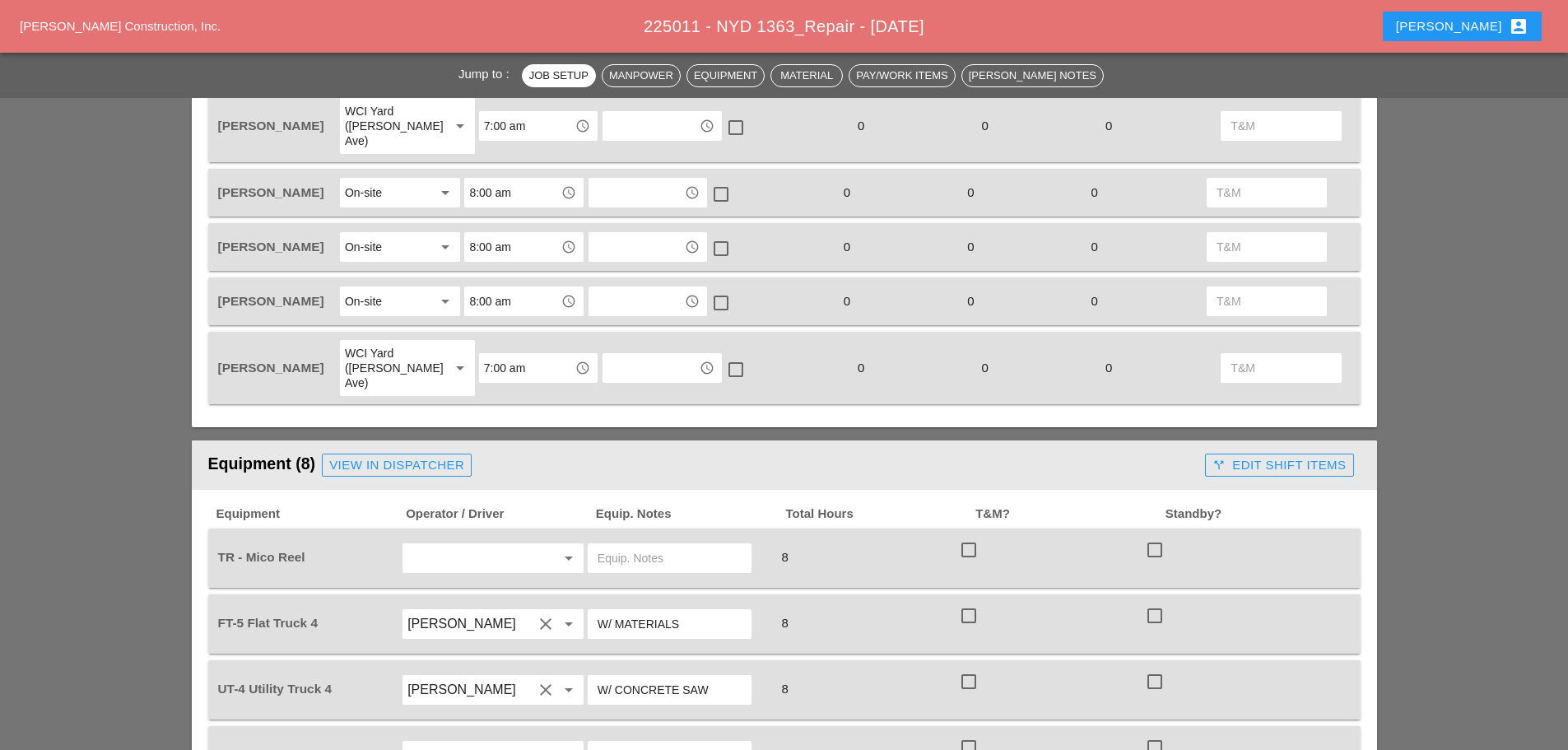
scroll to position [988, 0]
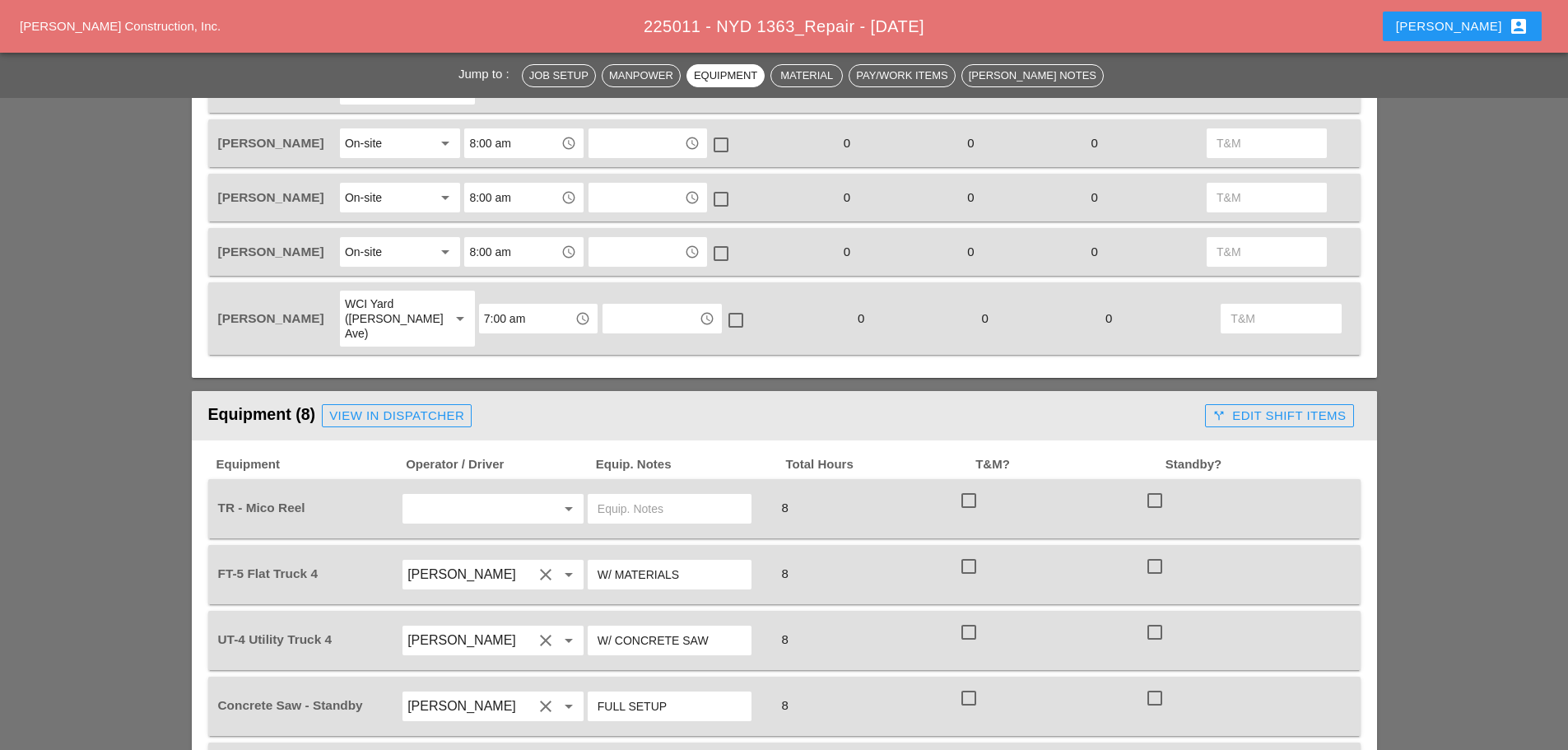
click at [506, 495] on input "text" at bounding box center [470, 508] width 125 height 26
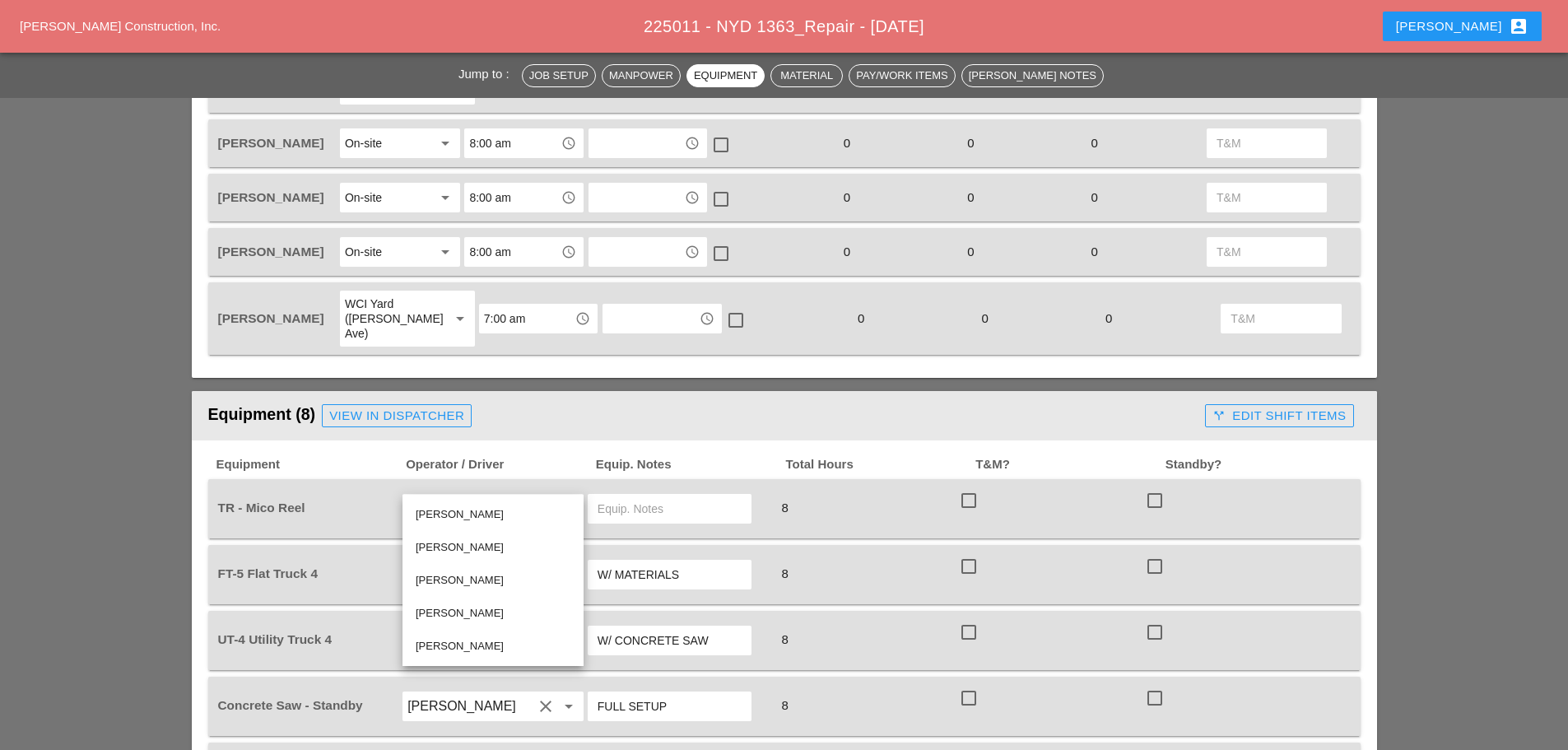
click at [449, 576] on div "[PERSON_NAME]" at bounding box center [493, 580] width 155 height 19
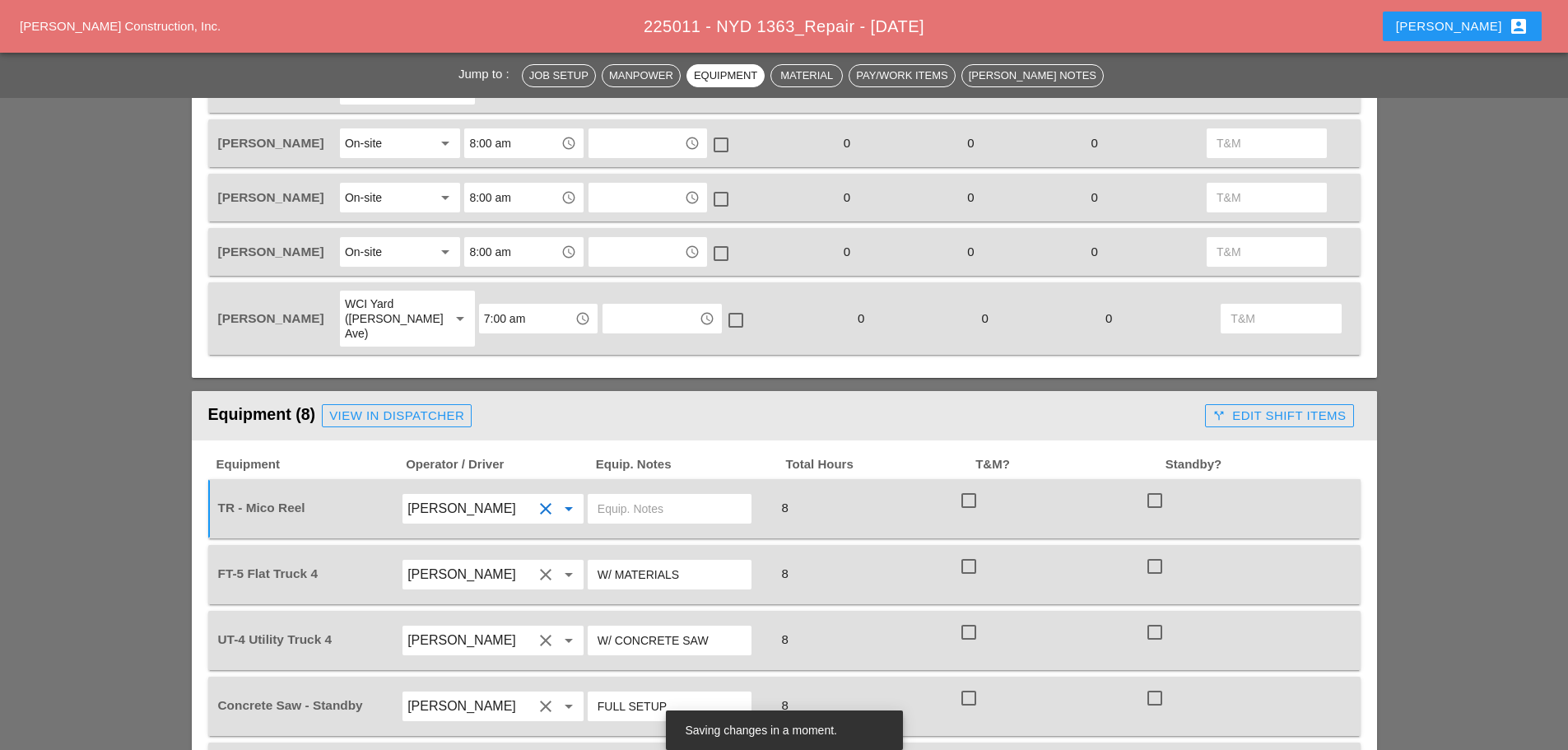
click at [438, 495] on input "[PERSON_NAME]" at bounding box center [470, 508] width 125 height 26
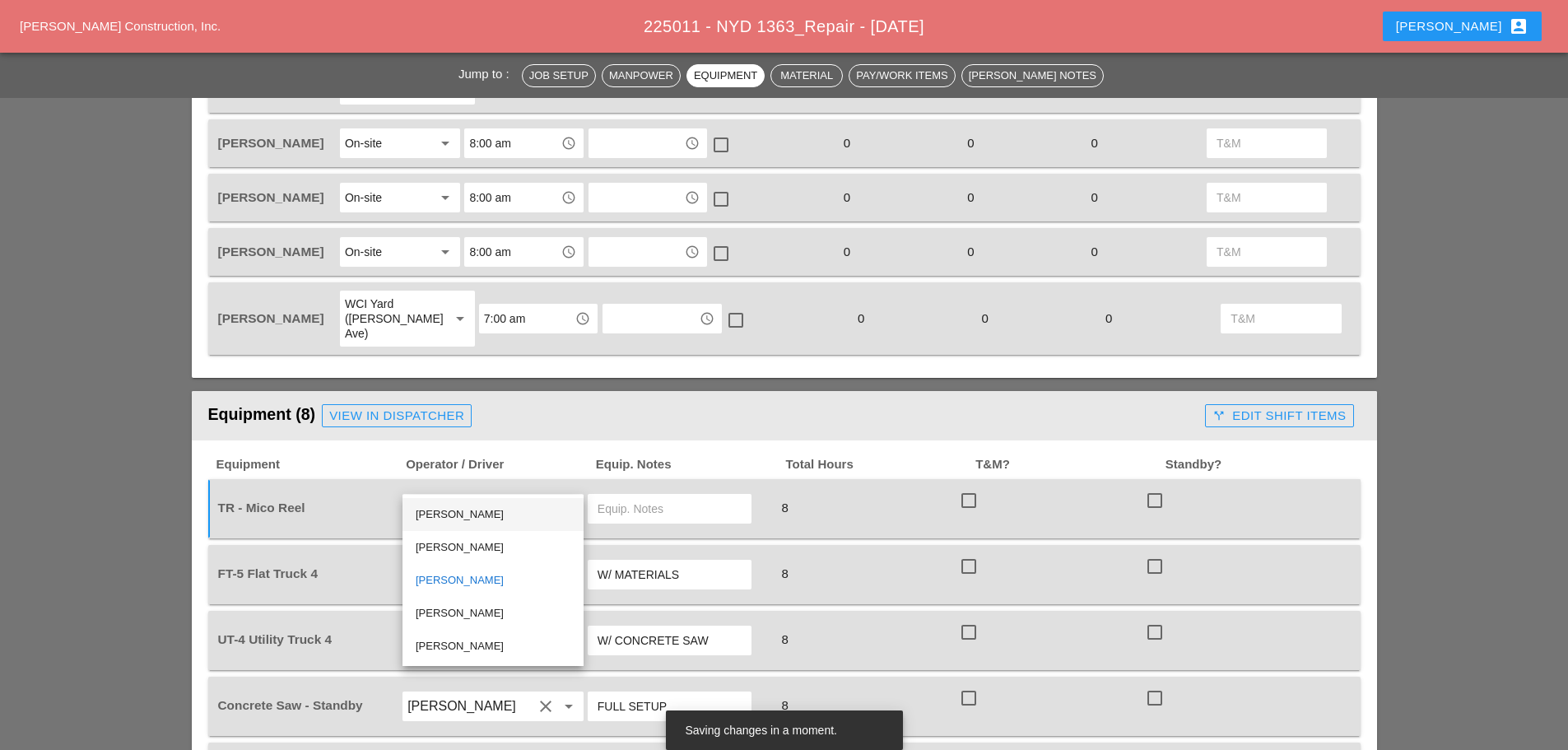
click at [474, 516] on div "[PERSON_NAME]" at bounding box center [493, 514] width 155 height 19
type input "[PERSON_NAME]"
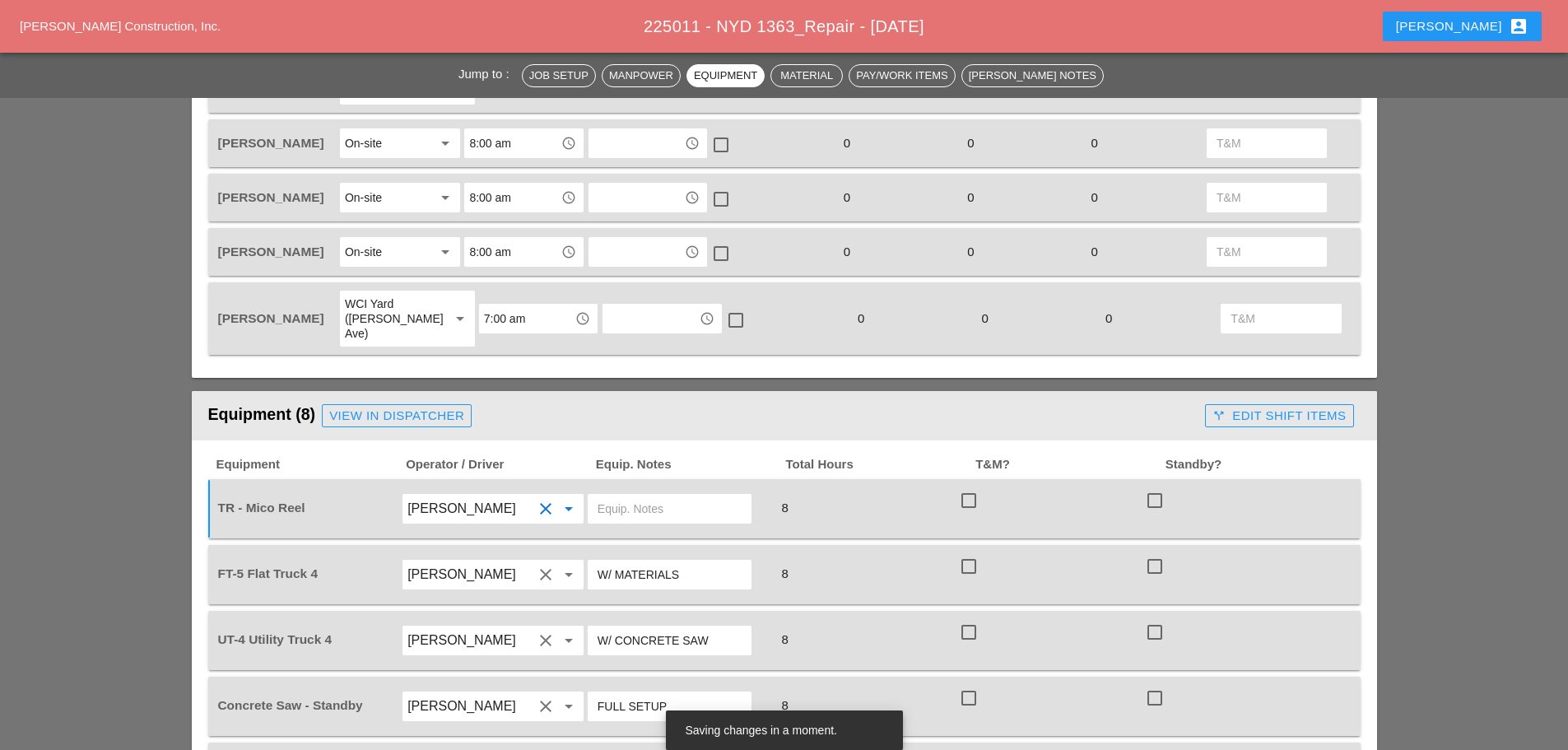
click at [598, 494] on div at bounding box center [669, 508] width 163 height 30
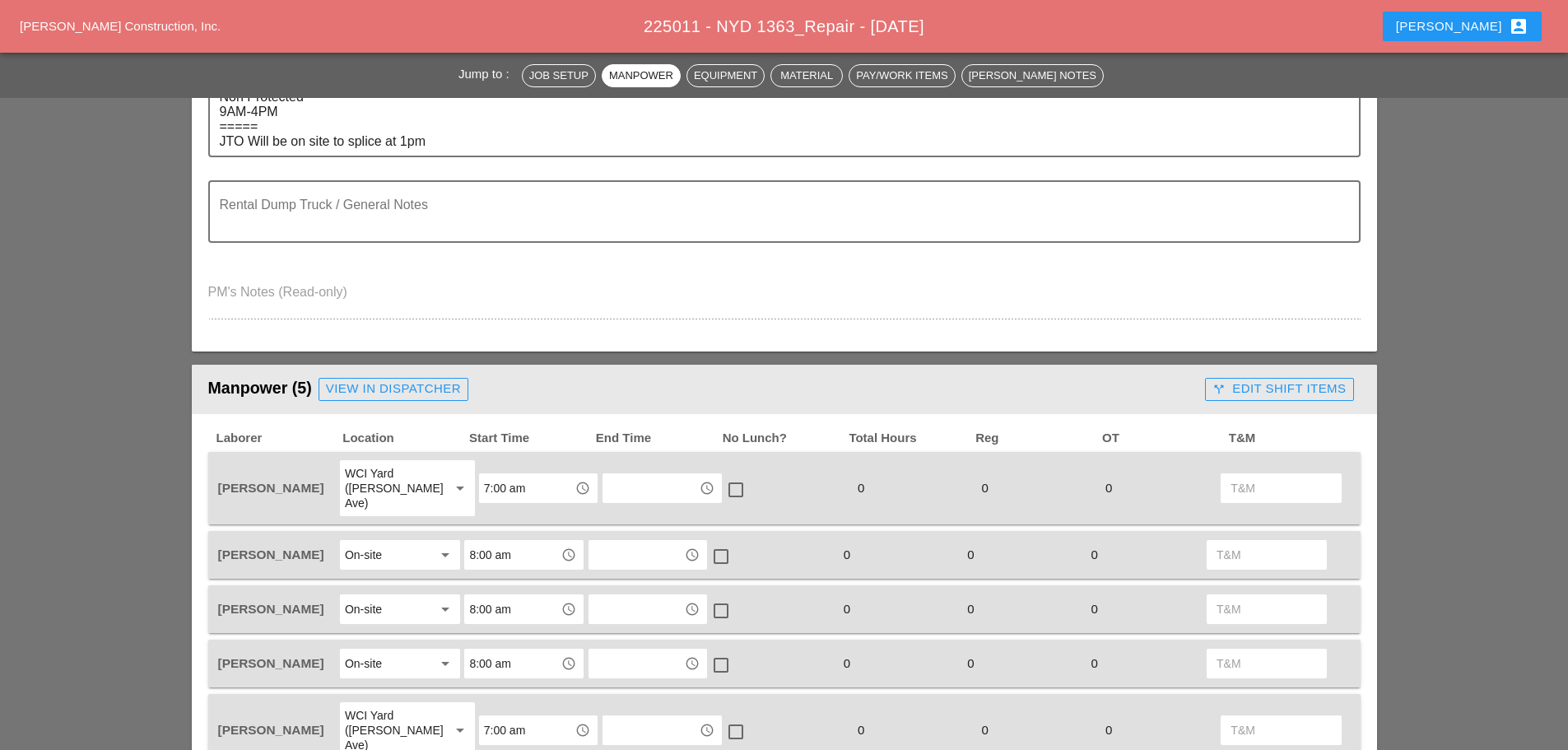
scroll to position [0, 0]
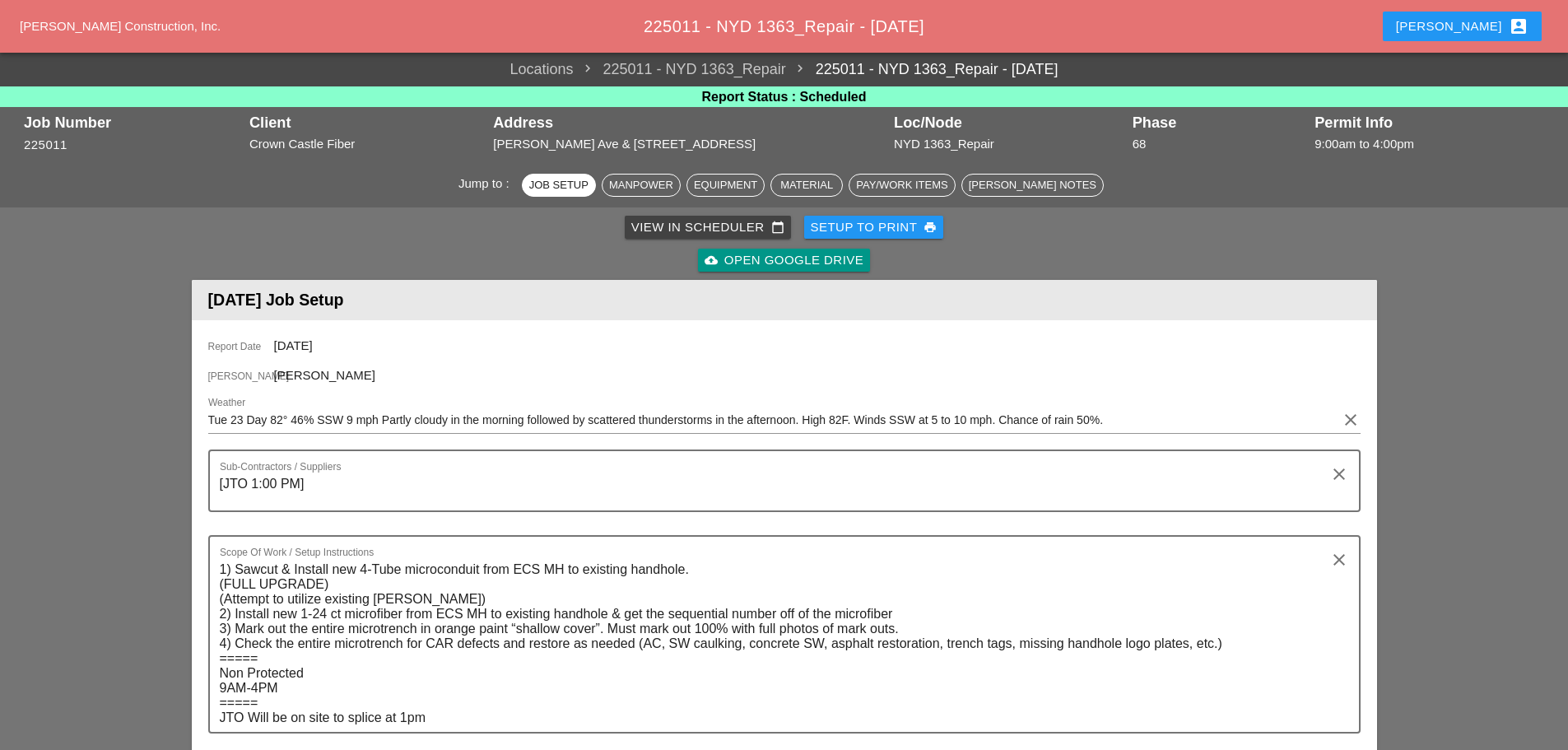
type input "W/ UT4"
click at [834, 233] on div "Setup to Print print" at bounding box center [875, 228] width 127 height 19
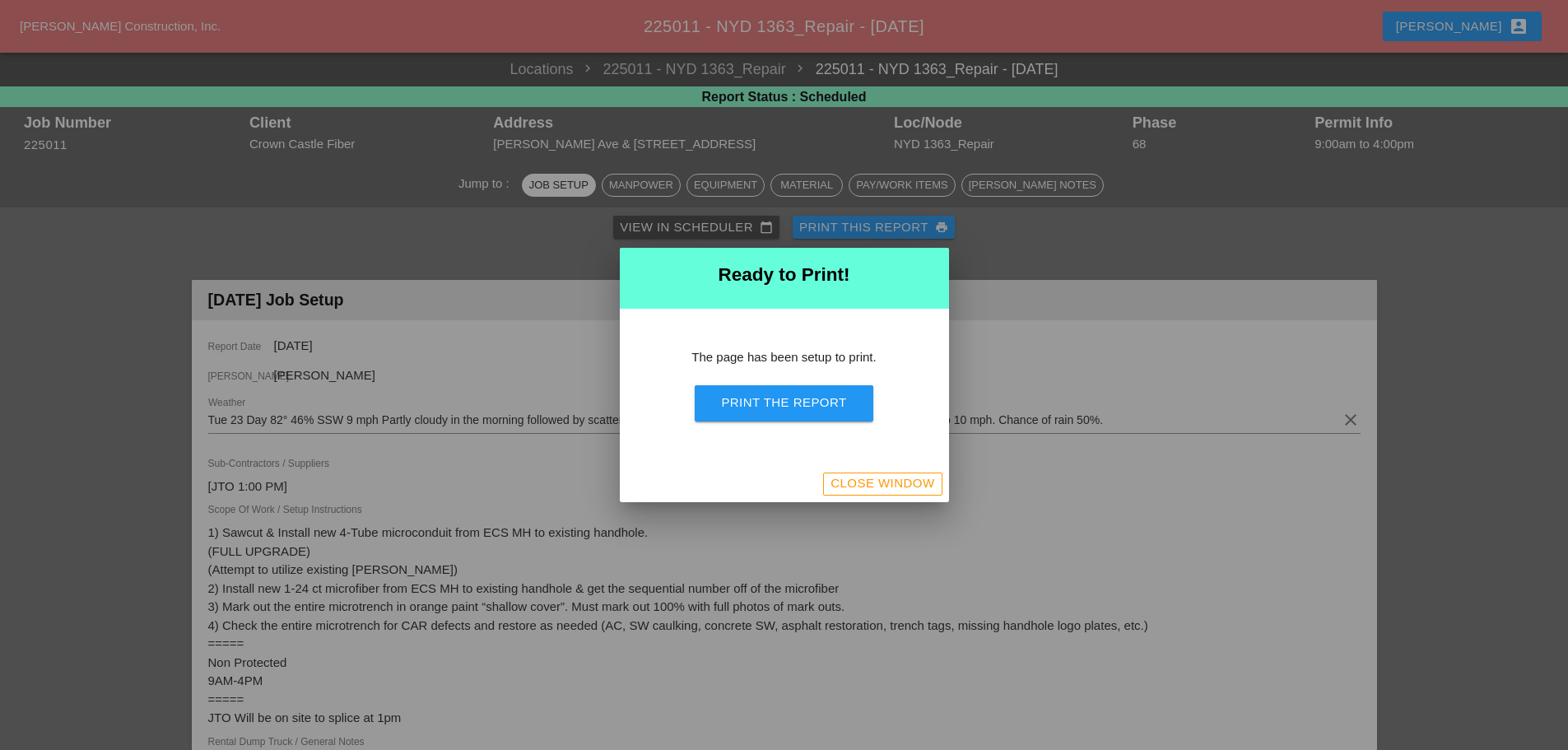
click at [803, 395] on div "Print the Report" at bounding box center [784, 403] width 125 height 19
click at [908, 477] on div "Close Window" at bounding box center [882, 483] width 103 height 19
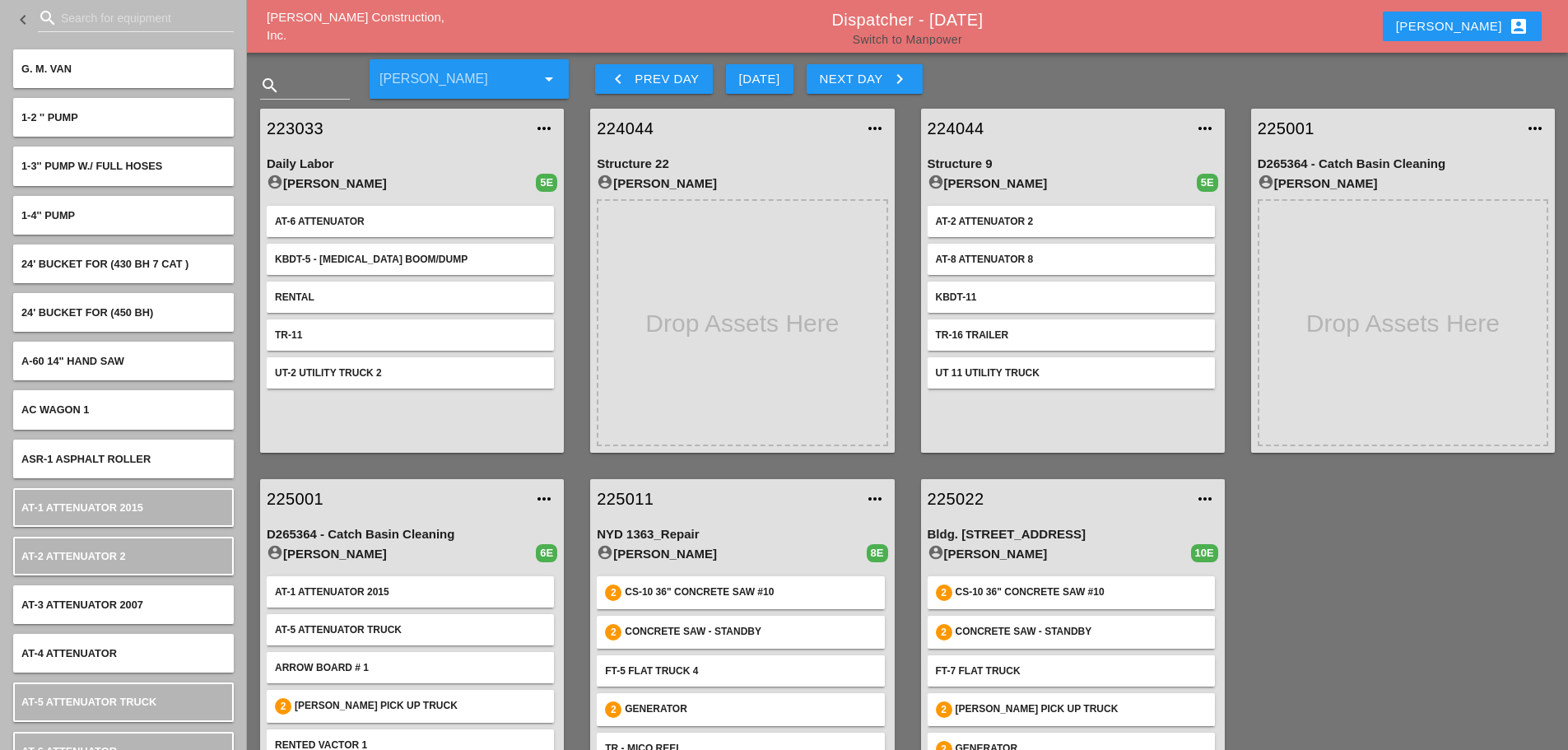
click at [931, 43] on link "Switch to Manpower" at bounding box center [907, 40] width 109 height 14
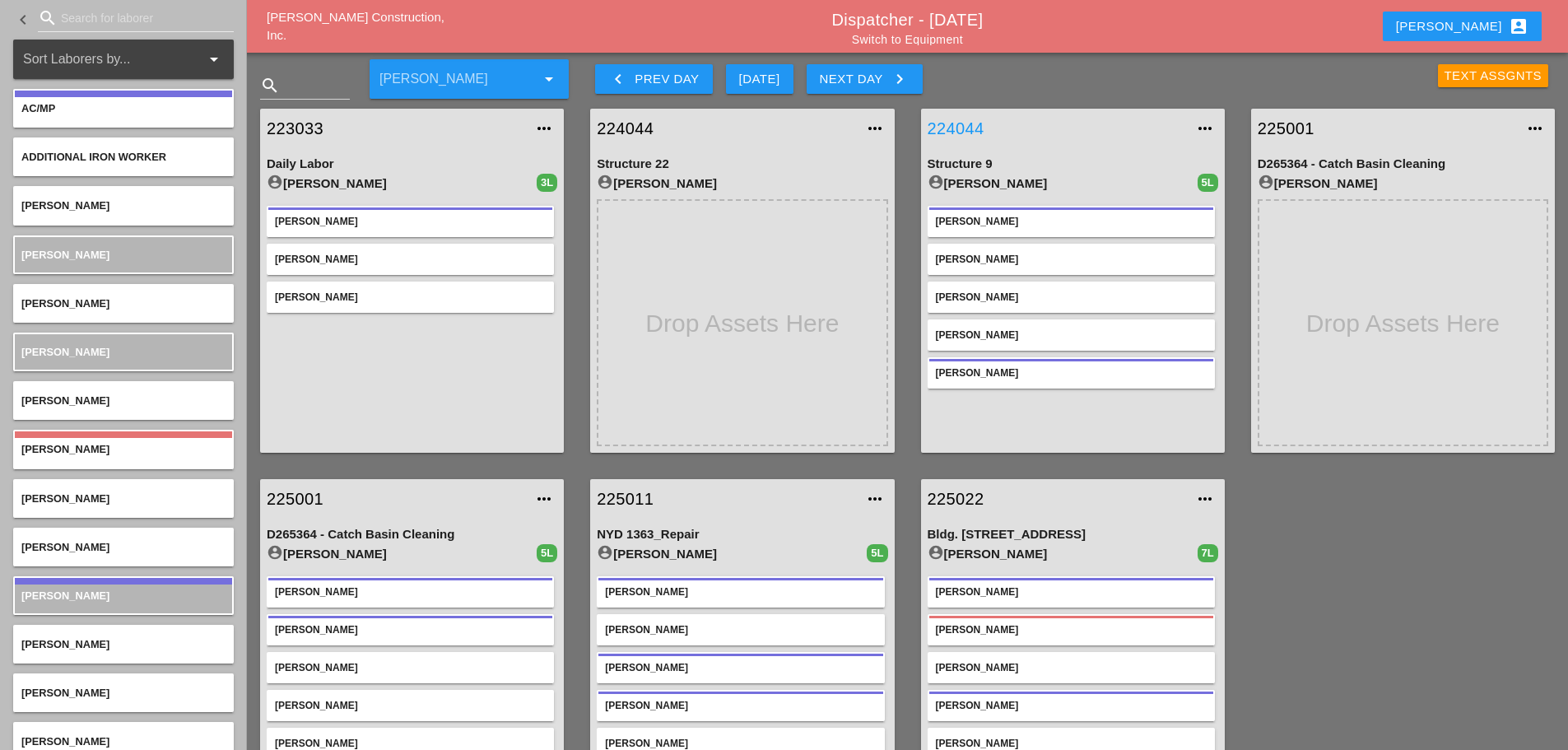
click at [962, 130] on link "224044" at bounding box center [1057, 128] width 257 height 25
click at [619, 82] on icon "keyboard_arrow_left" at bounding box center [617, 79] width 19 height 19
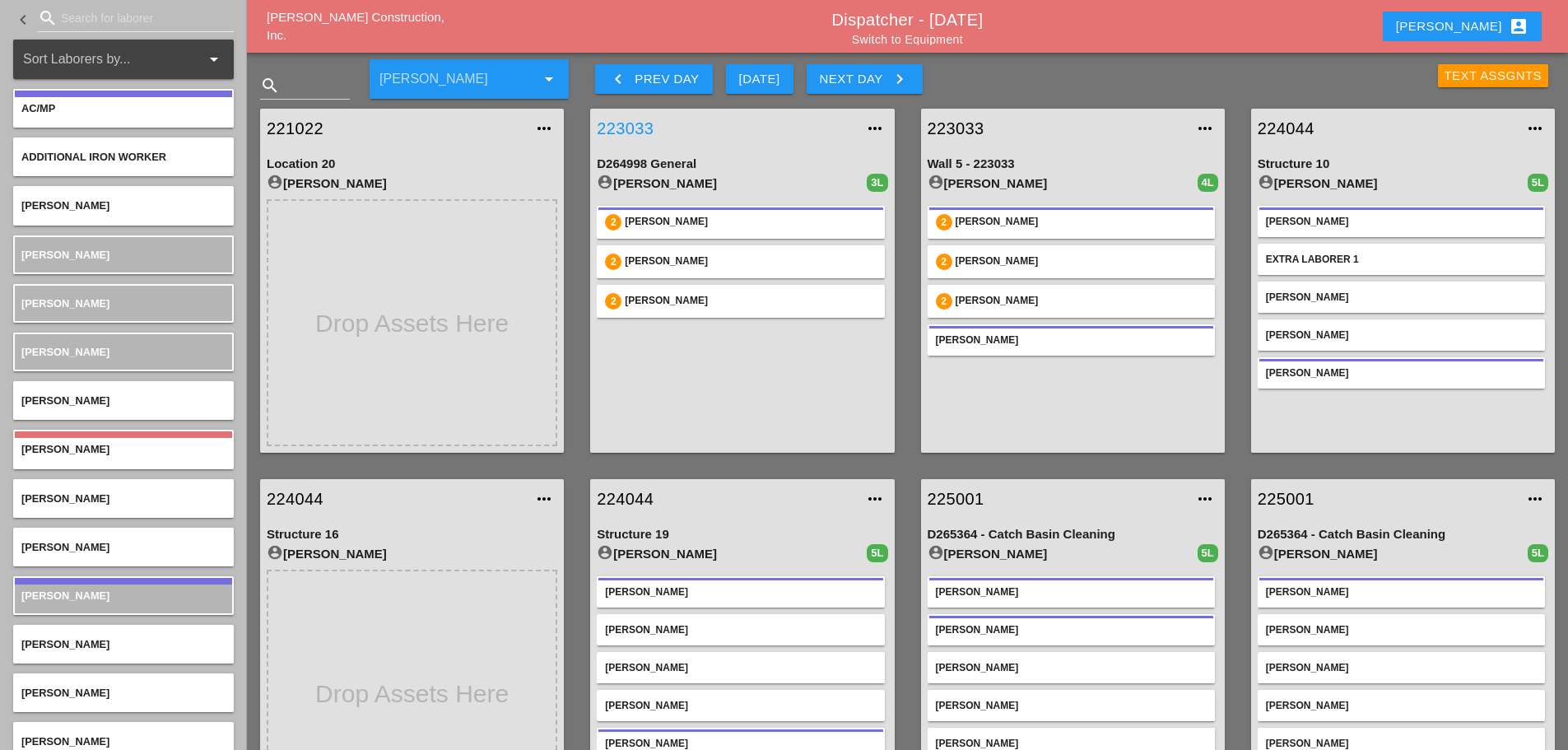
click at [632, 127] on link "223033" at bounding box center [726, 128] width 257 height 25
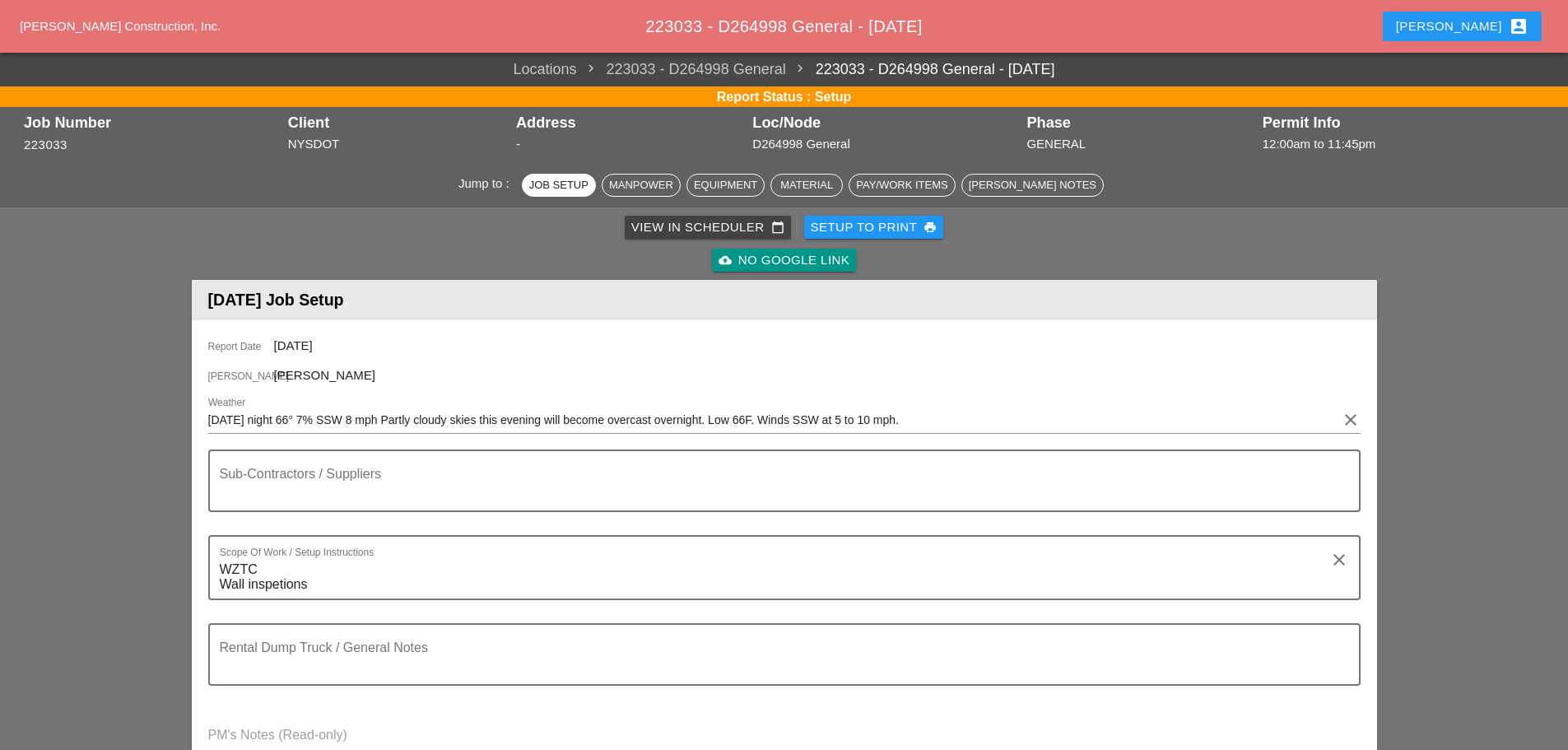
click at [879, 229] on div "Setup to Print print" at bounding box center [875, 228] width 127 height 19
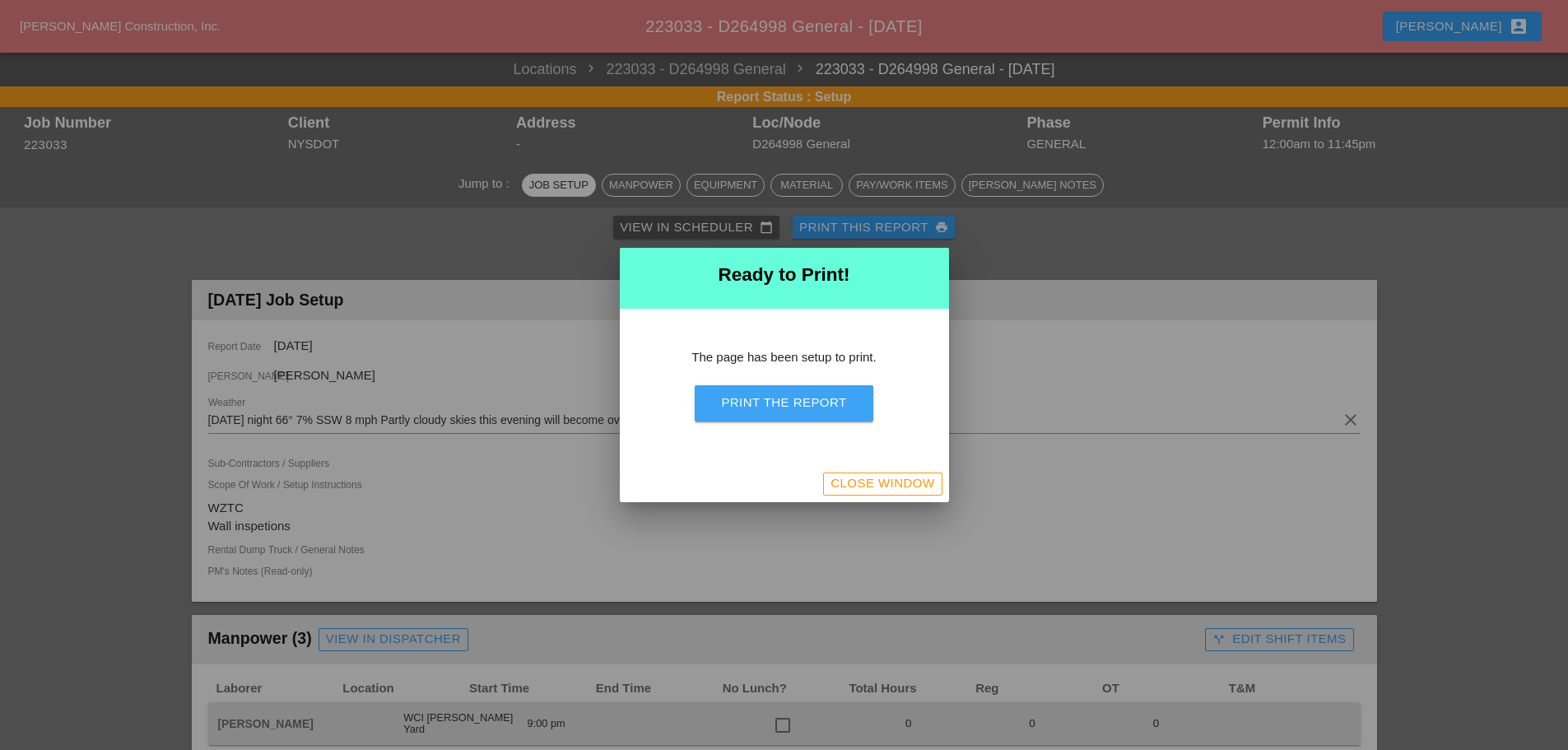
drag, startPoint x: 820, startPoint y: 400, endPoint x: 1206, endPoint y: 648, distance: 458.8
click at [820, 400] on div "Print the Report" at bounding box center [784, 403] width 125 height 19
click at [899, 472] on button "Close Window" at bounding box center [882, 483] width 119 height 23
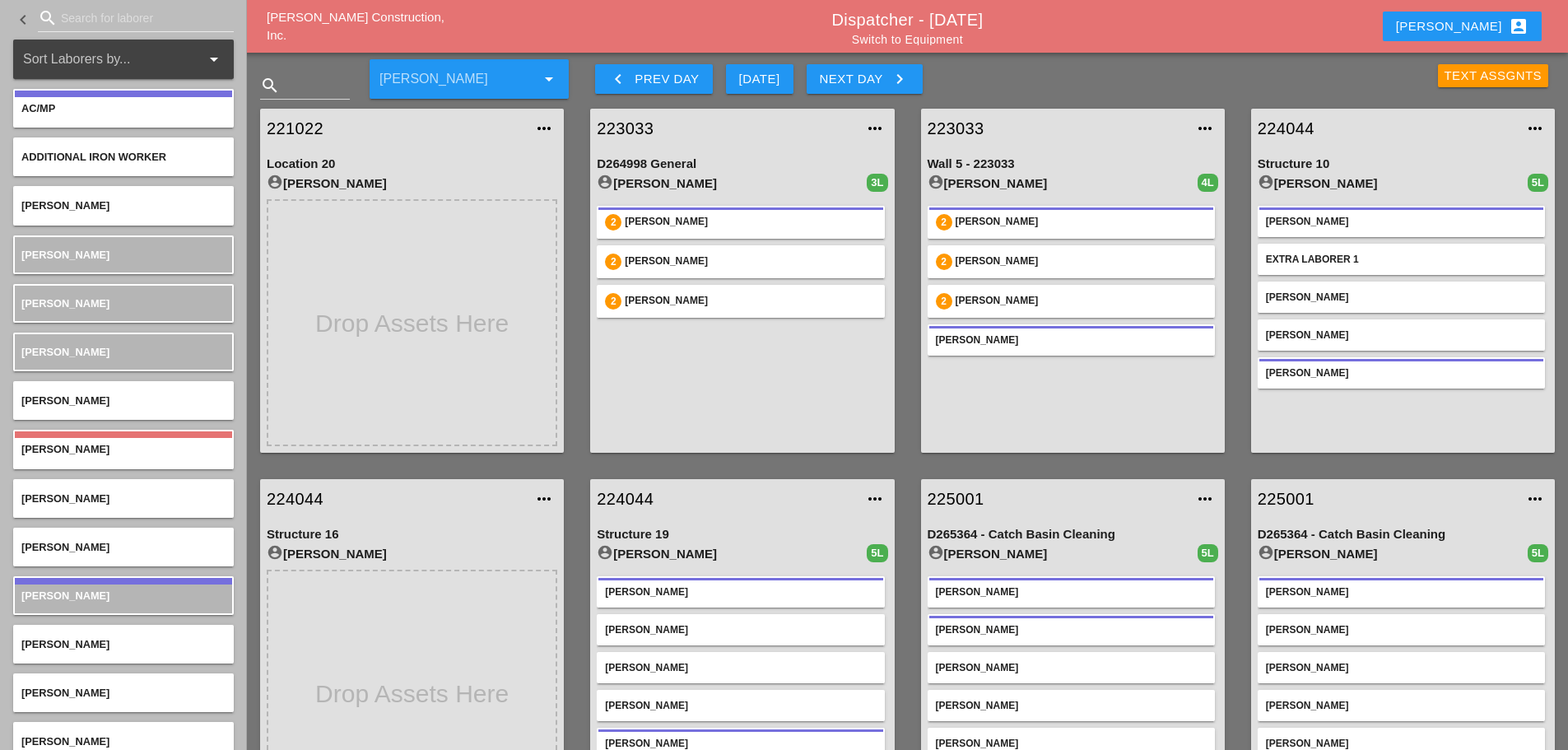
click at [898, 69] on icon "keyboard_arrow_right" at bounding box center [899, 79] width 19 height 19
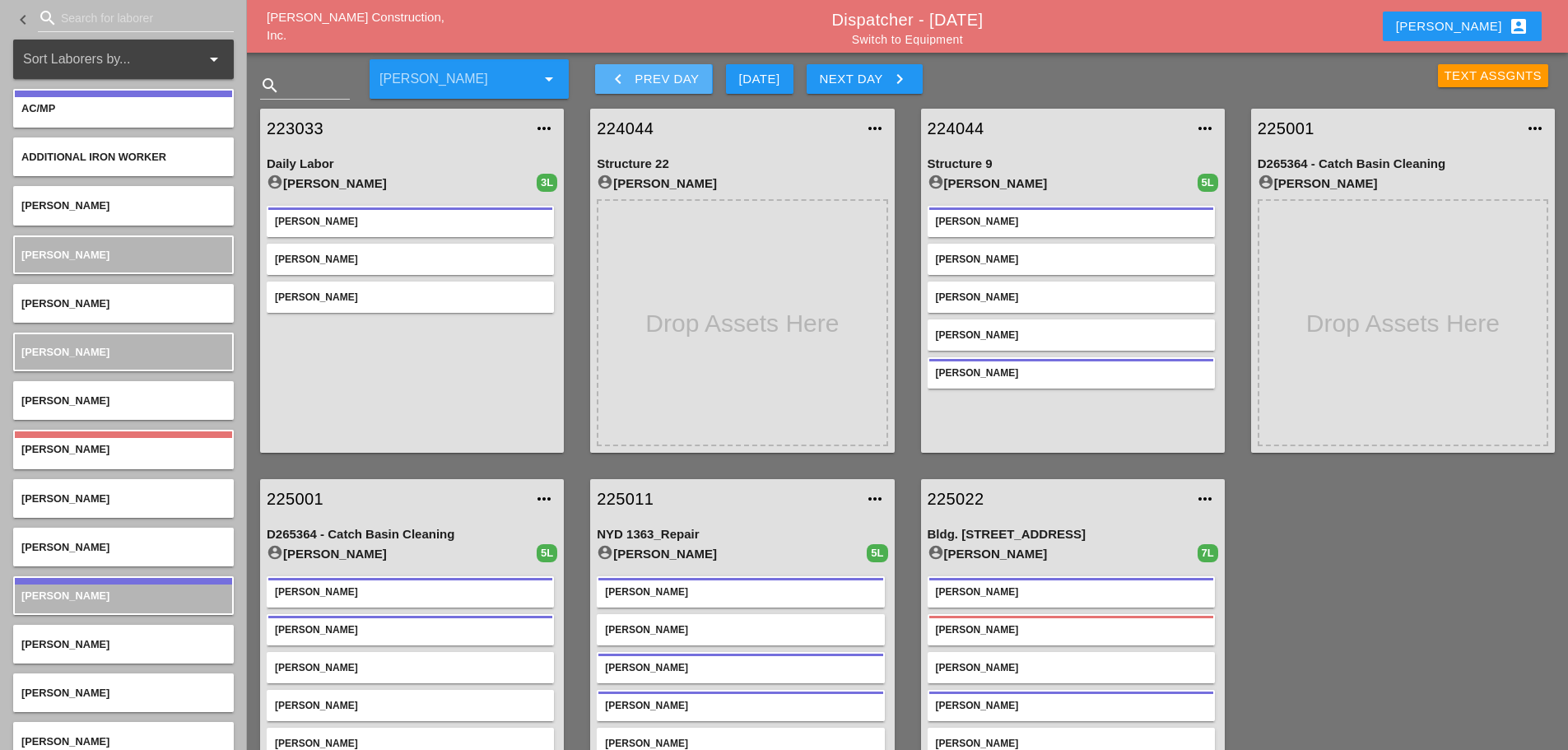
click at [617, 85] on icon "keyboard_arrow_left" at bounding box center [617, 79] width 19 height 19
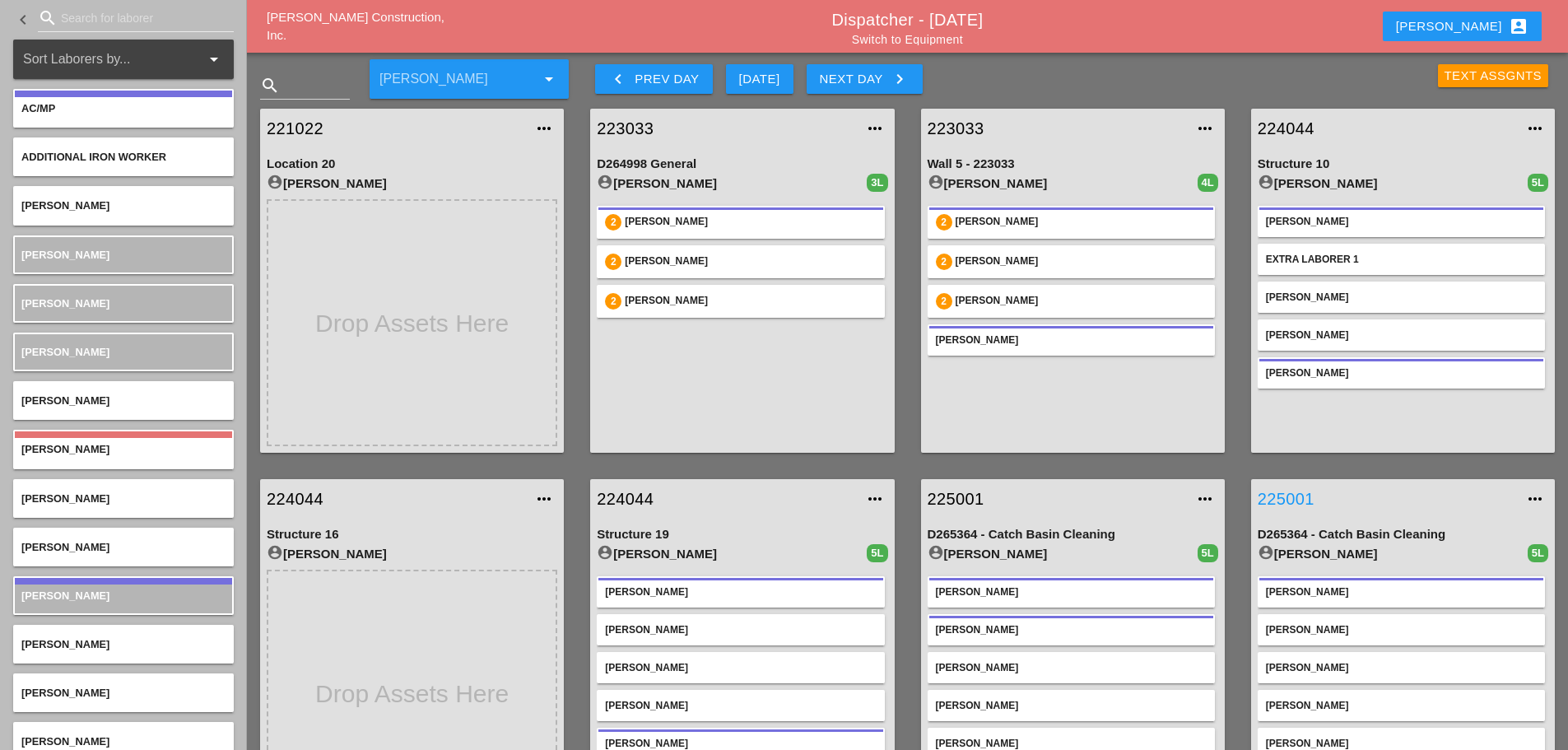
click at [1279, 498] on link "225001" at bounding box center [1386, 499] width 257 height 25
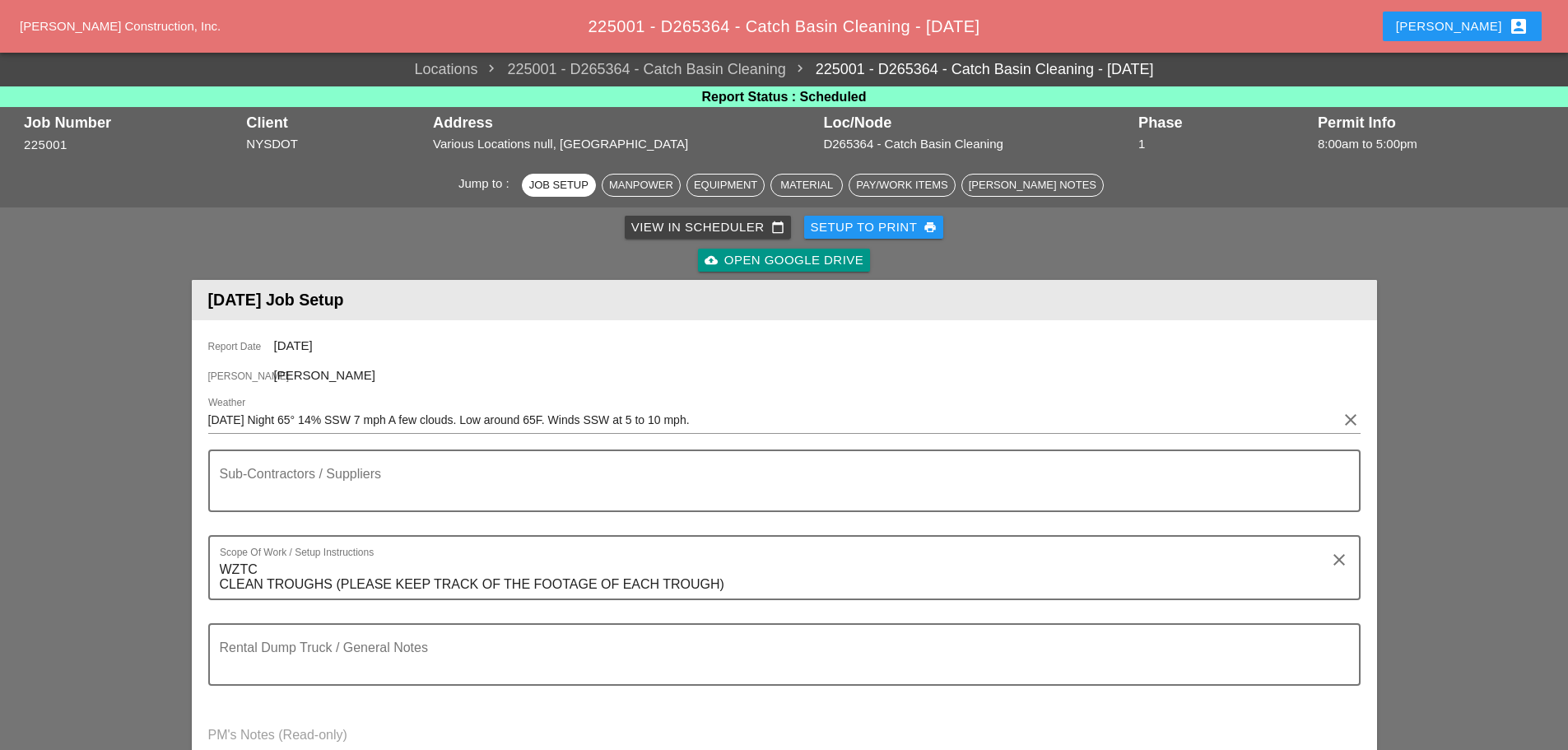
click at [834, 218] on div "Setup to Print print" at bounding box center [875, 228] width 127 height 19
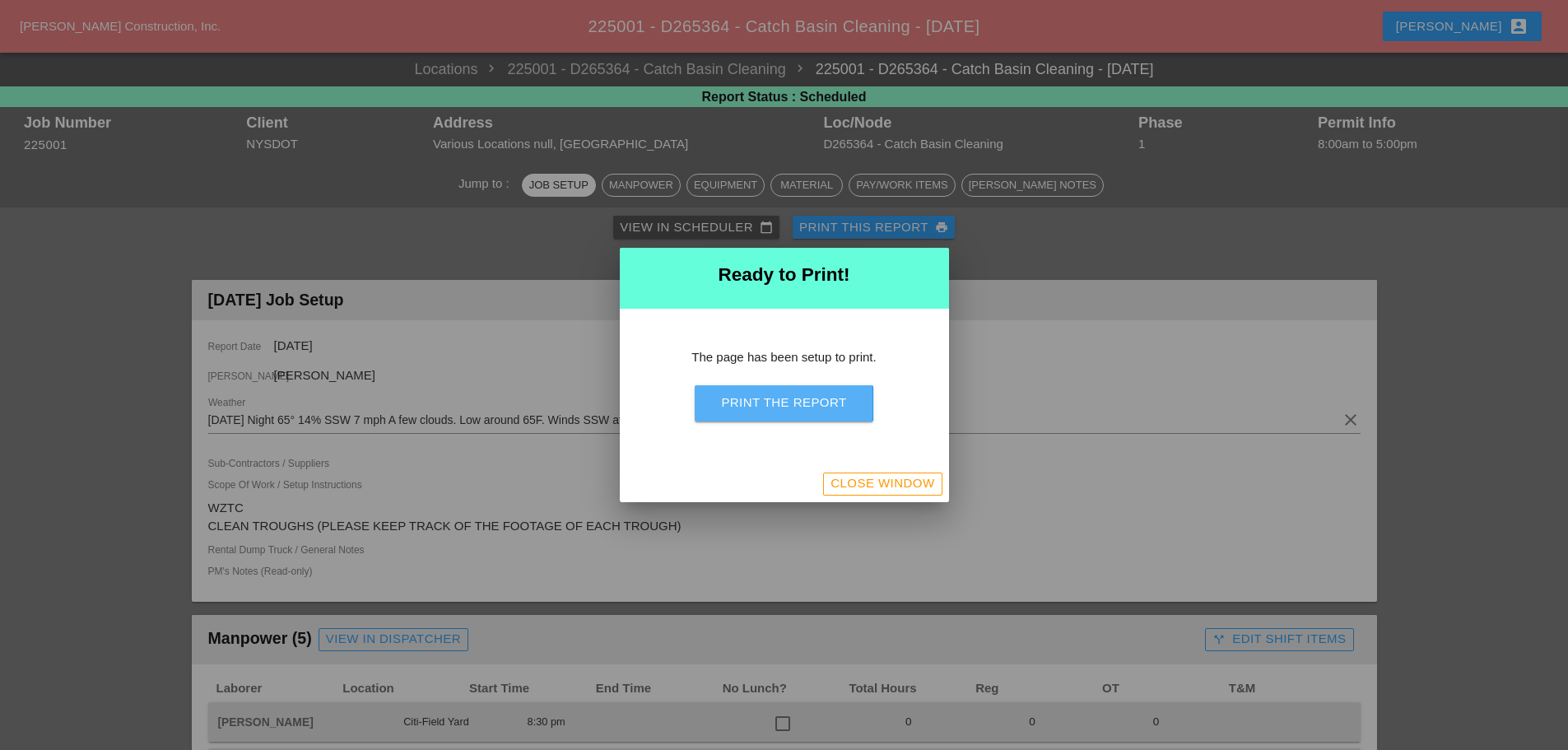
click at [836, 408] on div "Print the Report" at bounding box center [784, 403] width 125 height 19
click at [852, 479] on div "Close Window" at bounding box center [882, 483] width 103 height 19
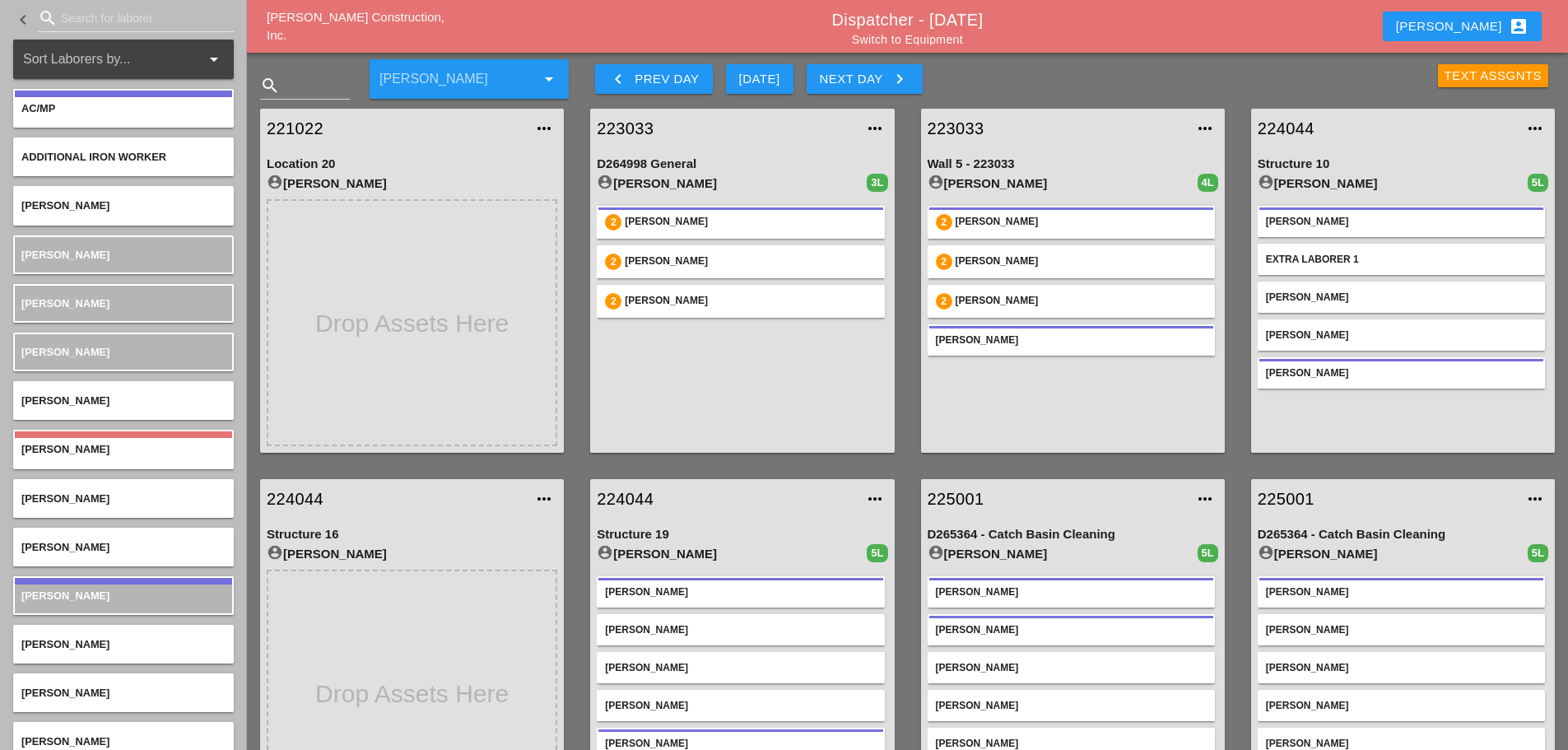
click at [896, 80] on icon "keyboard_arrow_right" at bounding box center [899, 79] width 19 height 19
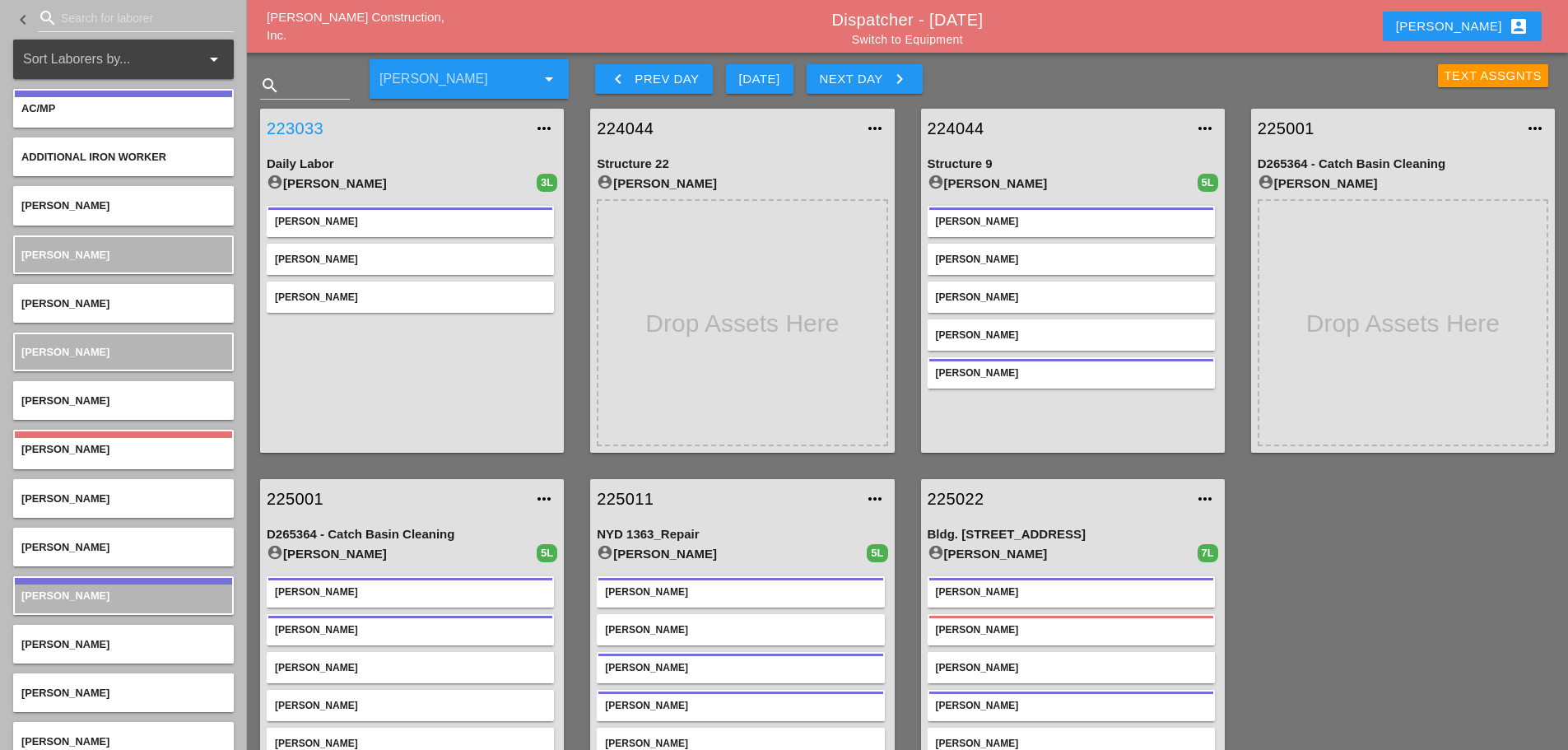
click at [284, 119] on link "223033" at bounding box center [395, 128] width 257 height 25
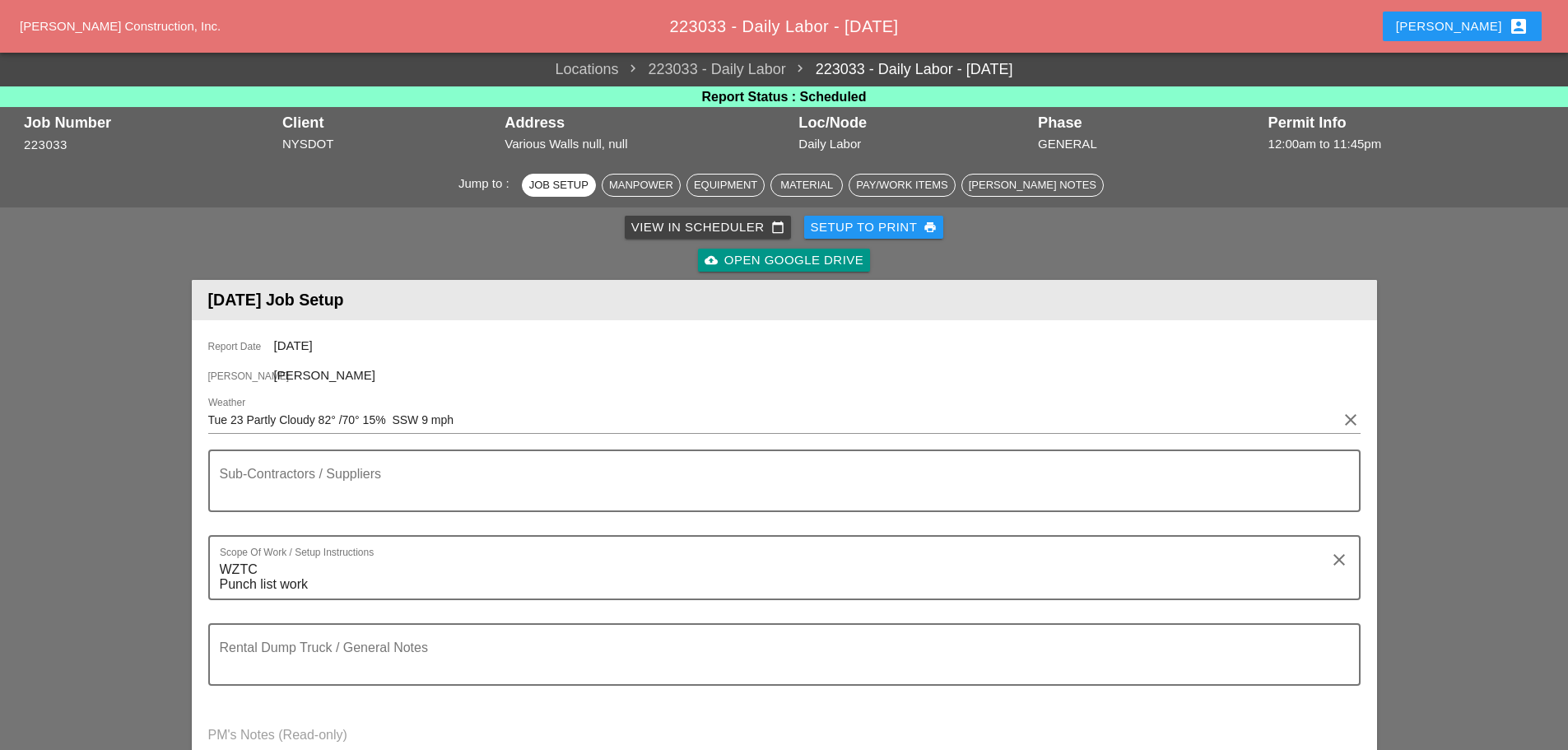
click at [872, 229] on div "Setup to Print print" at bounding box center [875, 228] width 127 height 19
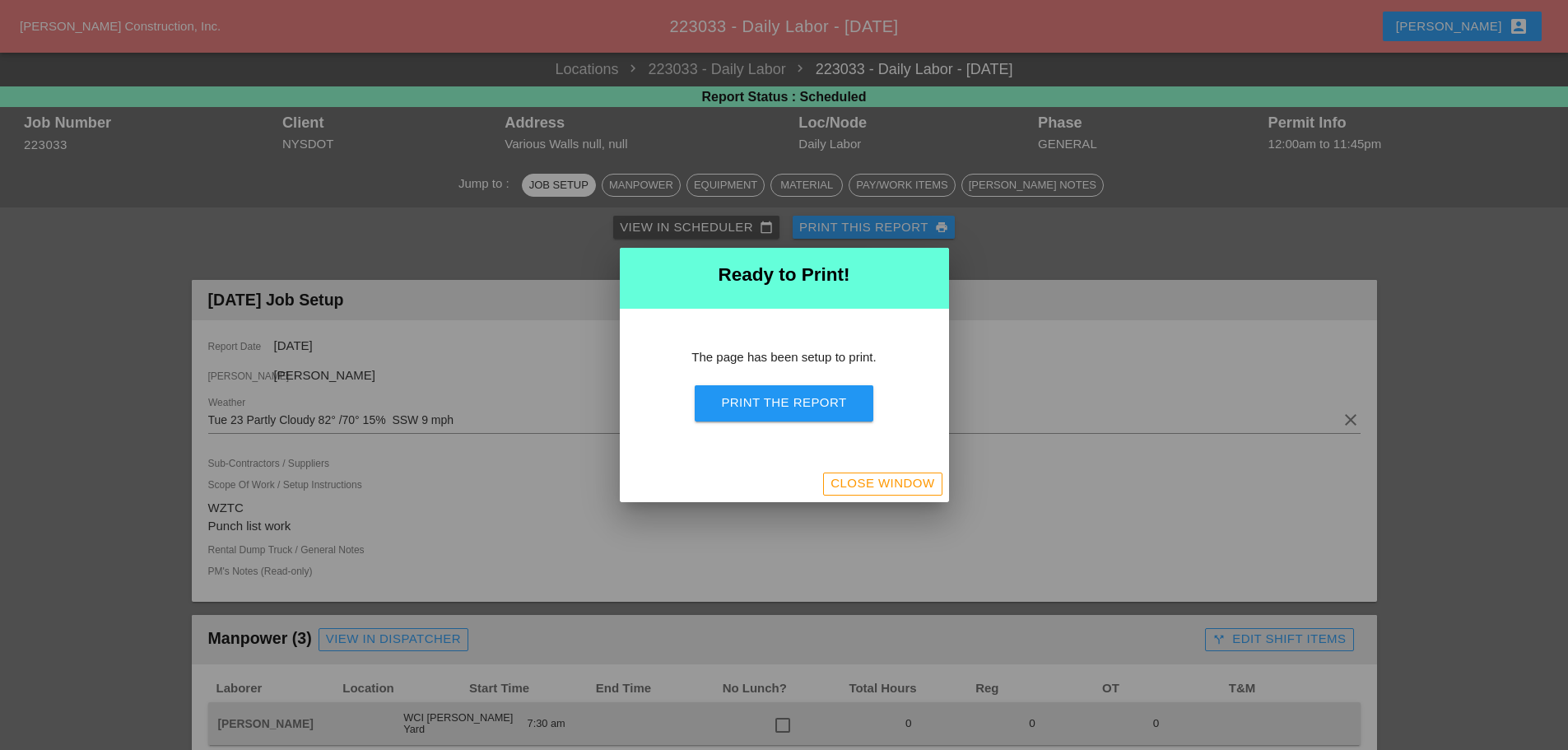
click at [802, 403] on div "Print the Report" at bounding box center [784, 403] width 125 height 19
click at [836, 490] on div "Close Window" at bounding box center [882, 483] width 103 height 19
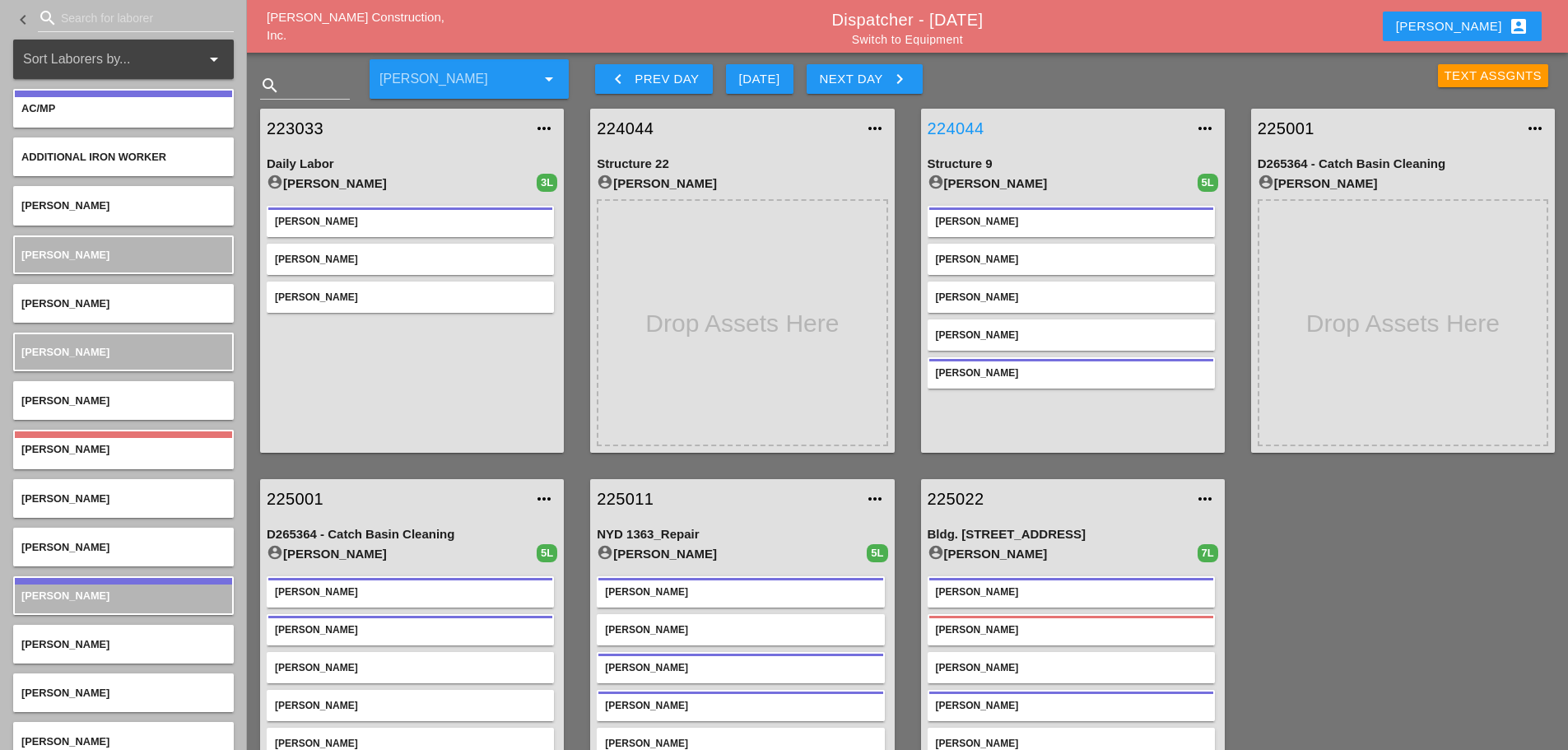
click at [961, 128] on link "224044" at bounding box center [1057, 128] width 257 height 25
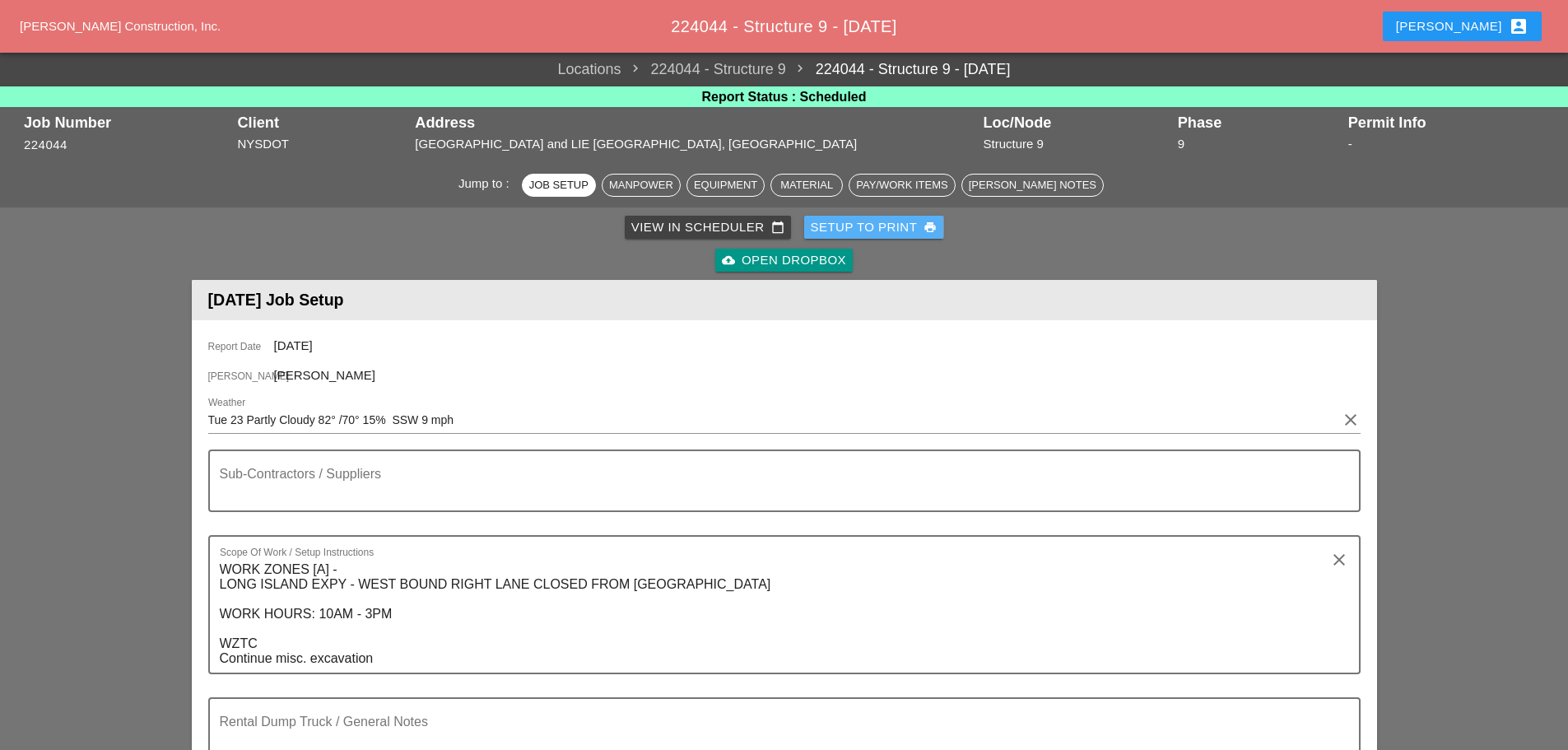
click at [885, 223] on div "Setup to Print print" at bounding box center [875, 228] width 127 height 19
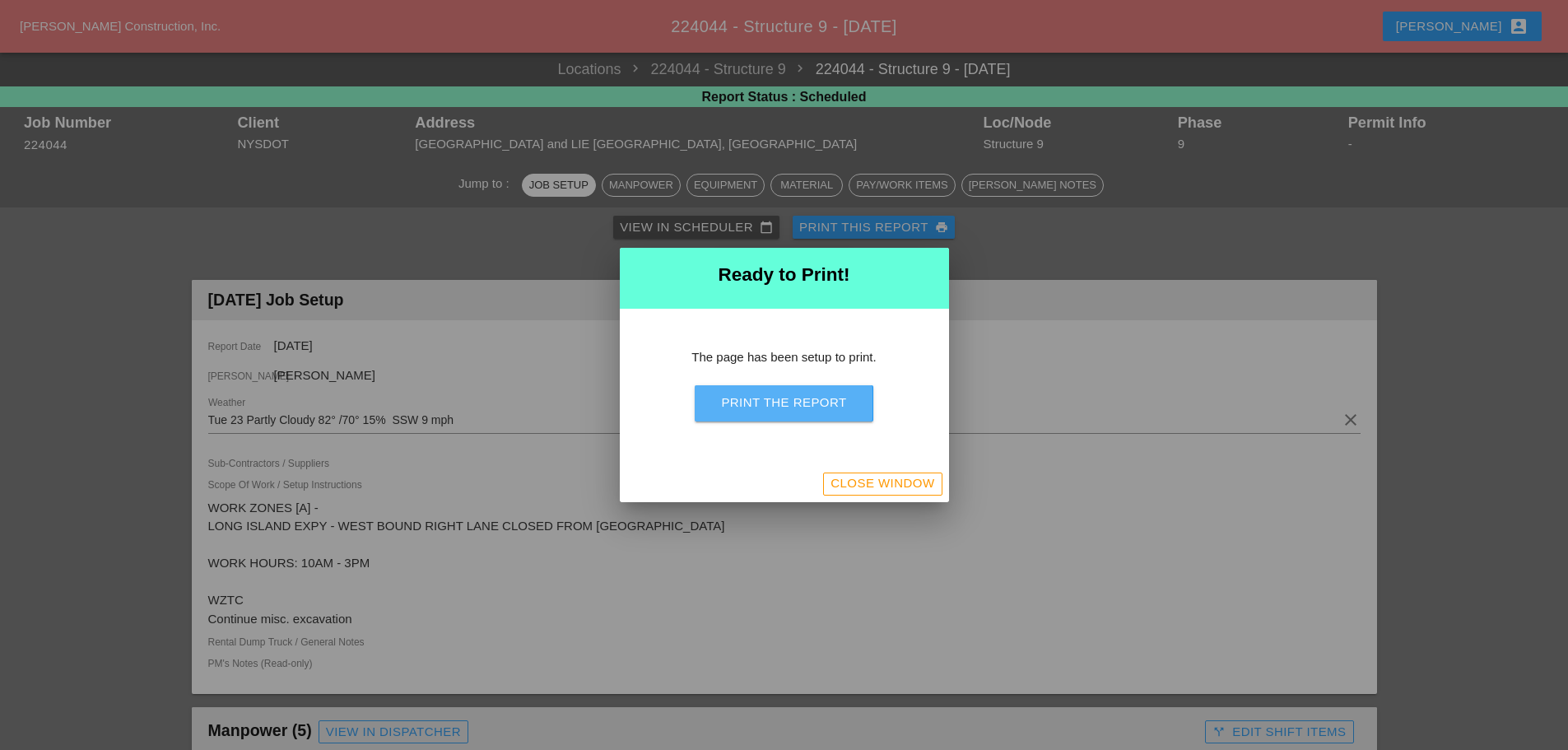
click at [824, 396] on div "Print the Report" at bounding box center [784, 403] width 125 height 19
click at [898, 485] on div "Close Window" at bounding box center [882, 483] width 103 height 19
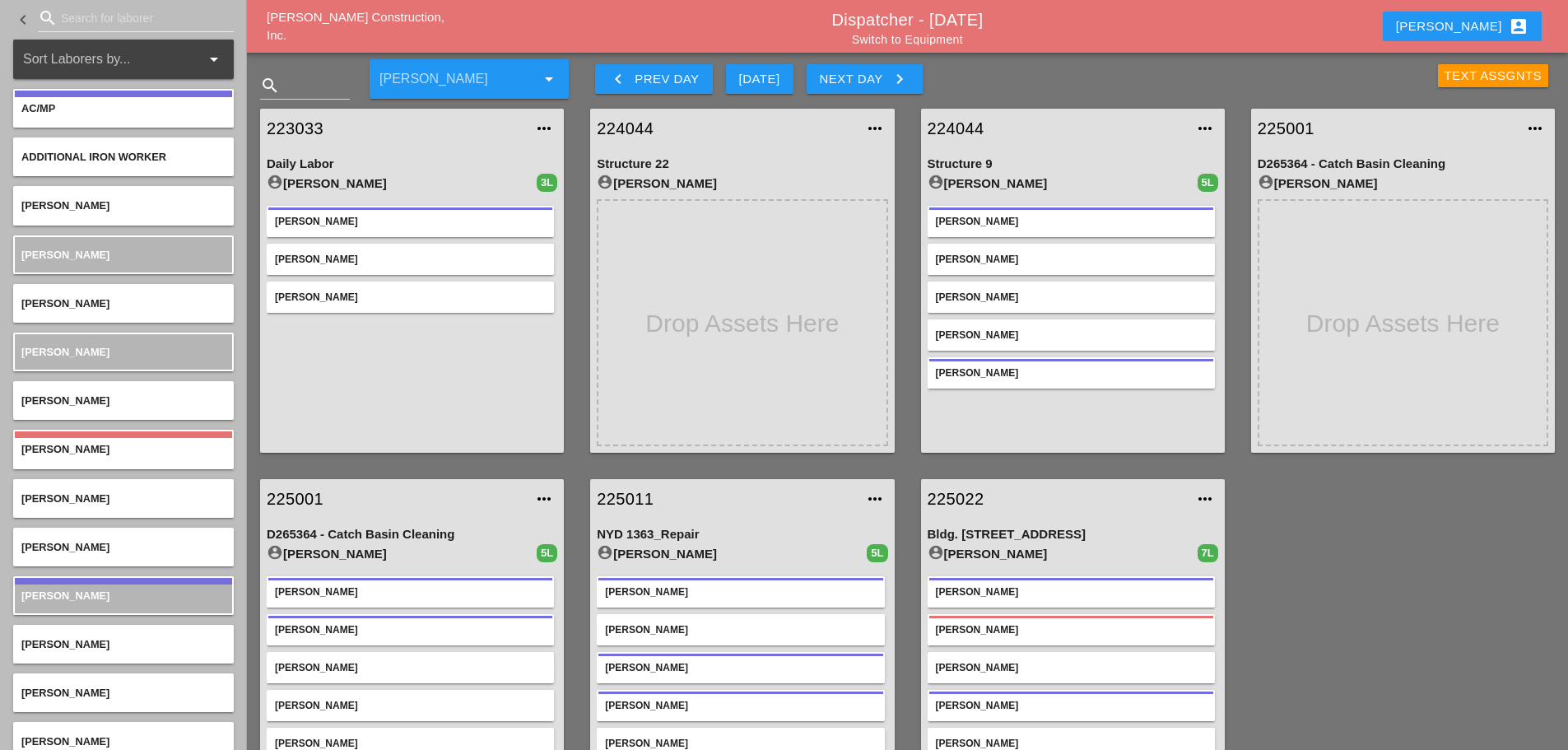
click at [608, 76] on icon "keyboard_arrow_left" at bounding box center [617, 79] width 19 height 19
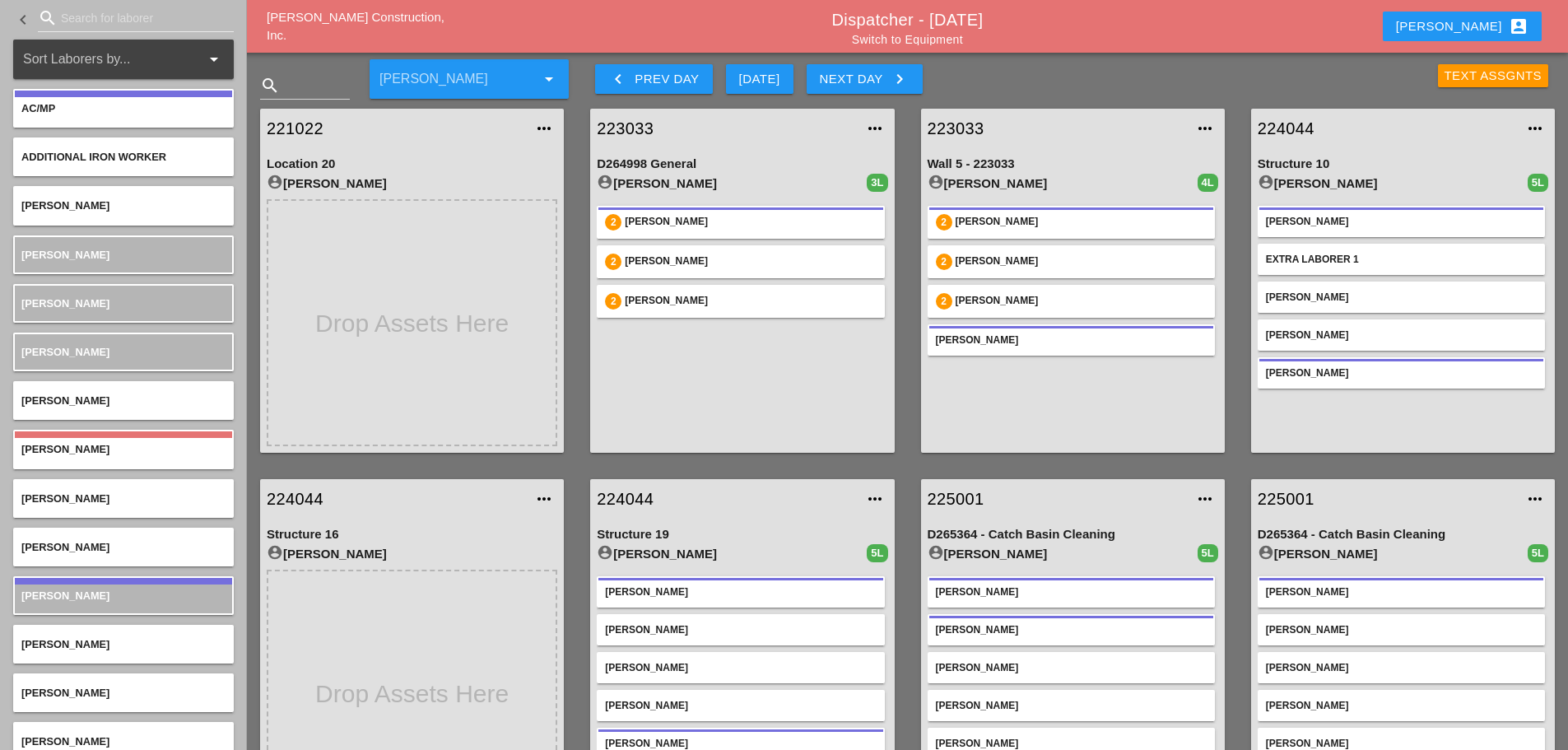
click at [1504, 76] on div "Text Assgnts" at bounding box center [1493, 76] width 98 height 19
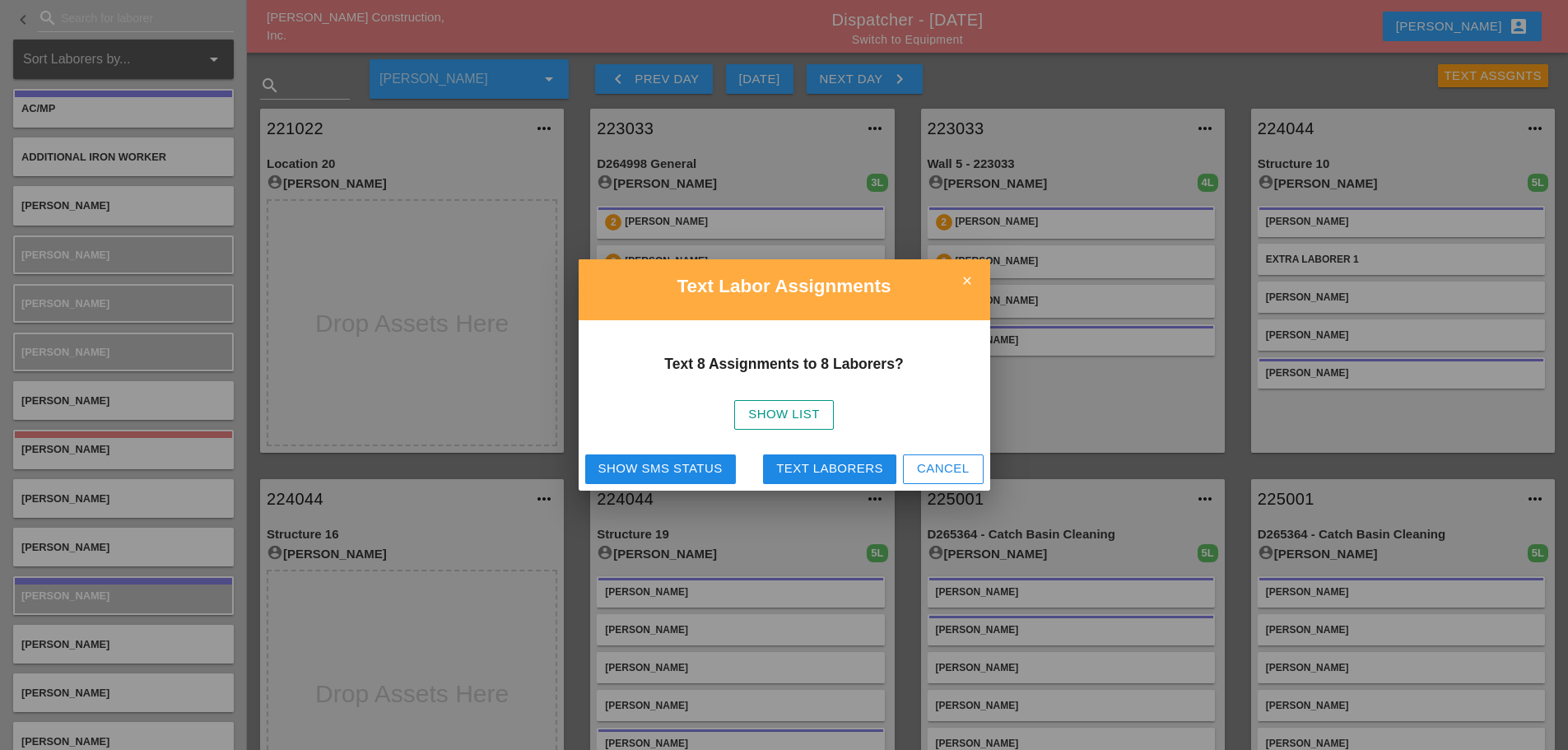
click at [815, 467] on div "Text Laborers" at bounding box center [830, 468] width 107 height 19
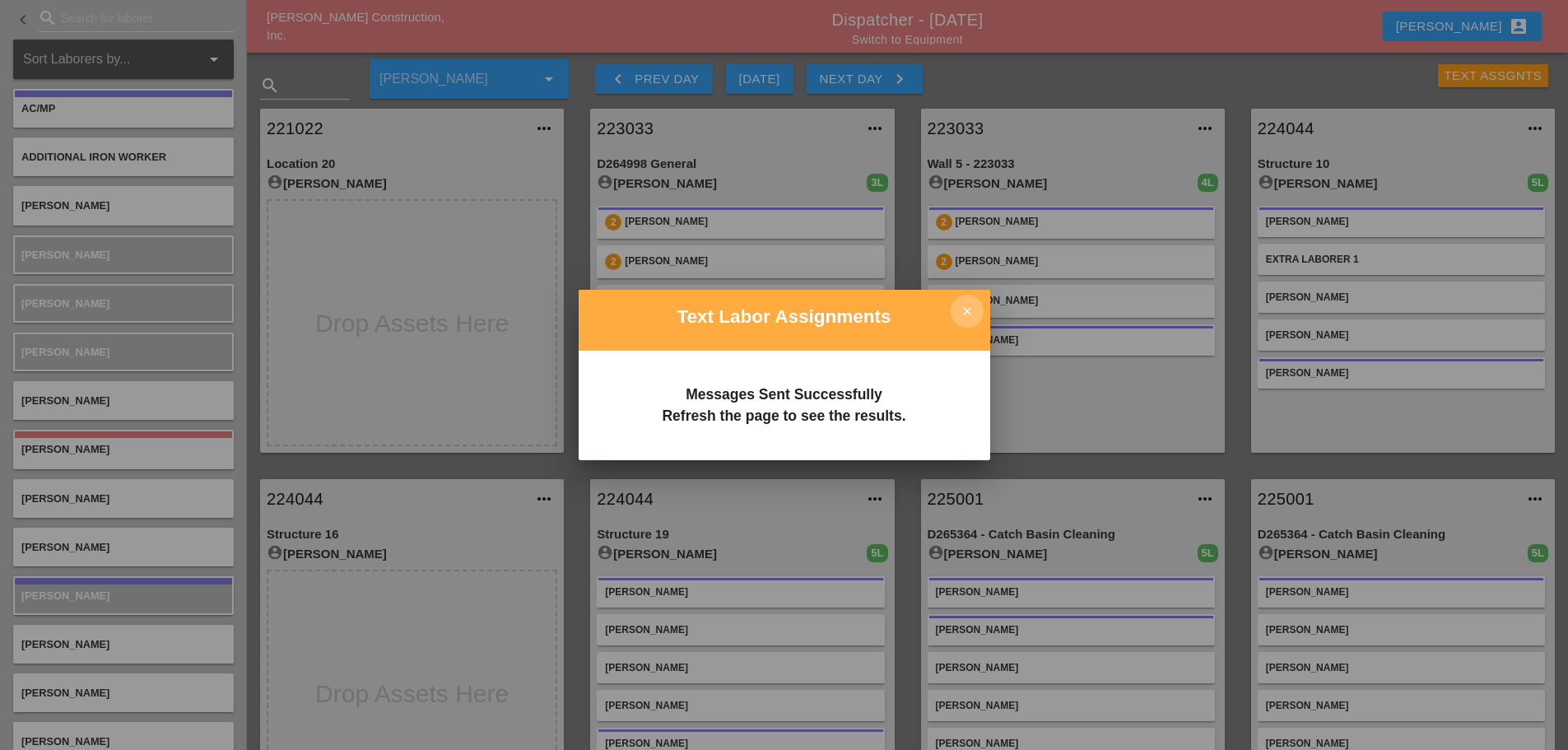
click at [963, 304] on icon "close" at bounding box center [967, 311] width 33 height 33
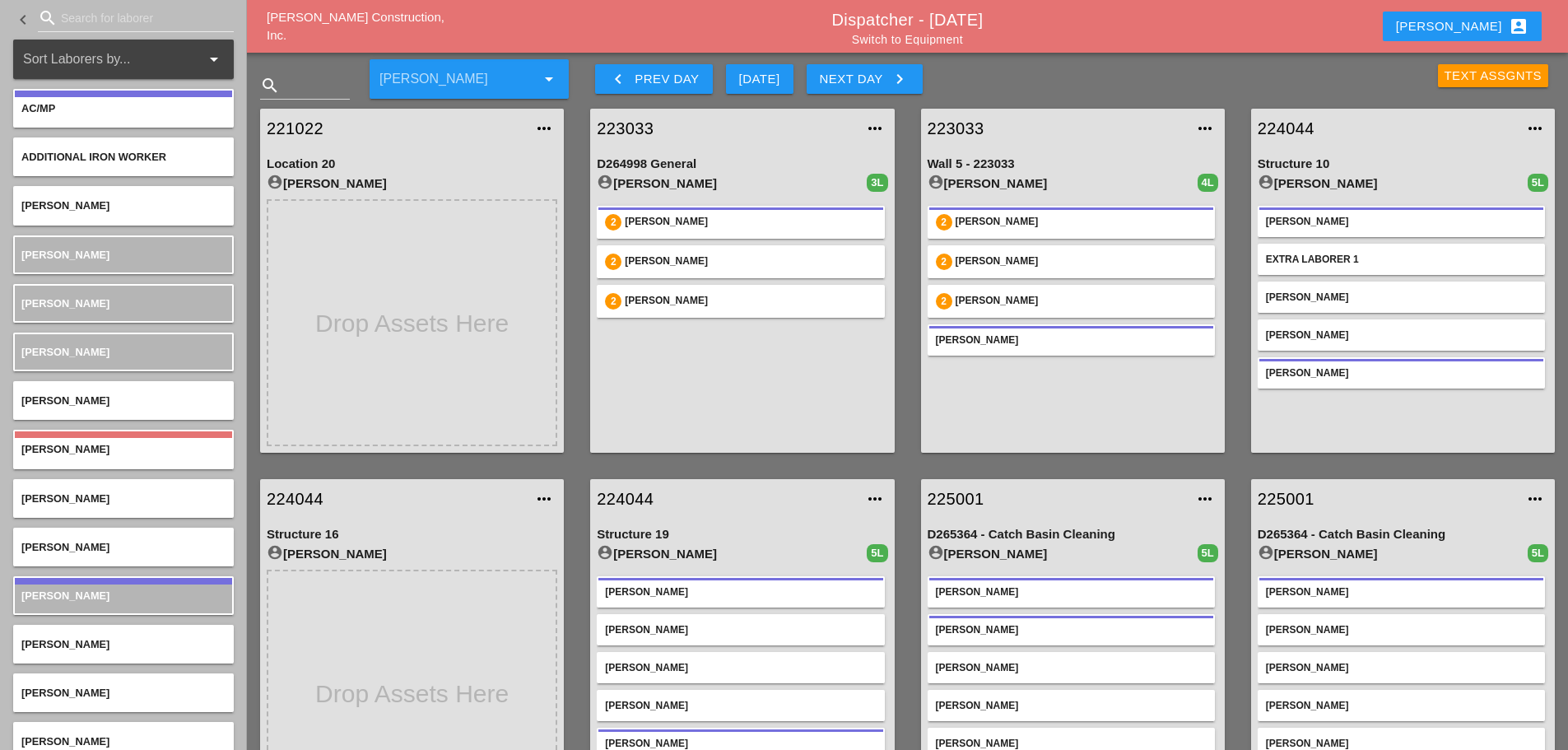
click at [1471, 80] on div "Text Assgnts" at bounding box center [1493, 76] width 98 height 19
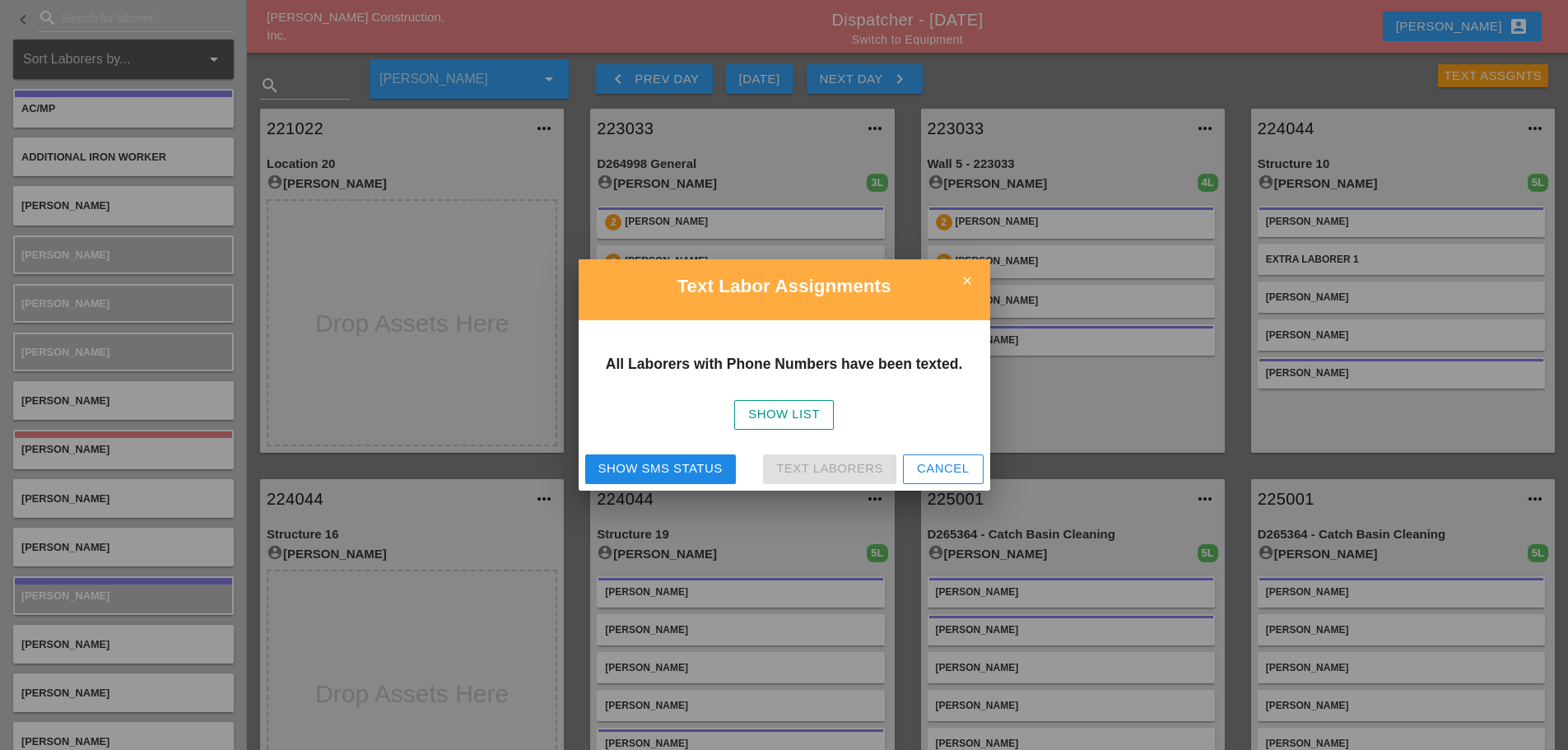
click at [674, 476] on div "Show SMS Status" at bounding box center [660, 468] width 124 height 19
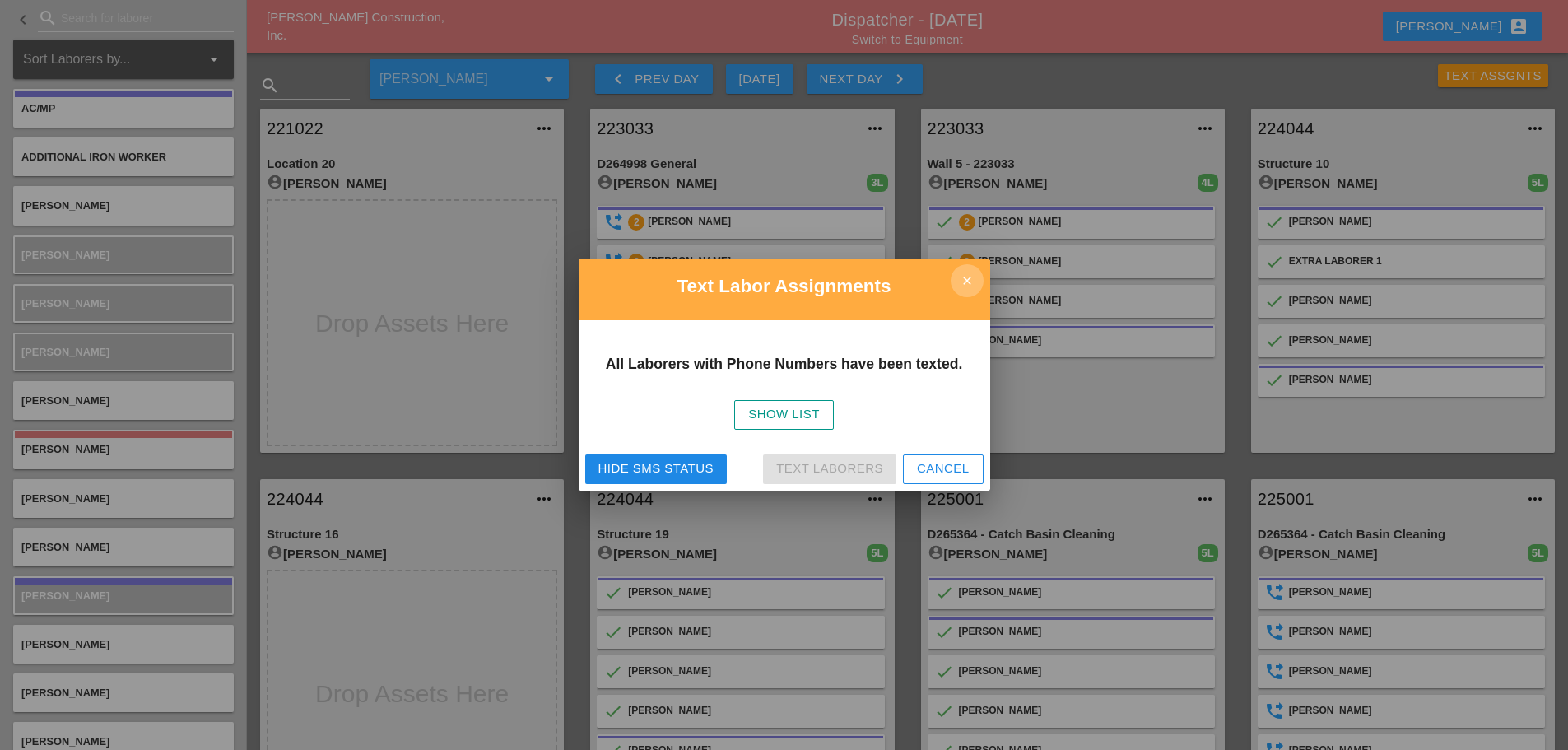
click at [965, 277] on icon "close" at bounding box center [967, 280] width 33 height 33
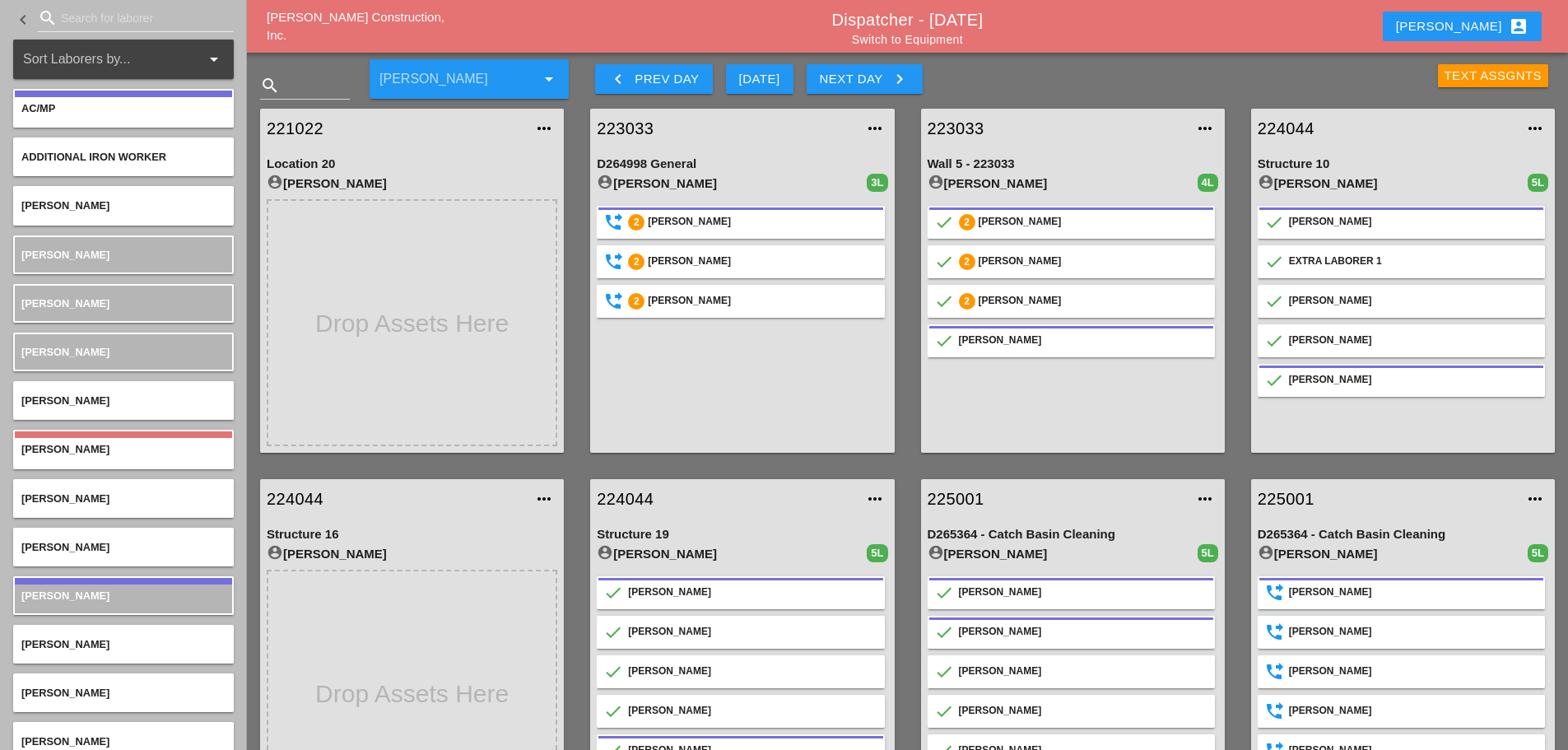
click at [903, 84] on icon "keyboard_arrow_right" at bounding box center [899, 79] width 19 height 19
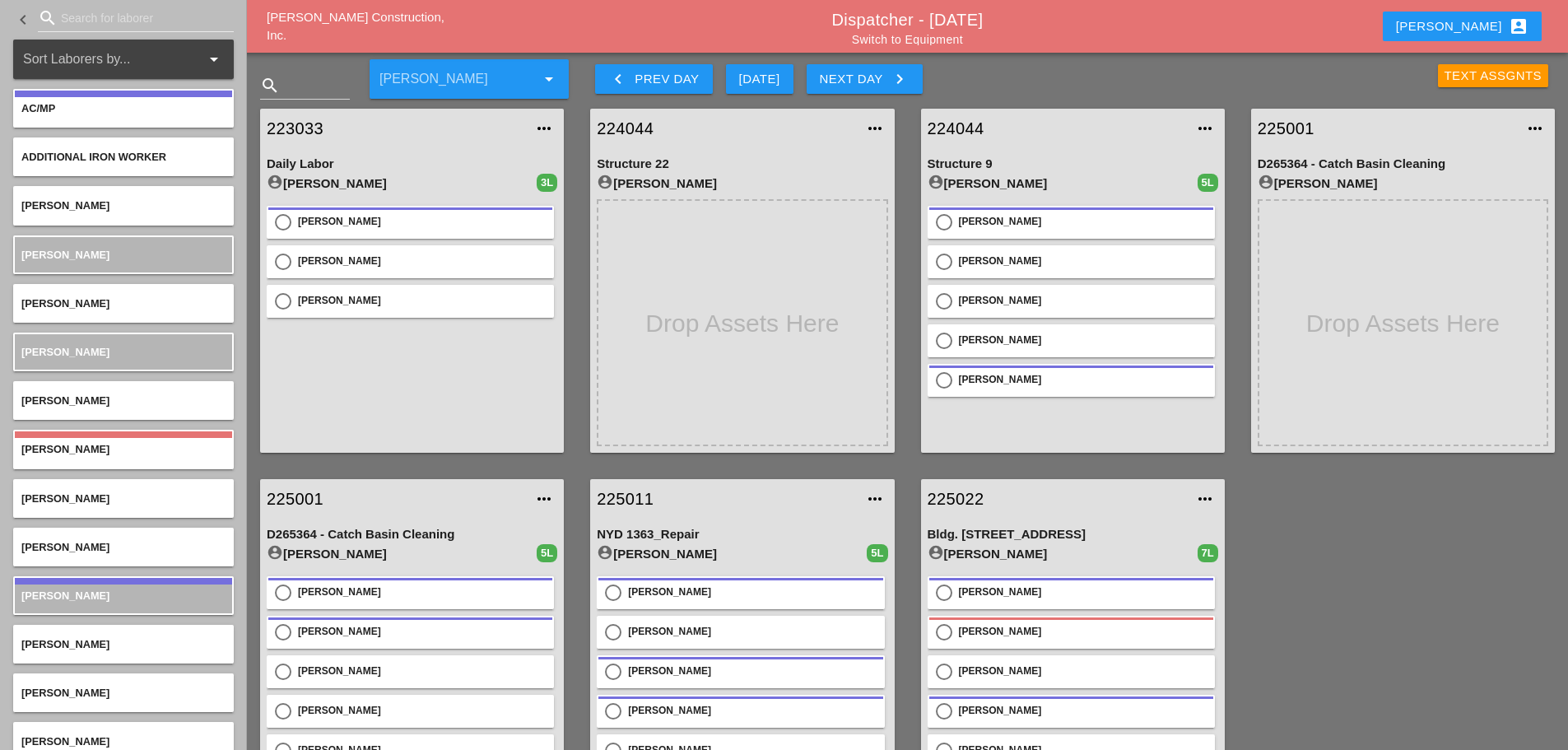
click at [1445, 74] on div "Text Assgnts" at bounding box center [1493, 76] width 98 height 19
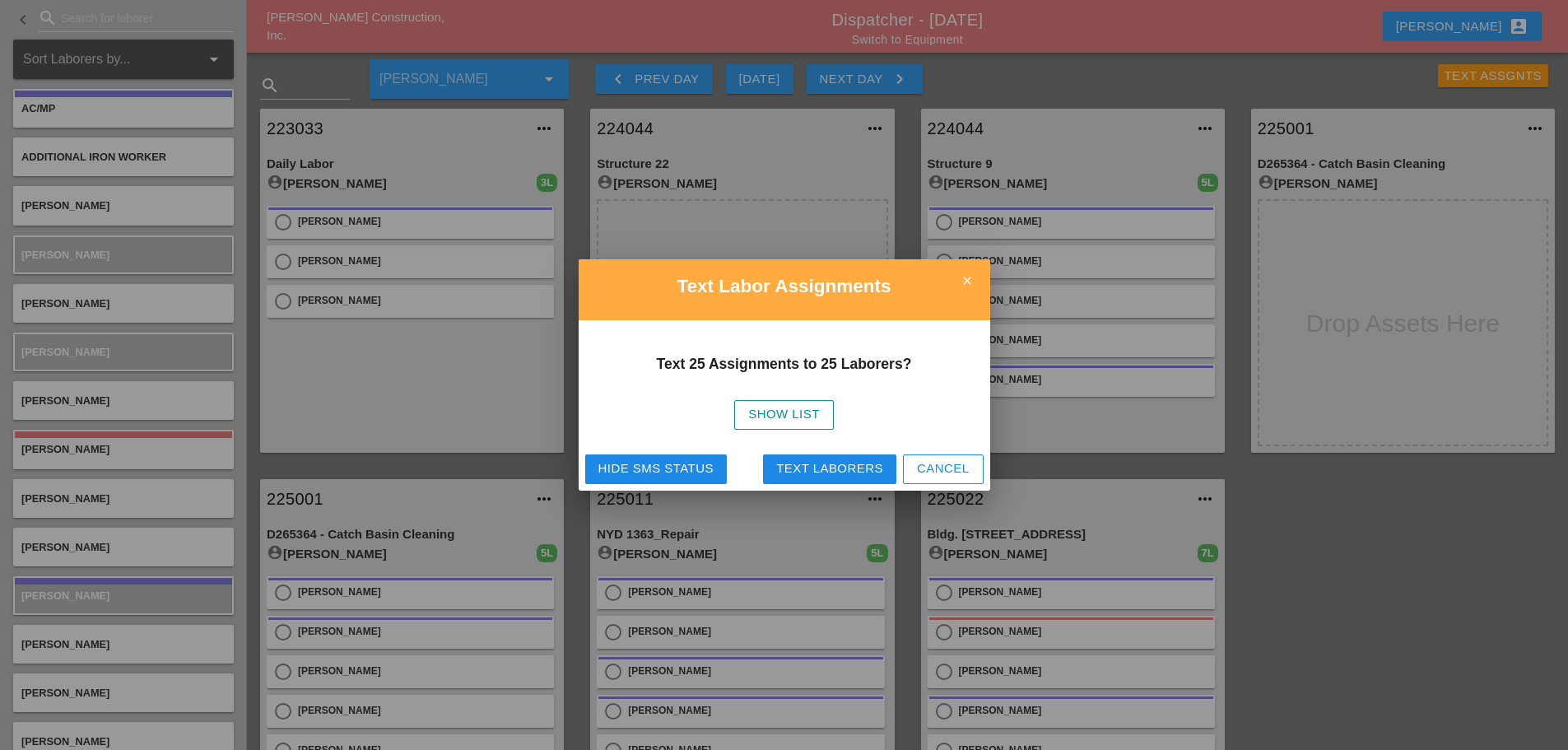
click at [685, 469] on div "Hide SMS Status" at bounding box center [656, 468] width 115 height 19
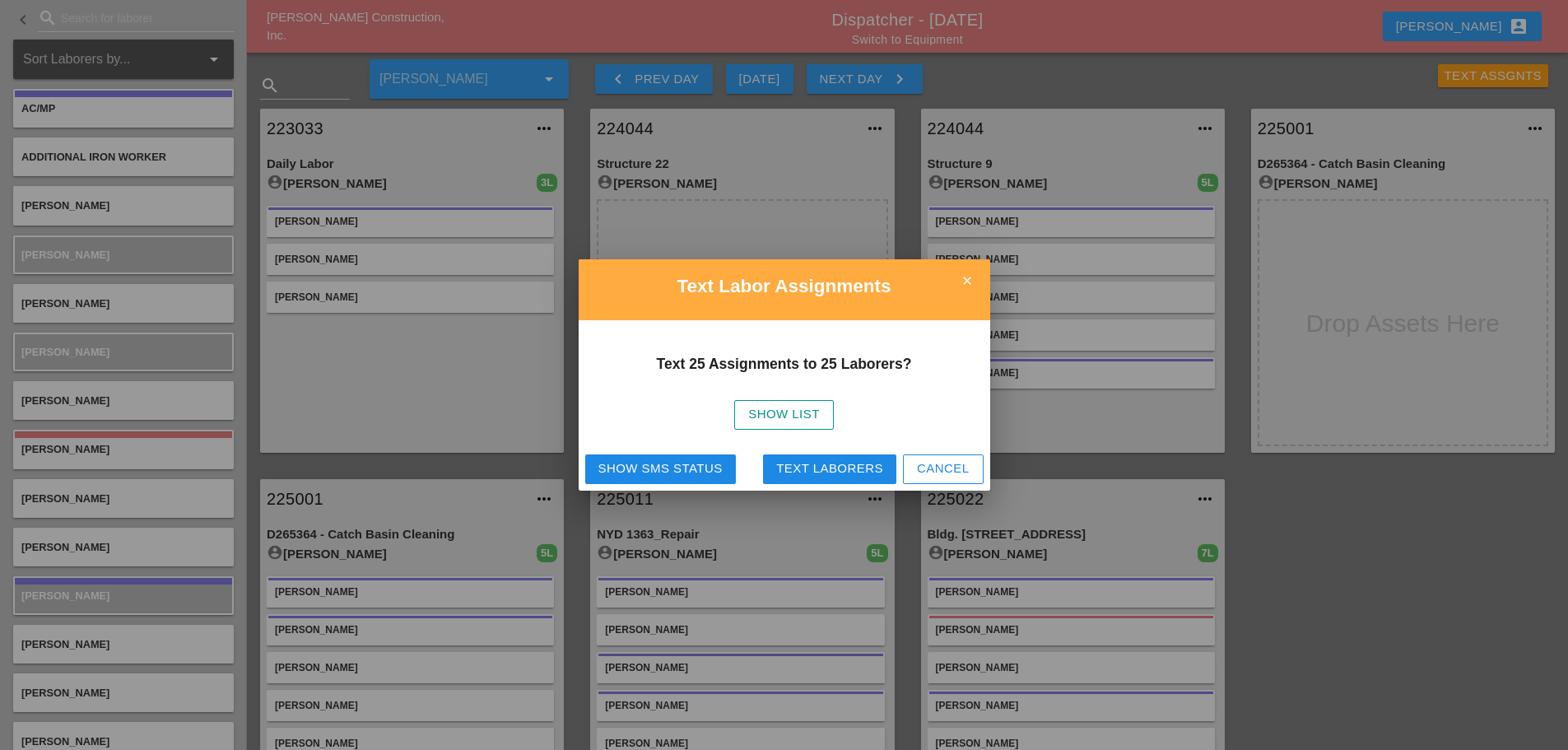
click at [970, 277] on icon "close" at bounding box center [967, 280] width 33 height 33
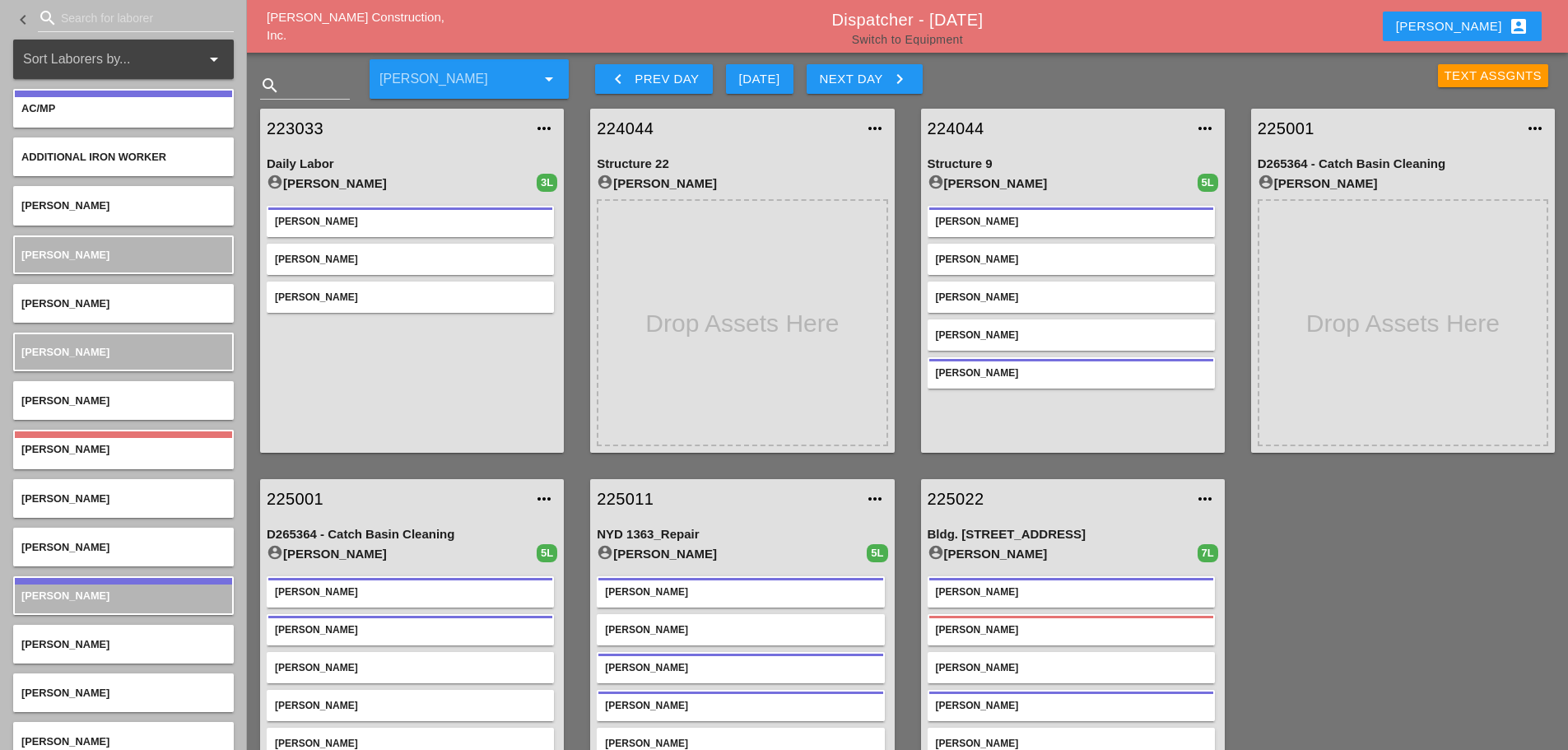
click at [938, 43] on link "Switch to Equipment" at bounding box center [907, 40] width 111 height 14
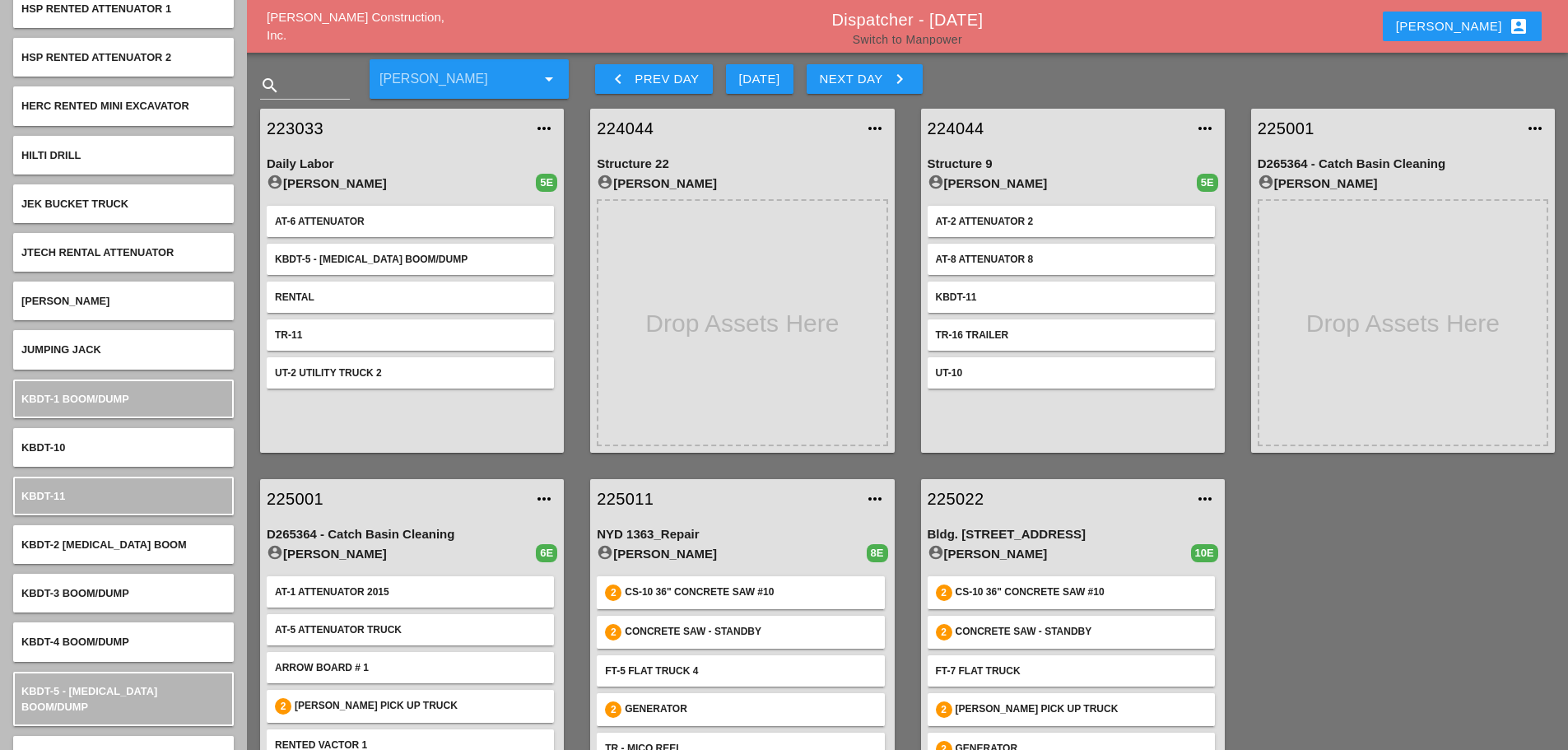
click at [935, 41] on link "Switch to Manpower" at bounding box center [907, 40] width 109 height 14
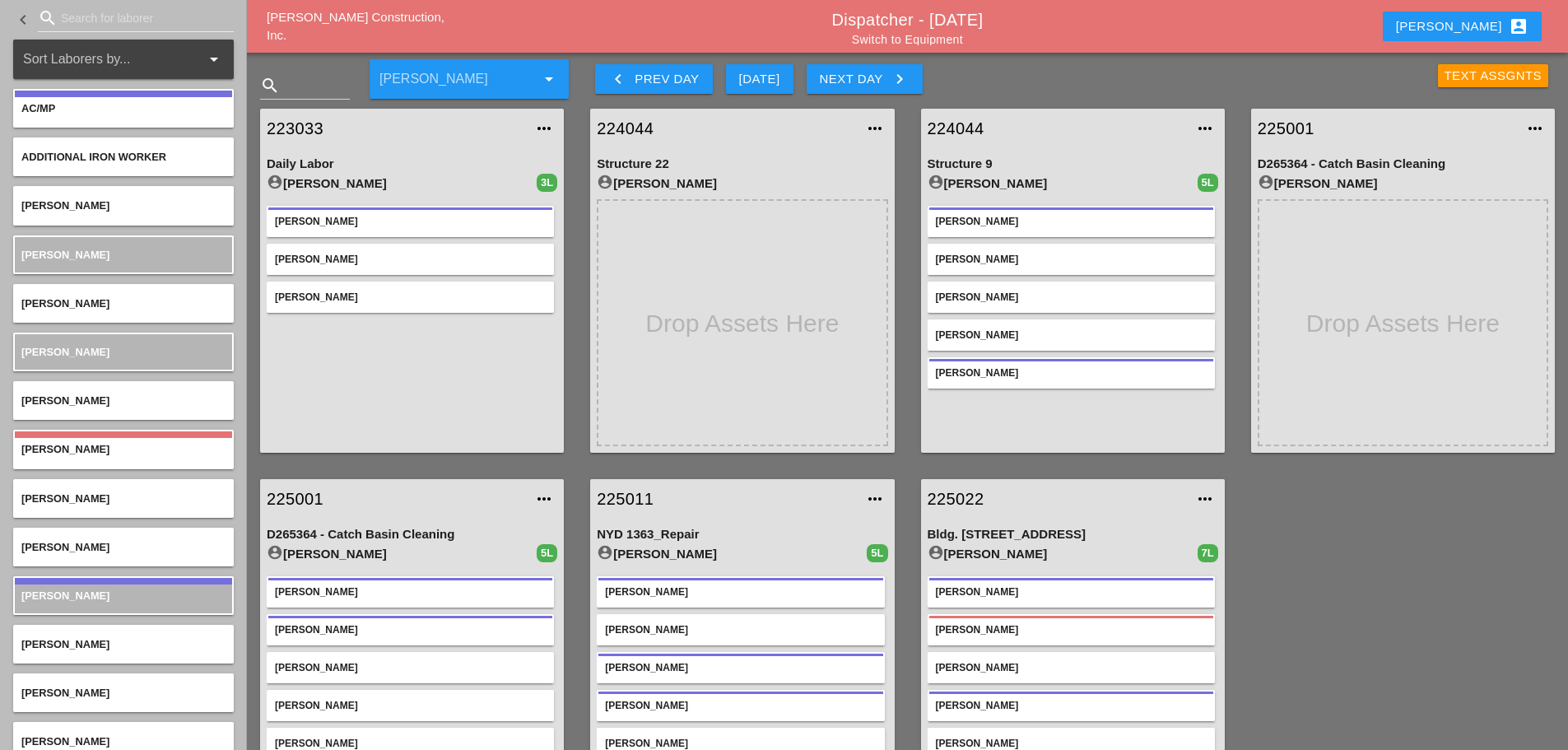
click at [1499, 69] on div "Text Assgnts" at bounding box center [1493, 76] width 98 height 19
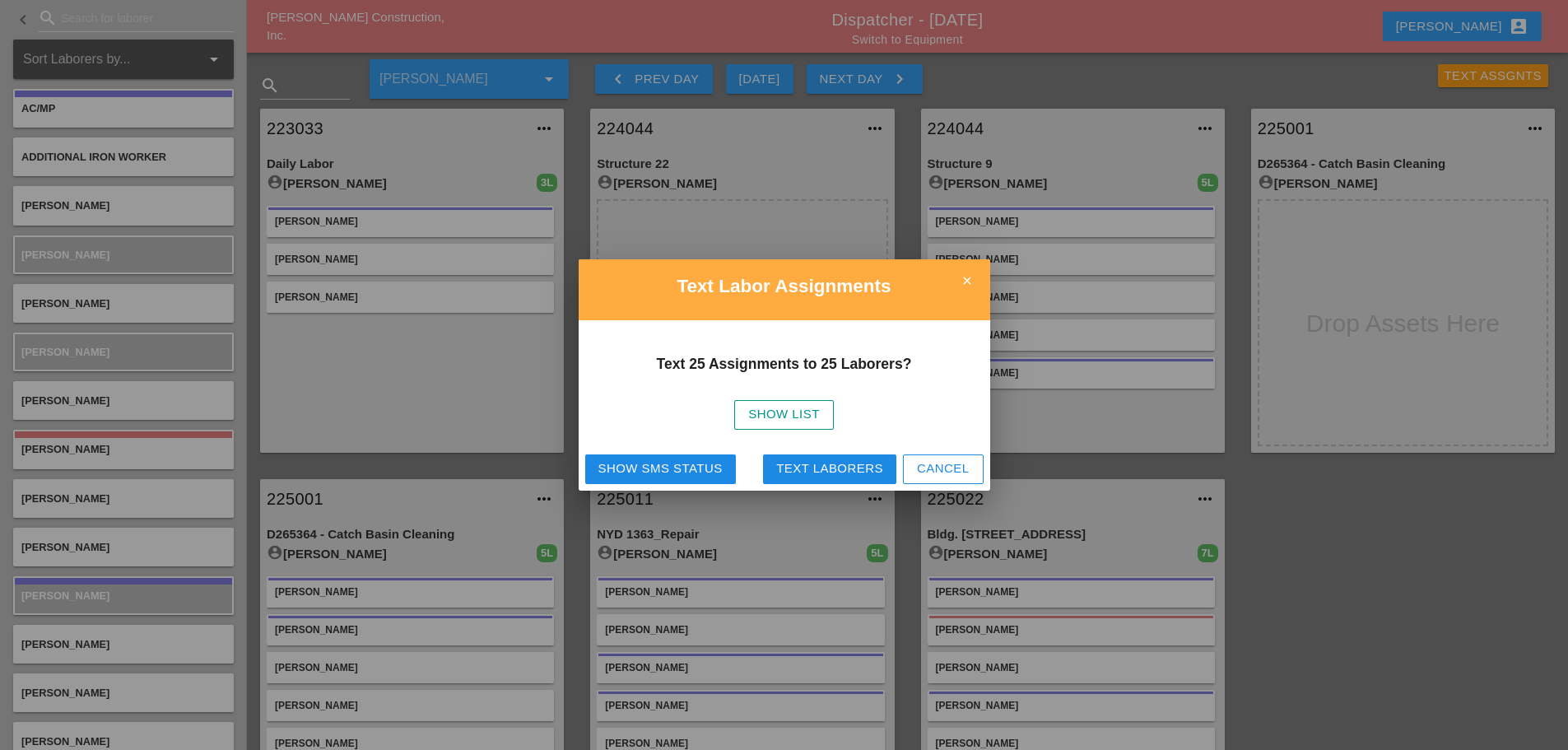
click at [853, 463] on div "Text Laborers" at bounding box center [830, 468] width 107 height 19
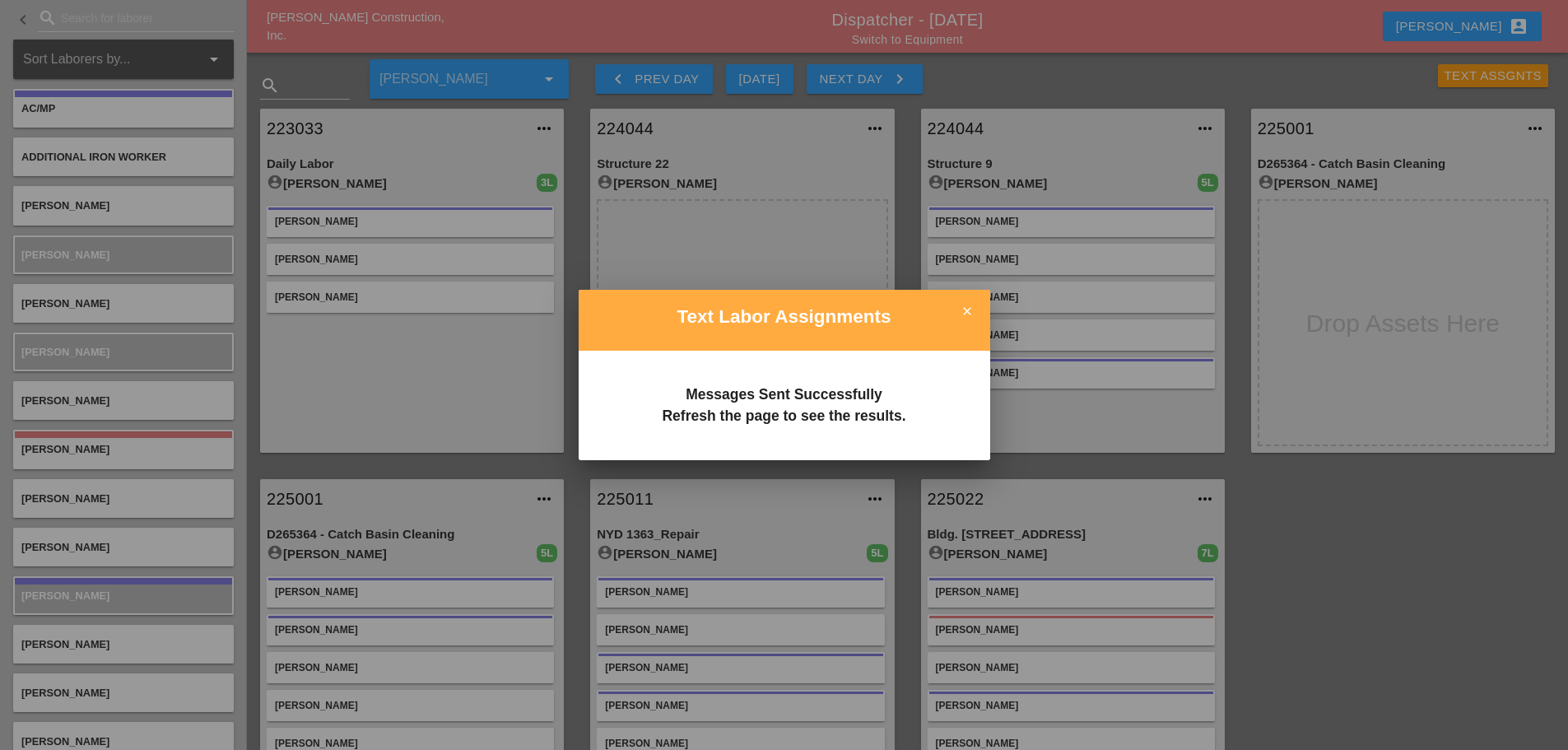
click at [956, 308] on icon "close" at bounding box center [967, 311] width 33 height 33
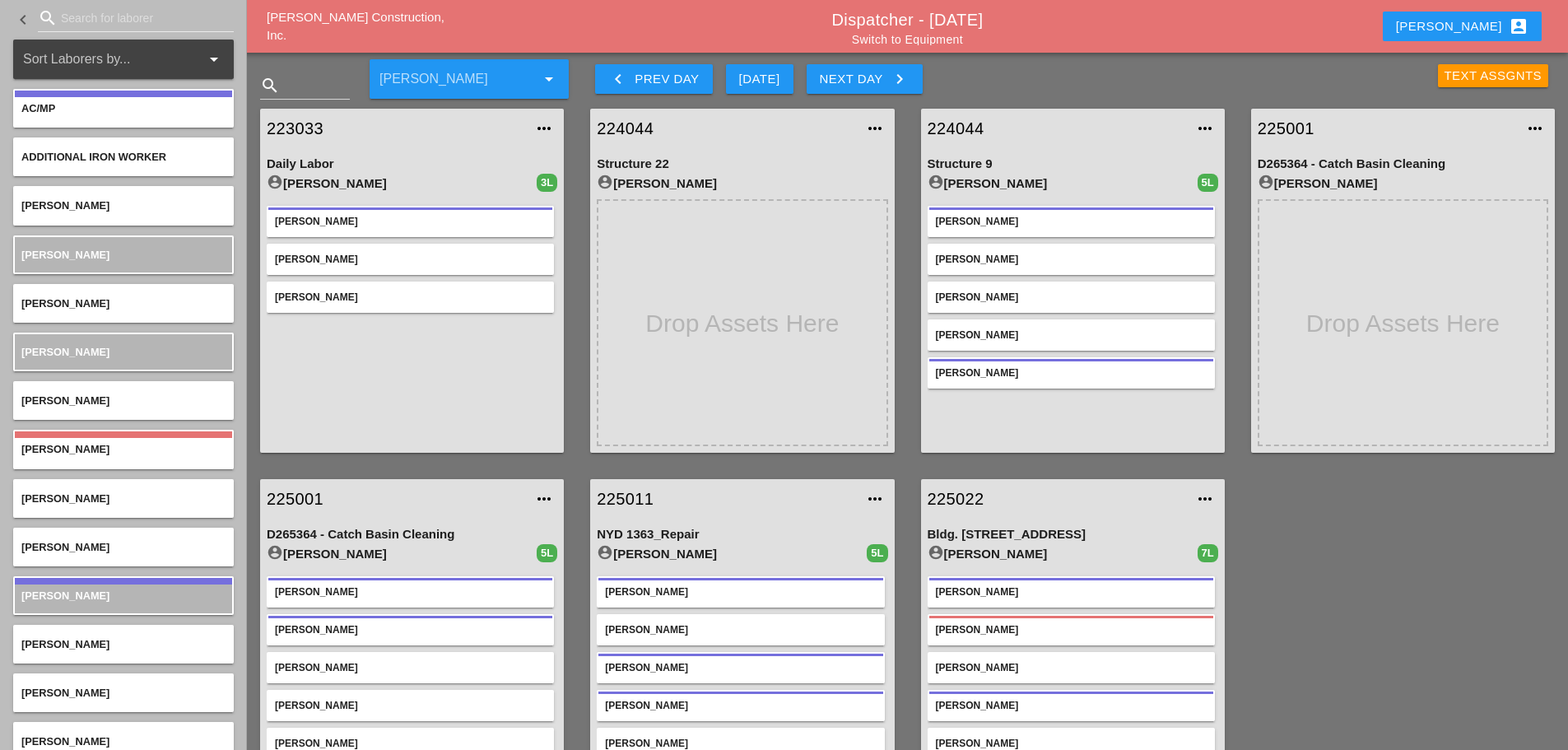
click at [1477, 83] on div "Text Assgnts" at bounding box center [1493, 76] width 98 height 19
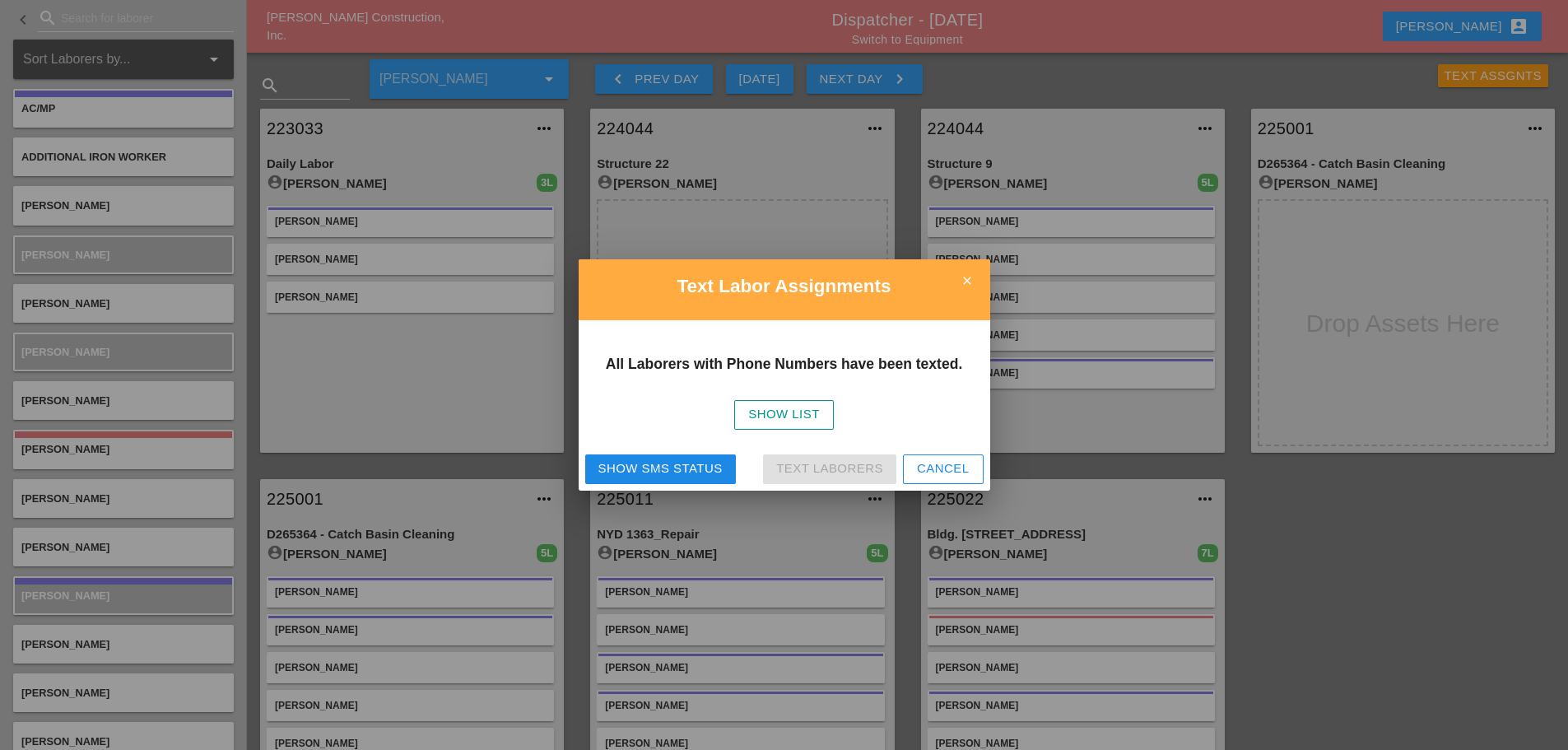
click at [643, 473] on div "Show SMS Status" at bounding box center [660, 468] width 124 height 19
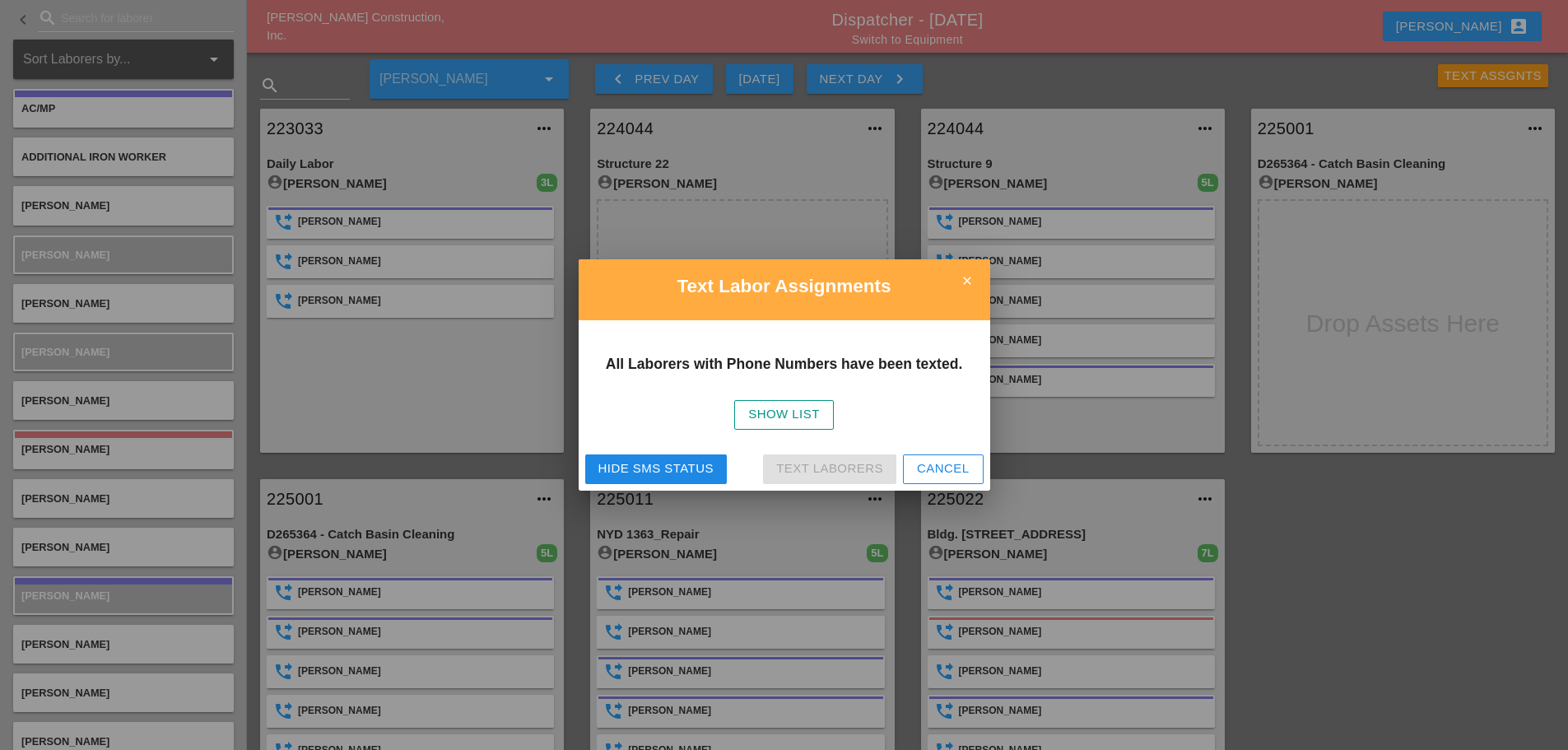
click at [975, 275] on icon "close" at bounding box center [967, 280] width 33 height 33
